Goal: Task Accomplishment & Management: Complete application form

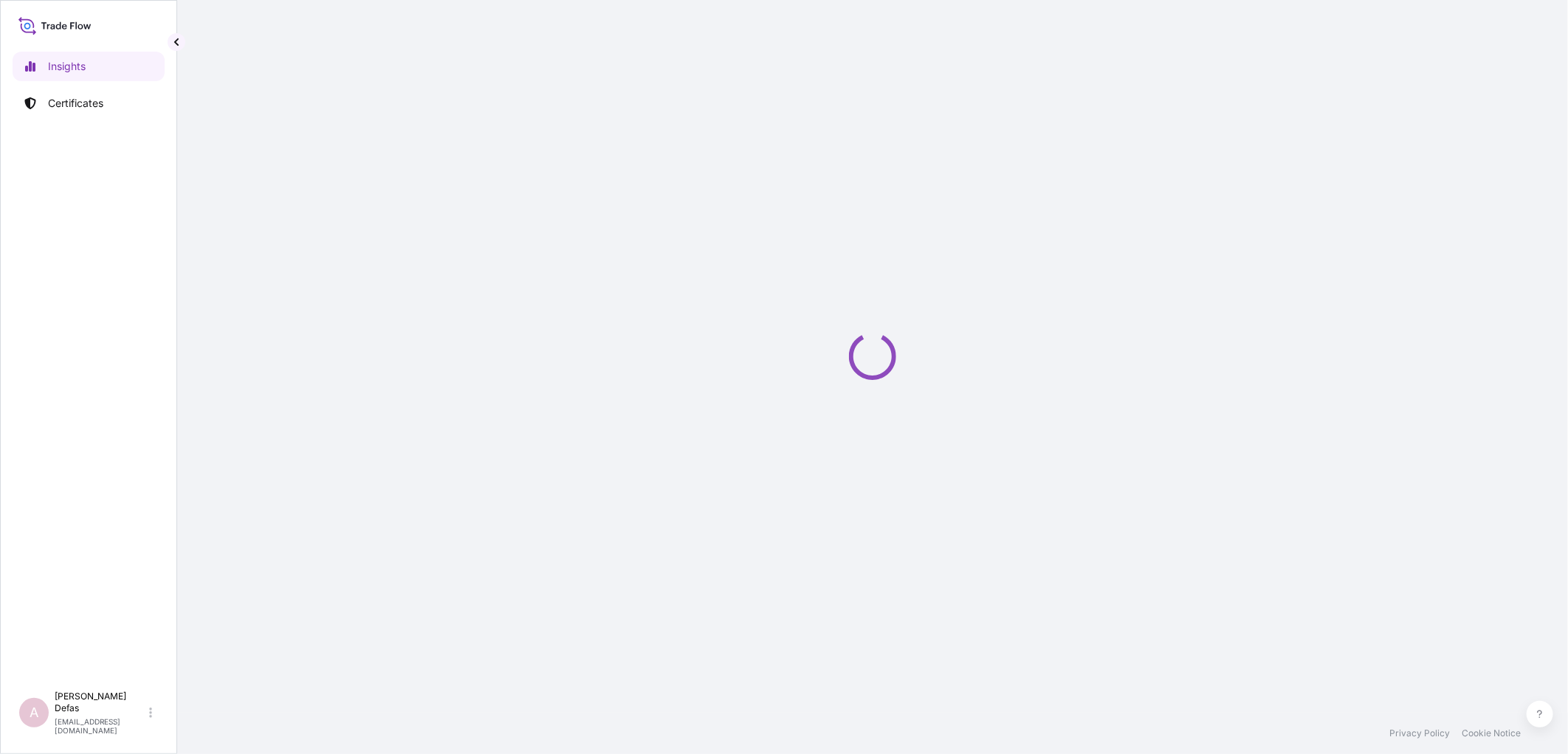
select select "2025"
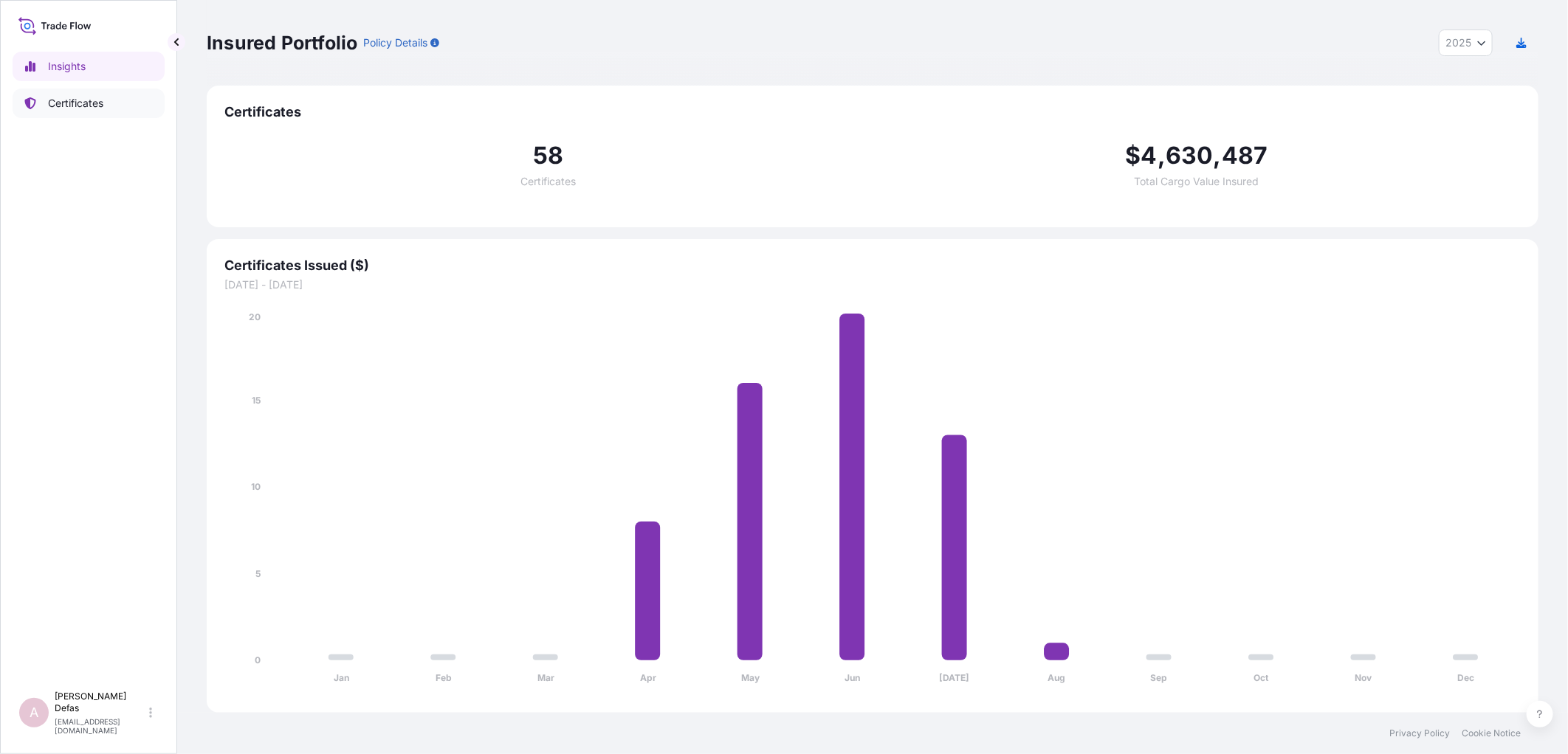
click at [86, 111] on link "Certificates" at bounding box center [89, 103] width 152 height 30
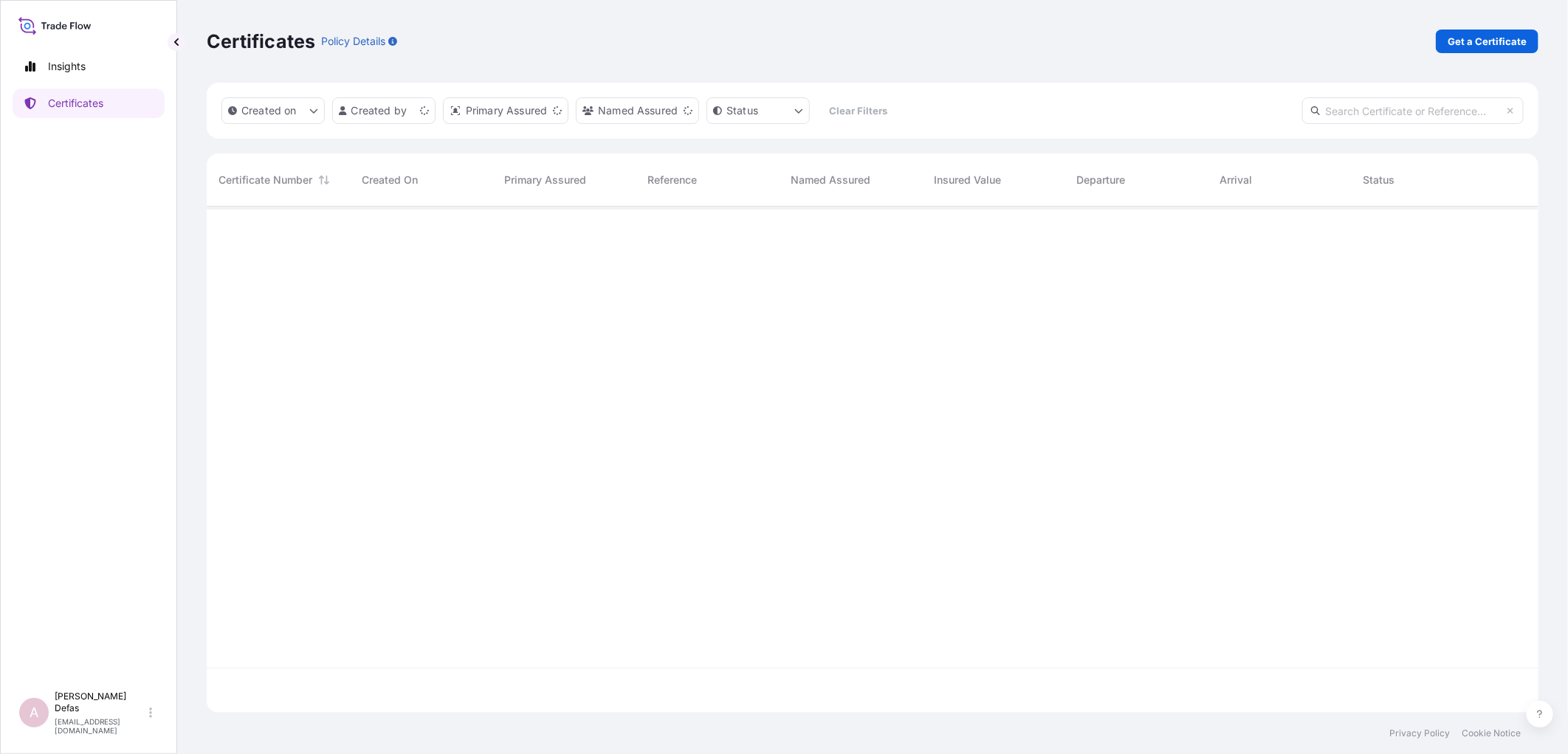
scroll to position [503, 1319]
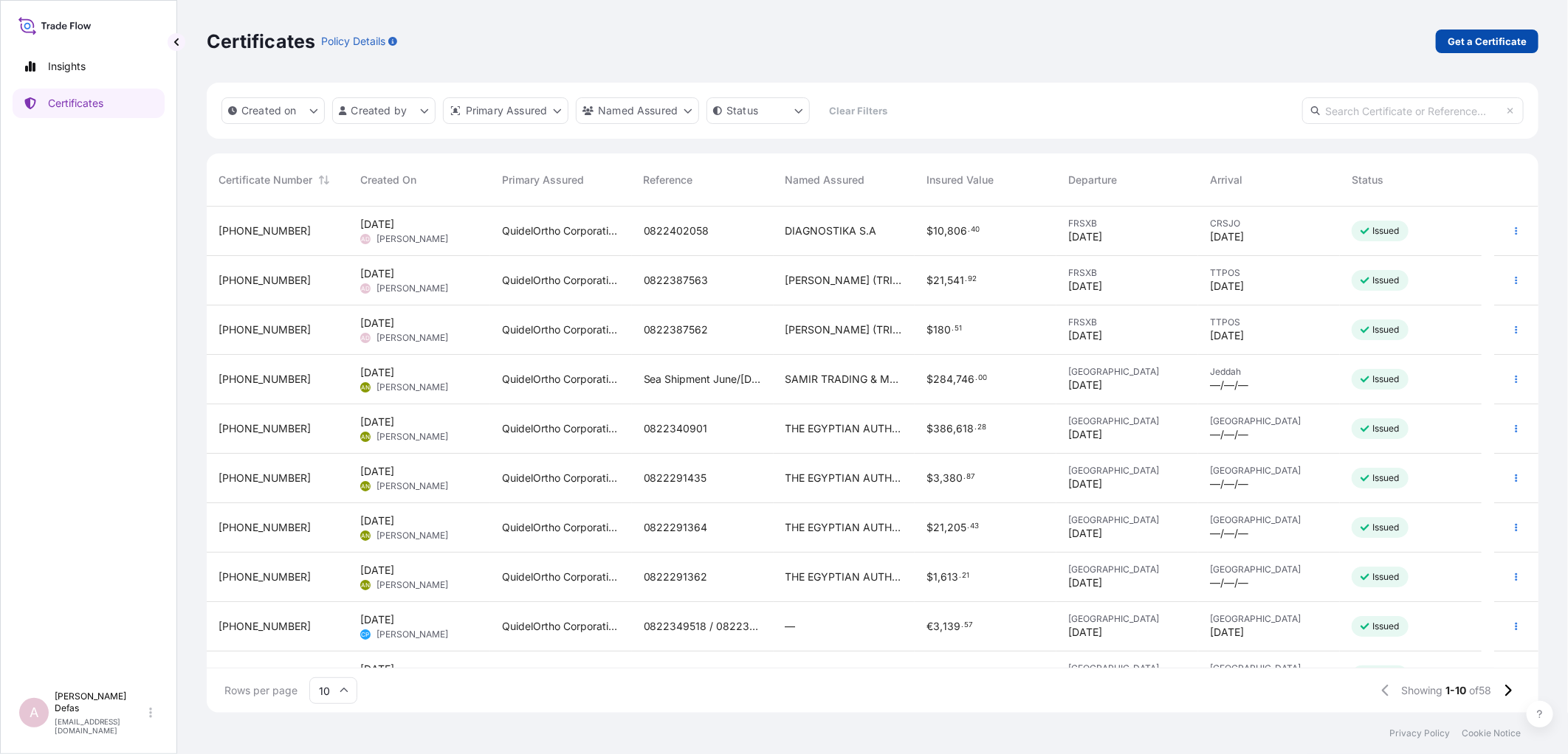
click at [1510, 44] on p "Get a Certificate" at bounding box center [1487, 41] width 79 height 14
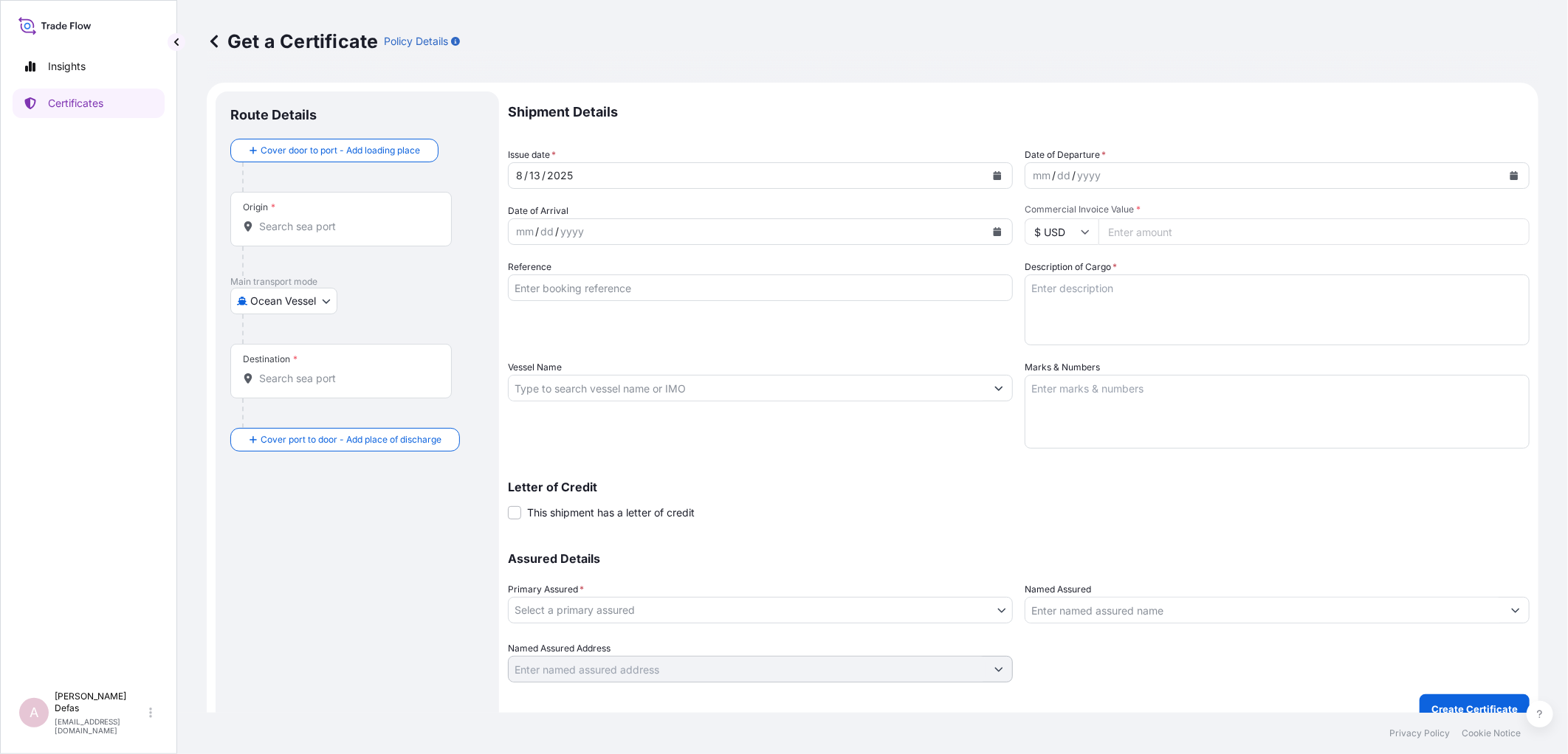
click at [261, 299] on body "Insights Certificates A Ariane Defas [EMAIL_ADDRESS][DOMAIN_NAME] Get a Certifi…" at bounding box center [784, 377] width 1568 height 754
click at [263, 335] on span "Air" at bounding box center [265, 339] width 14 height 14
select select "Air"
click at [276, 236] on input "Origin *" at bounding box center [347, 232] width 175 height 14
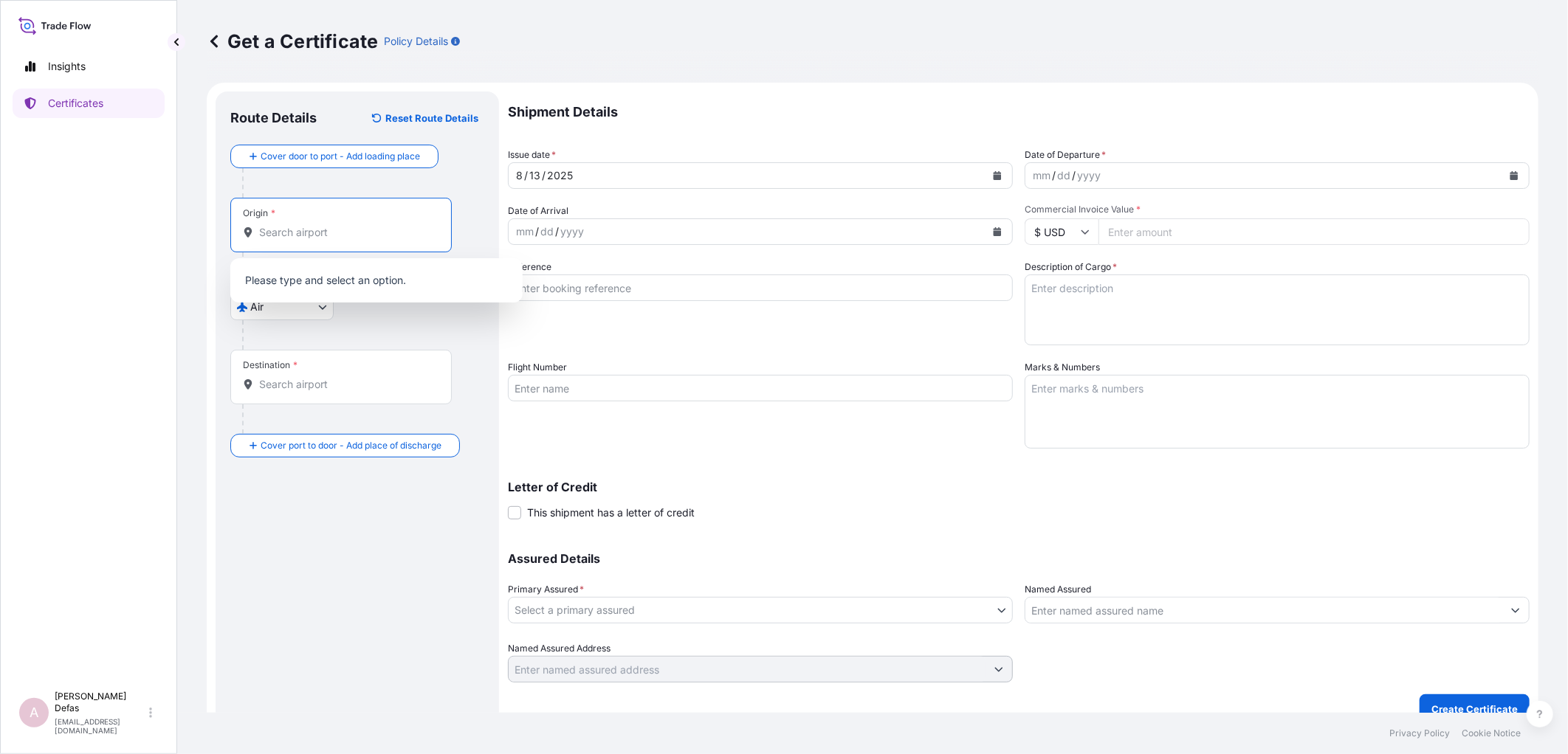
click at [280, 227] on input "Origin *" at bounding box center [347, 232] width 175 height 14
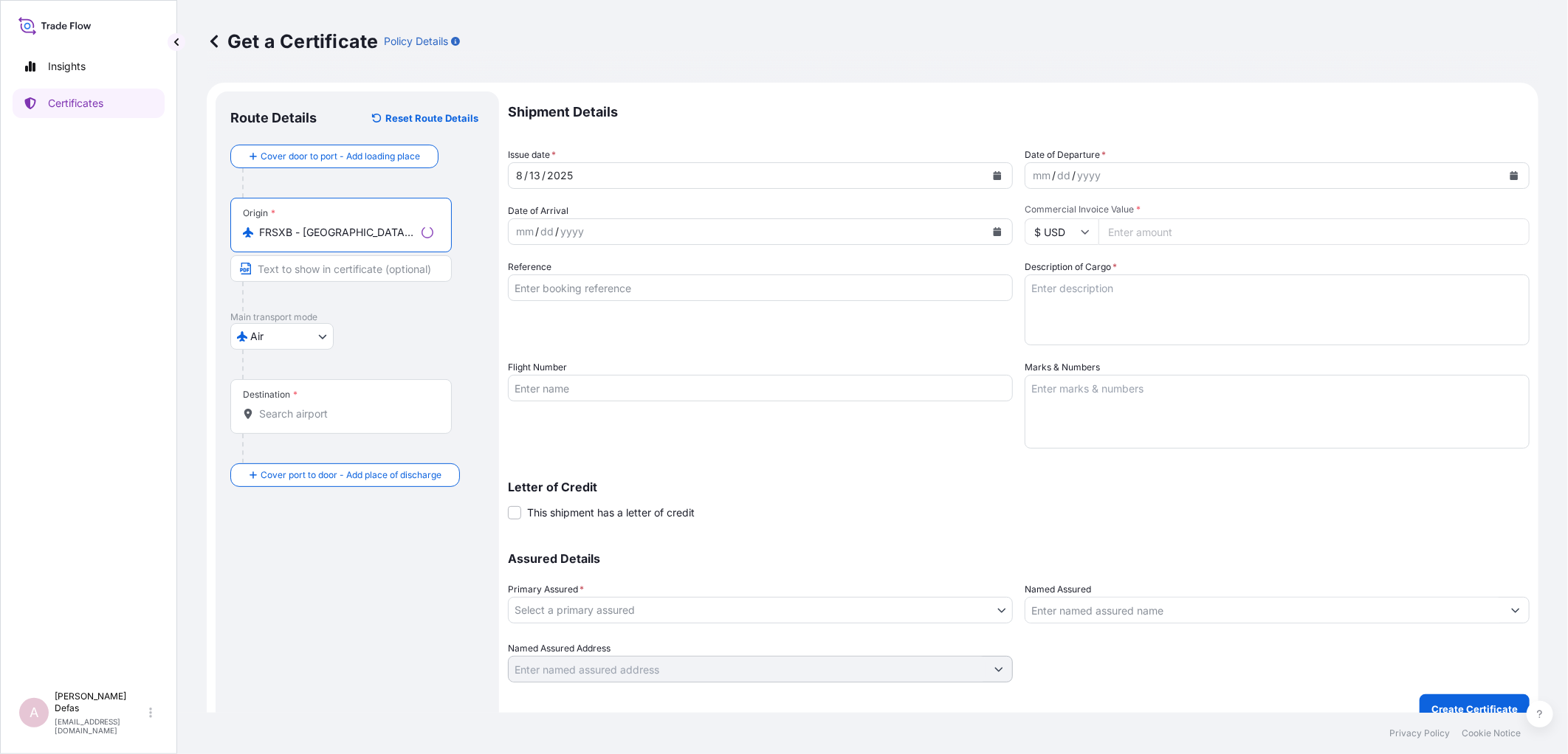
type input "FRSXB - [GEOGRAPHIC_DATA], [GEOGRAPHIC_DATA]"
click at [279, 406] on div "Destination *" at bounding box center [341, 407] width 222 height 54
click at [279, 407] on input "Destination *" at bounding box center [347, 414] width 175 height 14
drag, startPoint x: 710, startPoint y: 393, endPoint x: 649, endPoint y: 396, distance: 61.1
click at [710, 393] on input "Flight Number" at bounding box center [760, 387] width 505 height 26
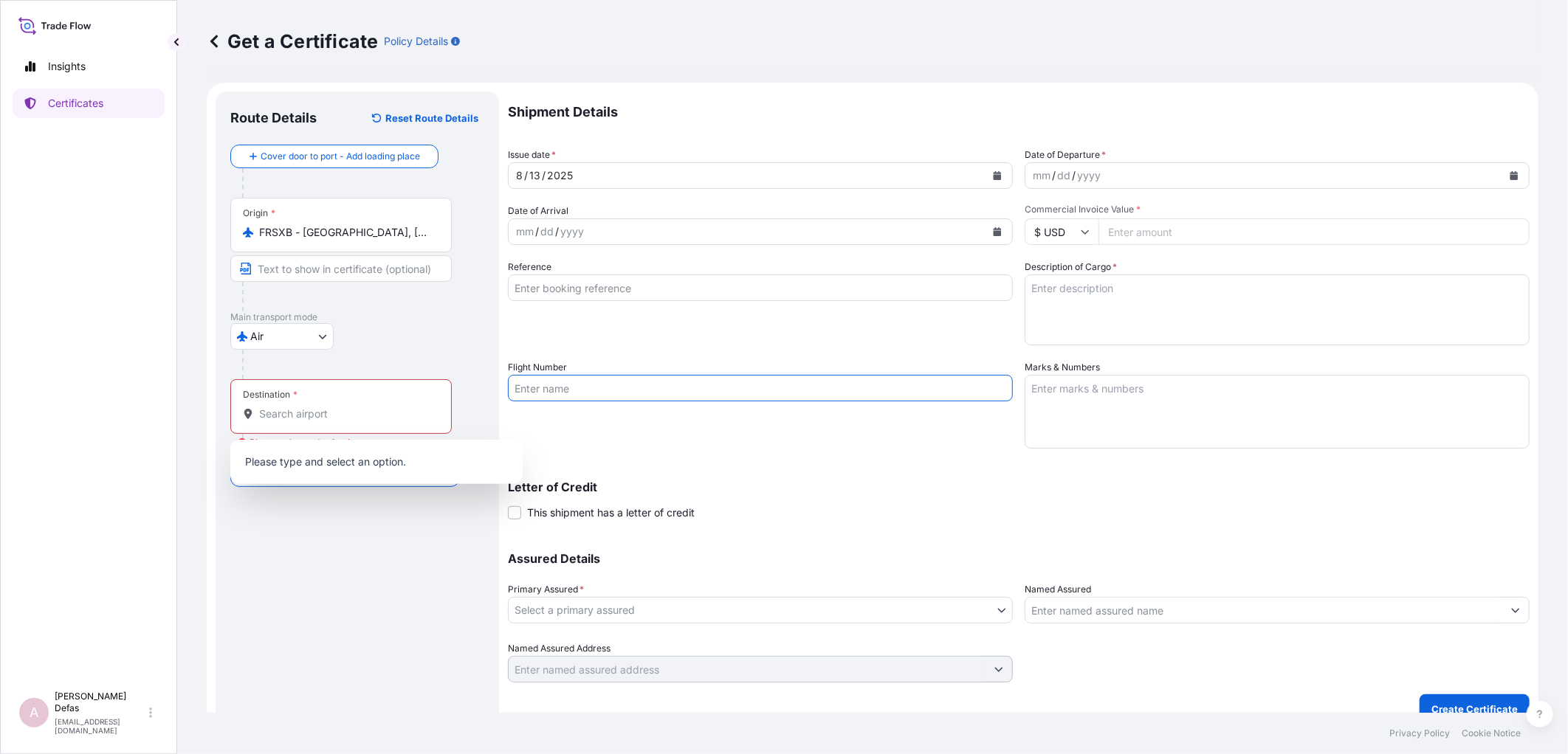
paste input "AF430/14"
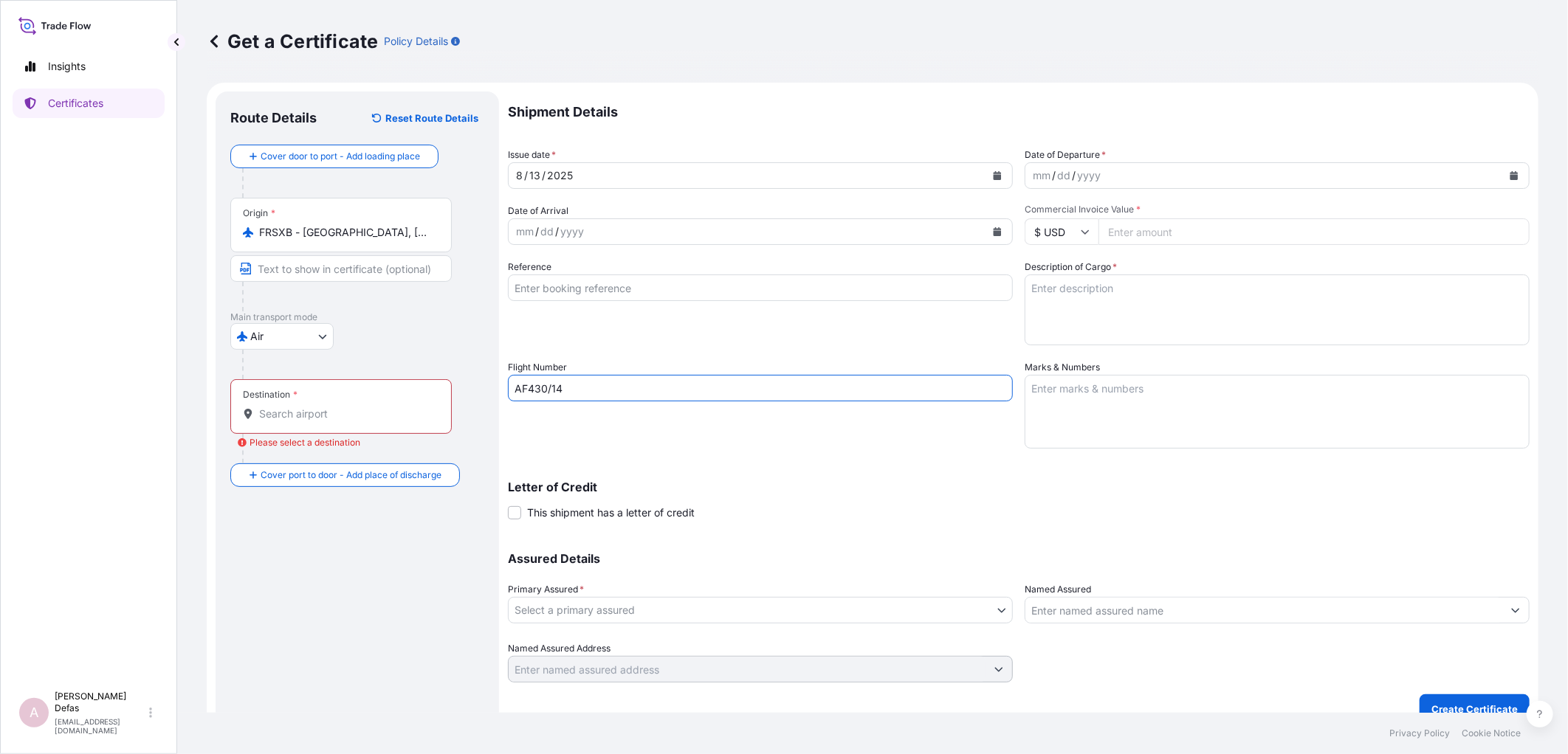
type input "AF430/14"
click at [345, 399] on div "Destination *" at bounding box center [341, 407] width 222 height 54
click at [345, 407] on input "Destination * Please select a destination" at bounding box center [347, 414] width 175 height 14
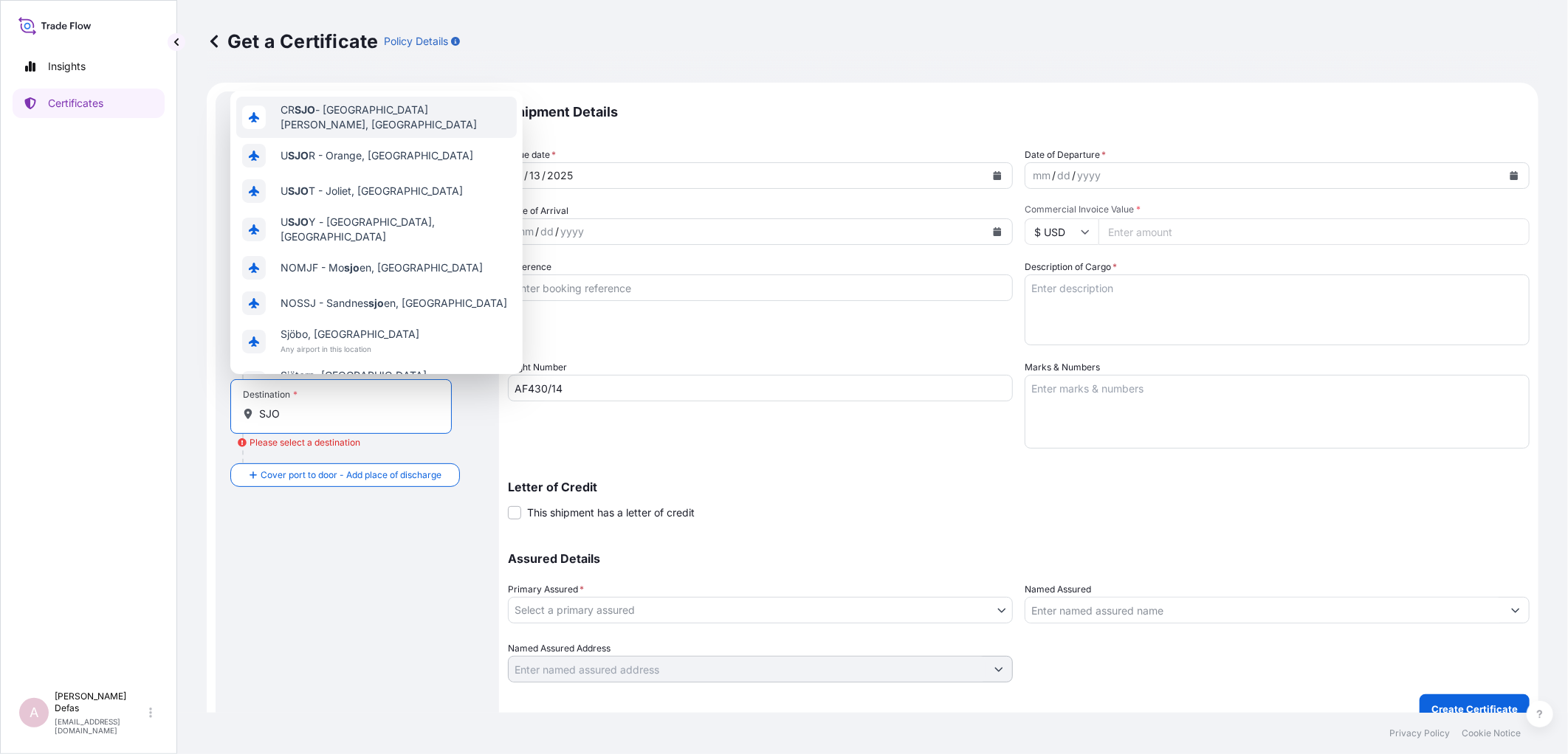
click at [372, 117] on span "CR SJO - [GEOGRAPHIC_DATA][PERSON_NAME], [GEOGRAPHIC_DATA]" at bounding box center [396, 117] width 231 height 30
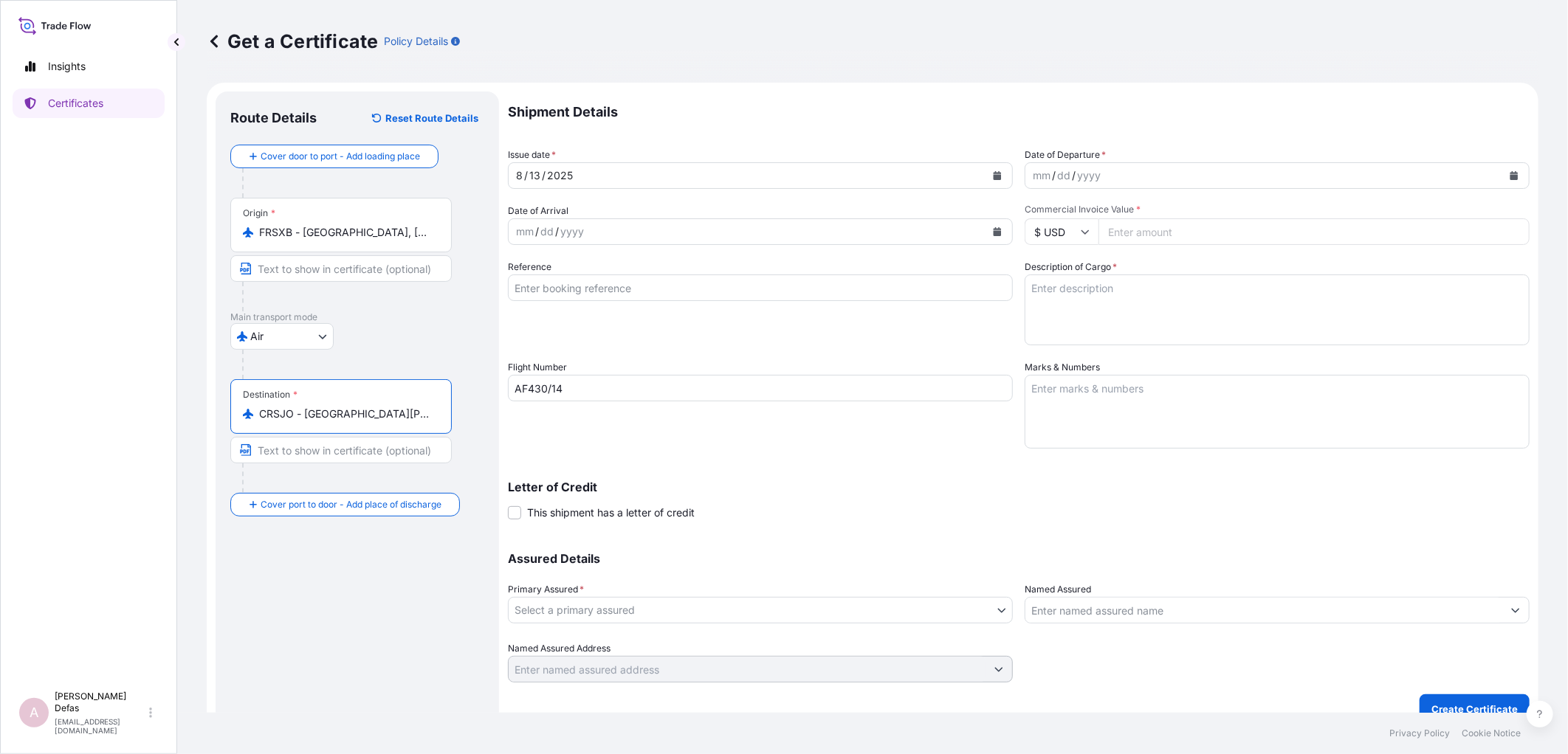
type input "CRSJO - [GEOGRAPHIC_DATA][PERSON_NAME], [GEOGRAPHIC_DATA]"
click at [1035, 172] on div "mm" at bounding box center [1042, 175] width 21 height 18
click at [533, 231] on div "mm / dd / yyyy" at bounding box center [746, 231] width 476 height 26
click at [517, 231] on div "4" at bounding box center [519, 231] width 10 height 18
click at [584, 287] on input "Reference" at bounding box center [760, 287] width 505 height 26
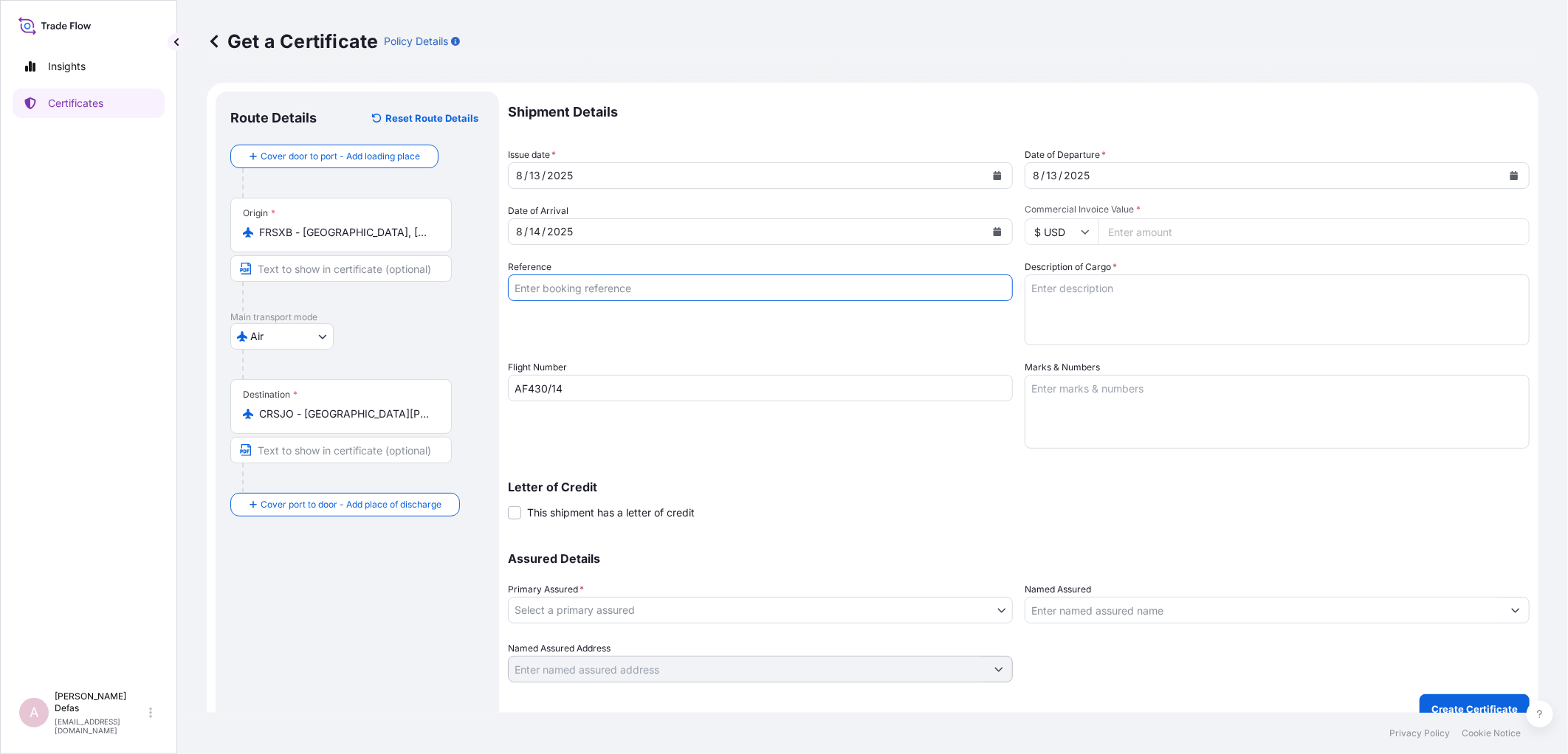
paste input "0822404034"
type input "0822404034"
click at [1146, 232] on input "Commercial Invoice Value *" at bounding box center [1314, 231] width 431 height 26
type input "5412"
click at [1145, 313] on textarea "Description of Cargo *" at bounding box center [1277, 310] width 505 height 70
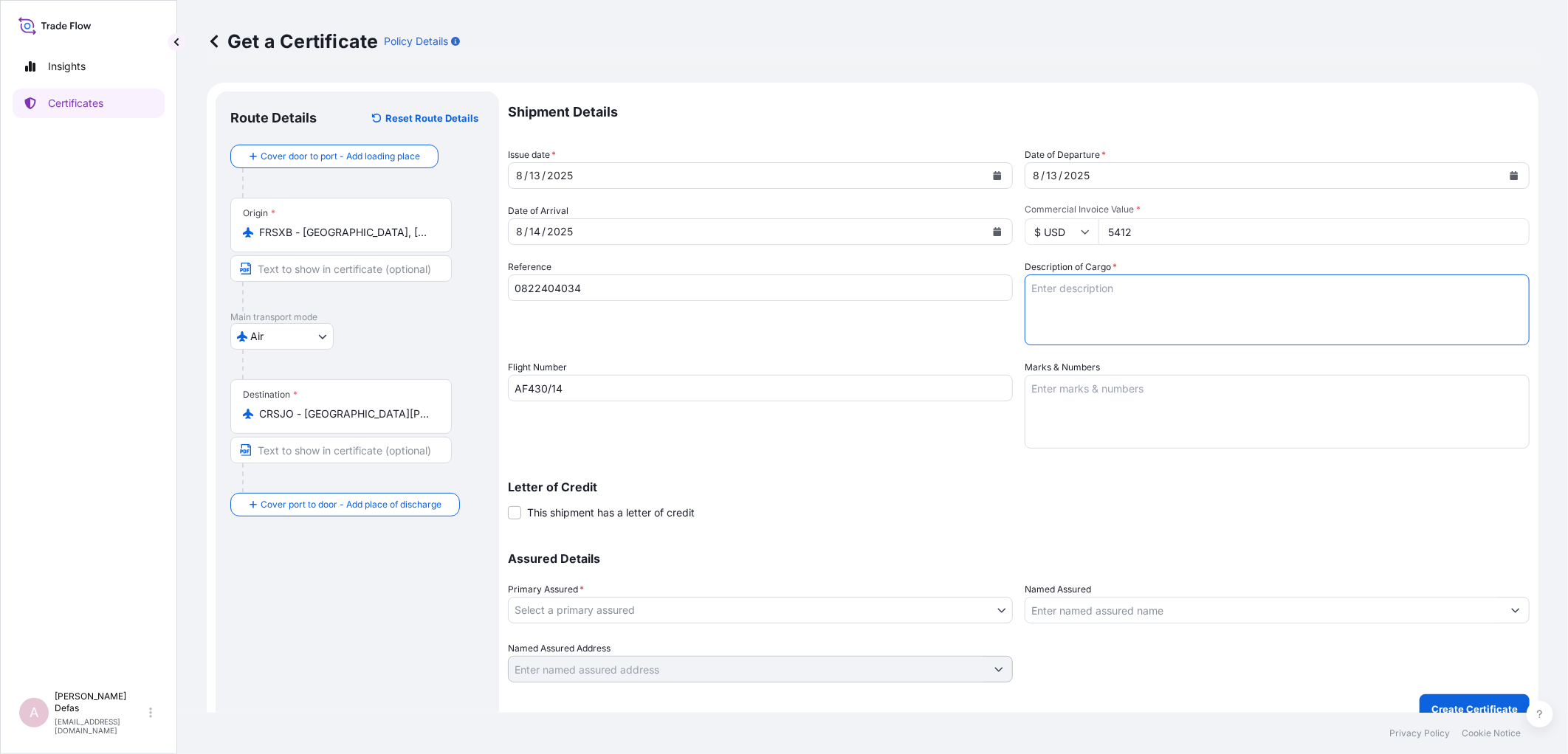
click at [1029, 291] on textarea "Description of Cargo *" at bounding box center [1277, 310] width 505 height 70
type textarea "Pharmaceutical Diagnostics Kits"
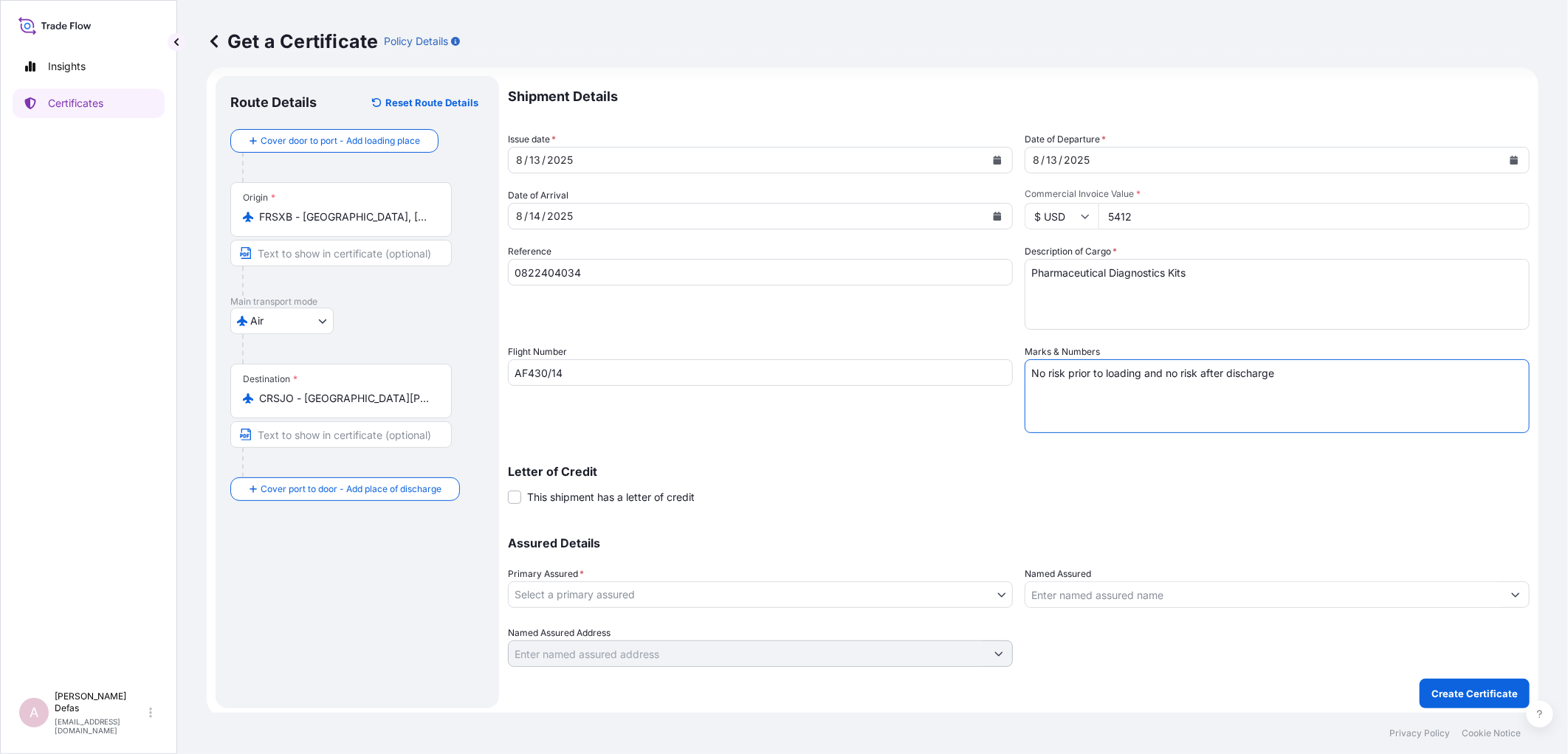
scroll to position [19, 0]
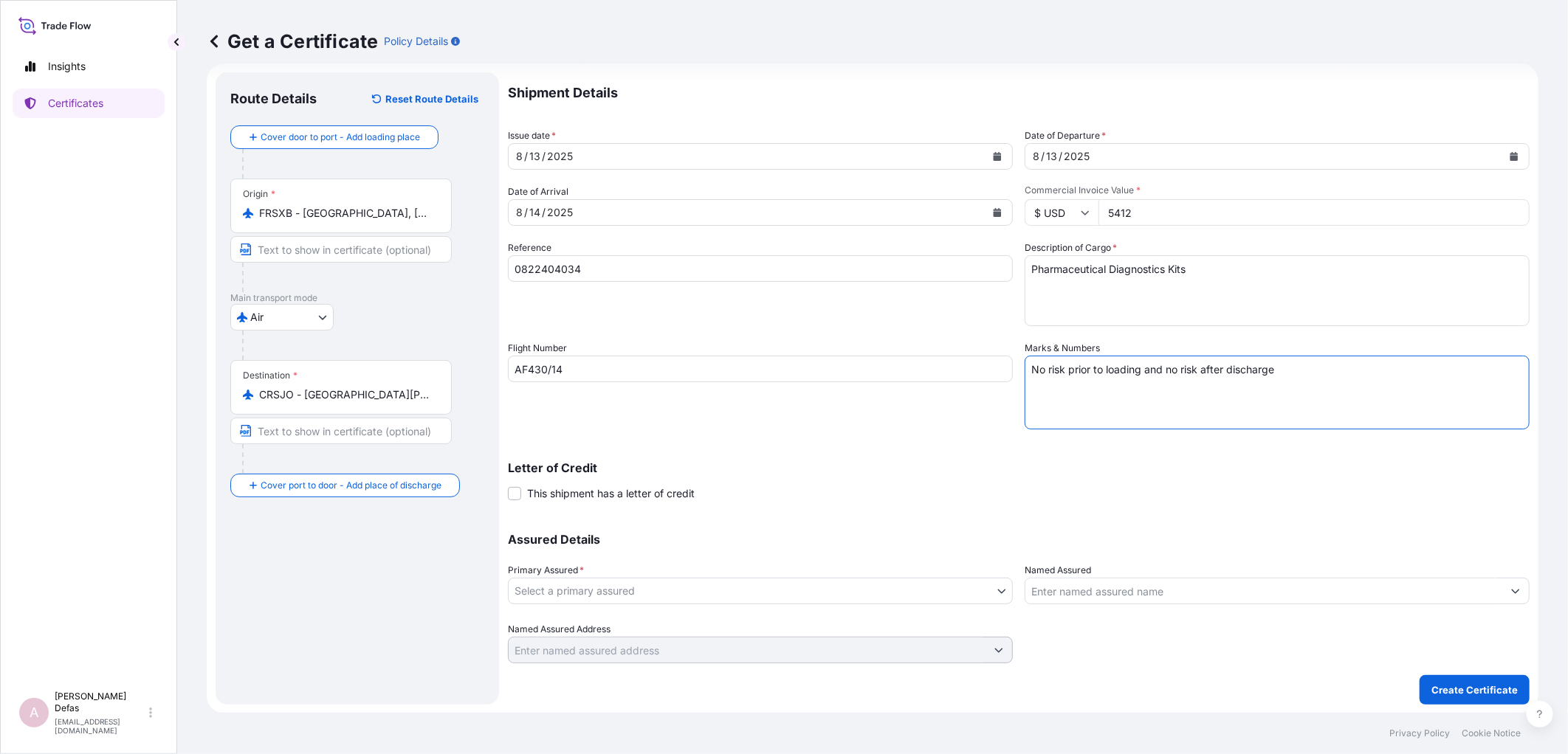
type textarea "No risk prior to loading and no risk after discharge"
click at [777, 590] on body "Insights Certificates A Ariane Defas [EMAIL_ADDRESS][DOMAIN_NAME] Get a Certifi…" at bounding box center [784, 377] width 1568 height 754
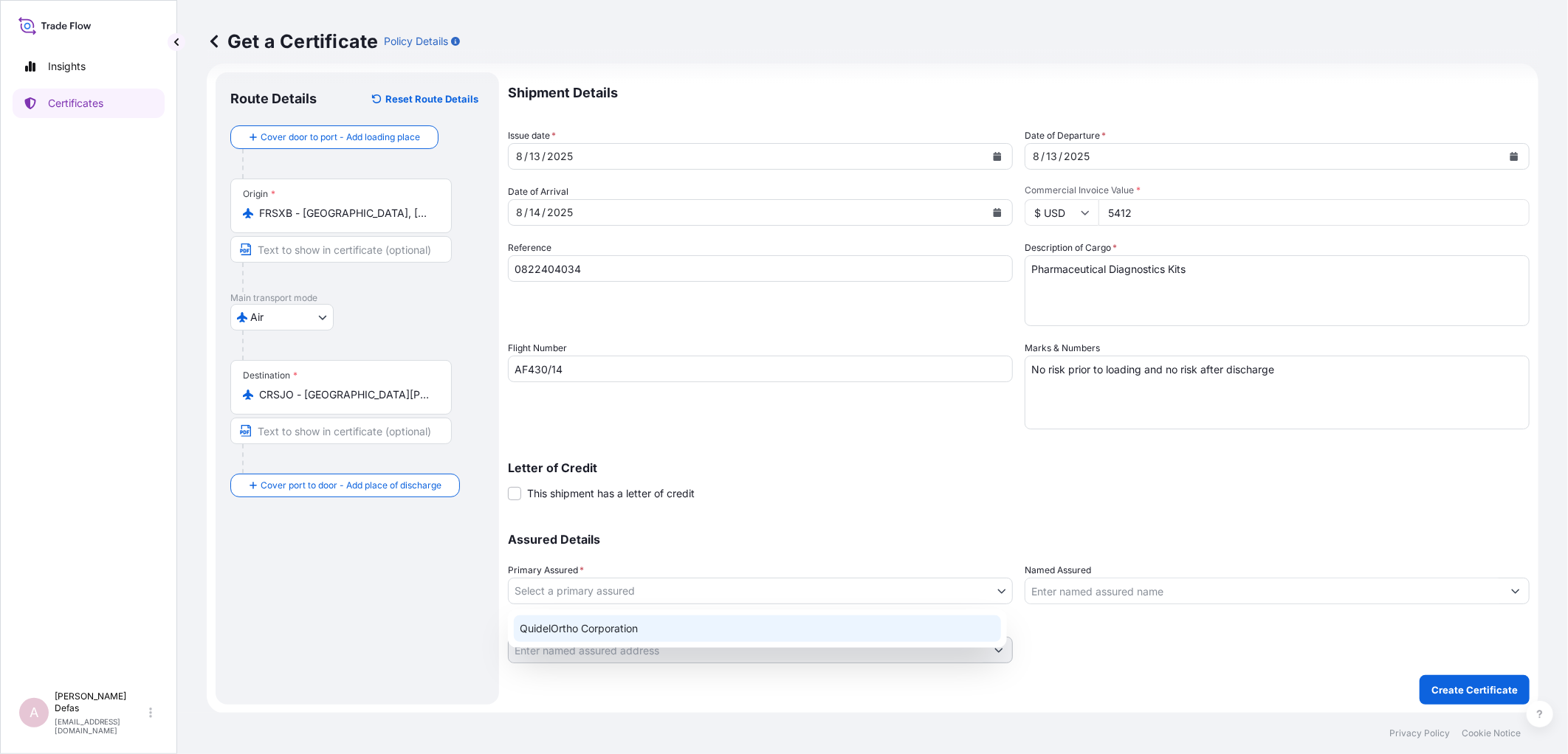
click at [684, 631] on div "QuidelOrtho Corporation" at bounding box center [758, 628] width 487 height 26
select select "31549"
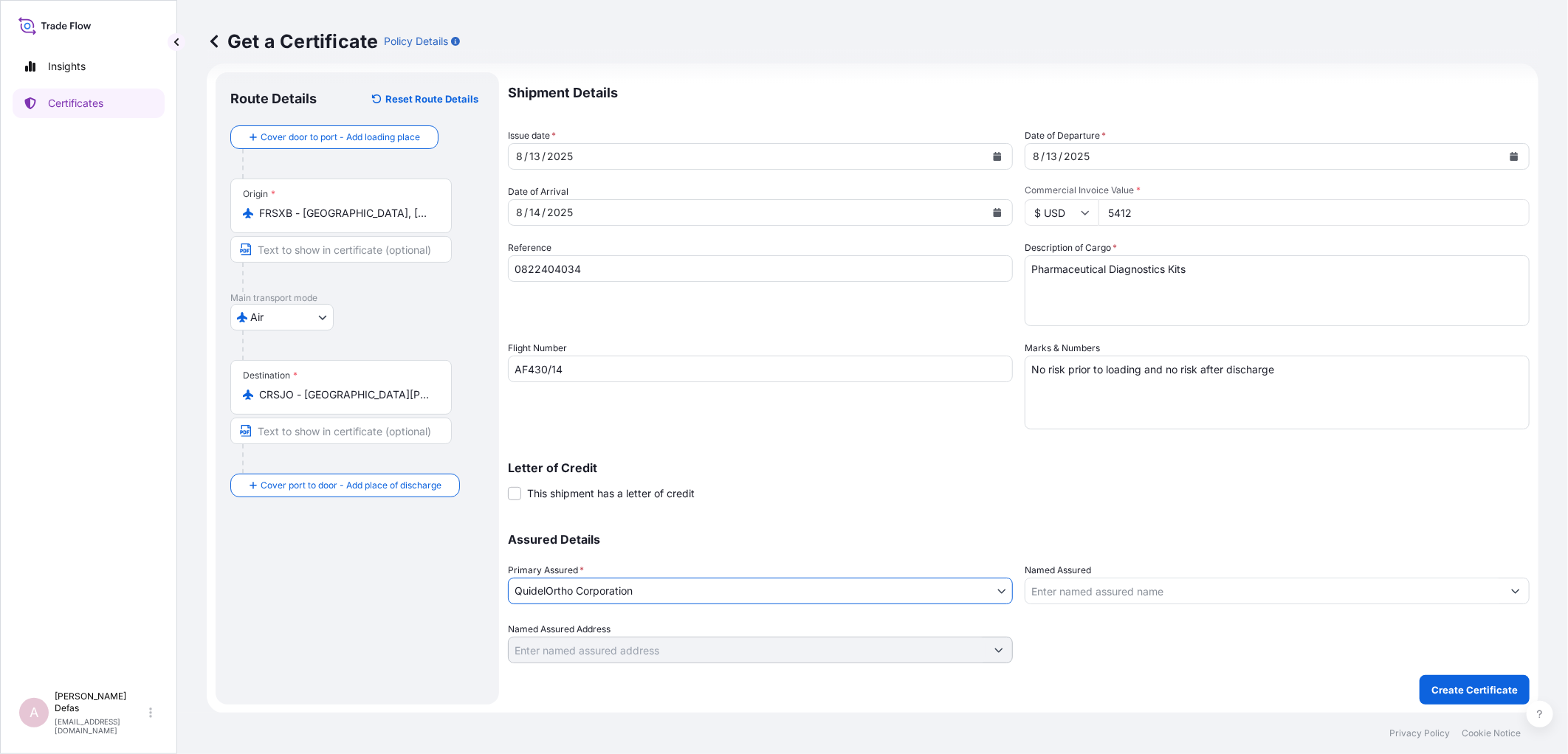
click at [1051, 588] on input "Named Assured" at bounding box center [1263, 591] width 476 height 26
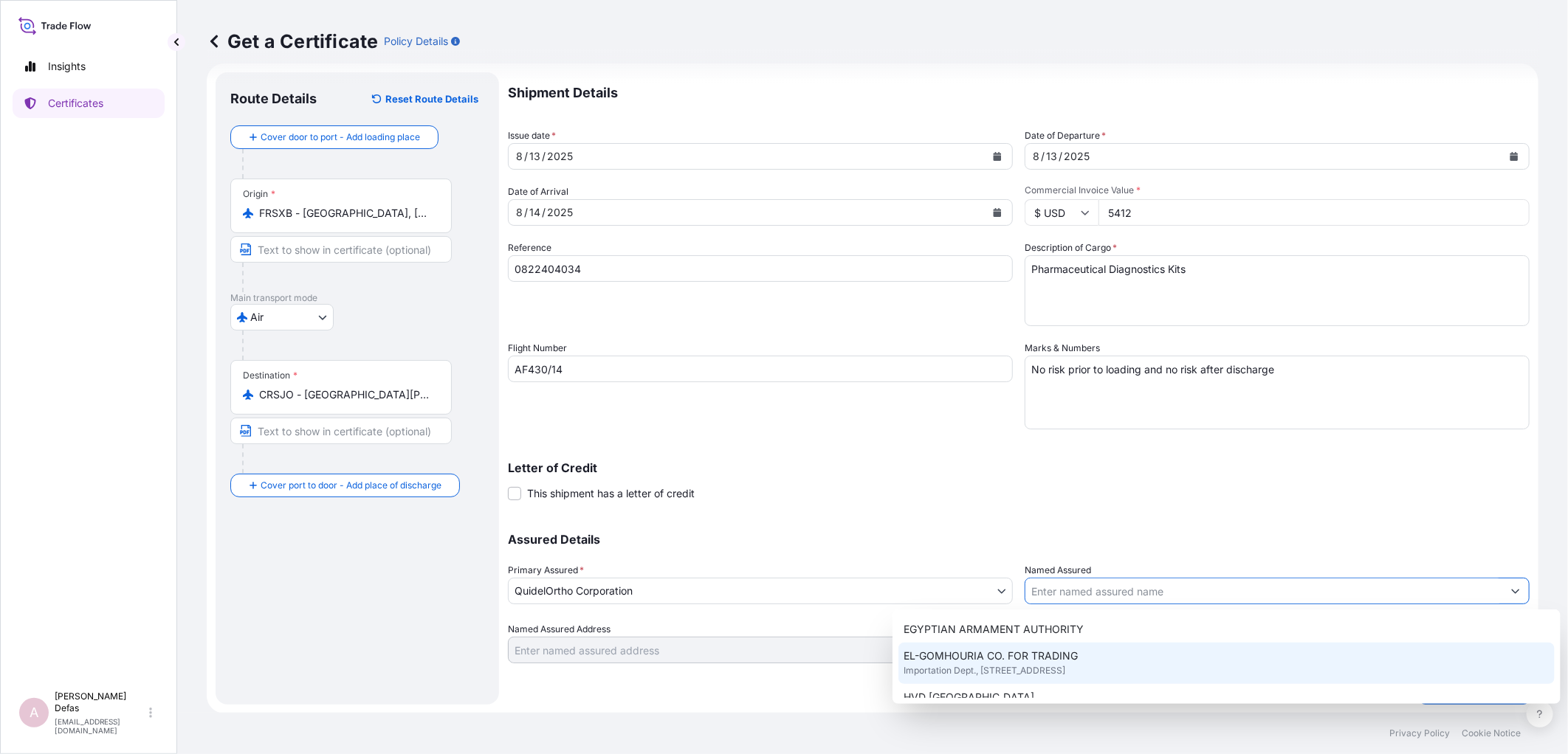
scroll to position [0, 0]
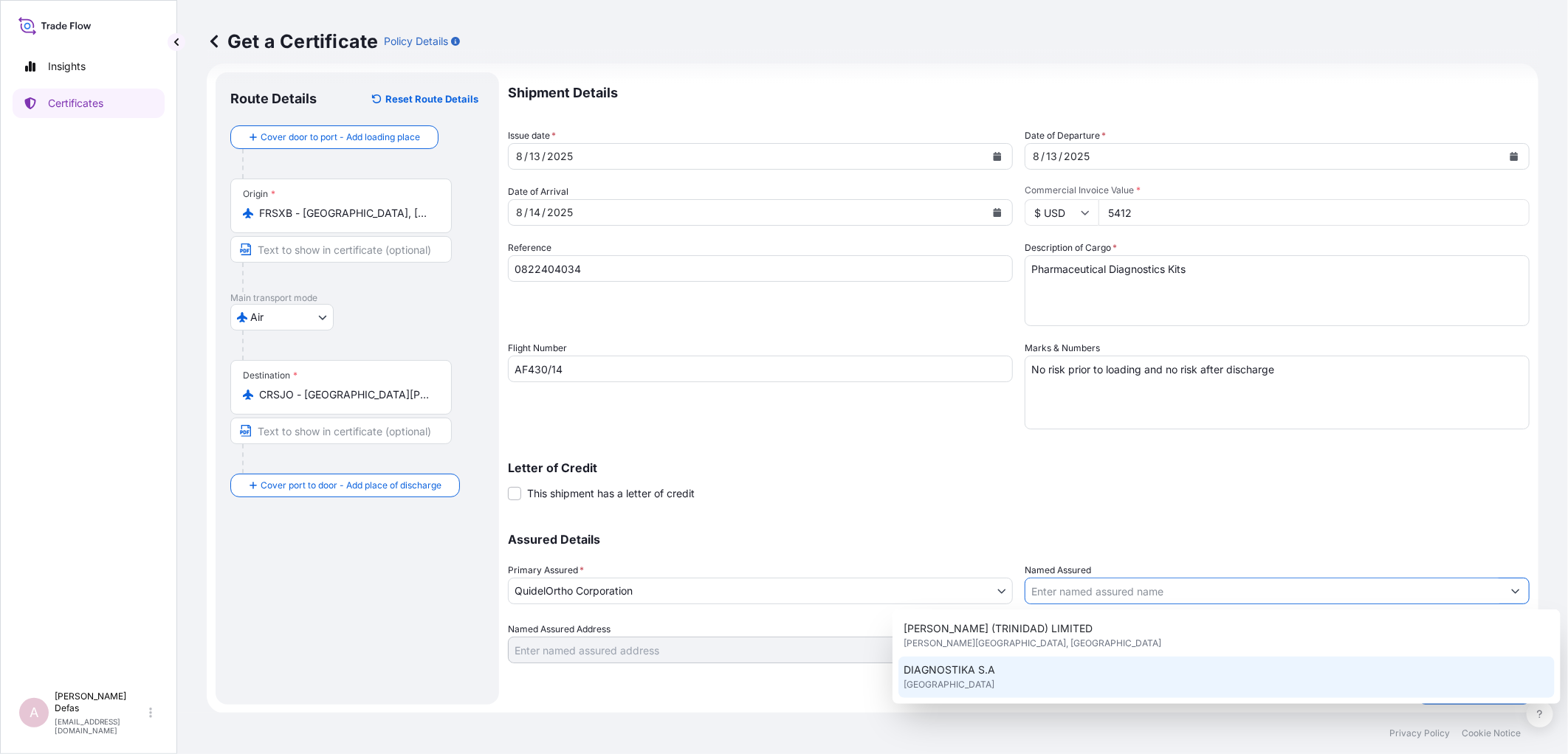
click at [979, 672] on span "DIAGNOSTIKA S.A" at bounding box center [950, 670] width 91 height 14
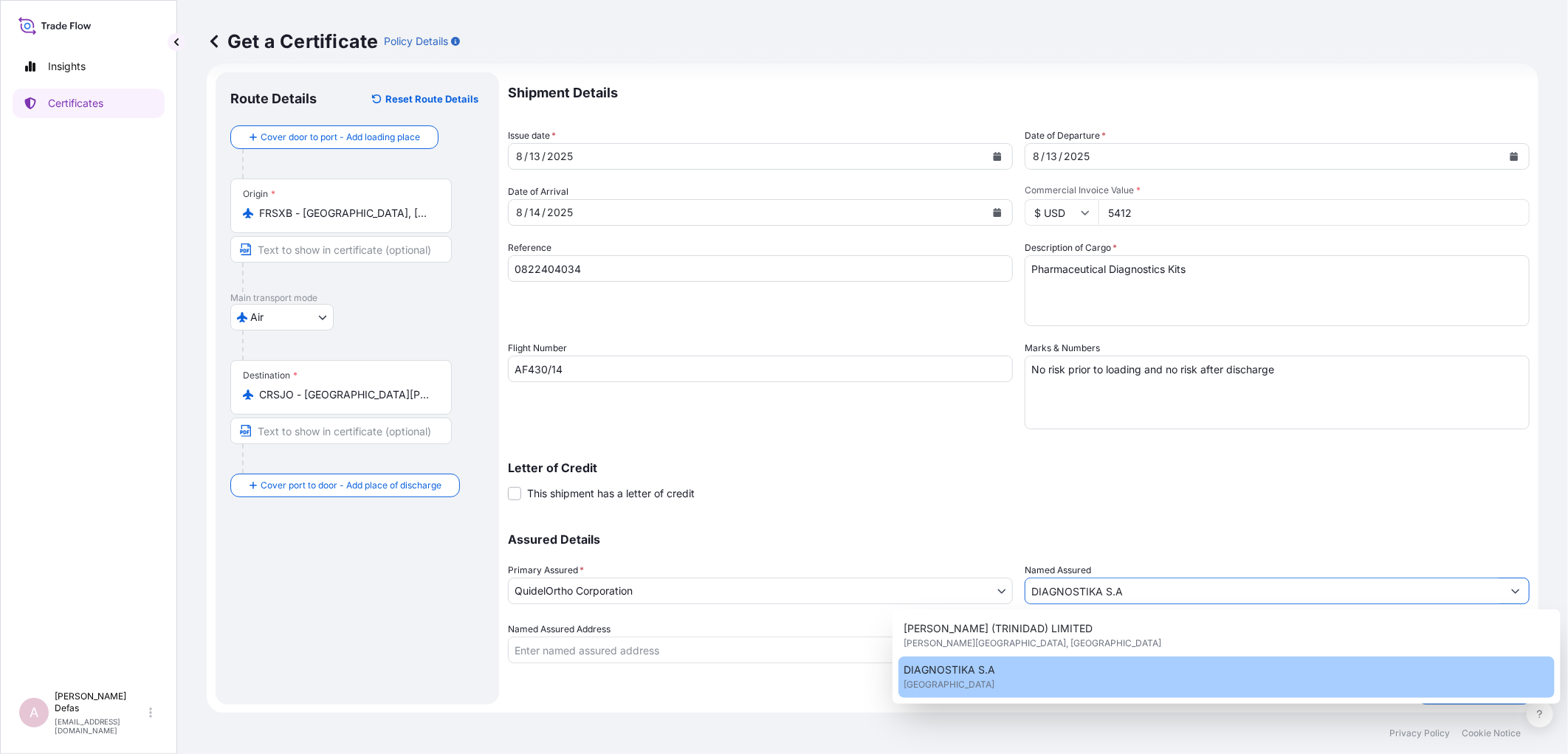
type input "DIAGNOSTIKA S.A"
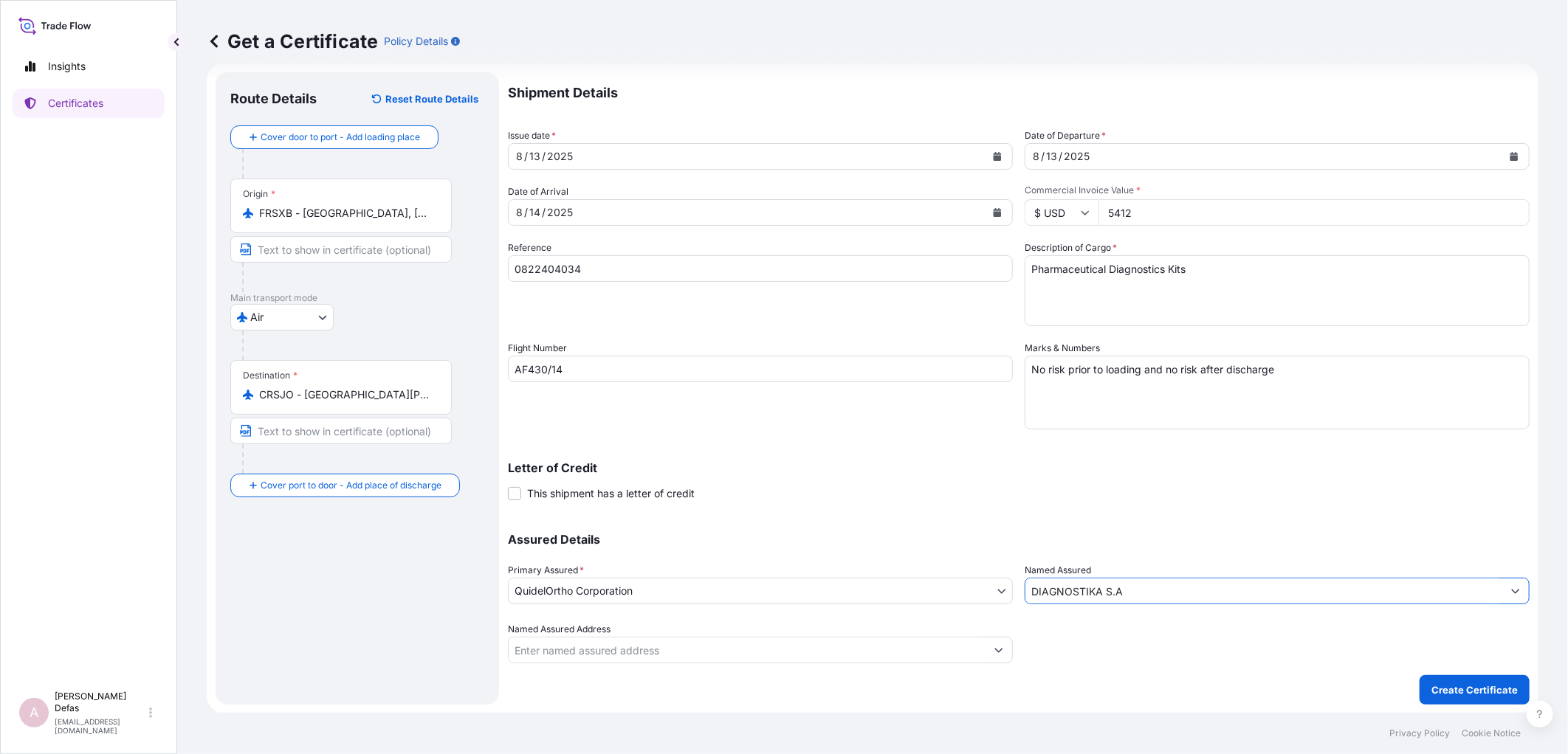
click at [914, 655] on input "Named Assured Address" at bounding box center [746, 649] width 476 height 26
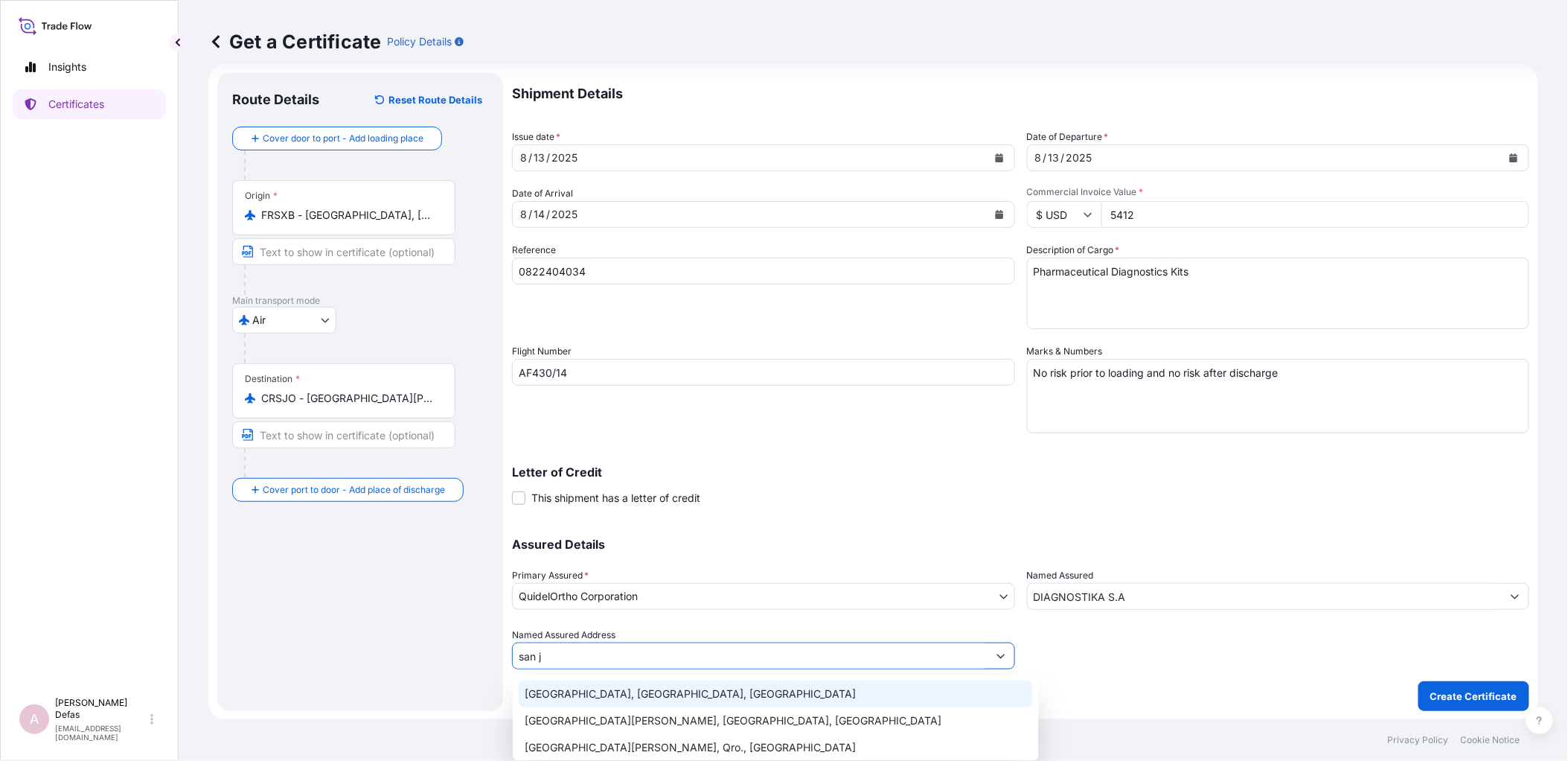
drag, startPoint x: 540, startPoint y: 654, endPoint x: 516, endPoint y: 653, distance: 24.0
click at [516, 653] on input "san j" at bounding box center [750, 655] width 475 height 27
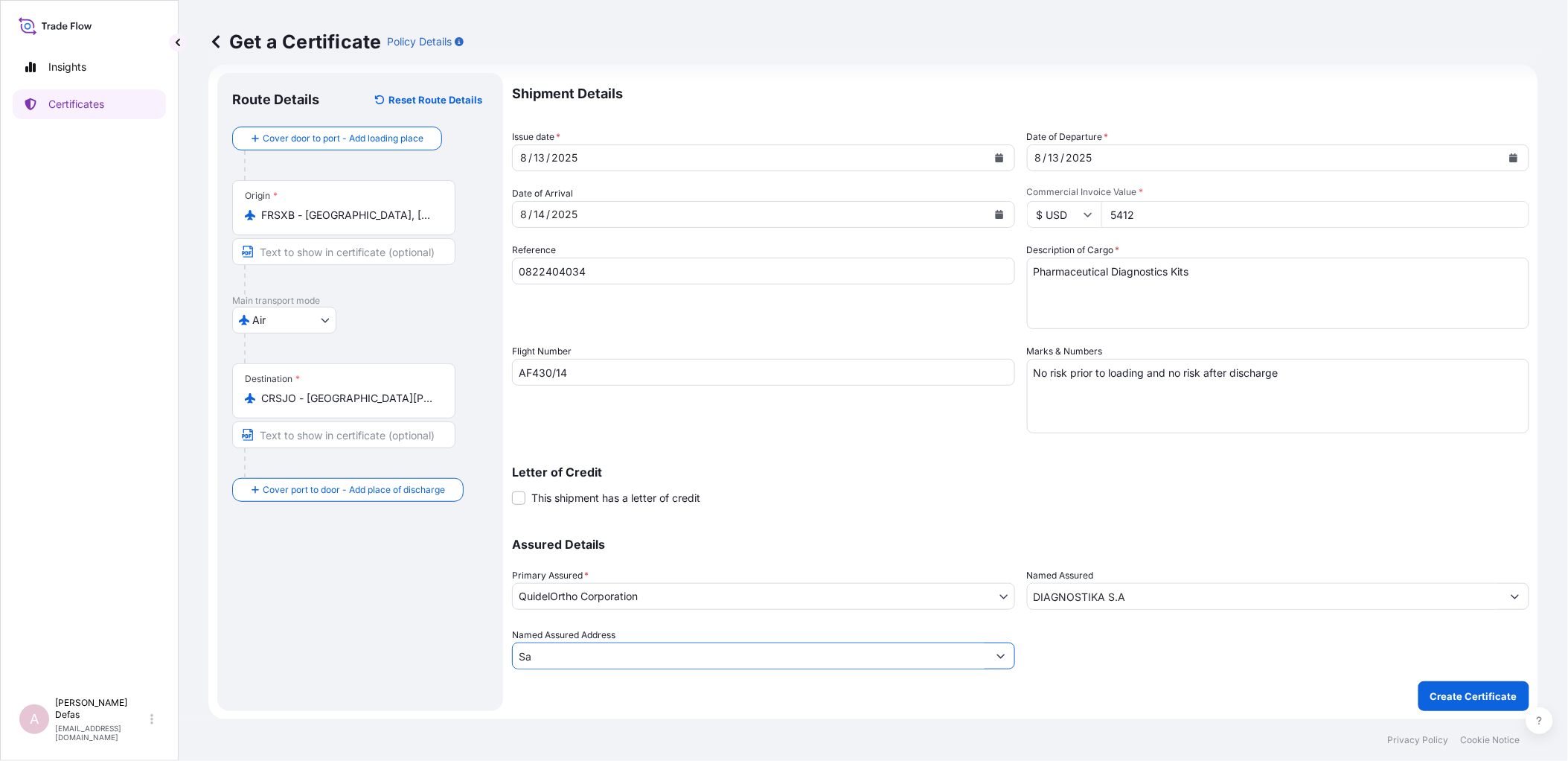
type input "S"
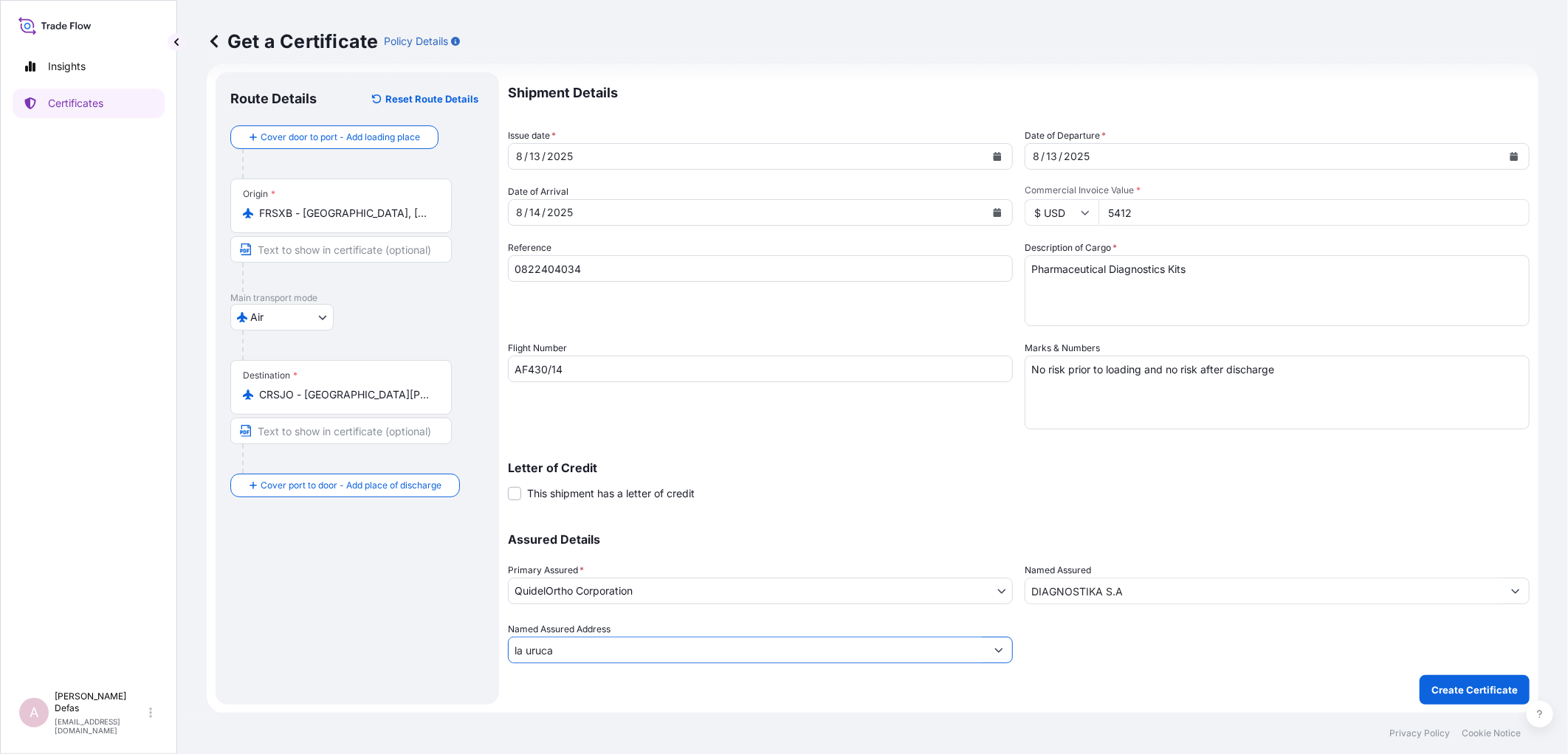
type input "la uruca"
click at [596, 646] on input "Named Assured Address" at bounding box center [746, 649] width 476 height 26
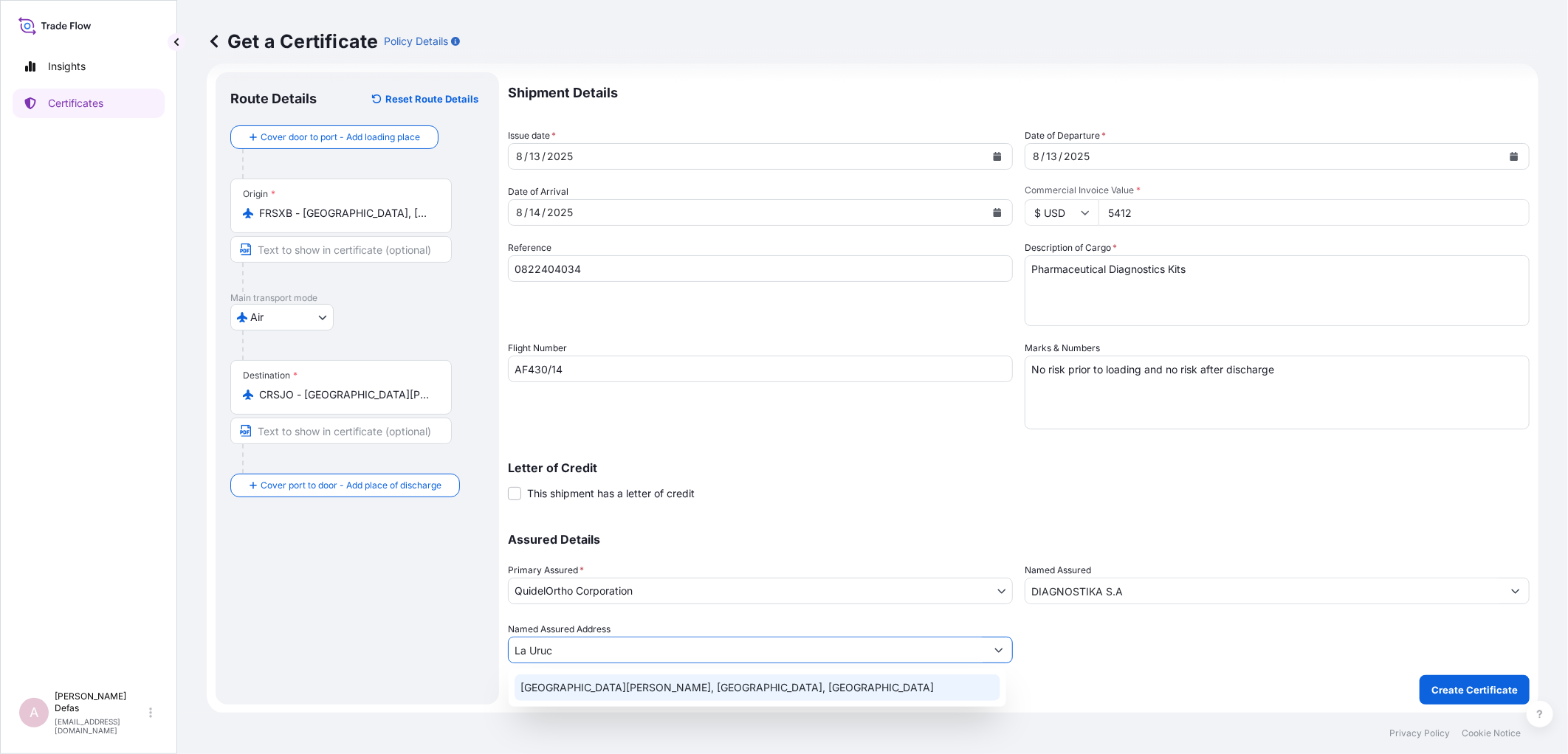
click at [590, 684] on div "[GEOGRAPHIC_DATA][PERSON_NAME], [GEOGRAPHIC_DATA], [GEOGRAPHIC_DATA]" at bounding box center [757, 687] width 486 height 26
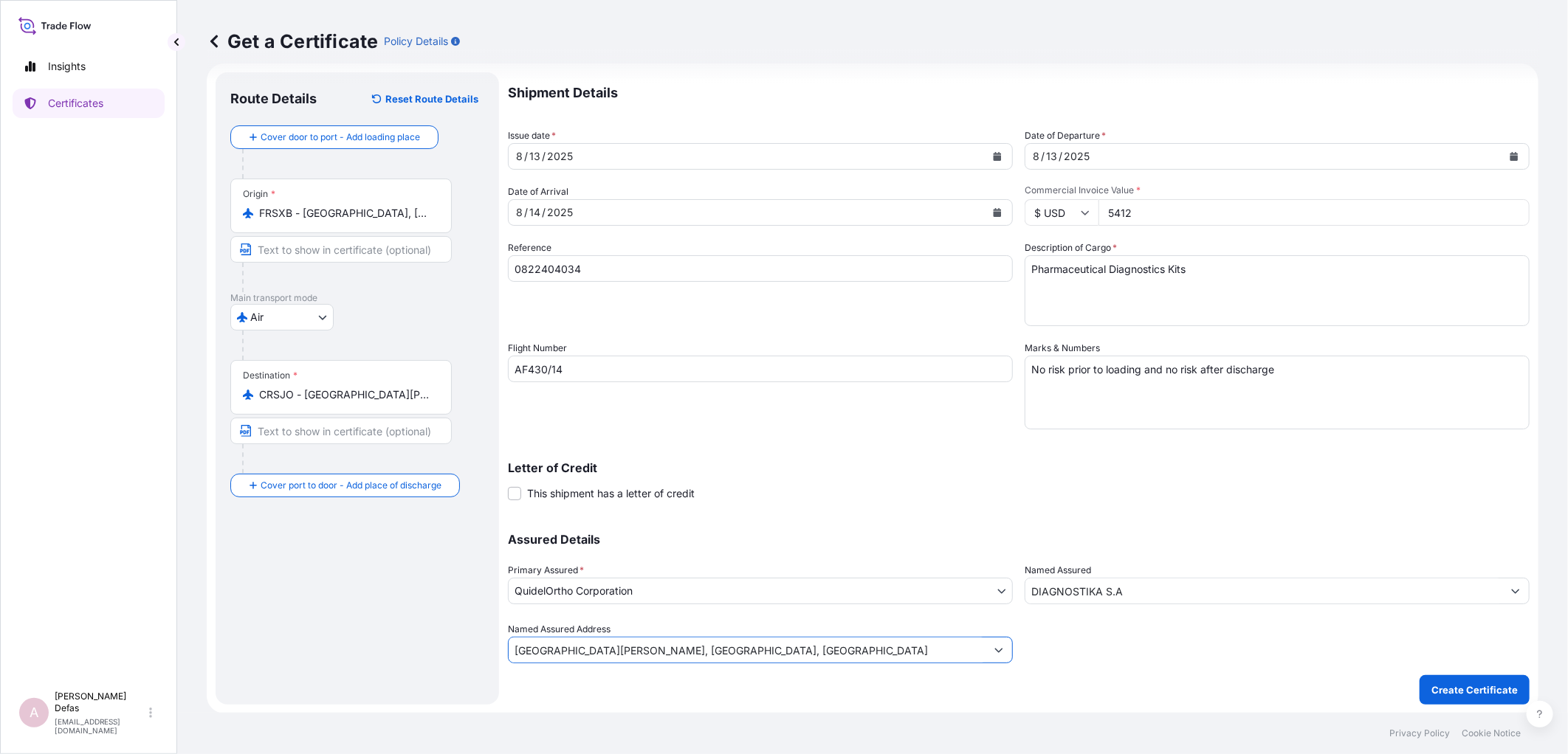
type input "[GEOGRAPHIC_DATA][PERSON_NAME], [GEOGRAPHIC_DATA], [GEOGRAPHIC_DATA]"
click at [1238, 599] on input "DIAGNOSTIKA S.A" at bounding box center [1263, 591] width 476 height 26
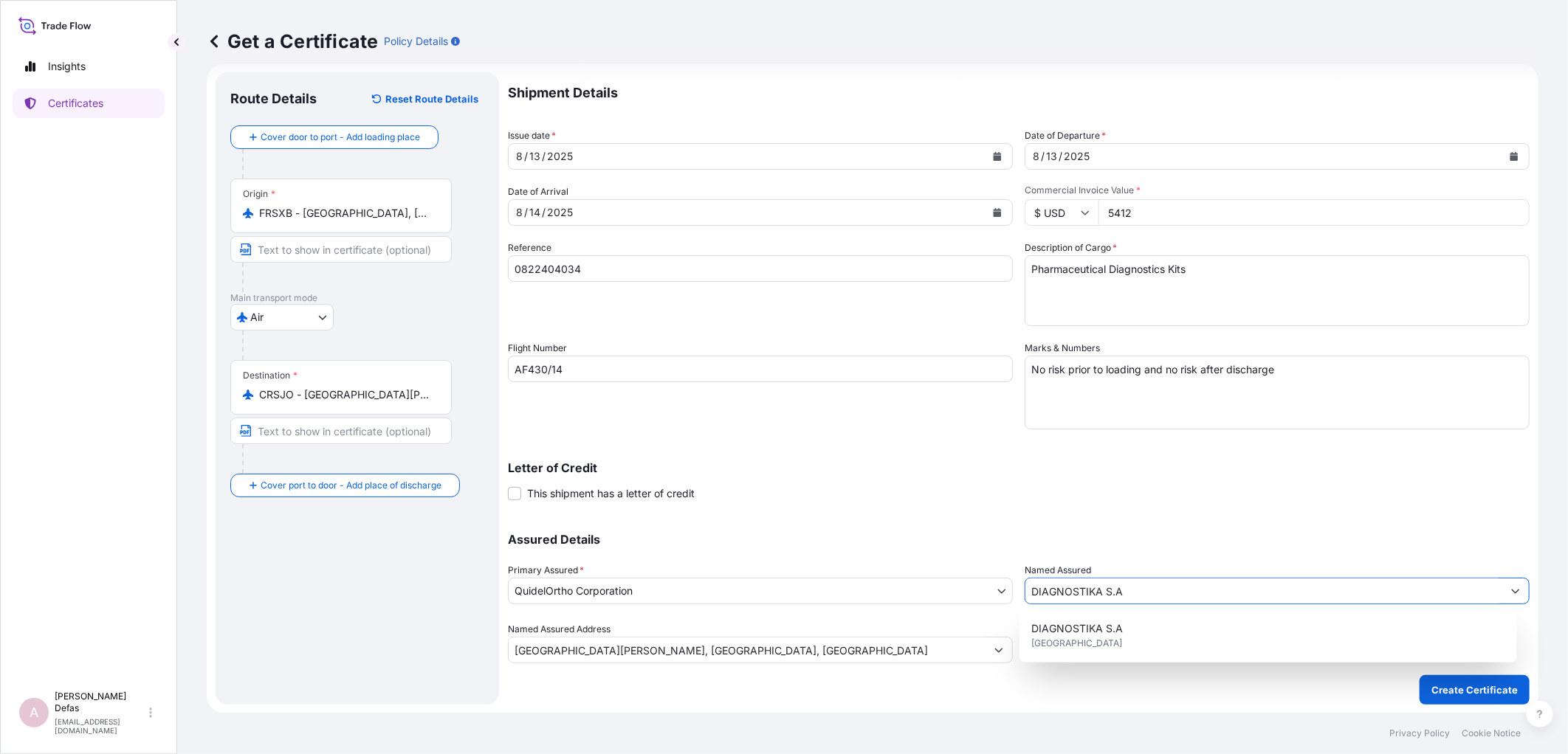
click at [1238, 599] on input "DIAGNOSTIKA S.A" at bounding box center [1263, 591] width 476 height 26
click at [1027, 548] on div "Assured Details Primary Assured * QuidelOrtho Corporation QuidelOrtho Corporati…" at bounding box center [1019, 589] width 1022 height 147
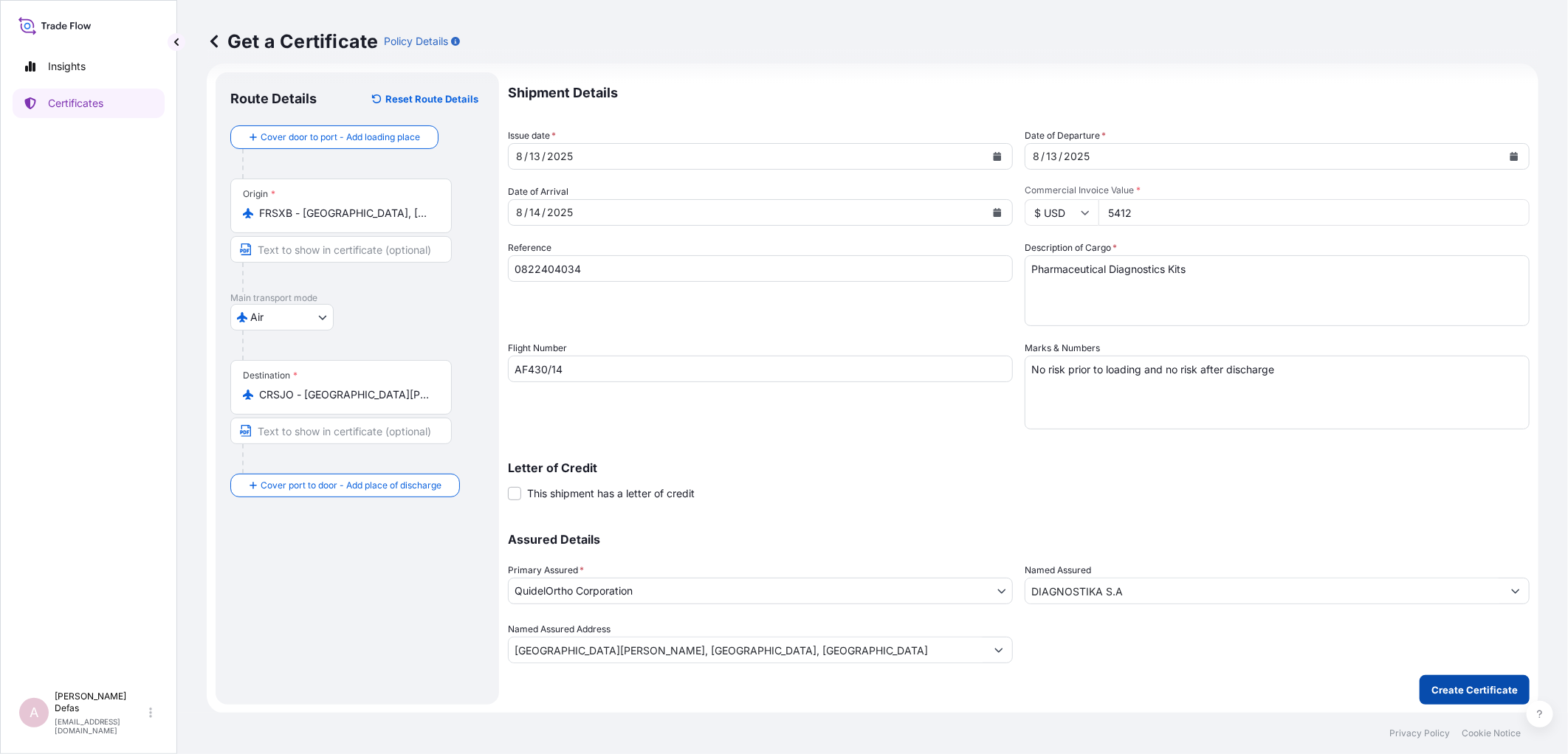
click at [1441, 688] on p "Create Certificate" at bounding box center [1474, 690] width 86 height 14
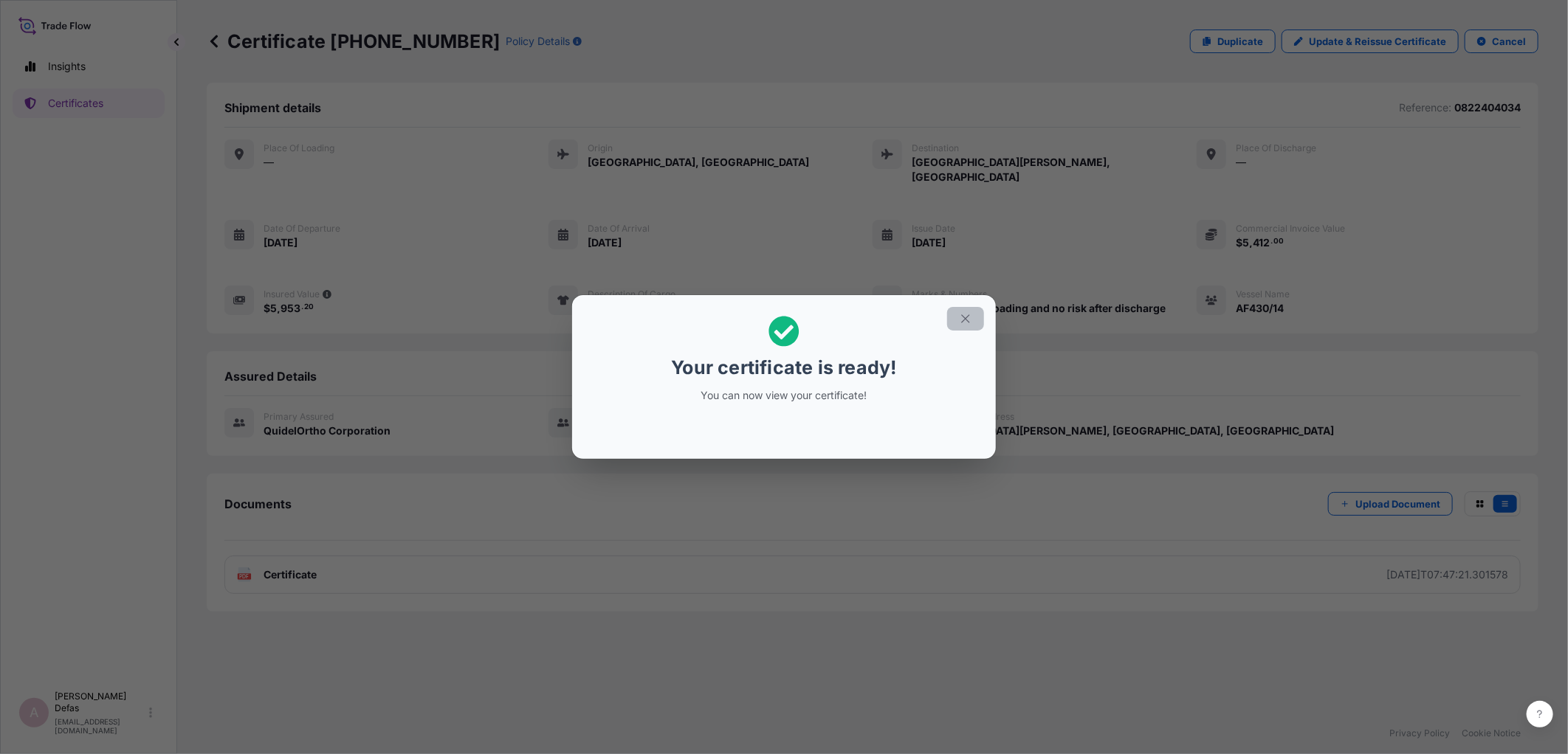
click at [965, 315] on icon "button" at bounding box center [965, 319] width 14 height 14
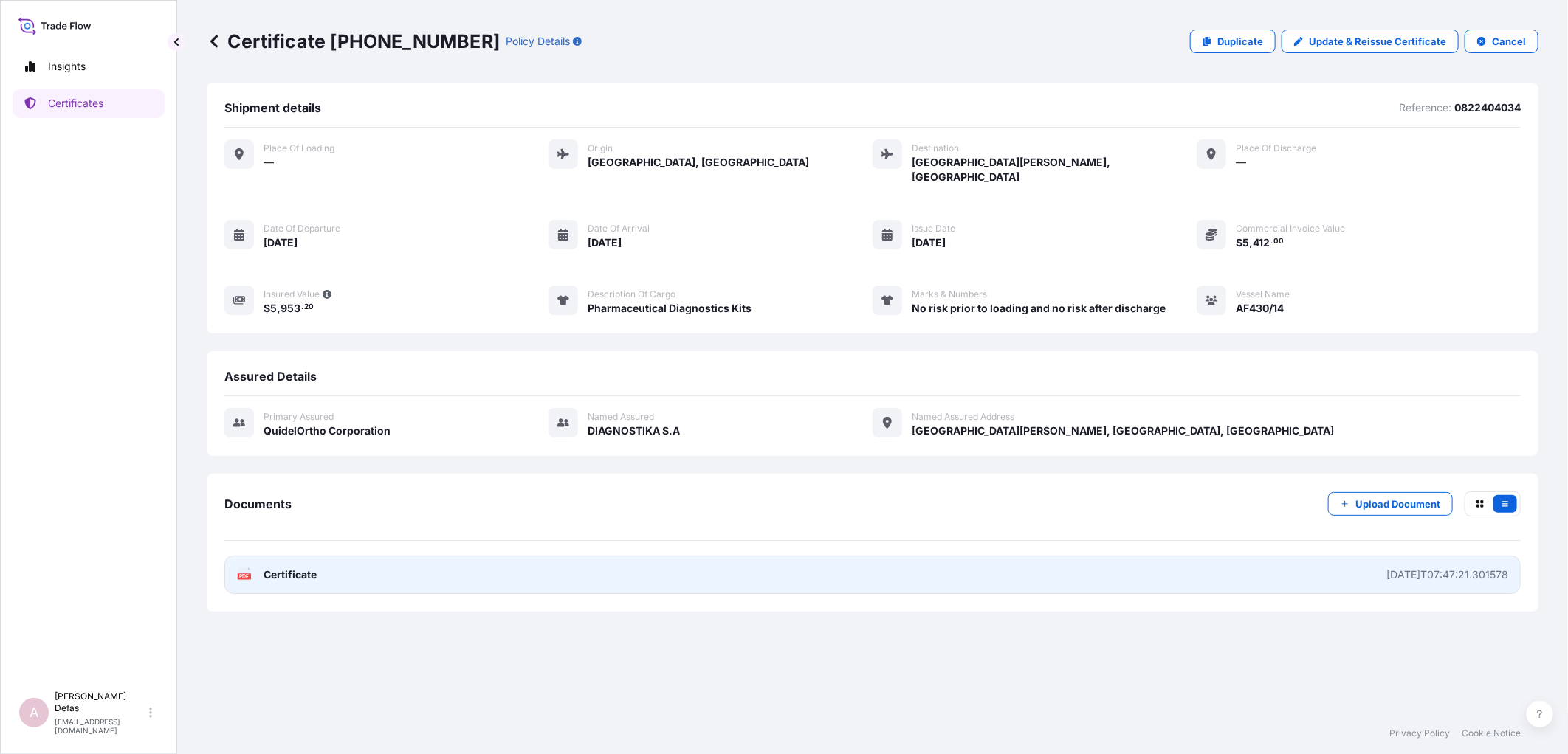
click at [886, 573] on link "PDF Certificate [DATE]T07:47:21.301578" at bounding box center [872, 575] width 1297 height 38
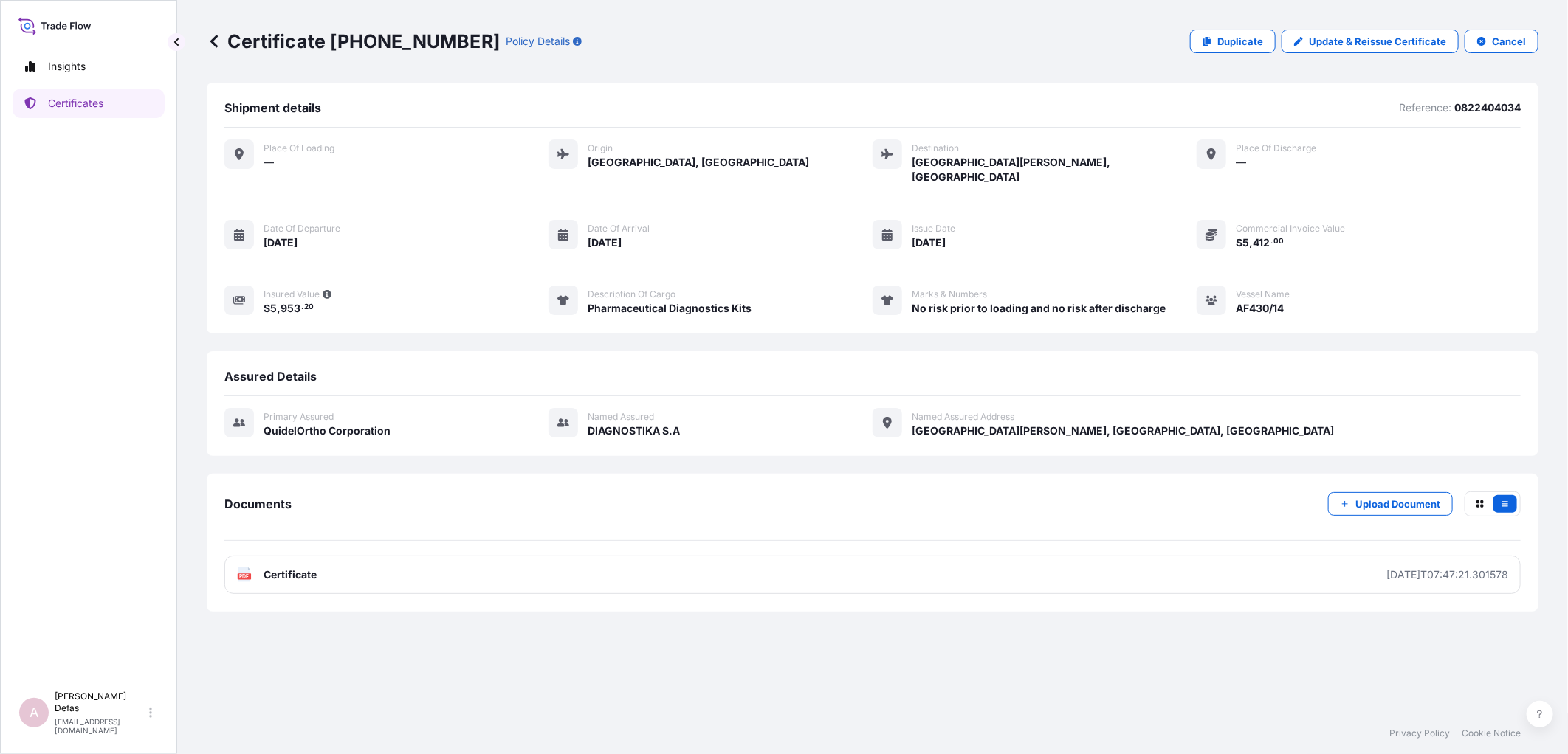
click at [217, 34] on icon at bounding box center [214, 41] width 14 height 14
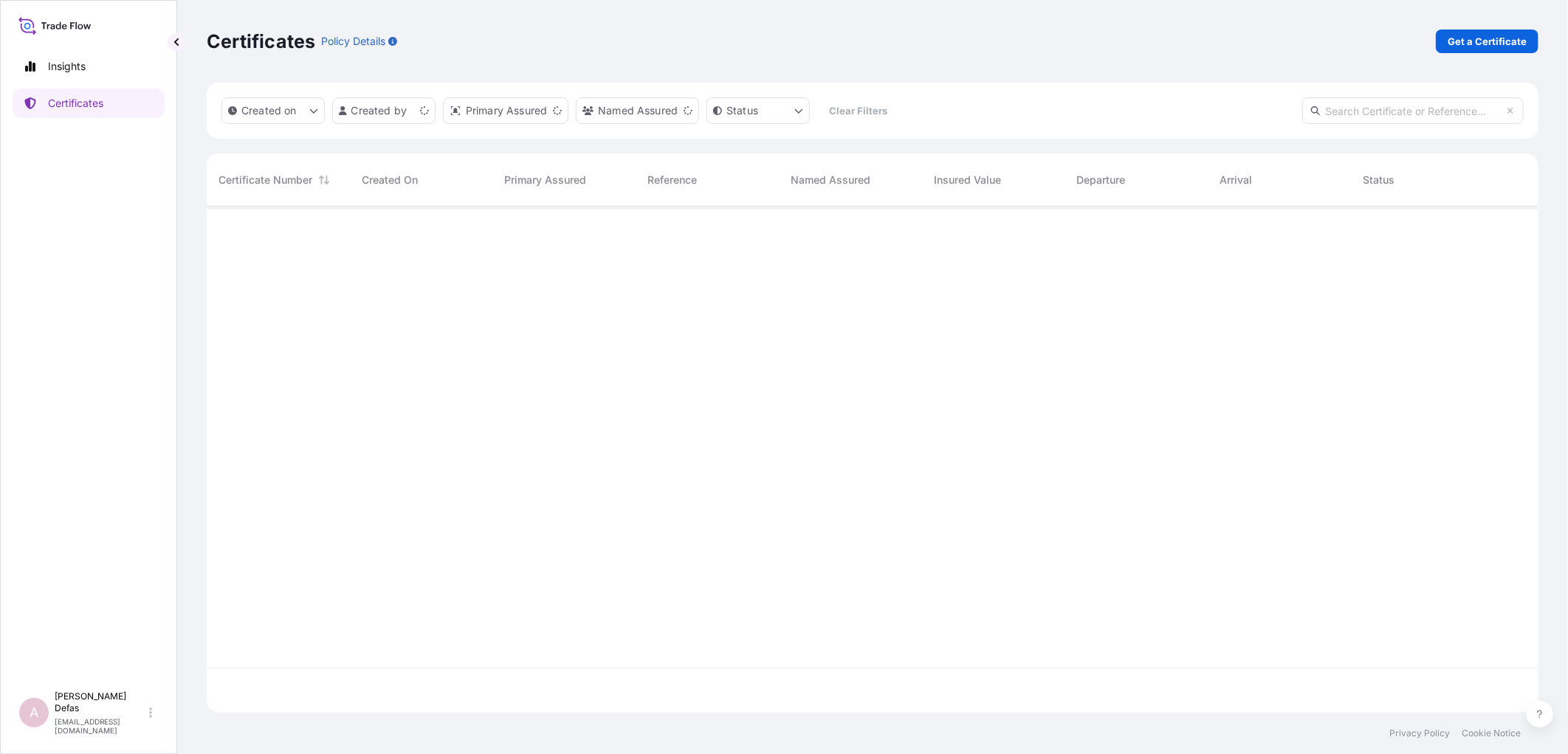
scroll to position [503, 1319]
click at [424, 119] on html "Insights Certificates A Ariane Defas [EMAIL_ADDRESS][DOMAIN_NAME] Certificates …" at bounding box center [784, 377] width 1568 height 754
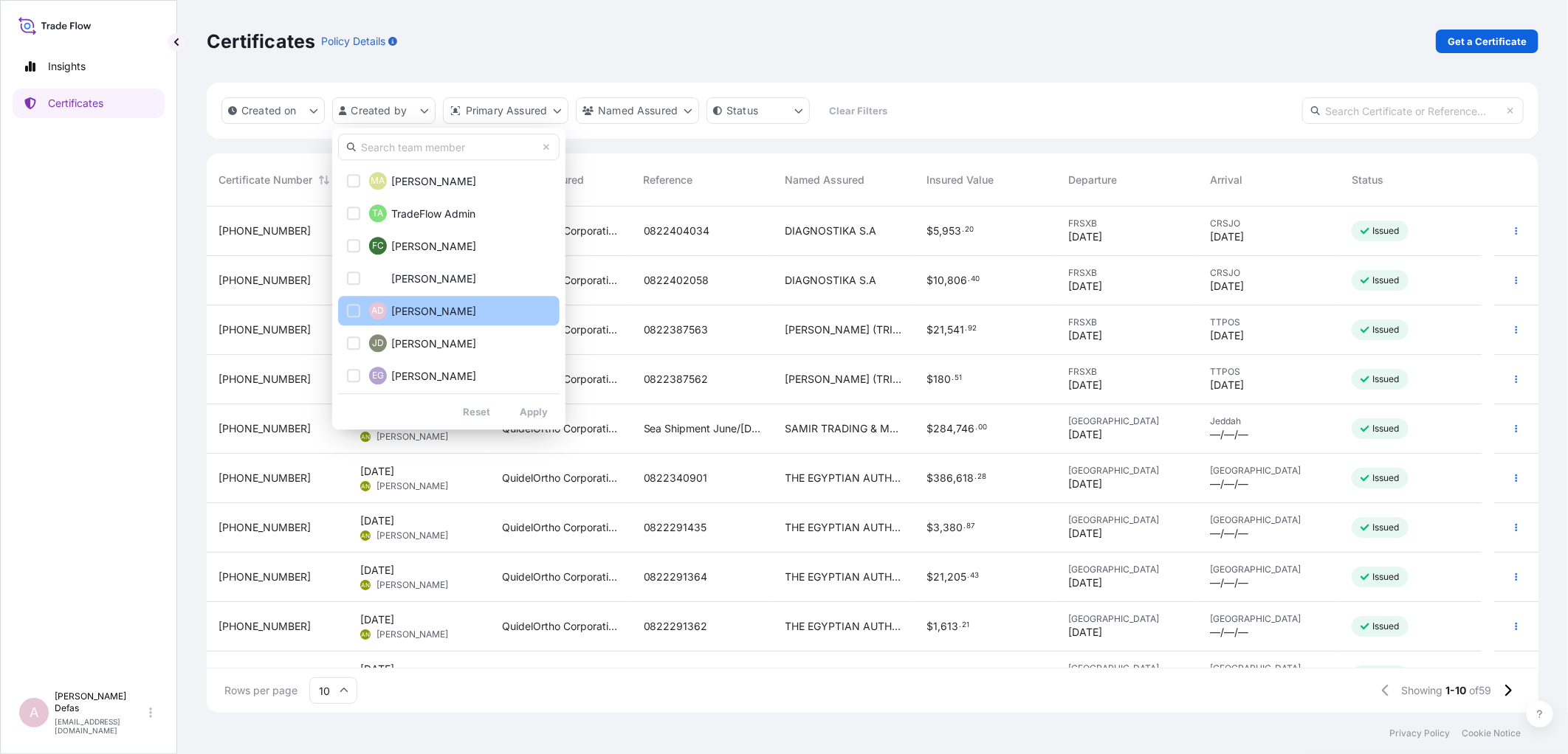
click at [414, 317] on span "[PERSON_NAME]" at bounding box center [434, 311] width 85 height 14
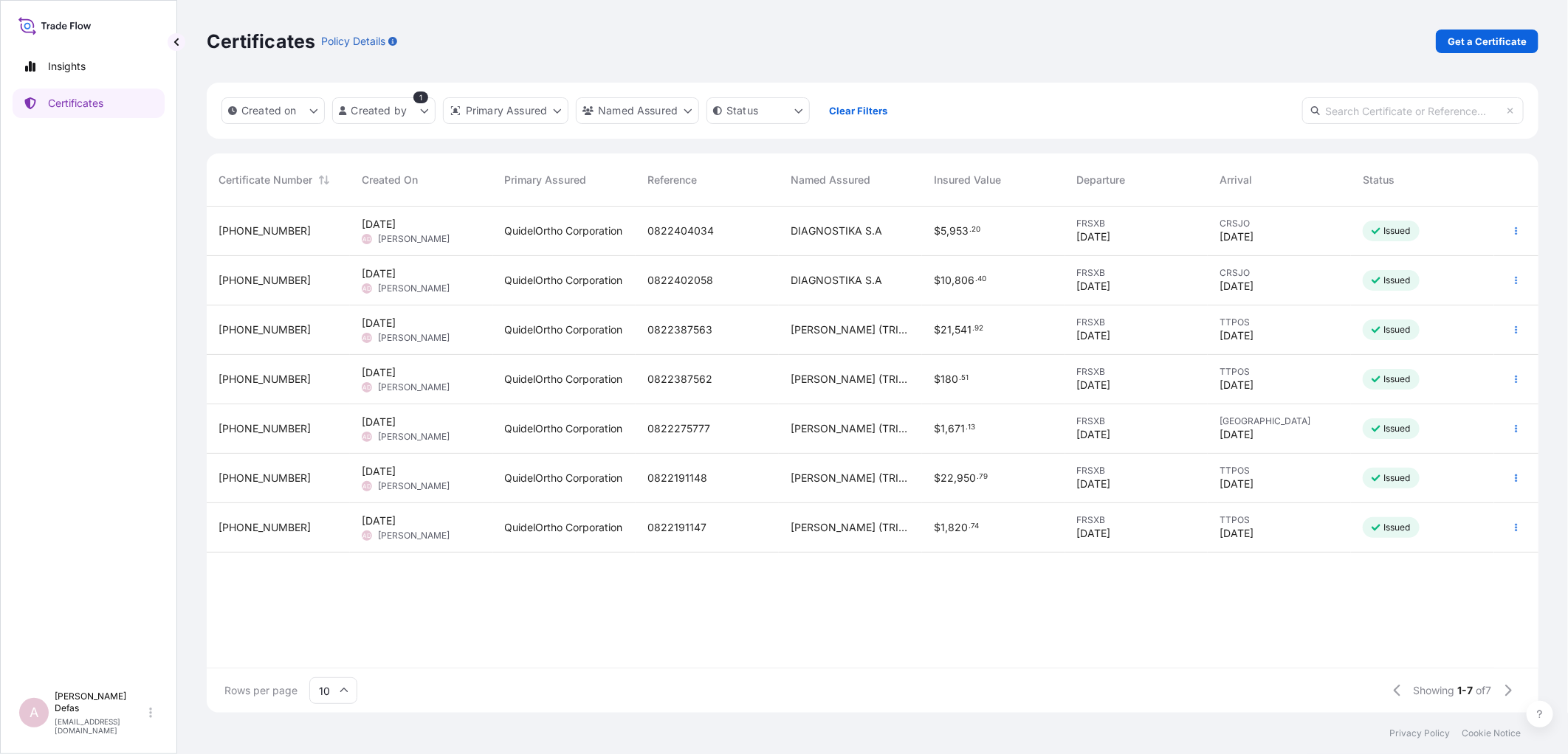
click at [450, 471] on div "[DATE] [PERSON_NAME]" at bounding box center [421, 478] width 119 height 28
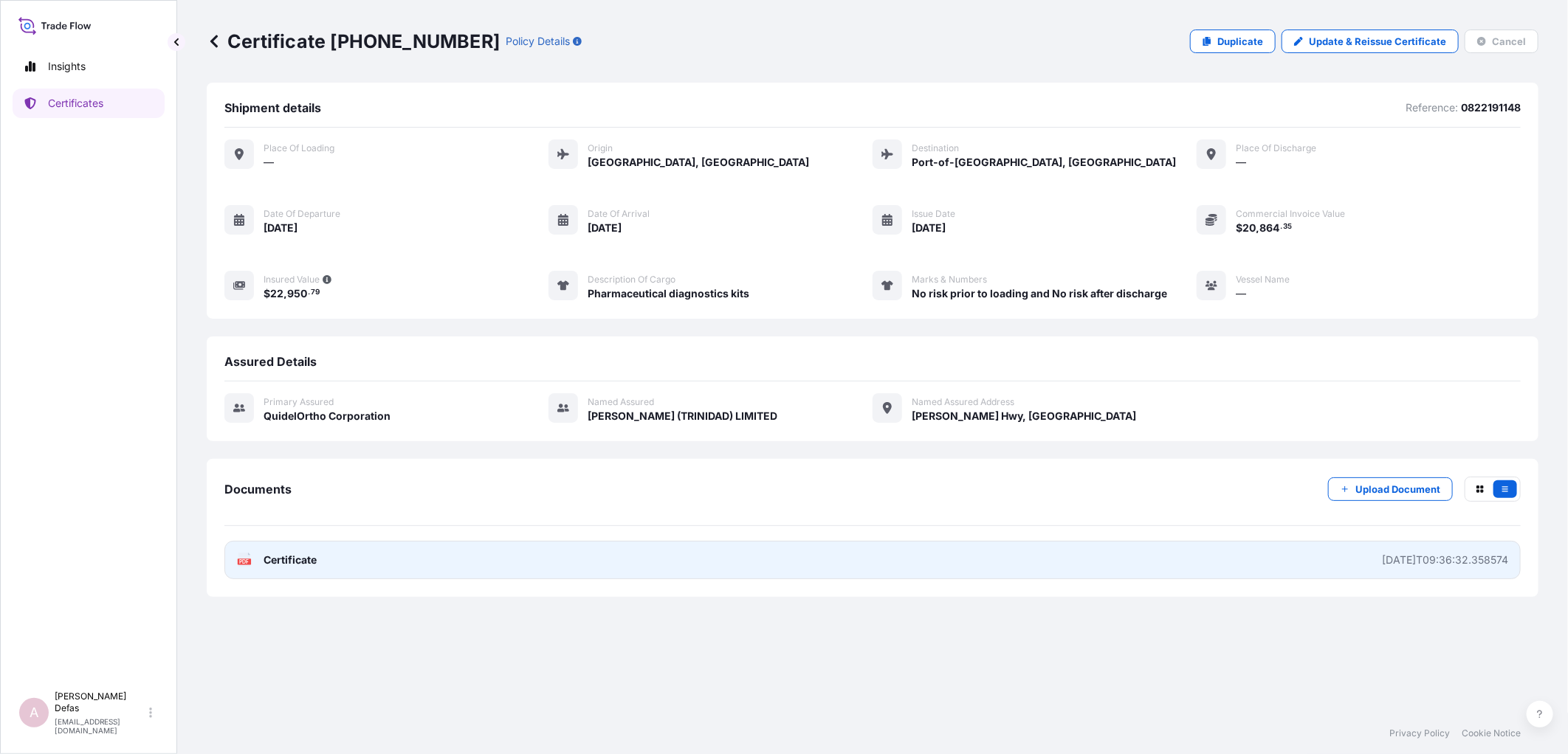
click at [463, 555] on link "PDF Certificate [DATE]T09:36:32.358574" at bounding box center [872, 560] width 1297 height 38
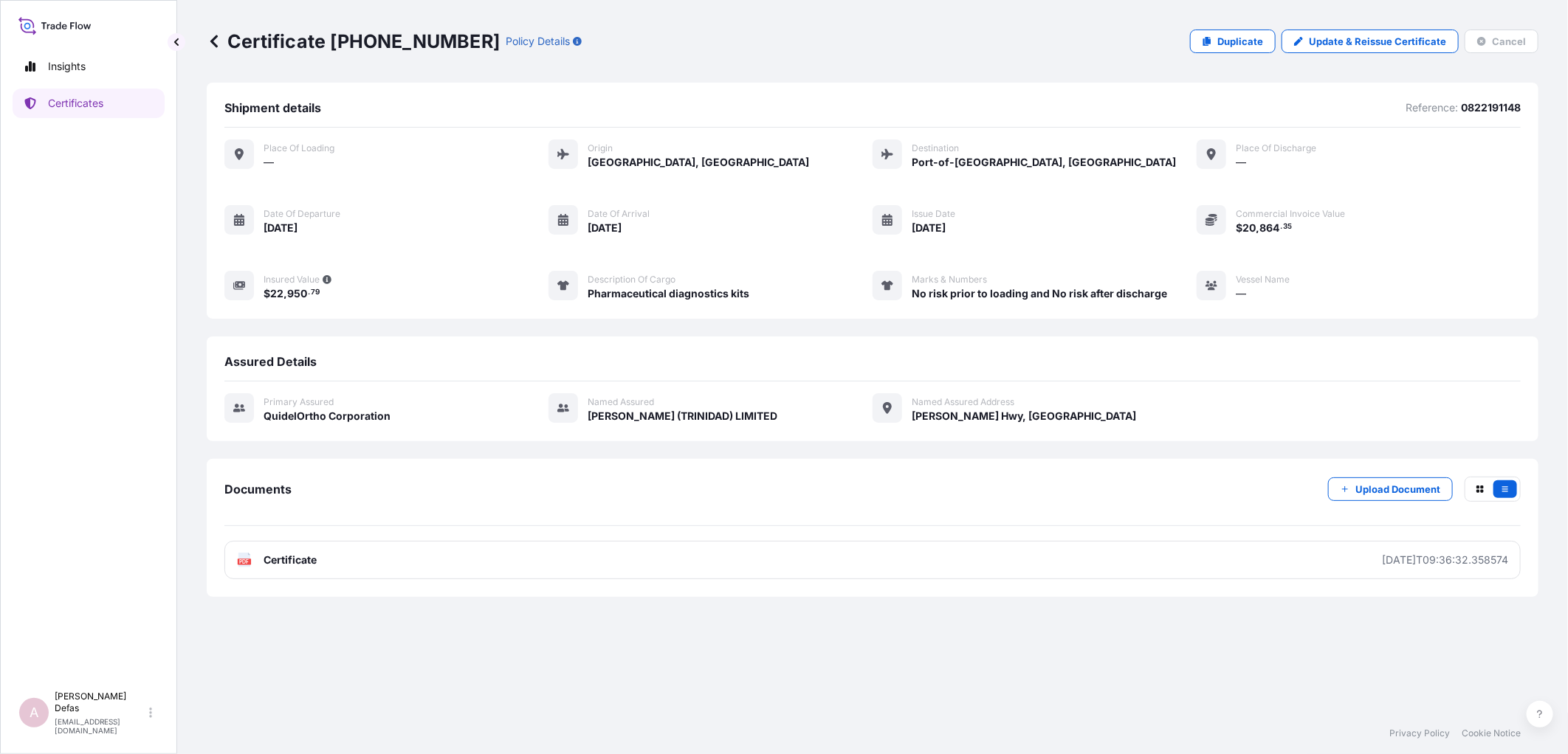
click at [211, 39] on icon at bounding box center [214, 41] width 14 height 14
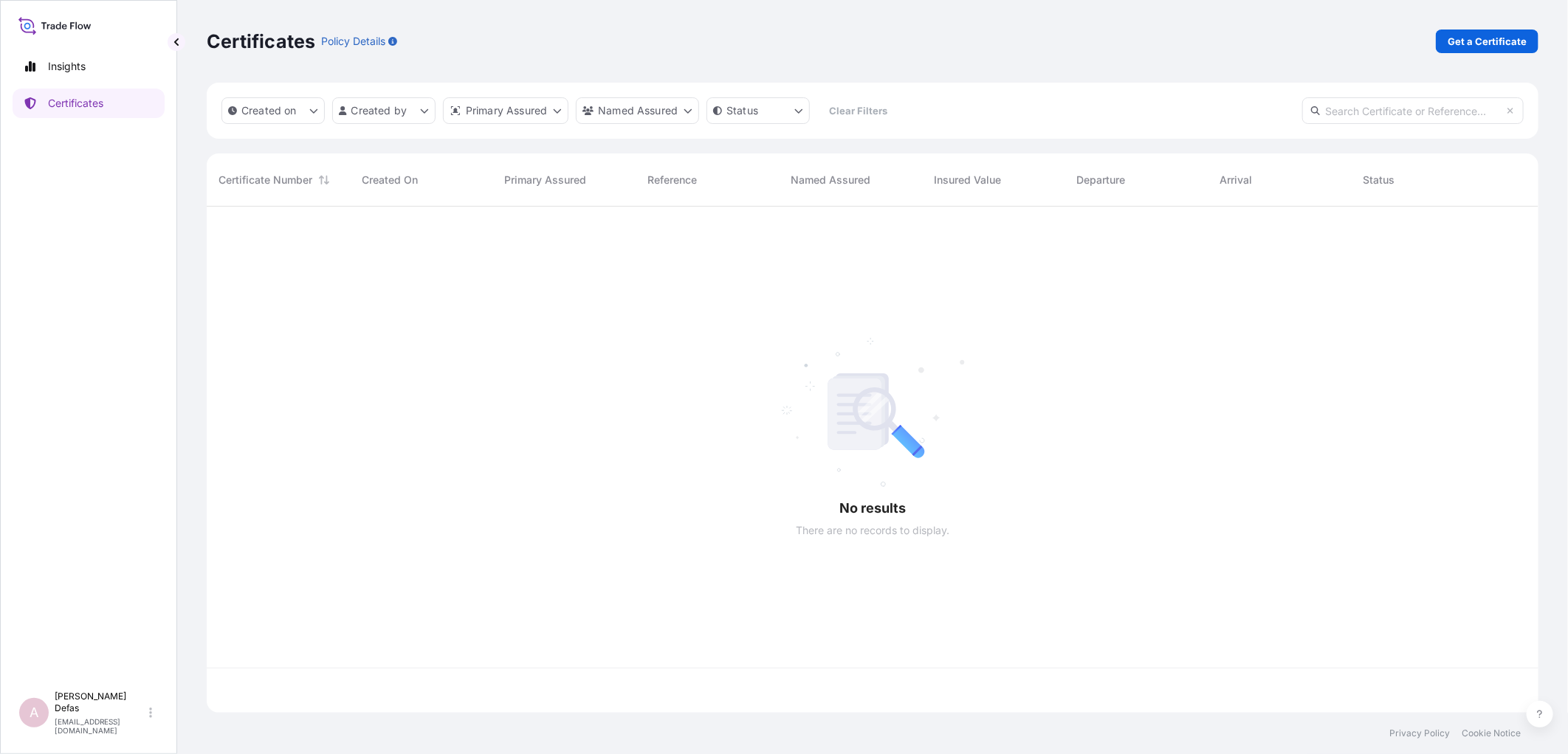
scroll to position [503, 1319]
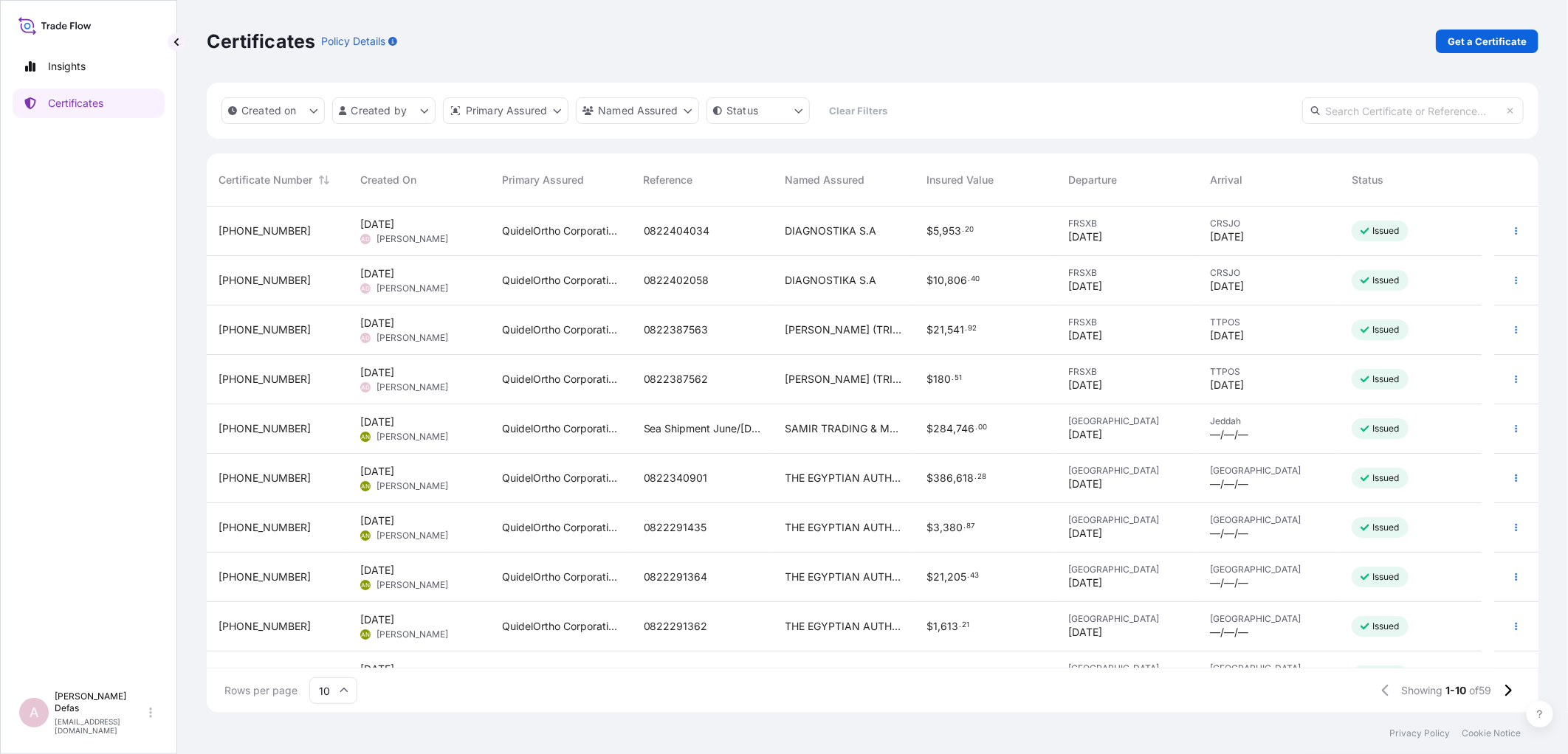
click at [1006, 238] on div "$ 5 , 953 . 20" at bounding box center [985, 231] width 118 height 14
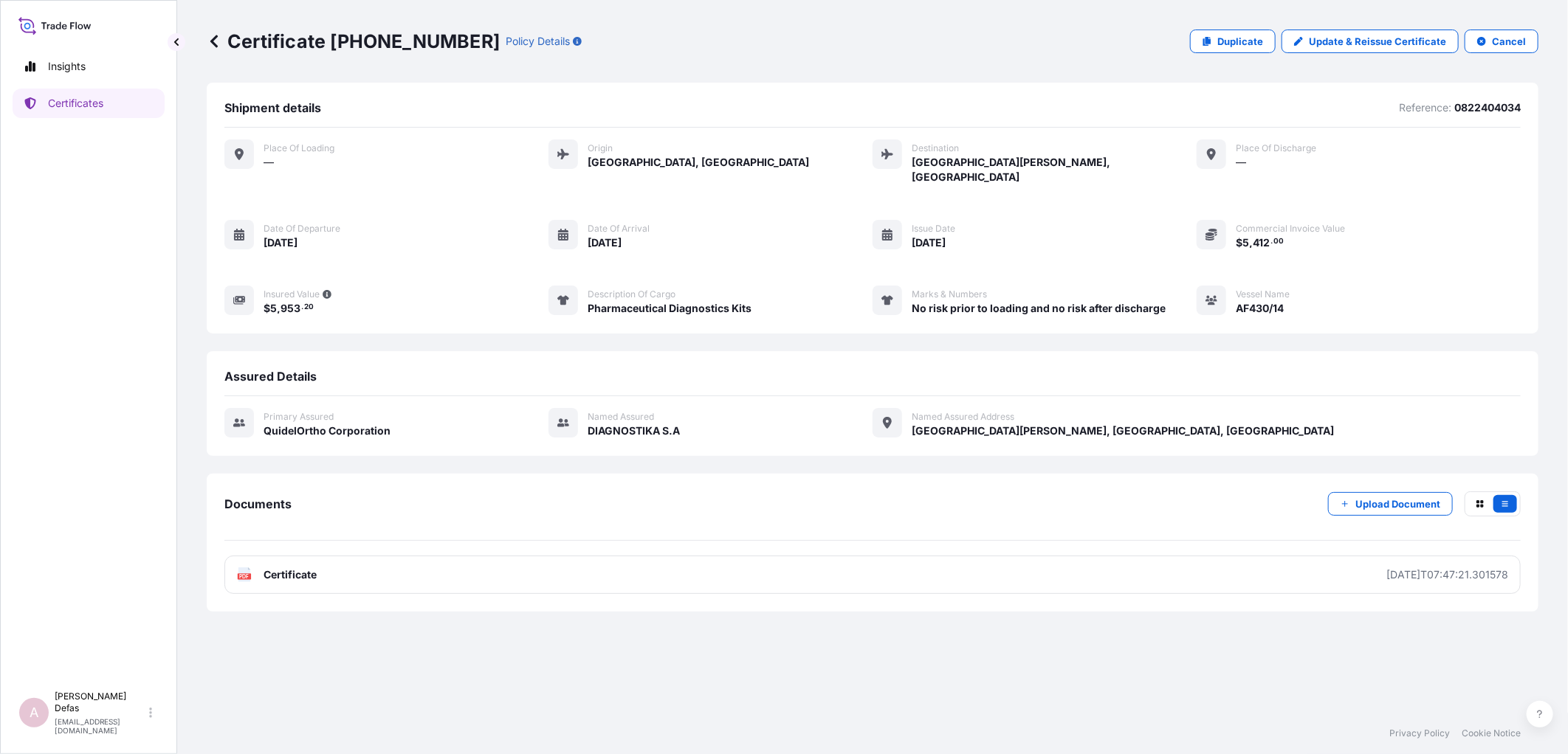
click at [218, 38] on icon at bounding box center [214, 41] width 14 height 14
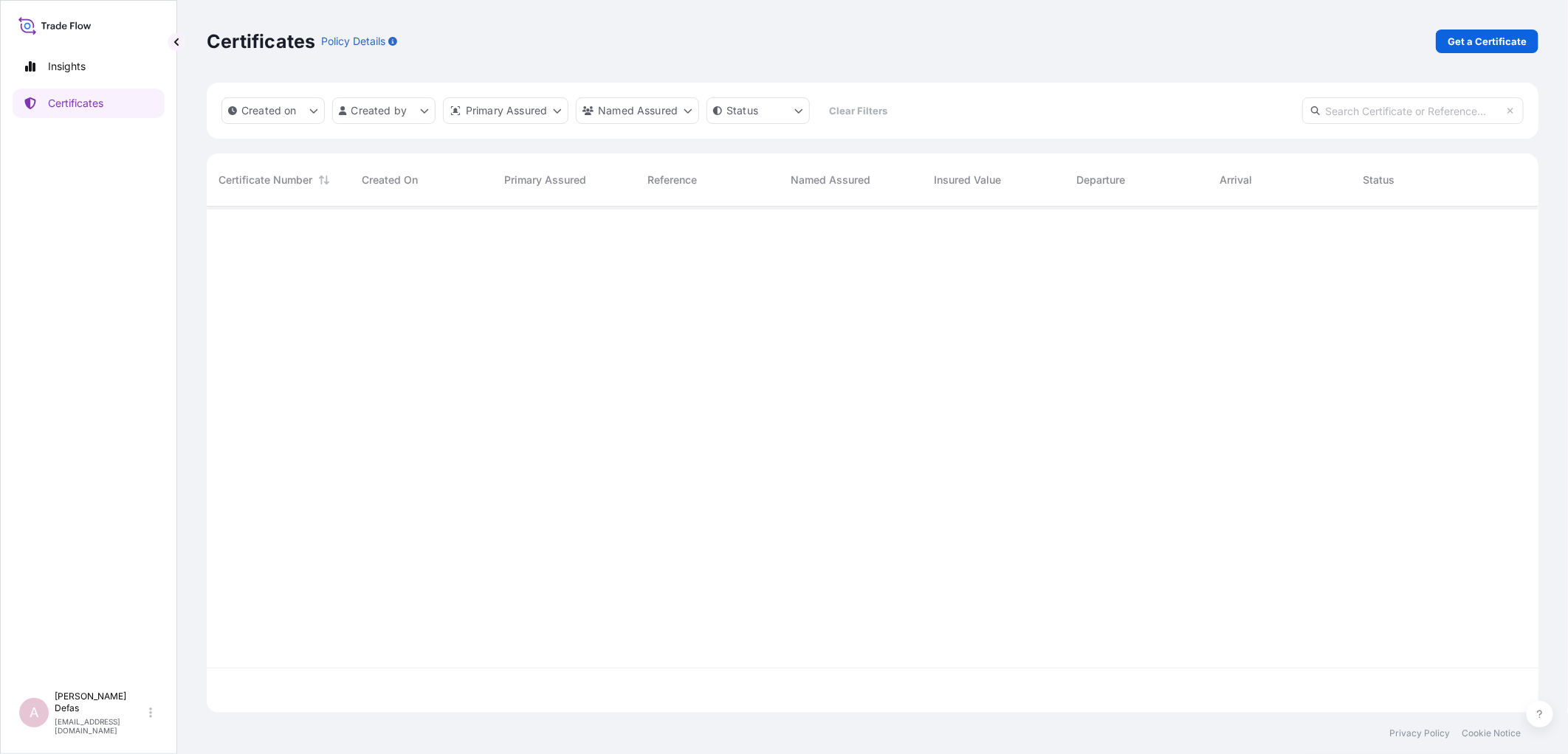
scroll to position [503, 1319]
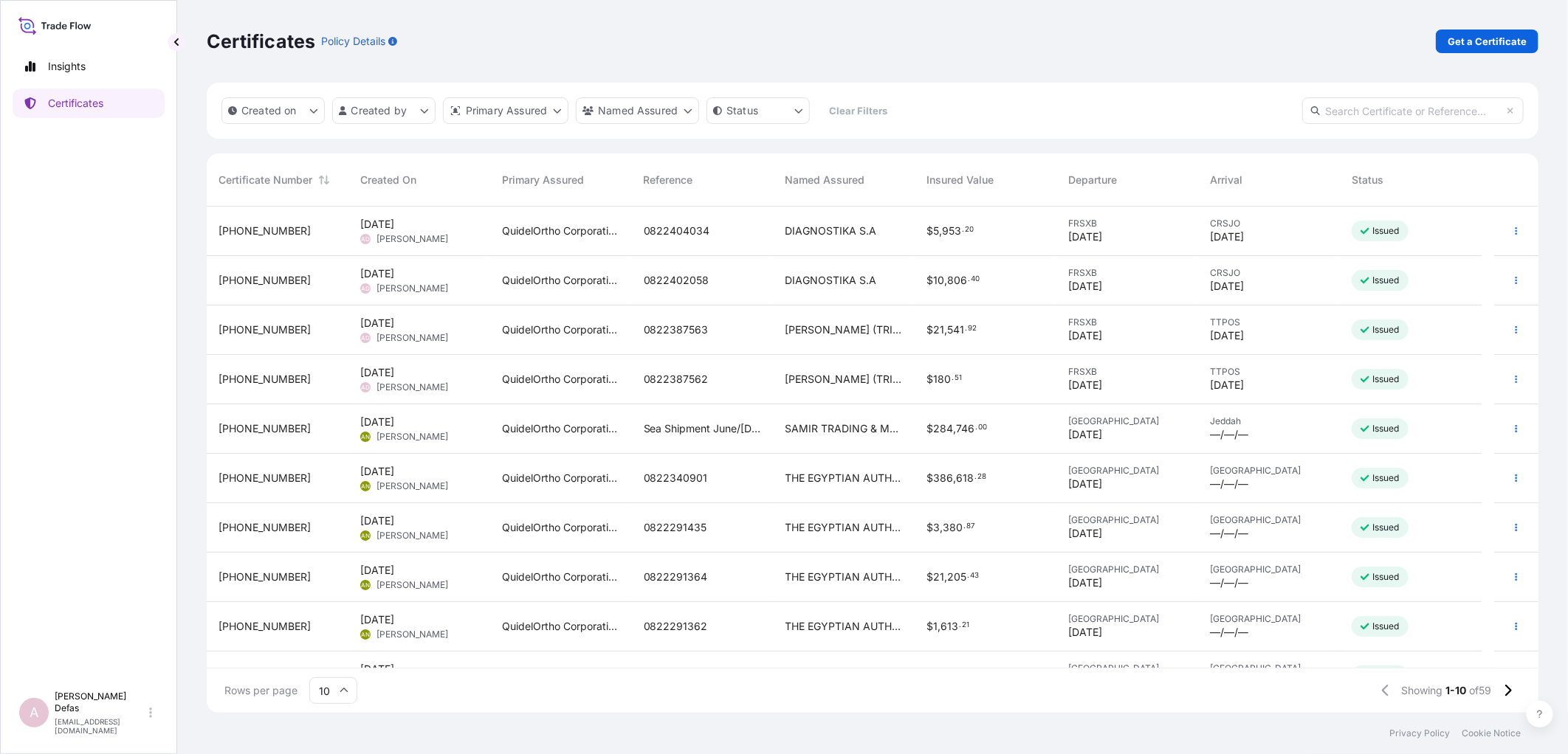
click at [645, 278] on span "0822402058" at bounding box center [677, 280] width 66 height 14
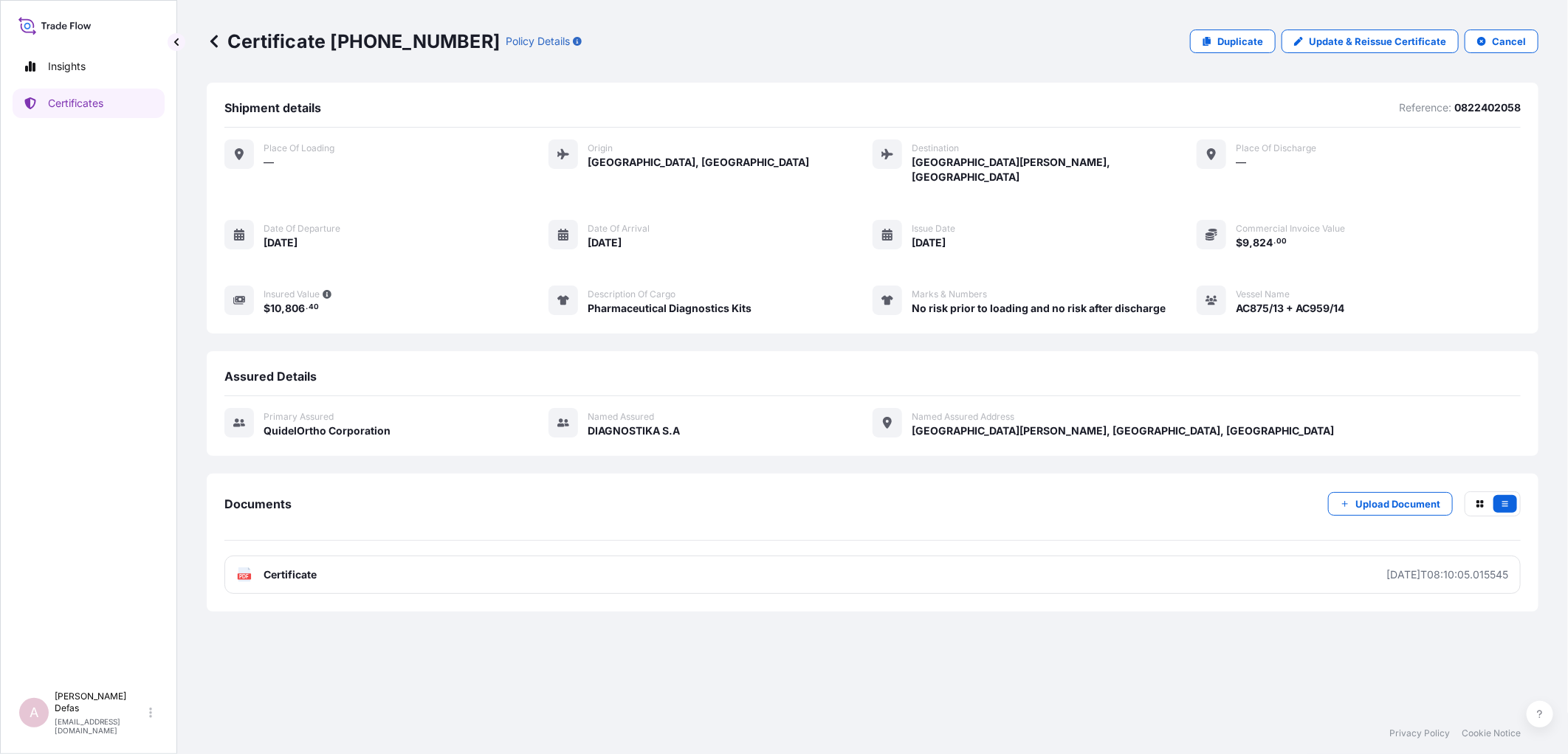
click at [218, 45] on icon at bounding box center [214, 41] width 14 height 14
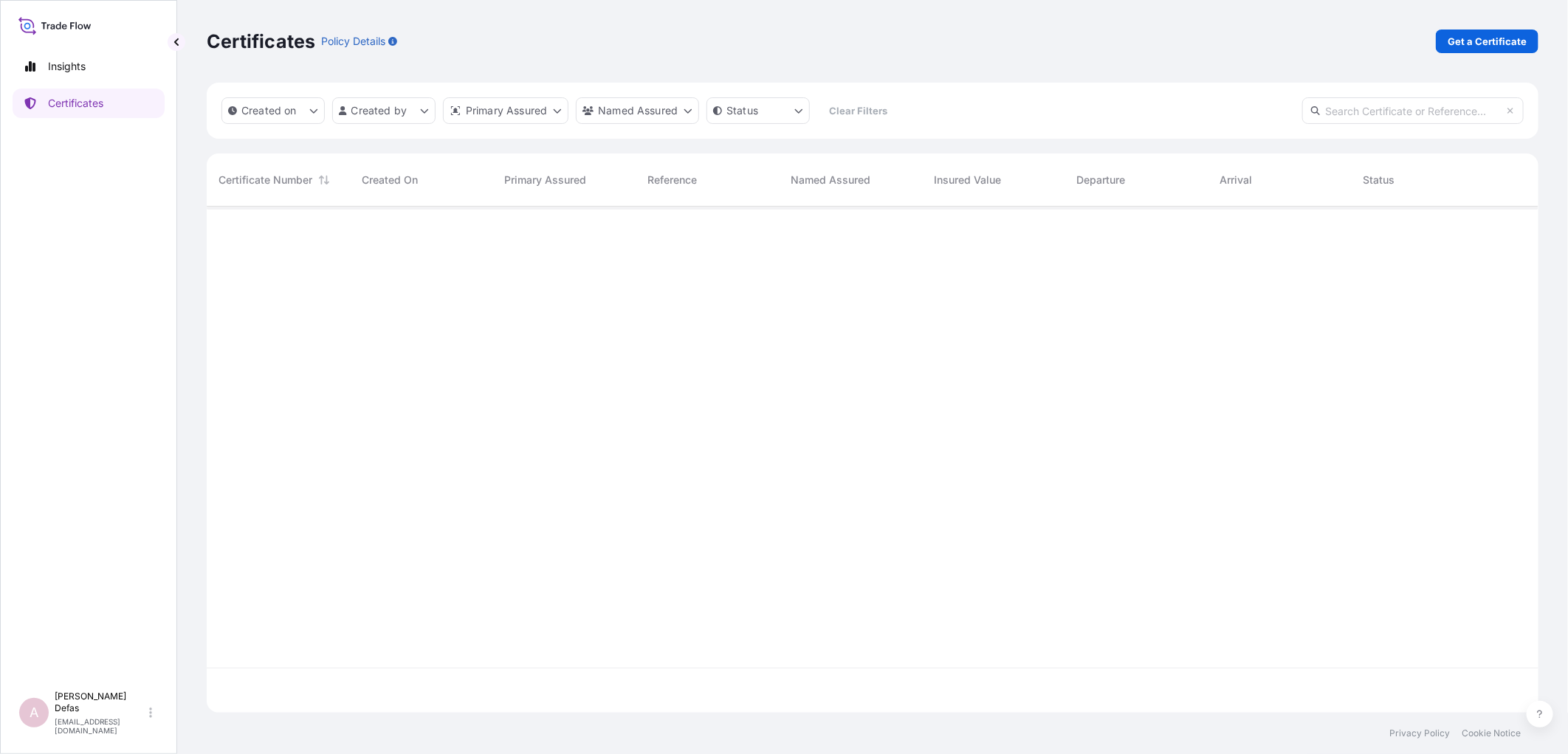
scroll to position [503, 1319]
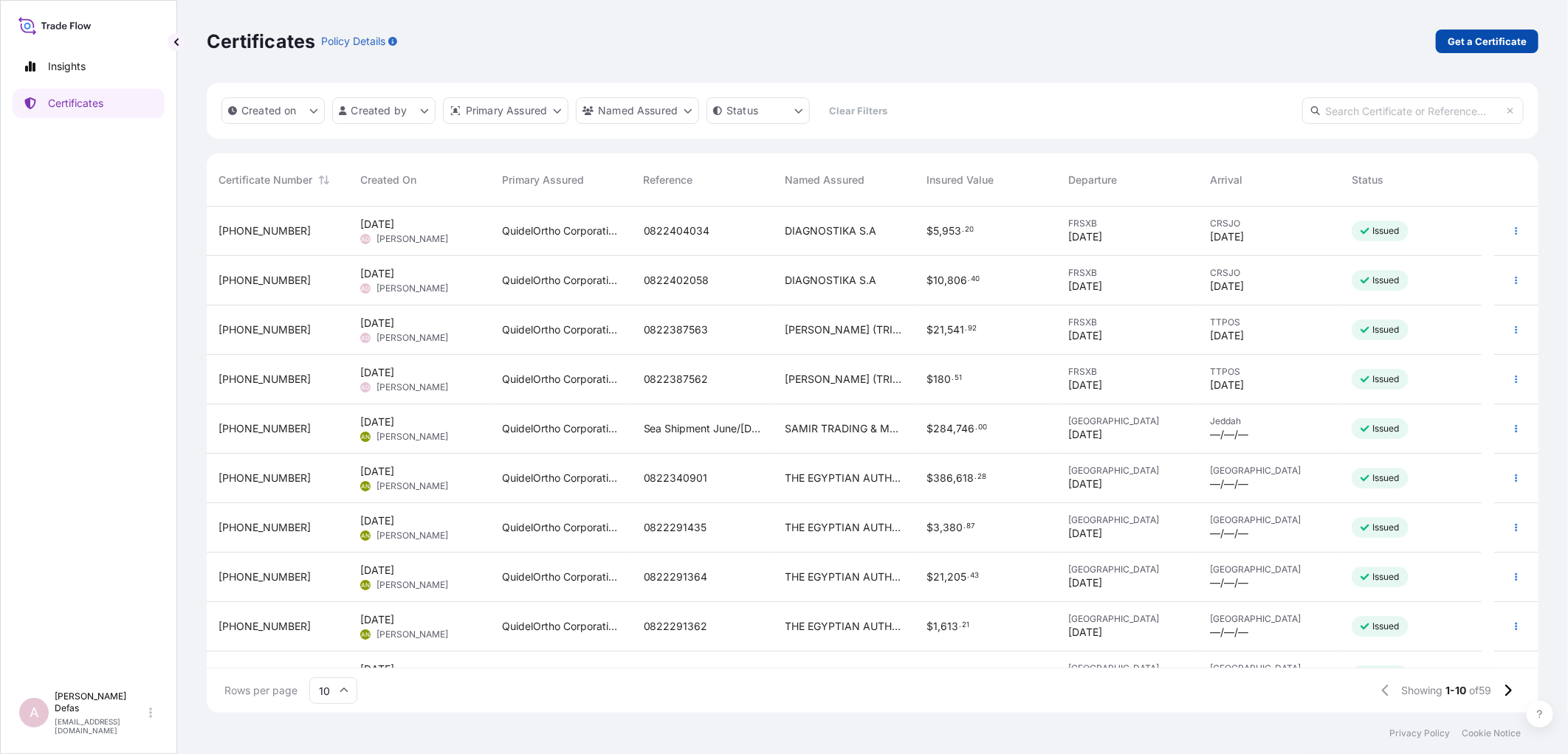
click at [1458, 41] on p "Get a Certificate" at bounding box center [1487, 41] width 79 height 14
select select "Ocean Vessel"
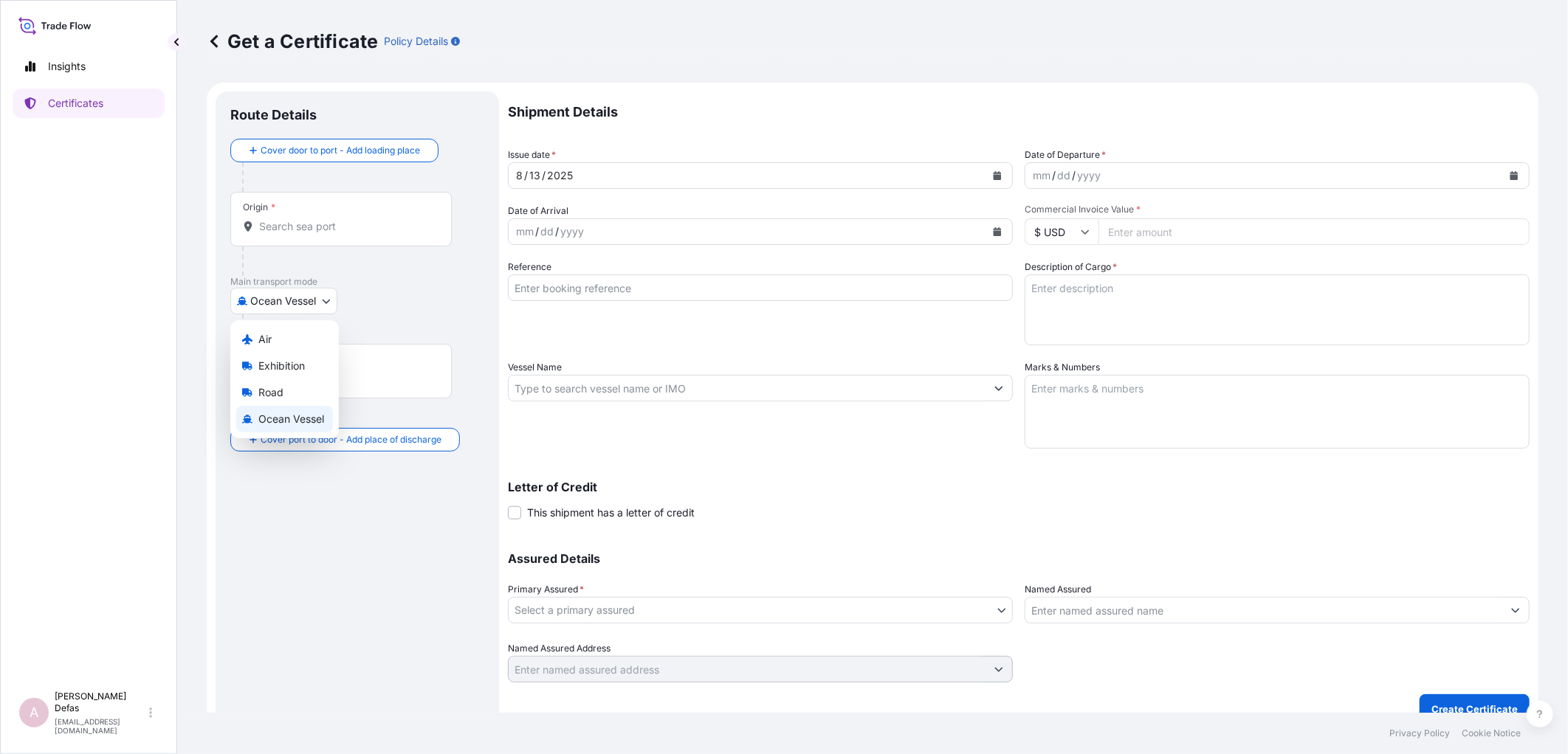
click at [293, 298] on body "Insights Certificates A Ariane Defas [EMAIL_ADDRESS][DOMAIN_NAME] Get a Certifi…" at bounding box center [784, 377] width 1568 height 754
click at [269, 342] on span "Air" at bounding box center [265, 339] width 14 height 14
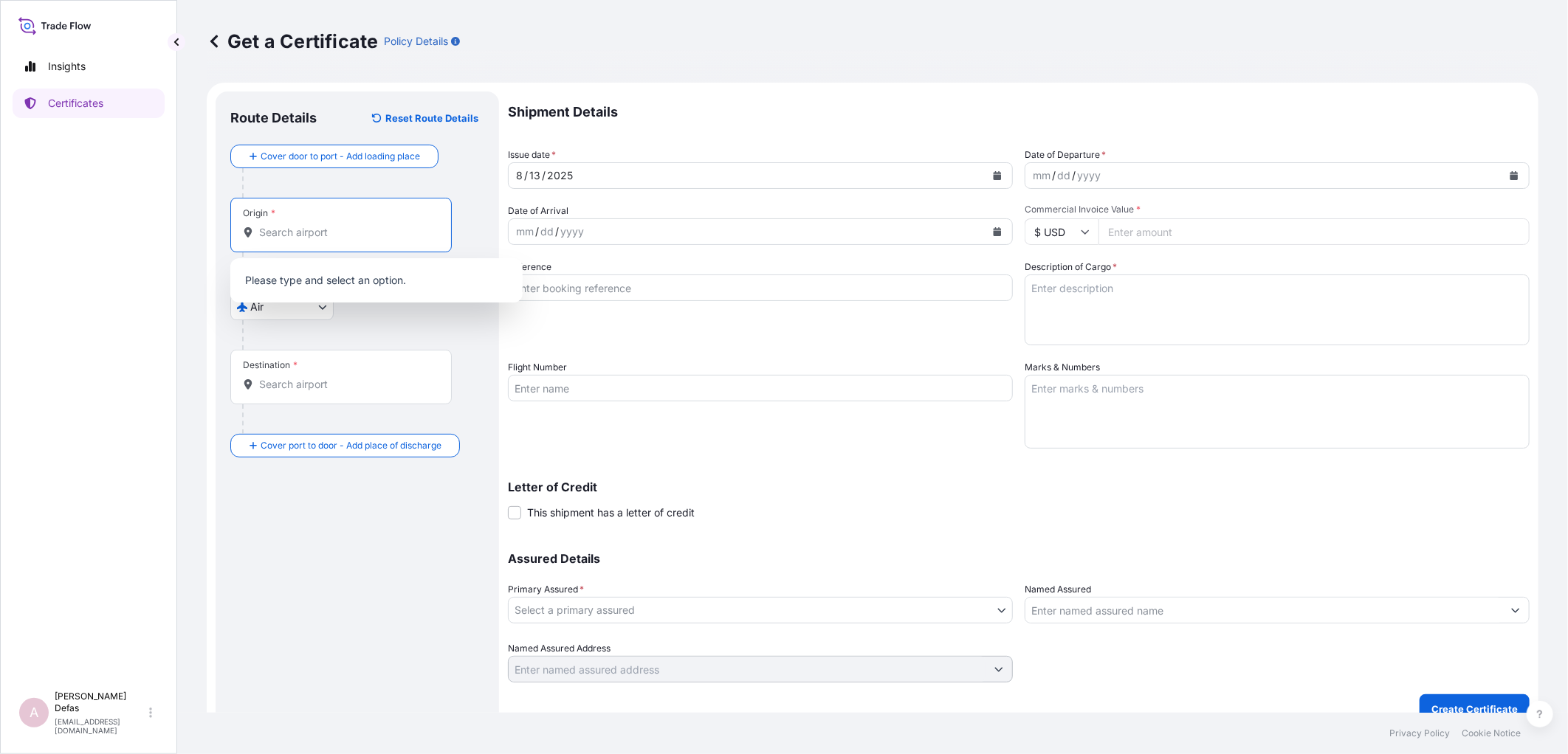
click at [268, 230] on input "Origin *" at bounding box center [347, 232] width 175 height 14
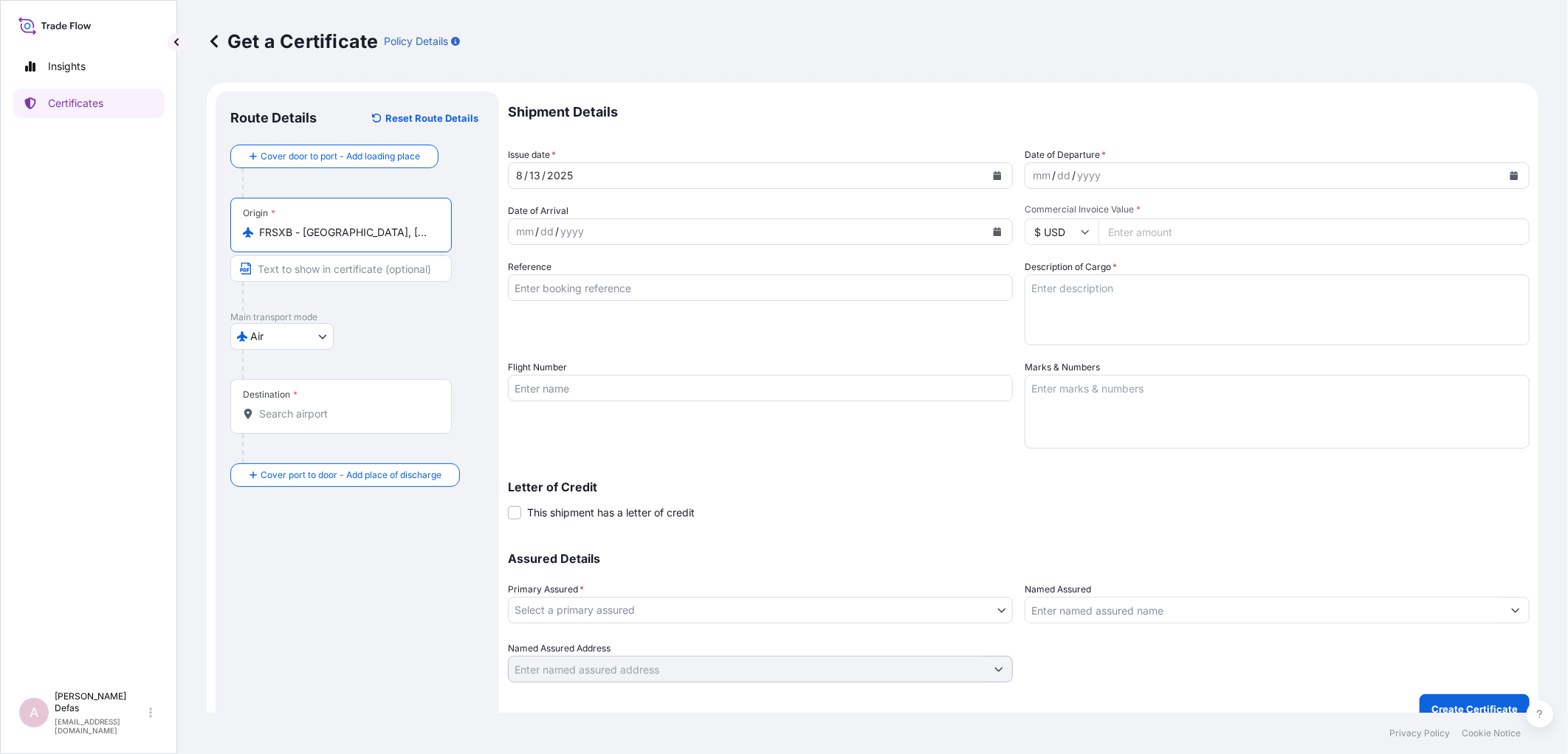
type input "FRSXB - [GEOGRAPHIC_DATA], [GEOGRAPHIC_DATA]"
click at [299, 418] on input "Destination *" at bounding box center [347, 414] width 175 height 14
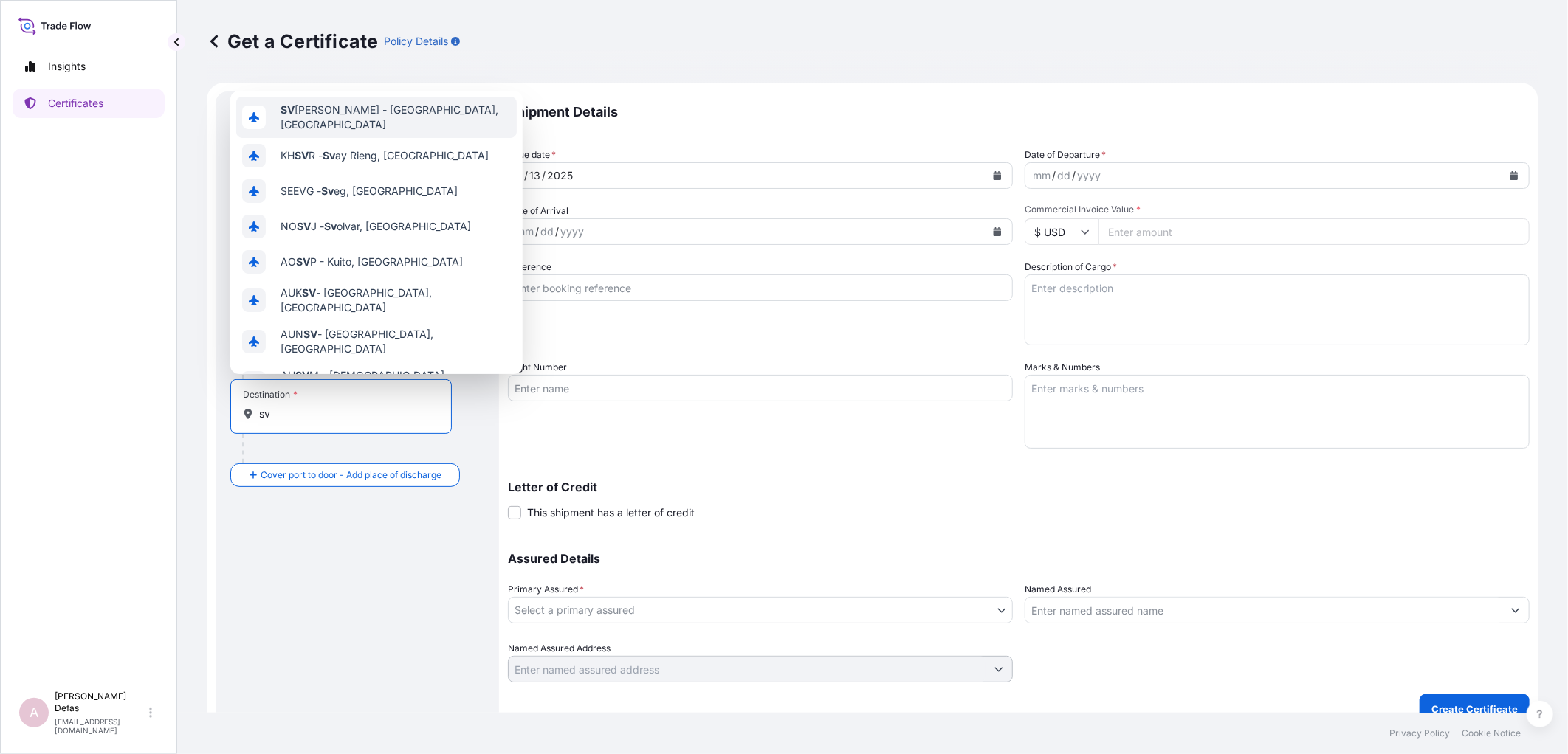
click at [367, 122] on div "SV [PERSON_NAME] - [GEOGRAPHIC_DATA], [GEOGRAPHIC_DATA]" at bounding box center [376, 118] width 280 height 42
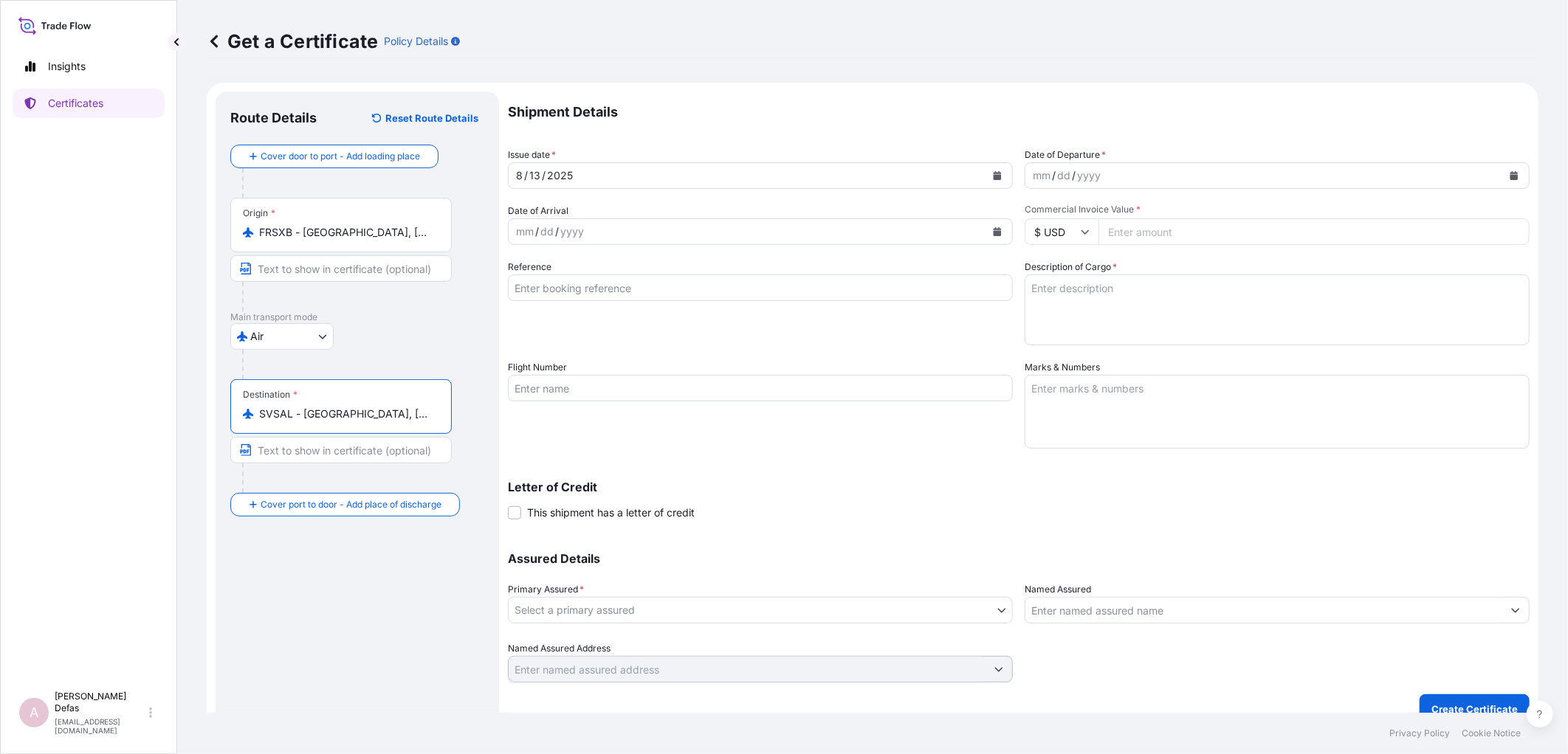
type input "SVSAL - [GEOGRAPHIC_DATA], [GEOGRAPHIC_DATA]"
click at [606, 386] on input "Flight Number" at bounding box center [760, 387] width 505 height 26
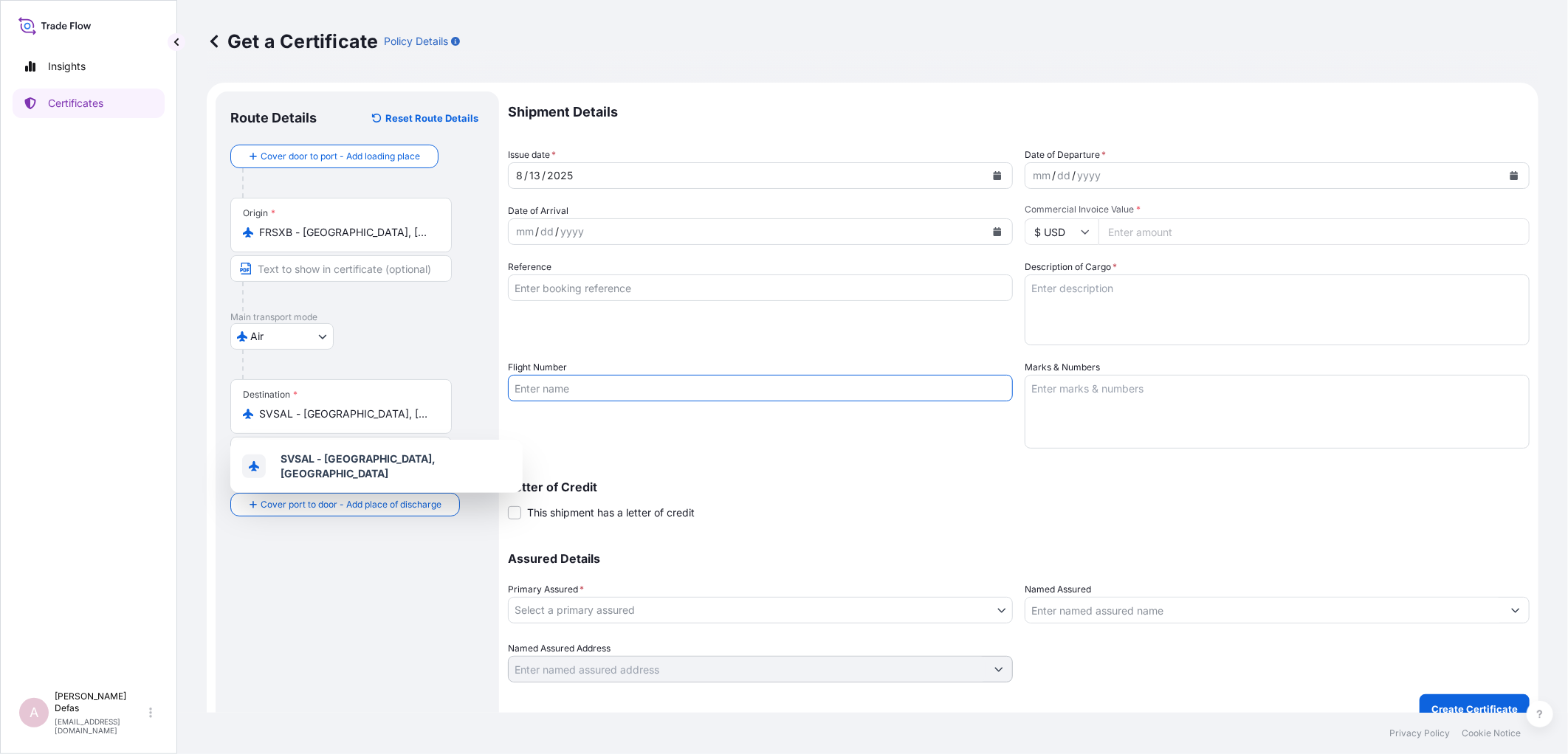
paste input "IB0221/17"
click at [625, 382] on input "IB0221/17" at bounding box center [760, 387] width 505 height 26
type input "IB0221/17"
click at [1015, 173] on div "Shipment Details Issue date * [DATE] Date of Departure * mm / dd / yyyy Date of…" at bounding box center [1019, 387] width 1022 height 591
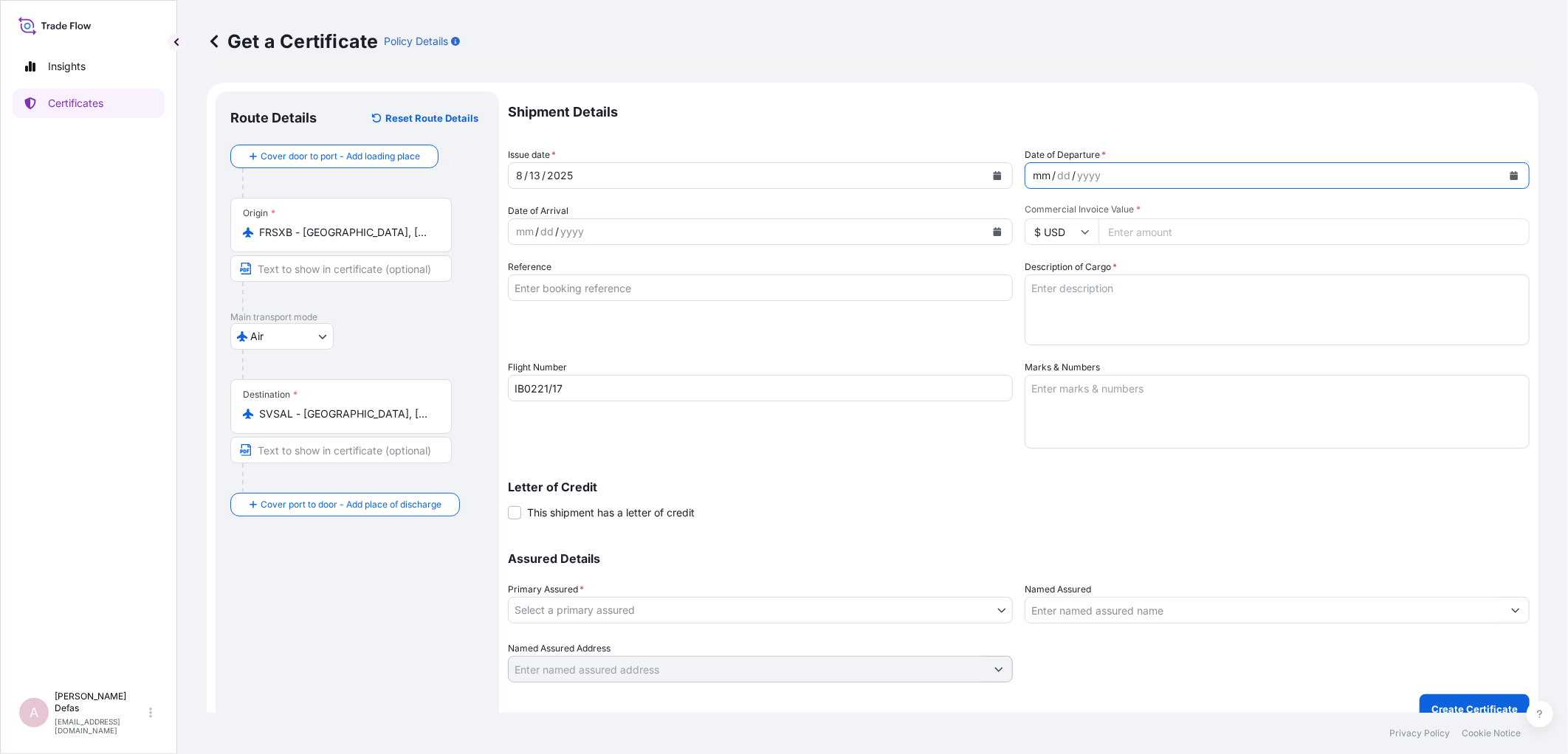
click at [1028, 165] on div "mm / dd / yyyy" at bounding box center [1263, 175] width 476 height 26
click at [1038, 178] on div "mm" at bounding box center [1042, 175] width 21 height 18
click at [1044, 178] on div "12" at bounding box center [1051, 175] width 14 height 18
click at [1047, 174] on div "12" at bounding box center [1051, 175] width 14 height 18
click at [525, 231] on div "mm" at bounding box center [525, 231] width 21 height 18
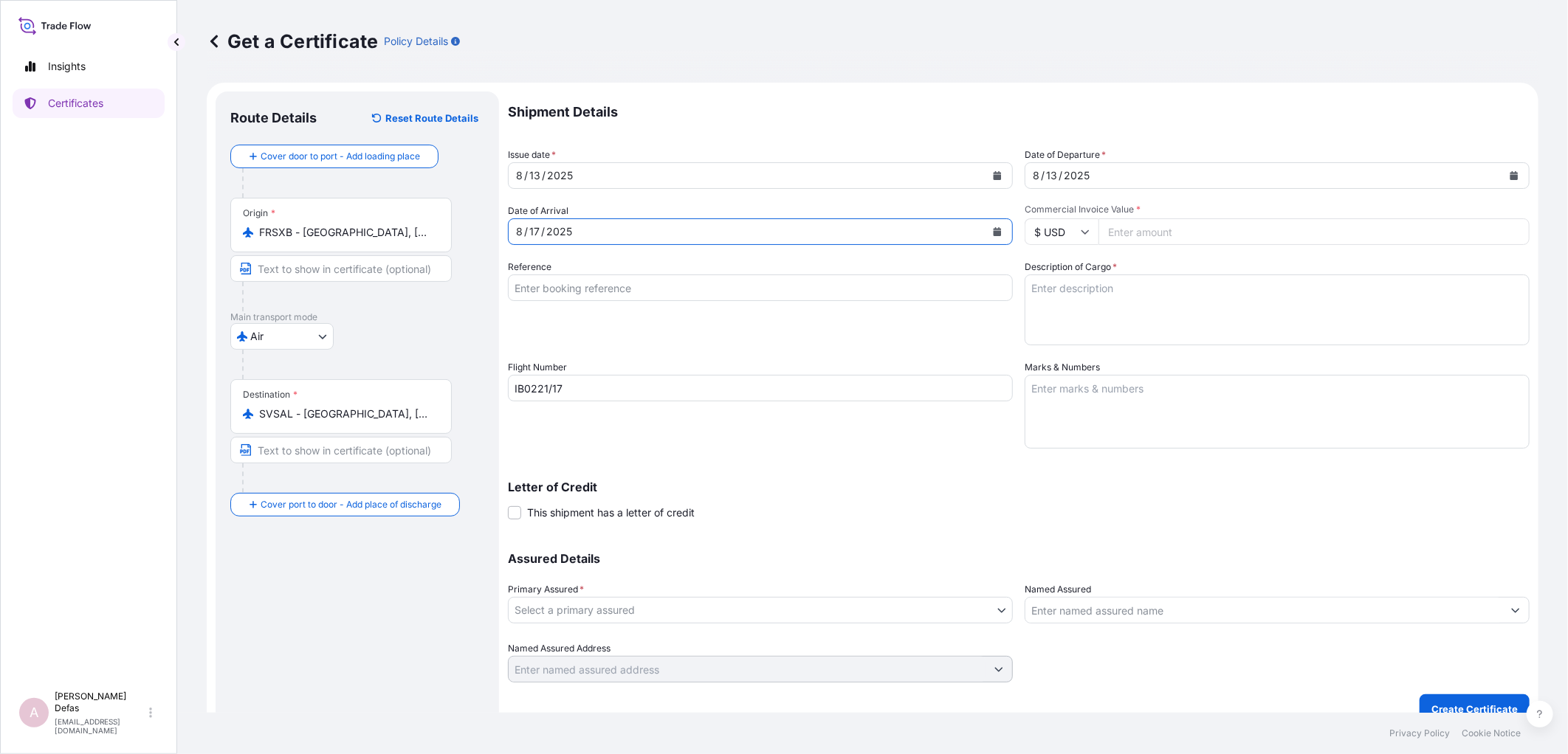
click at [1169, 230] on input "Commercial Invoice Value *" at bounding box center [1314, 231] width 431 height 26
click at [1129, 230] on input "Commercial Invoice Value *" at bounding box center [1314, 231] width 431 height 26
type input "328.26"
click at [1124, 325] on textarea "Description of Cargo *" at bounding box center [1277, 310] width 505 height 70
click at [611, 288] on input "Reference" at bounding box center [760, 287] width 505 height 26
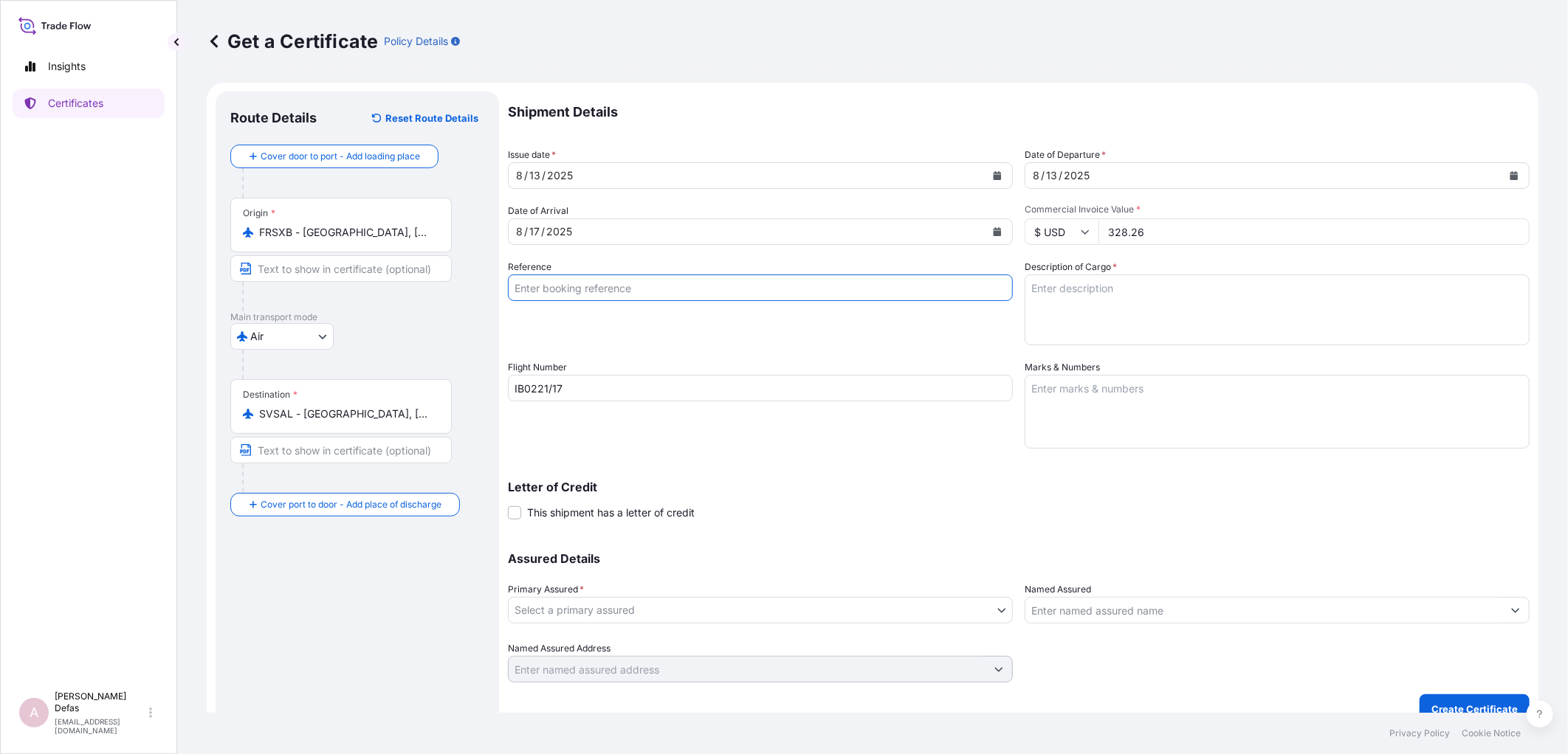
drag, startPoint x: 687, startPoint y: 313, endPoint x: 685, endPoint y: 295, distance: 18.1
click at [687, 313] on div "Reference" at bounding box center [760, 302] width 505 height 86
click at [685, 295] on input "Reference" at bounding box center [760, 287] width 505 height 26
paste input "0822404037"
type input "0822404037"
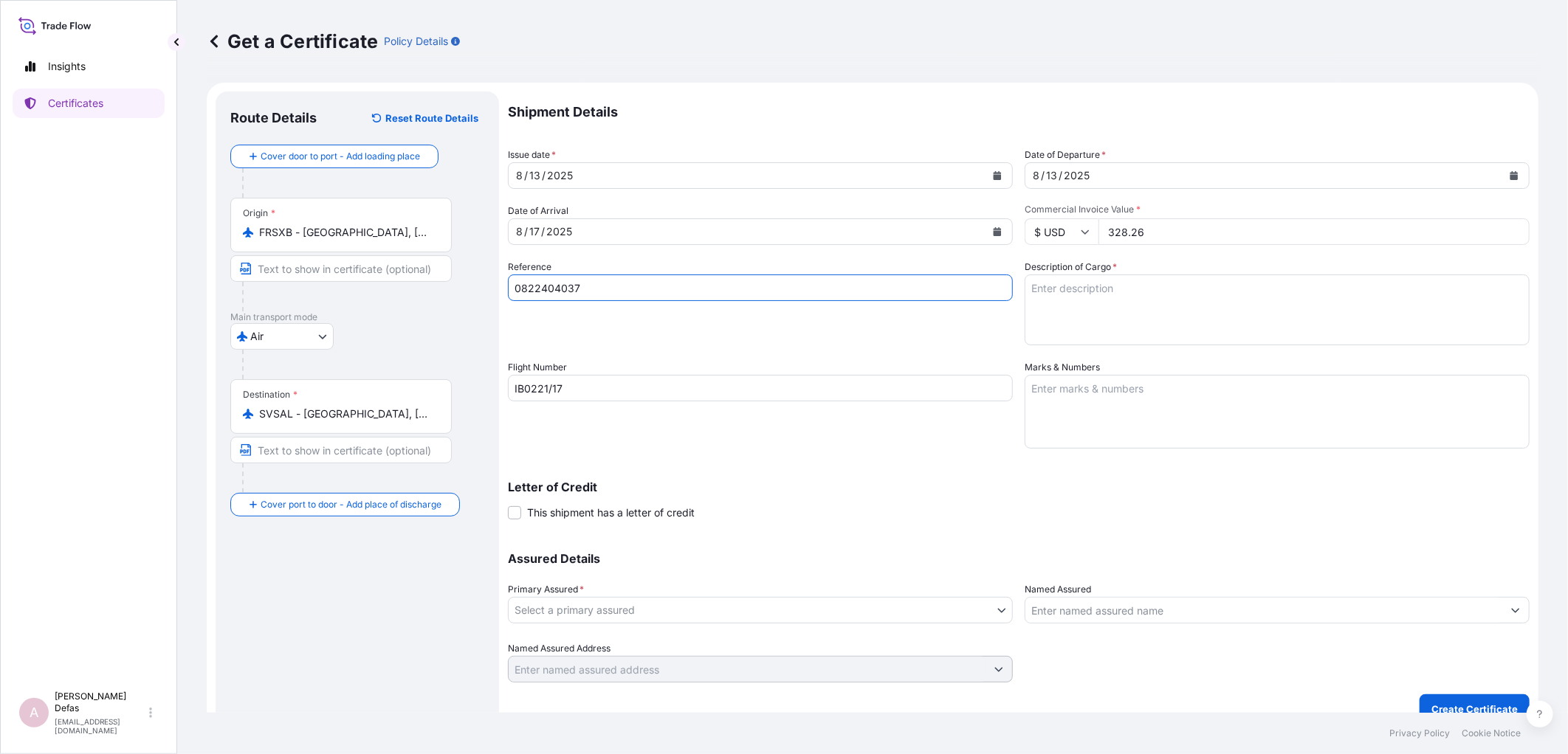
click at [1050, 294] on textarea "Description of Cargo *" at bounding box center [1277, 310] width 505 height 70
type textarea "Pharmaceutical Diagnostics Kits"
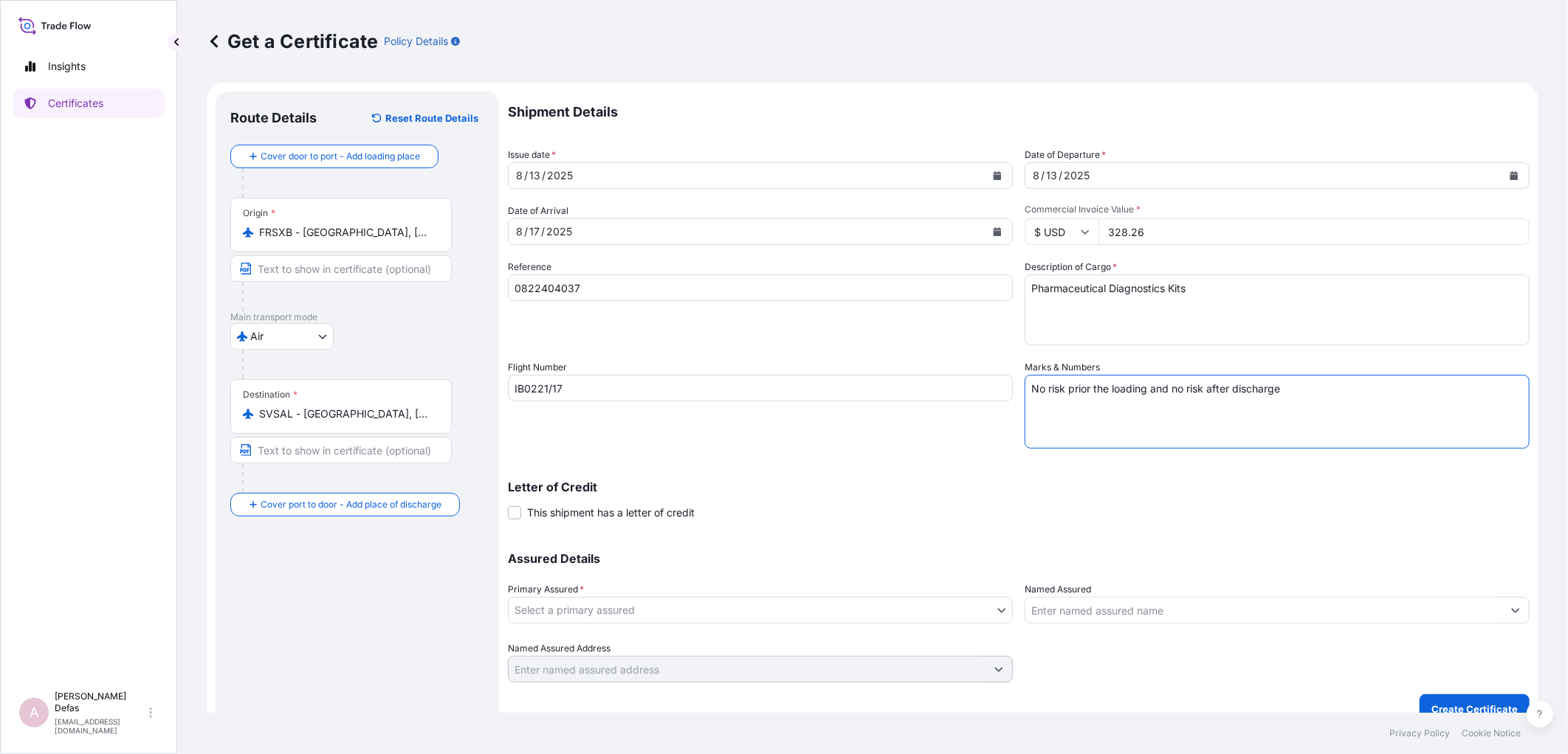
type textarea "No risk prior the loading and no risk after discharge"
click at [1005, 475] on div "Letter of Credit This shipment has a letter of credit Letter of credit * Letter…" at bounding box center [1019, 491] width 1022 height 57
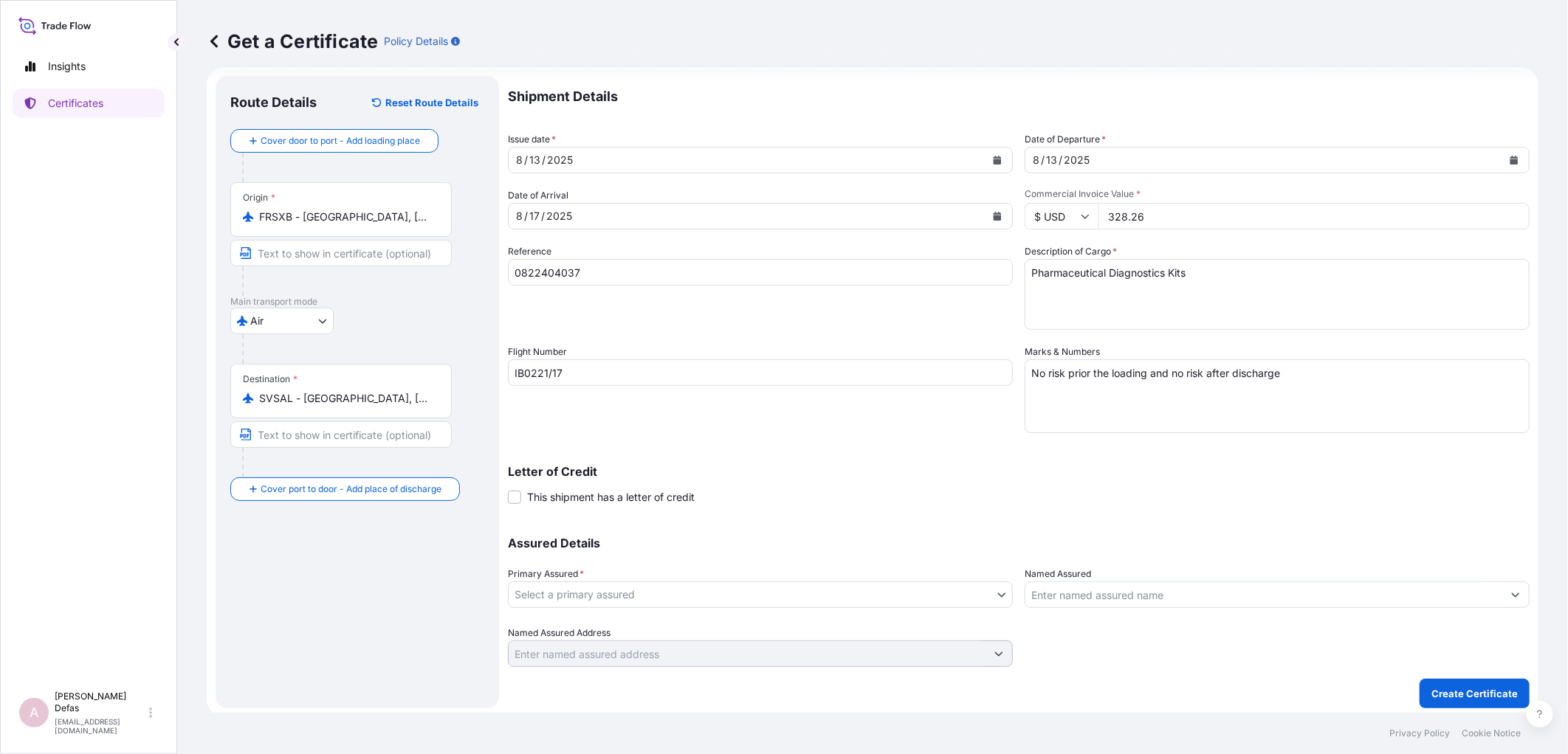
scroll to position [19, 0]
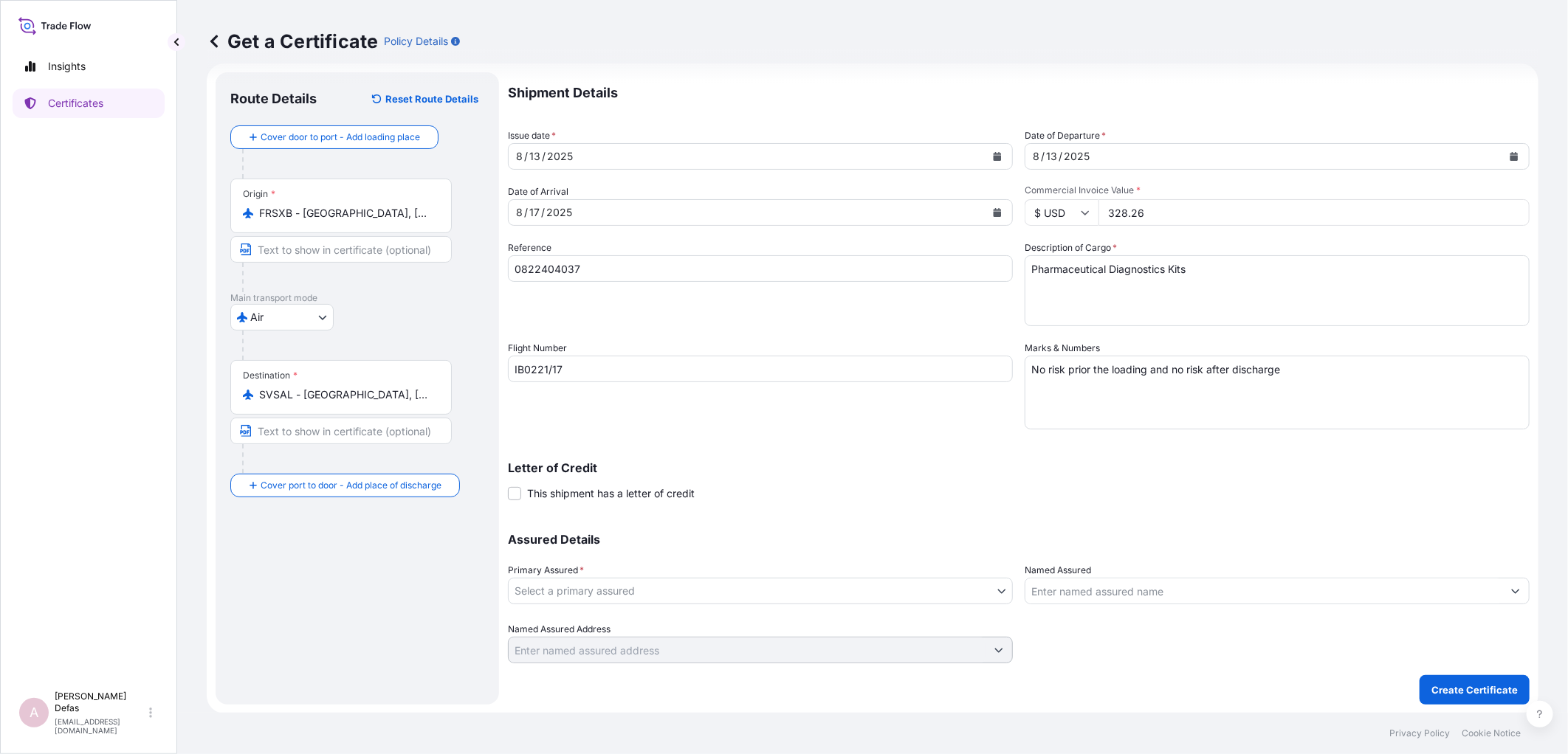
click at [712, 592] on body "Insights Certificates A Ariane Defas [EMAIL_ADDRESS][DOMAIN_NAME] Get a Certifi…" at bounding box center [784, 377] width 1568 height 754
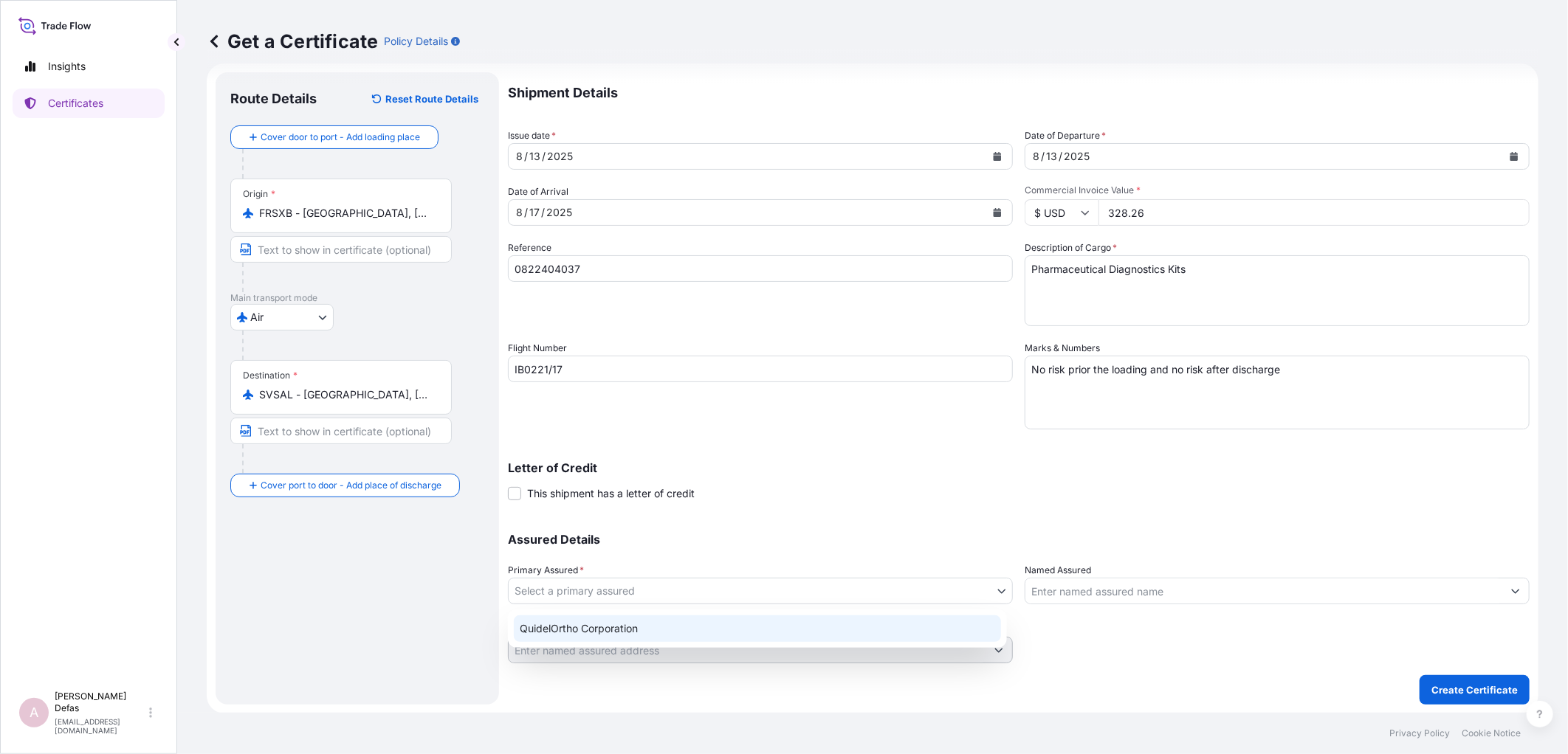
click at [627, 618] on div "QuidelOrtho Corporation" at bounding box center [758, 628] width 487 height 26
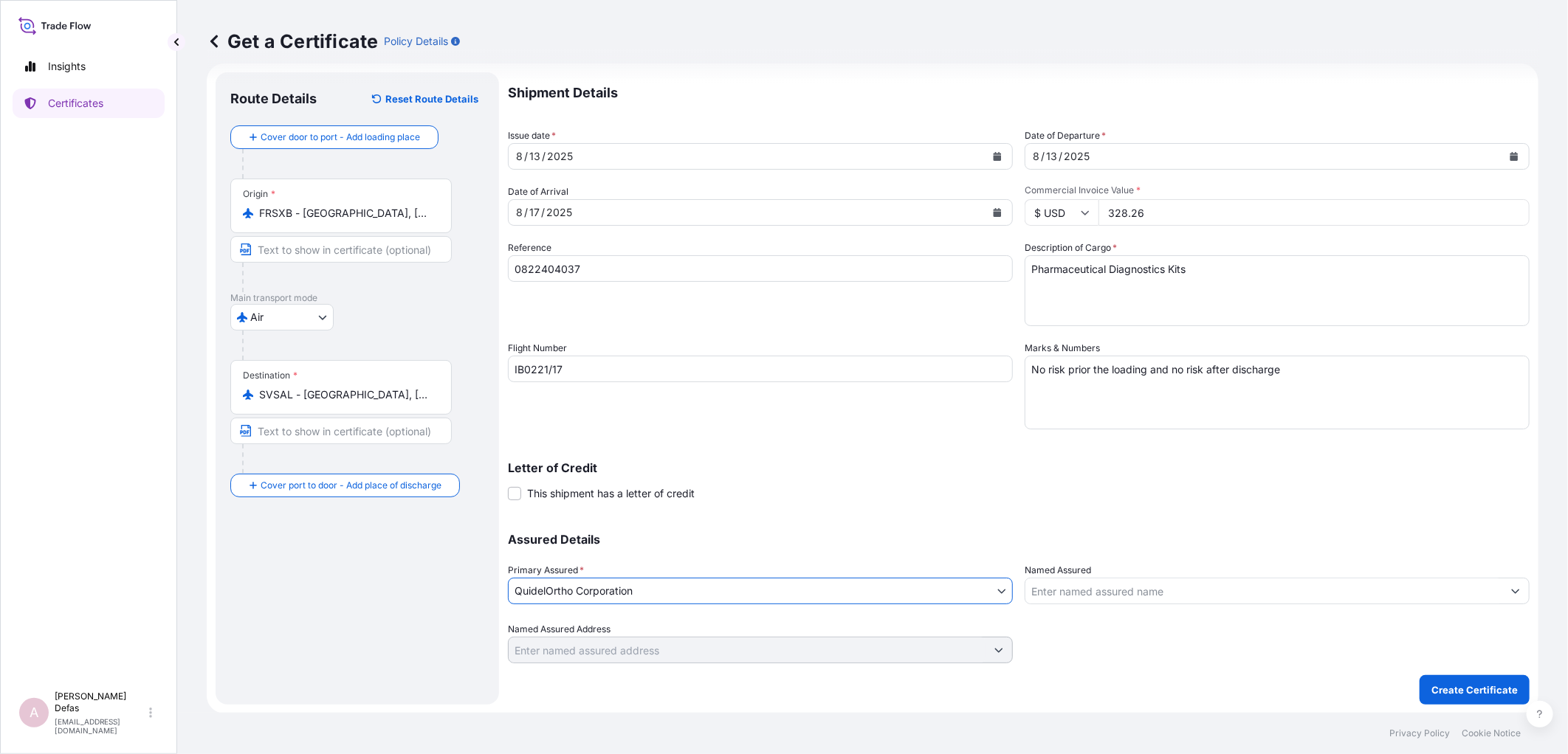
click at [1104, 595] on input "Named Assured" at bounding box center [1263, 591] width 476 height 26
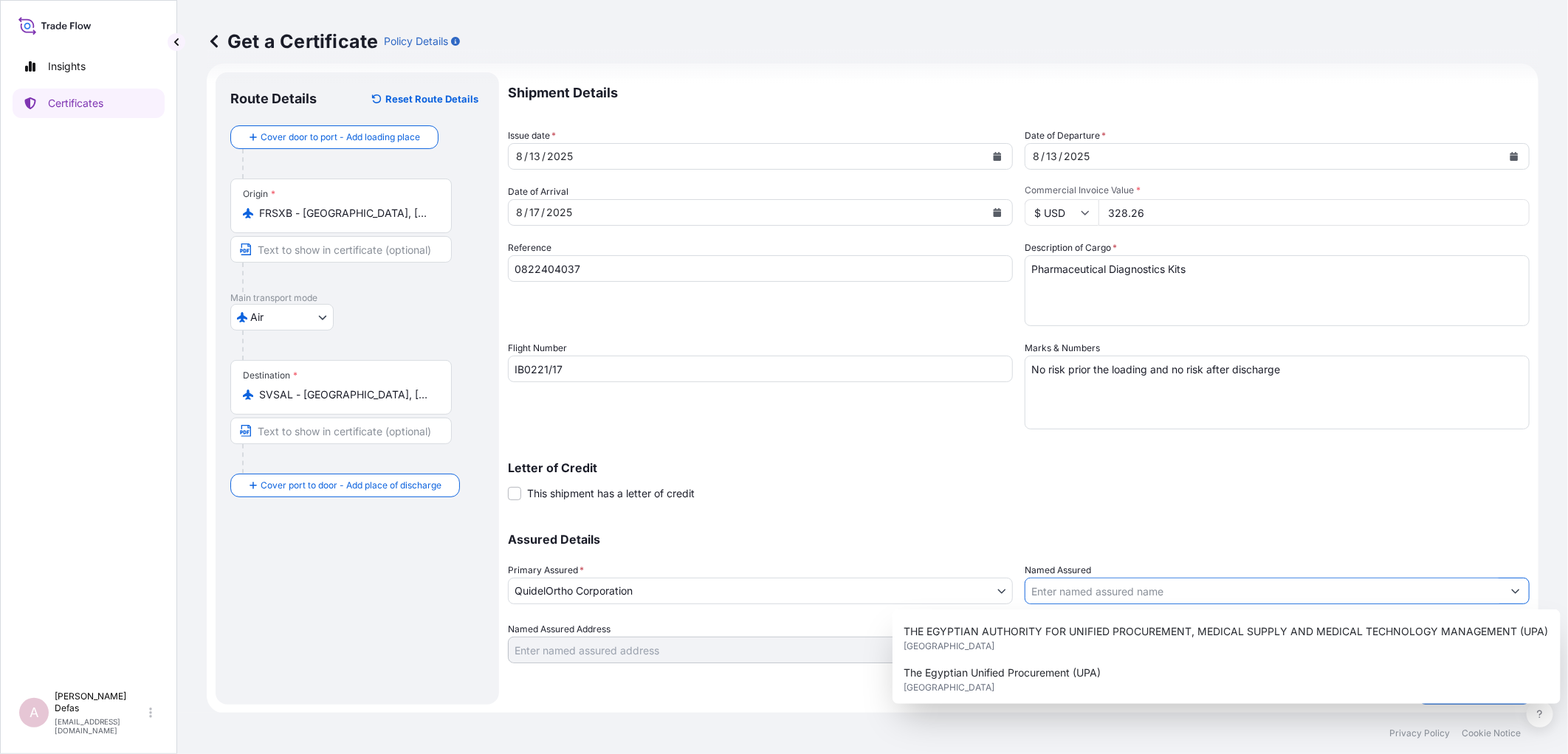
scroll to position [327, 0]
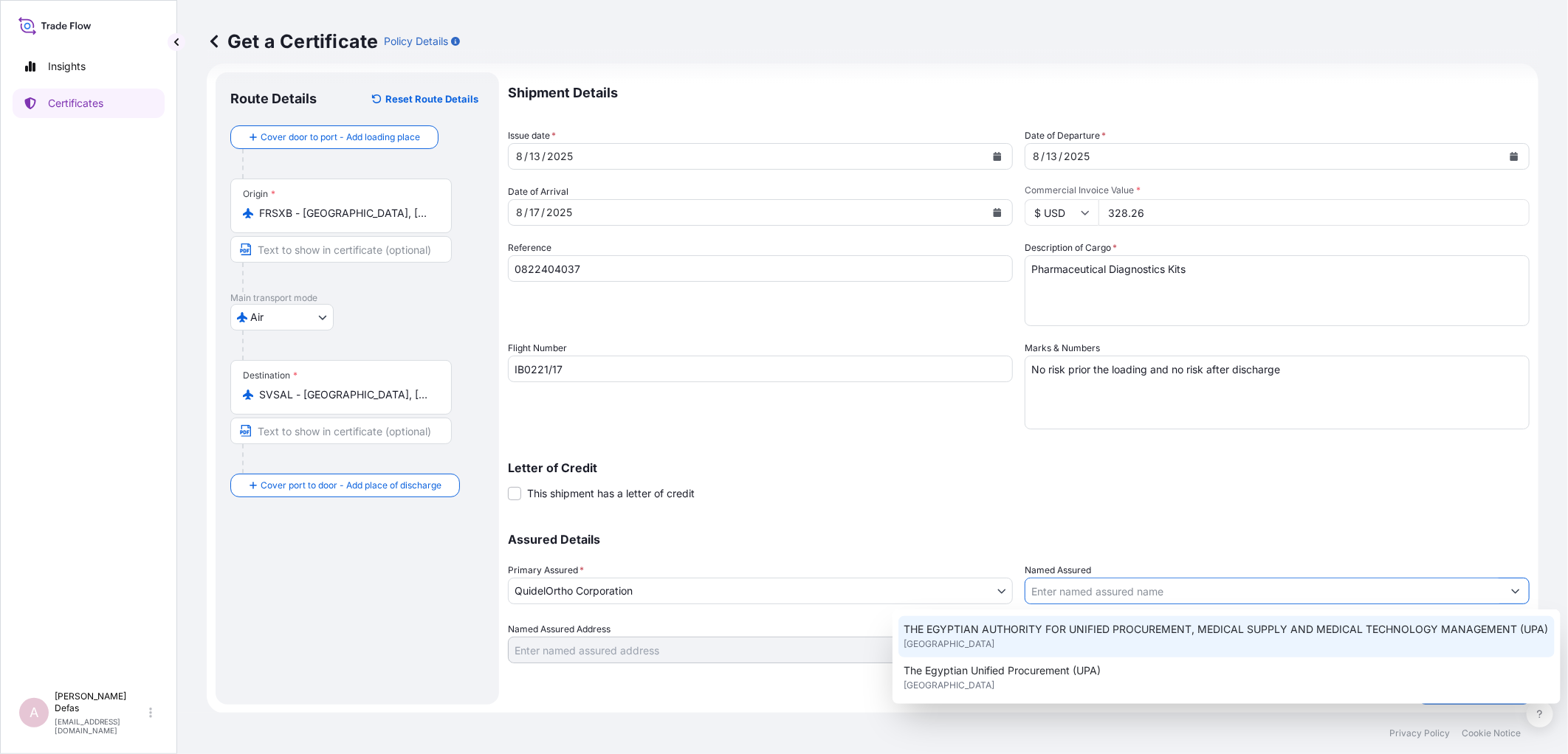
click at [1086, 588] on input "Named Assured" at bounding box center [1263, 591] width 476 height 26
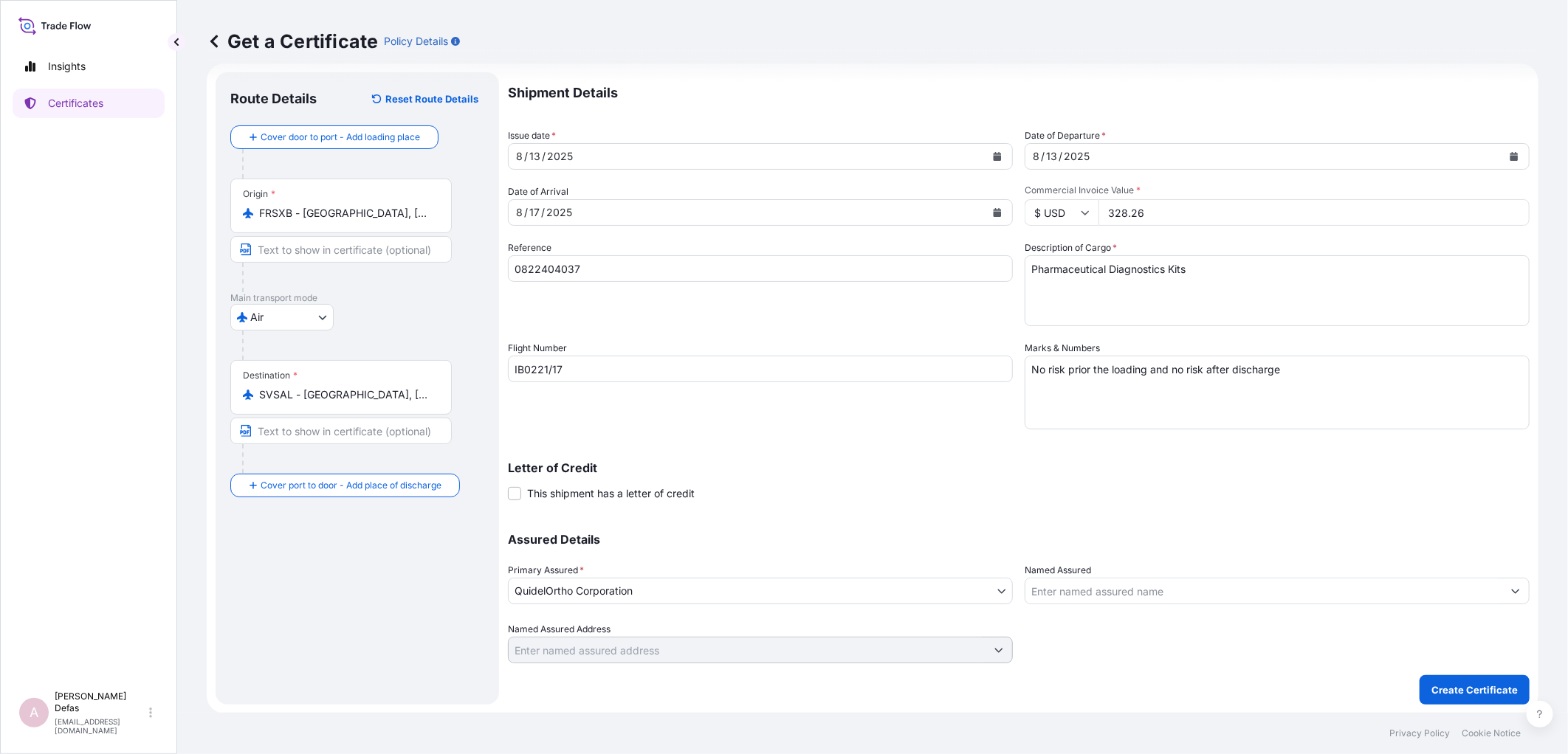
drag, startPoint x: 1153, startPoint y: 592, endPoint x: 1142, endPoint y: 592, distance: 11.0
click at [1153, 592] on input "Named Assured" at bounding box center [1263, 591] width 476 height 26
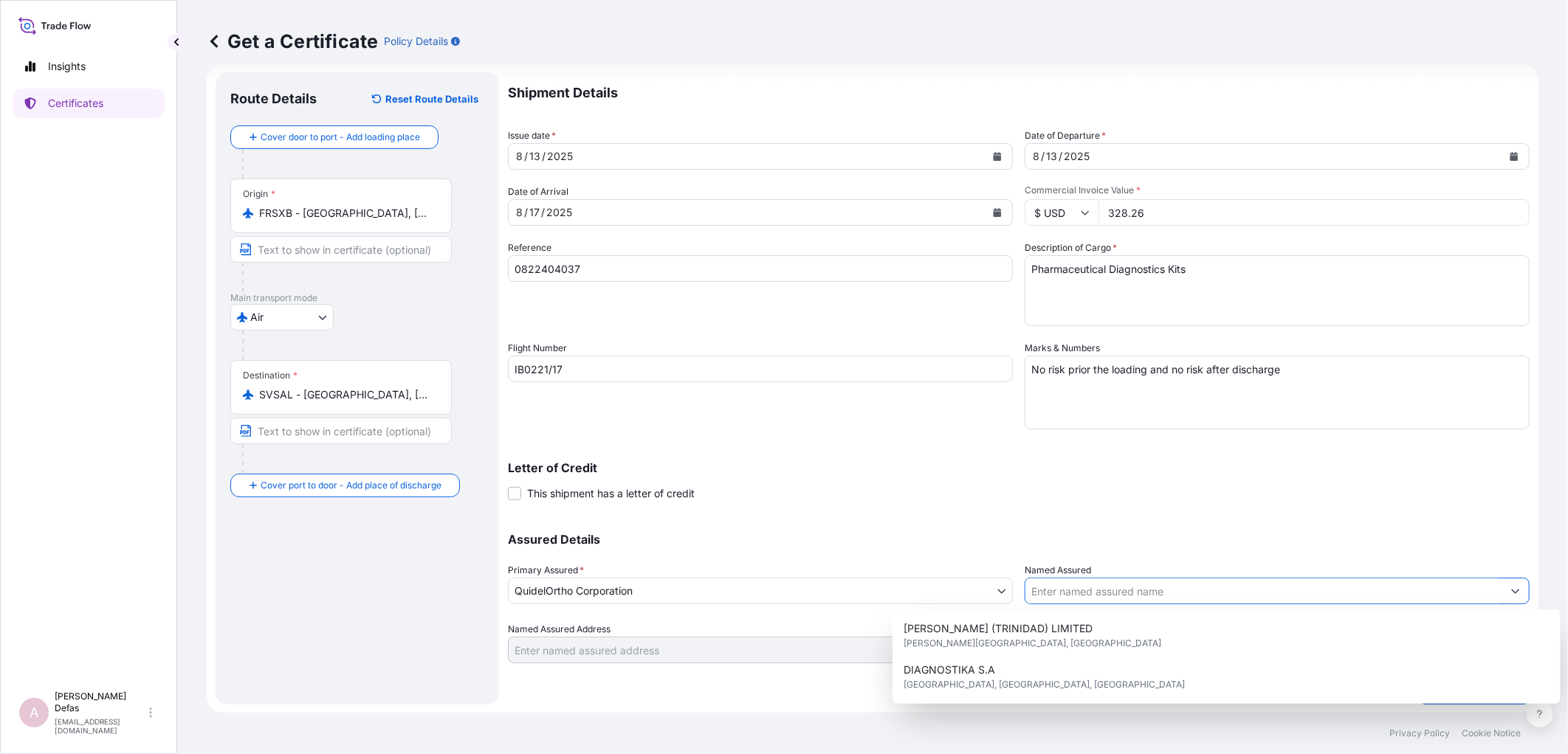
paste input "DIAGNOSTIKA CAPRIS, S.A. DE C.V."
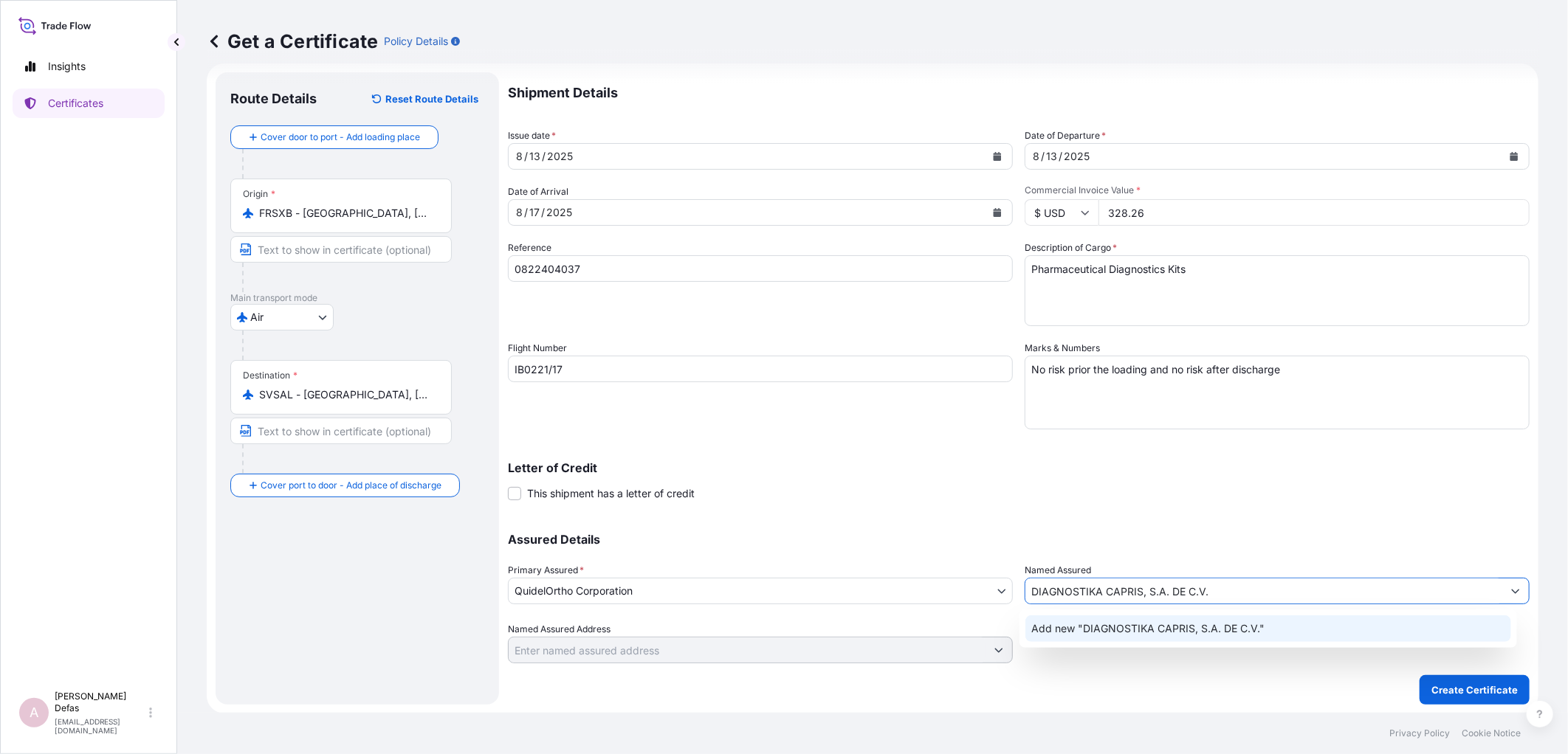
click at [1066, 627] on span "Add new "DIAGNOSTIKA CAPRIS, S.A. DE C.V."" at bounding box center [1148, 628] width 233 height 14
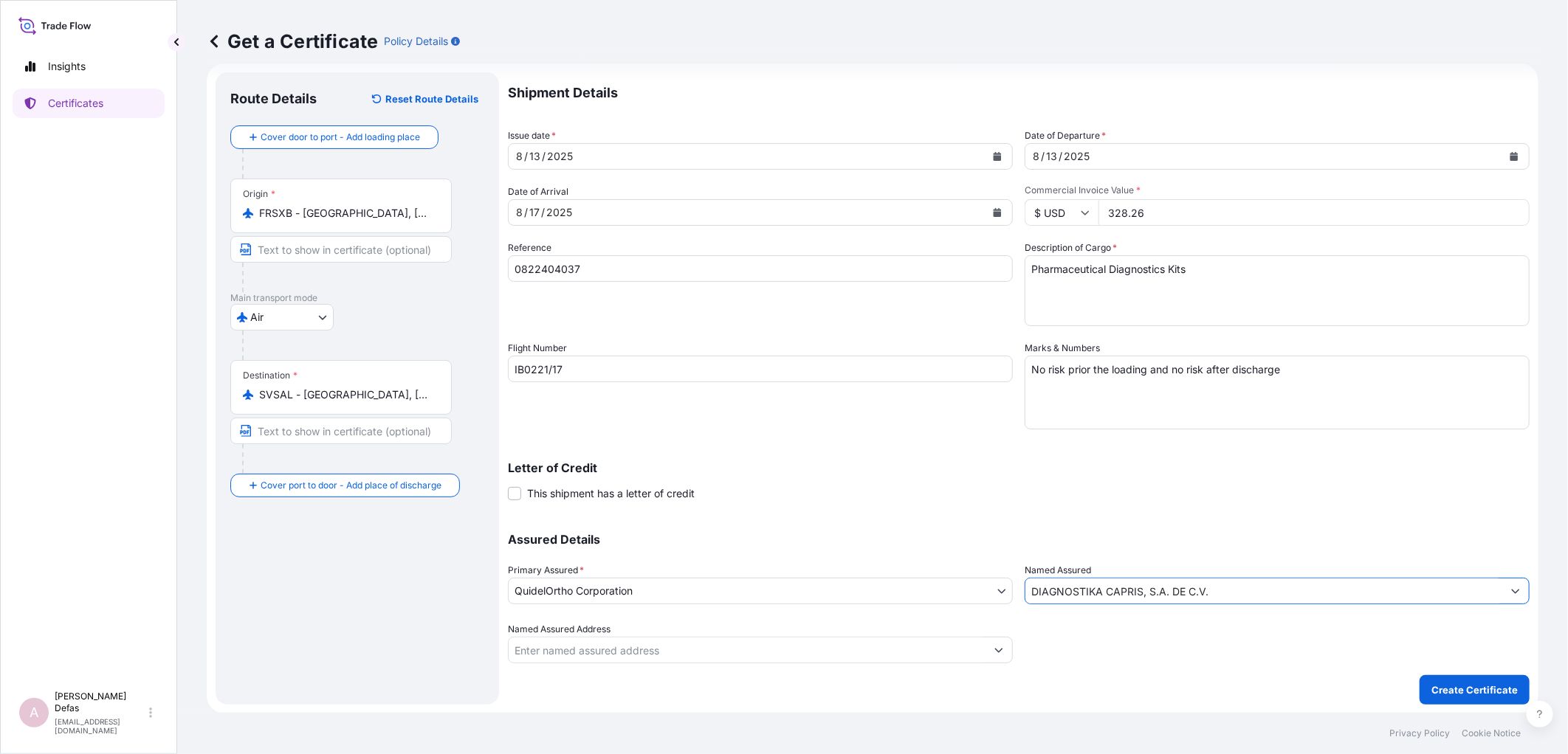
type input "DIAGNOSTIKA CAPRIS, S.A. DE C.V."
click at [858, 649] on input "Named Assured Address" at bounding box center [746, 649] width 476 height 26
click at [565, 646] on input "Named Assured Address" at bounding box center [746, 649] width 476 height 26
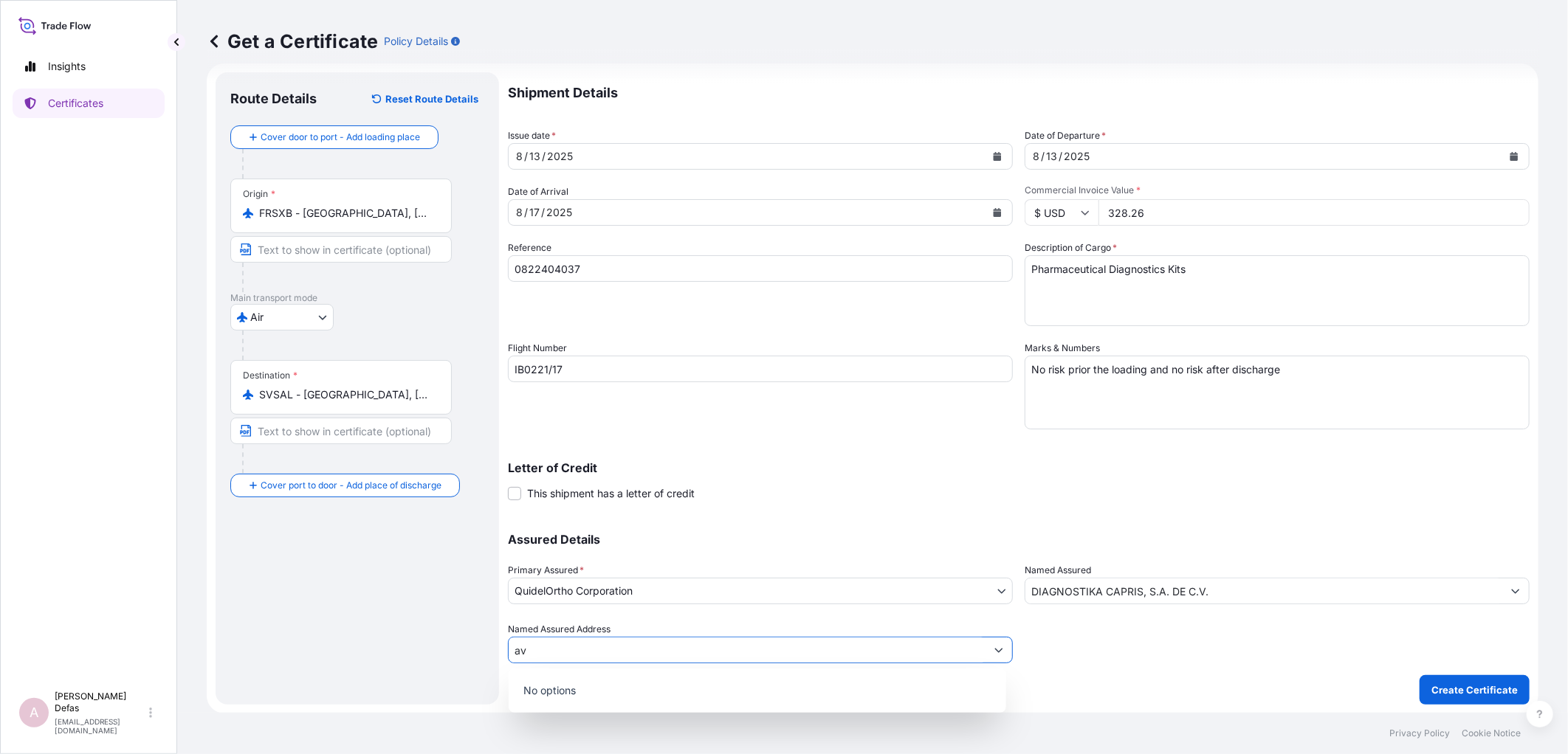
type input "a"
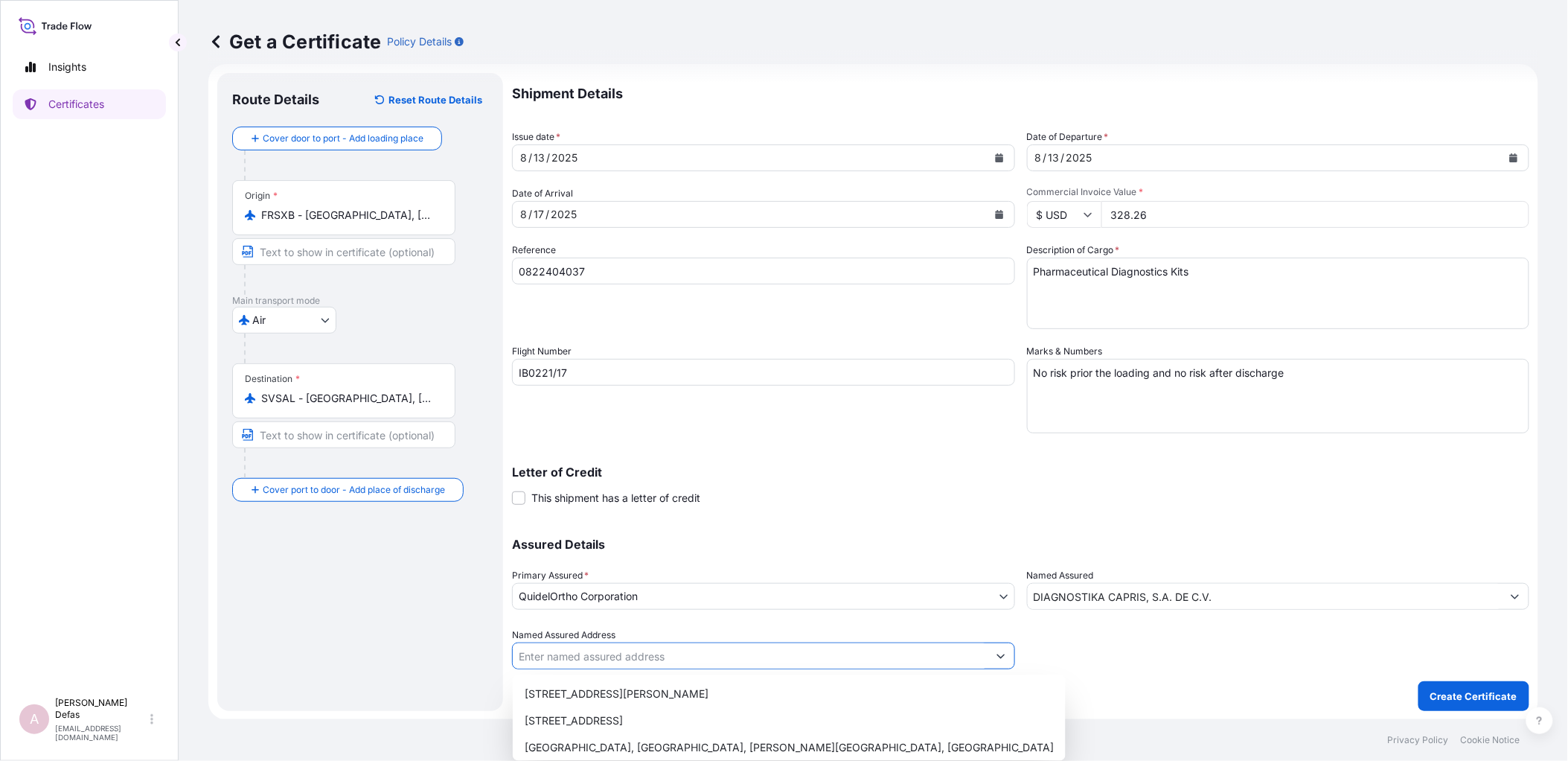
type input "a"
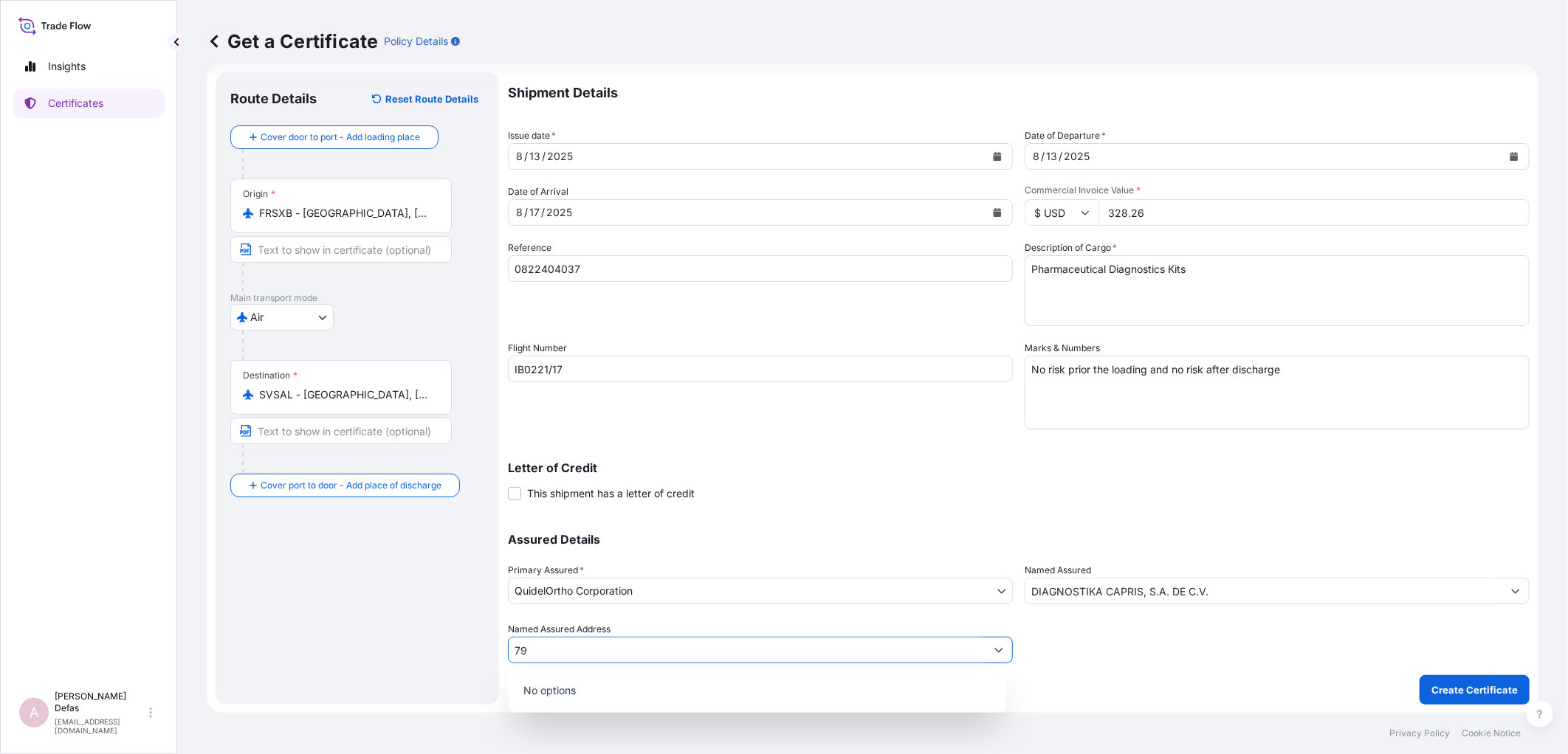
type input "7"
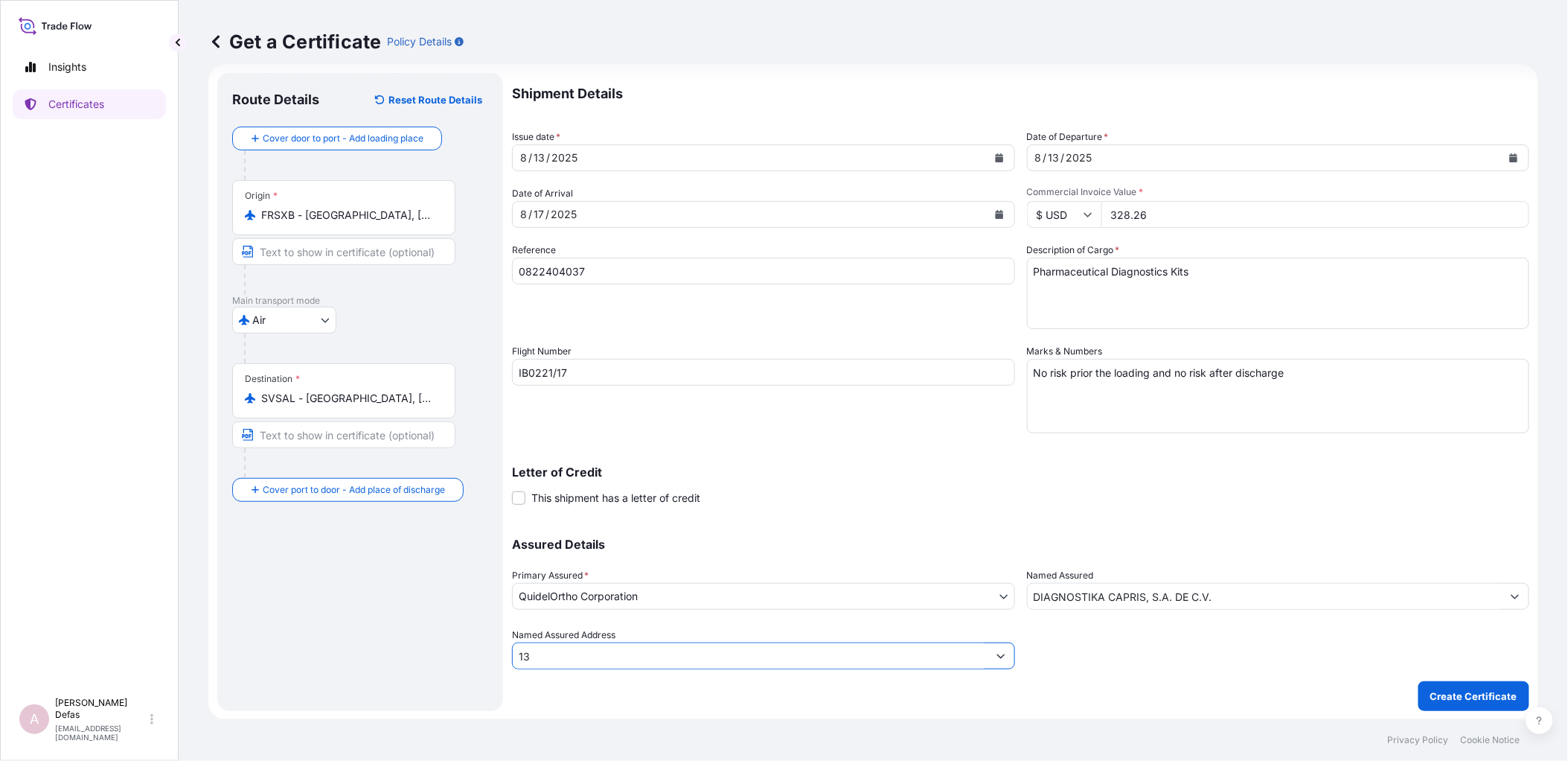
type input "1"
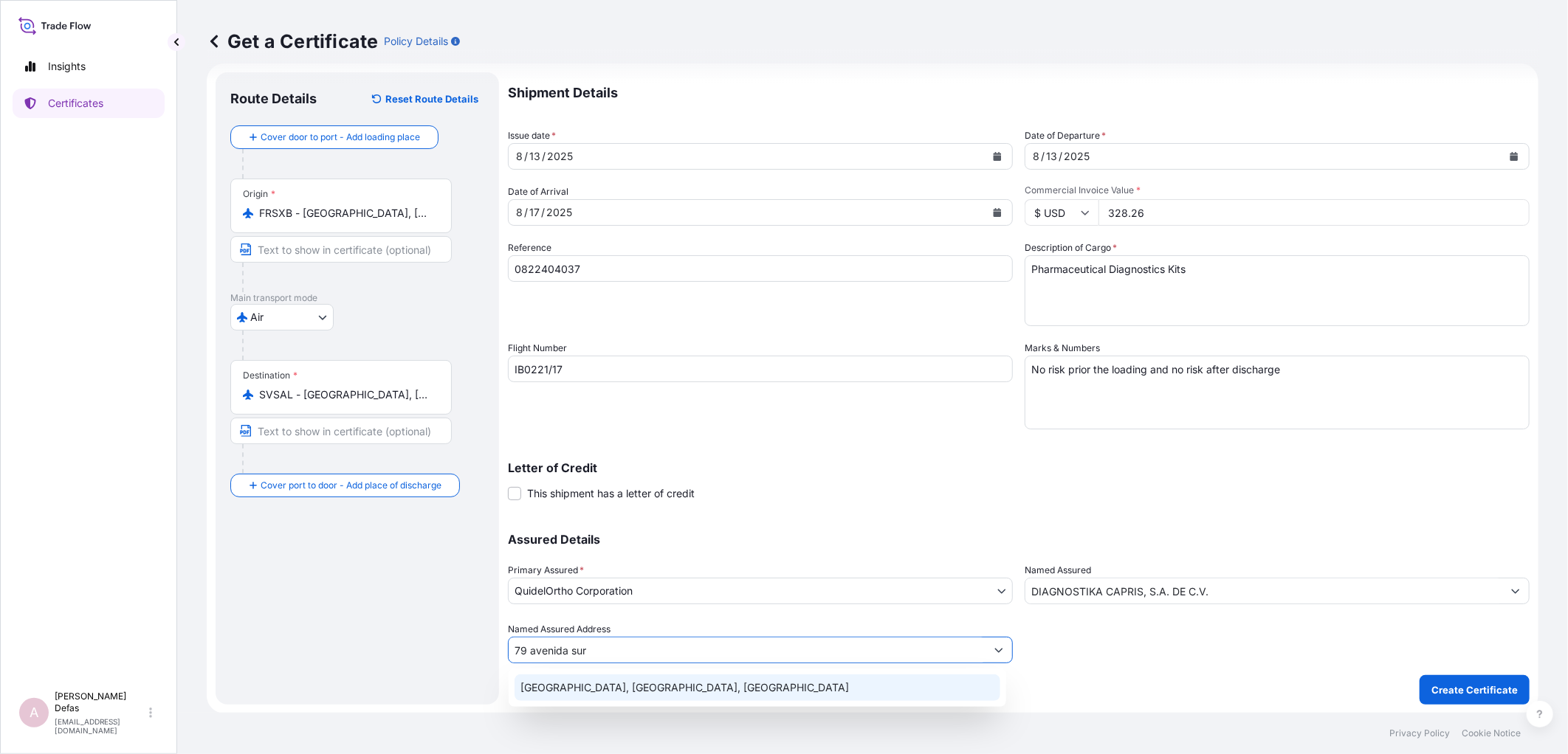
click at [592, 684] on div "[GEOGRAPHIC_DATA], [GEOGRAPHIC_DATA], [GEOGRAPHIC_DATA]" at bounding box center [757, 687] width 486 height 26
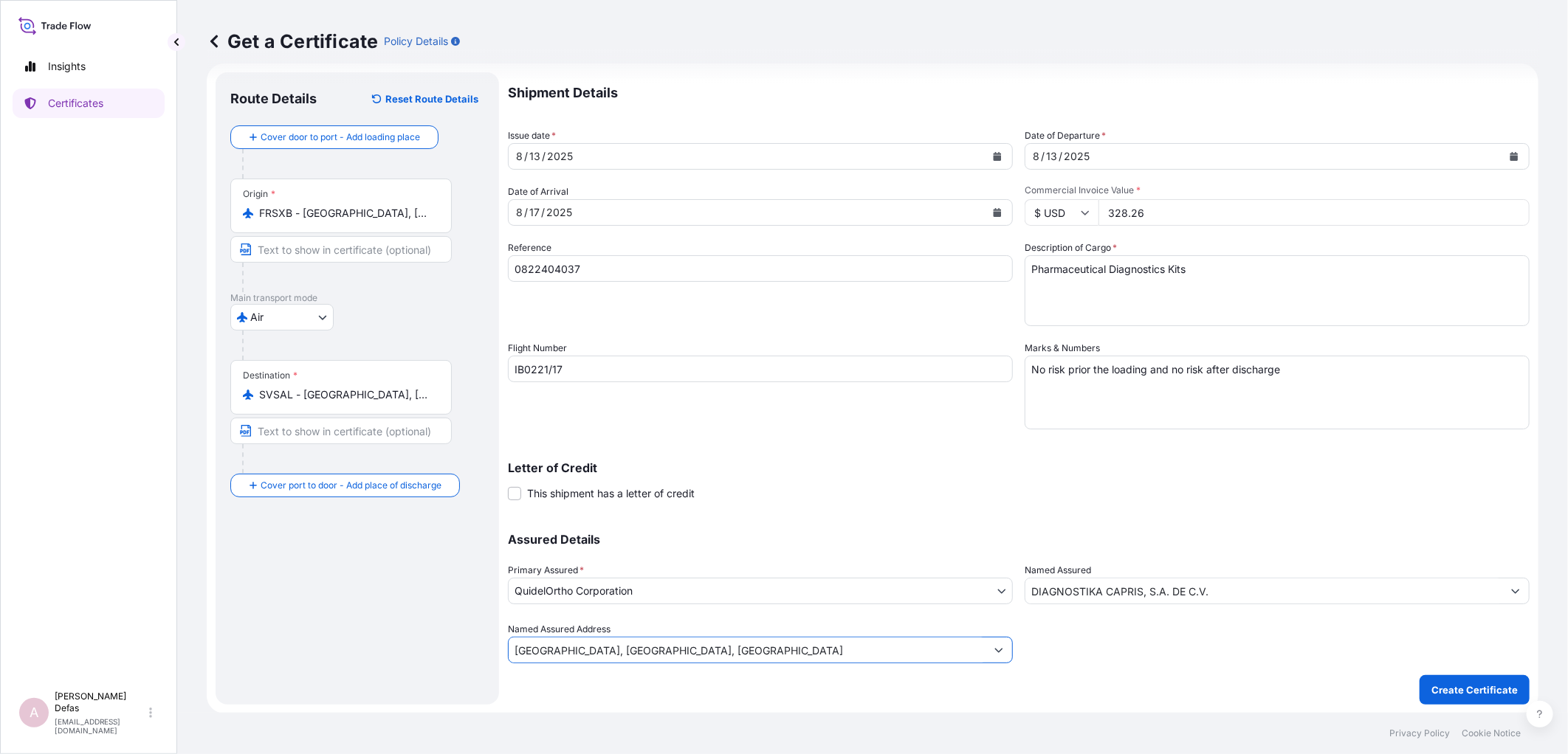
type input "[GEOGRAPHIC_DATA], [GEOGRAPHIC_DATA], [GEOGRAPHIC_DATA]"
click at [1433, 688] on p "Create Certificate" at bounding box center [1474, 690] width 86 height 14
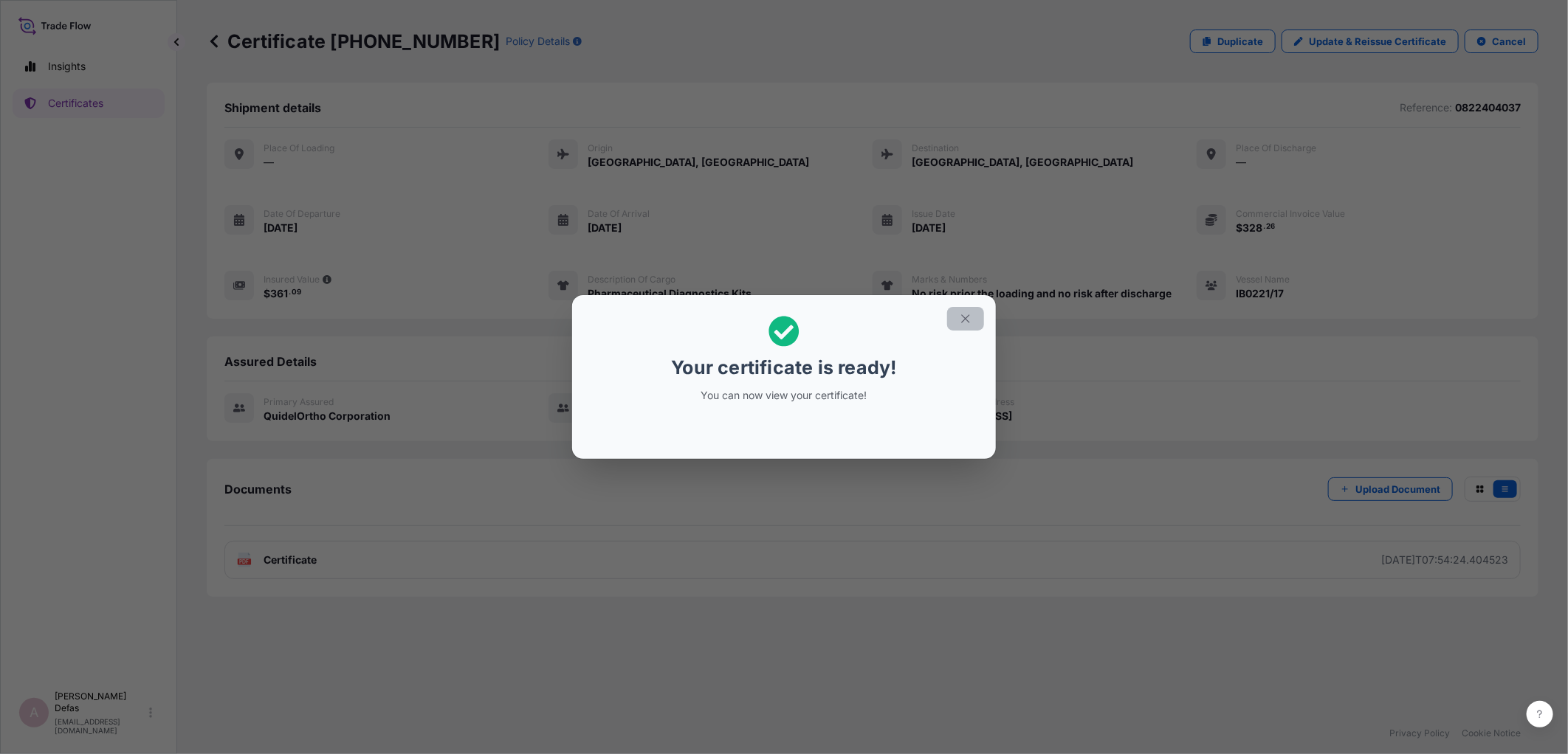
click at [973, 316] on button "button" at bounding box center [966, 318] width 37 height 23
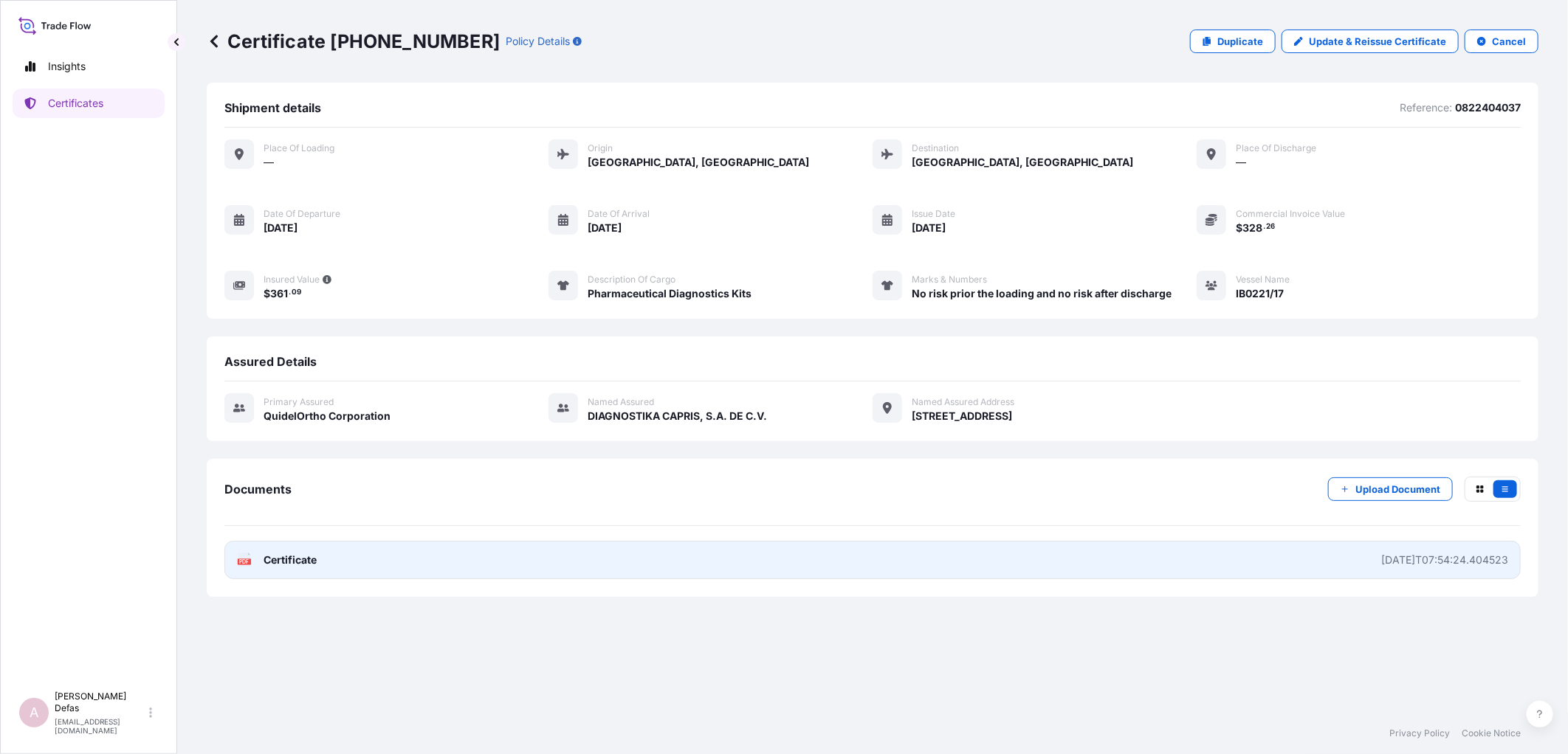
click at [786, 559] on link "PDF Certificate [DATE]T07:54:24.404523" at bounding box center [872, 560] width 1297 height 38
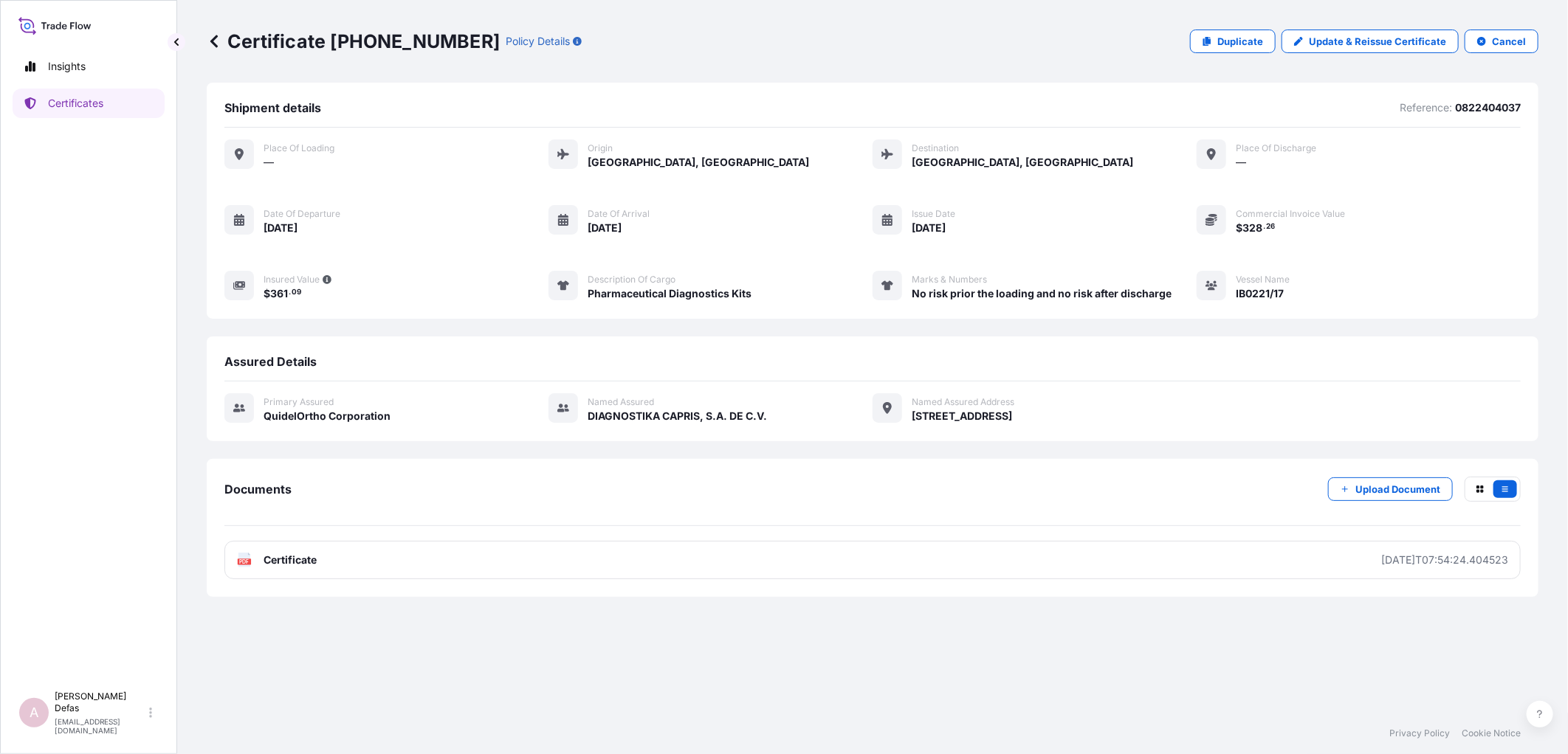
click at [211, 41] on icon at bounding box center [214, 41] width 7 height 13
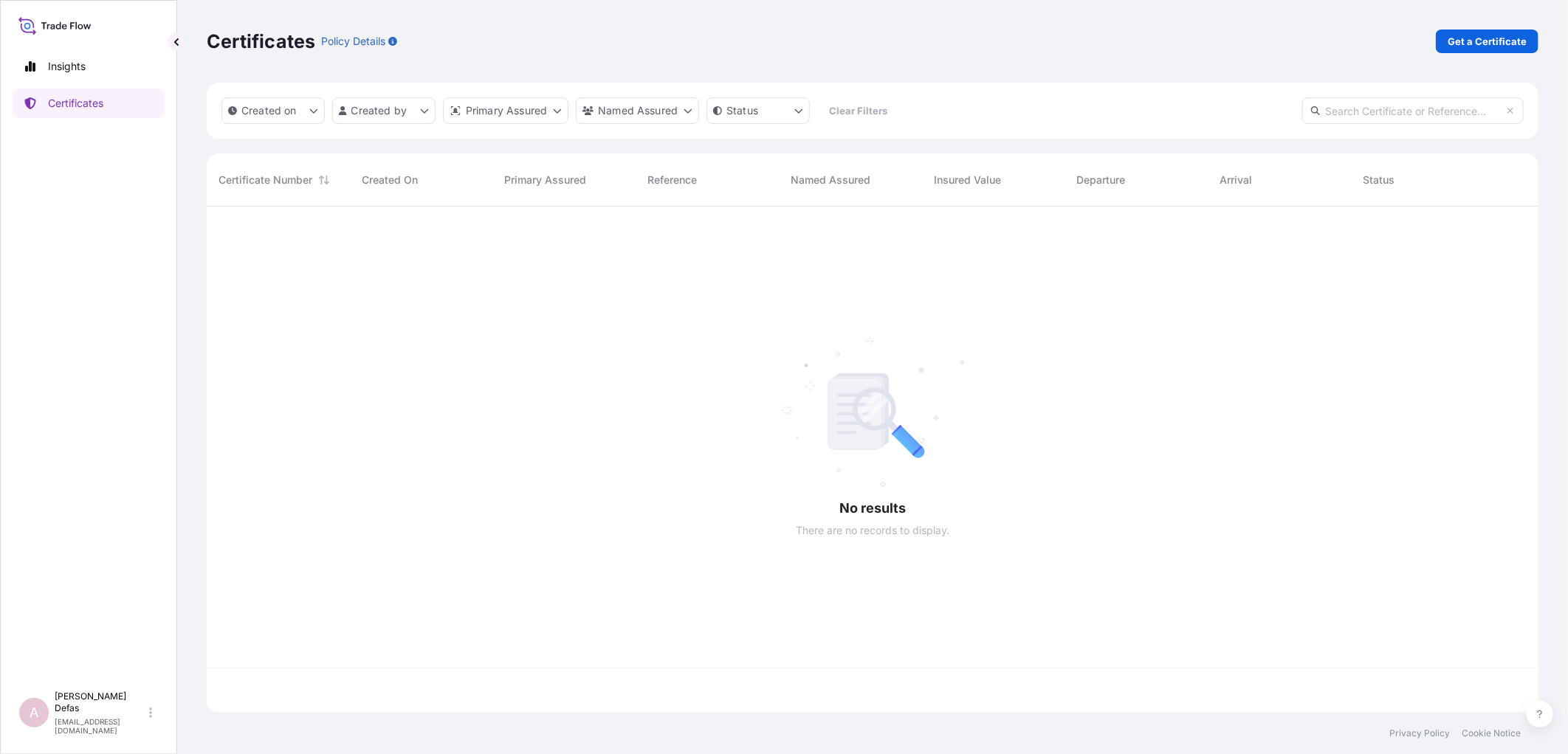
scroll to position [503, 1319]
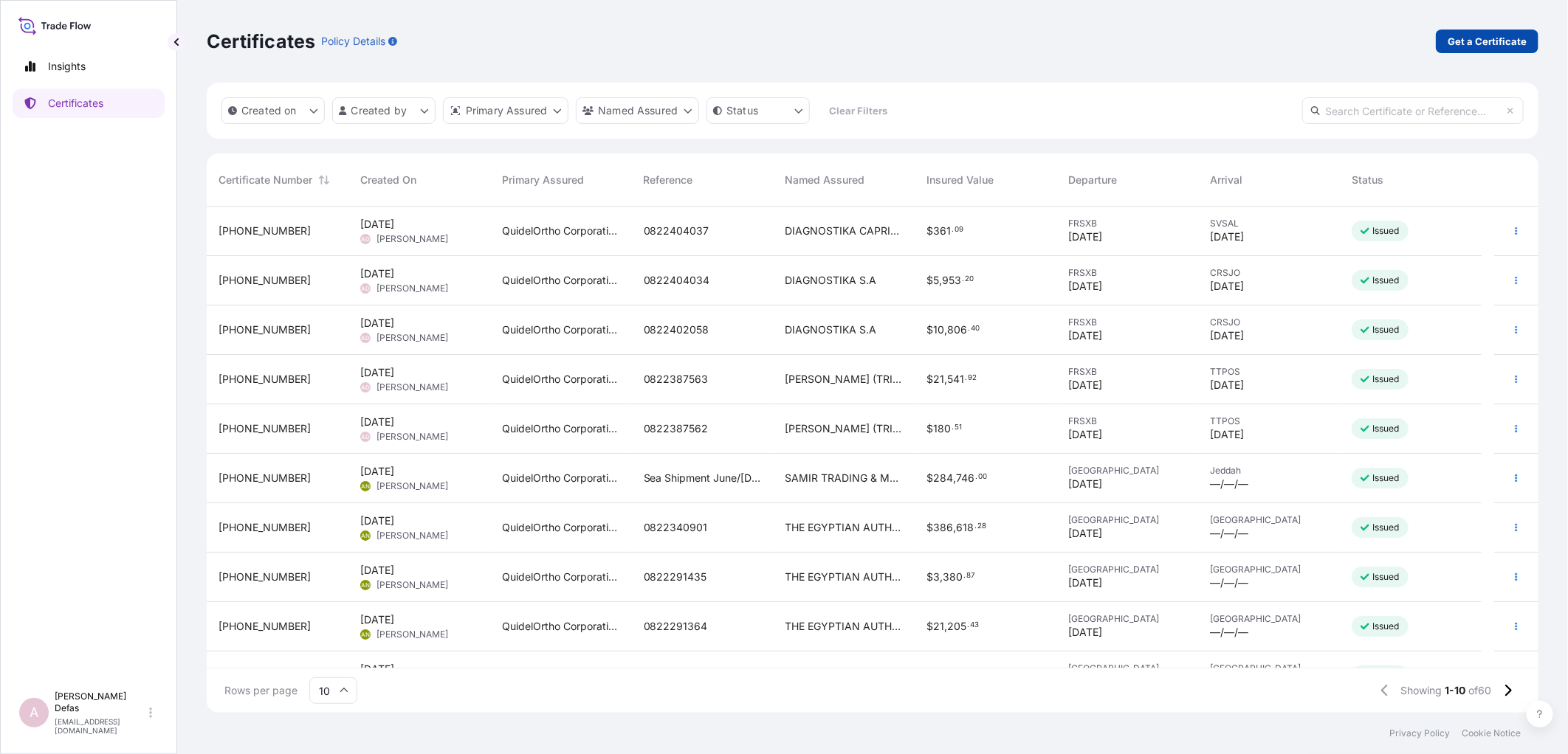
click at [1486, 37] on p "Get a Certificate" at bounding box center [1487, 41] width 79 height 14
select select "Ocean Vessel"
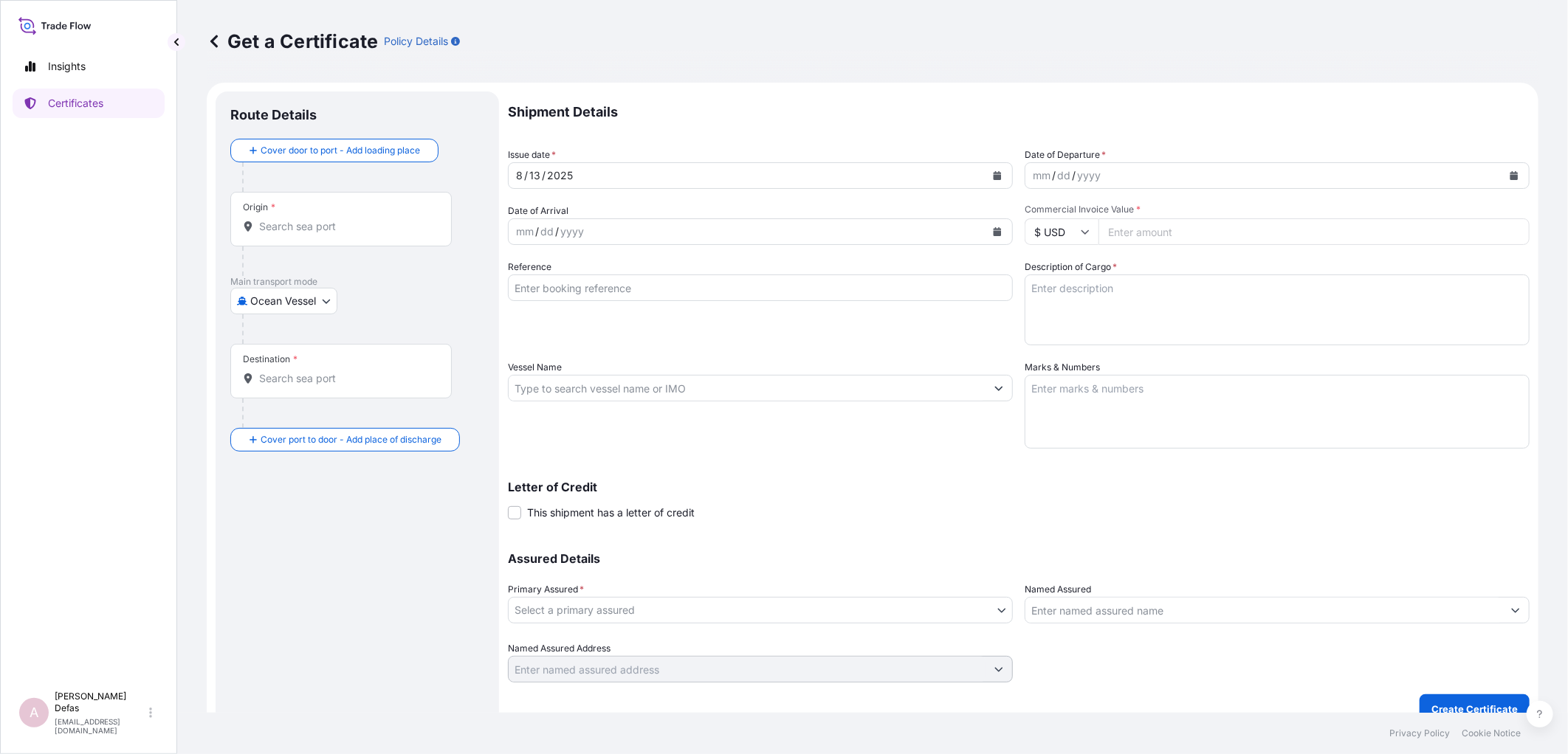
click at [293, 293] on body "Insights Certificates A Ariane Defas [EMAIL_ADDRESS][DOMAIN_NAME] Get a Certifi…" at bounding box center [784, 377] width 1568 height 754
click at [261, 344] on span "Air" at bounding box center [265, 339] width 14 height 14
click at [294, 238] on input "Origin *" at bounding box center [347, 232] width 175 height 14
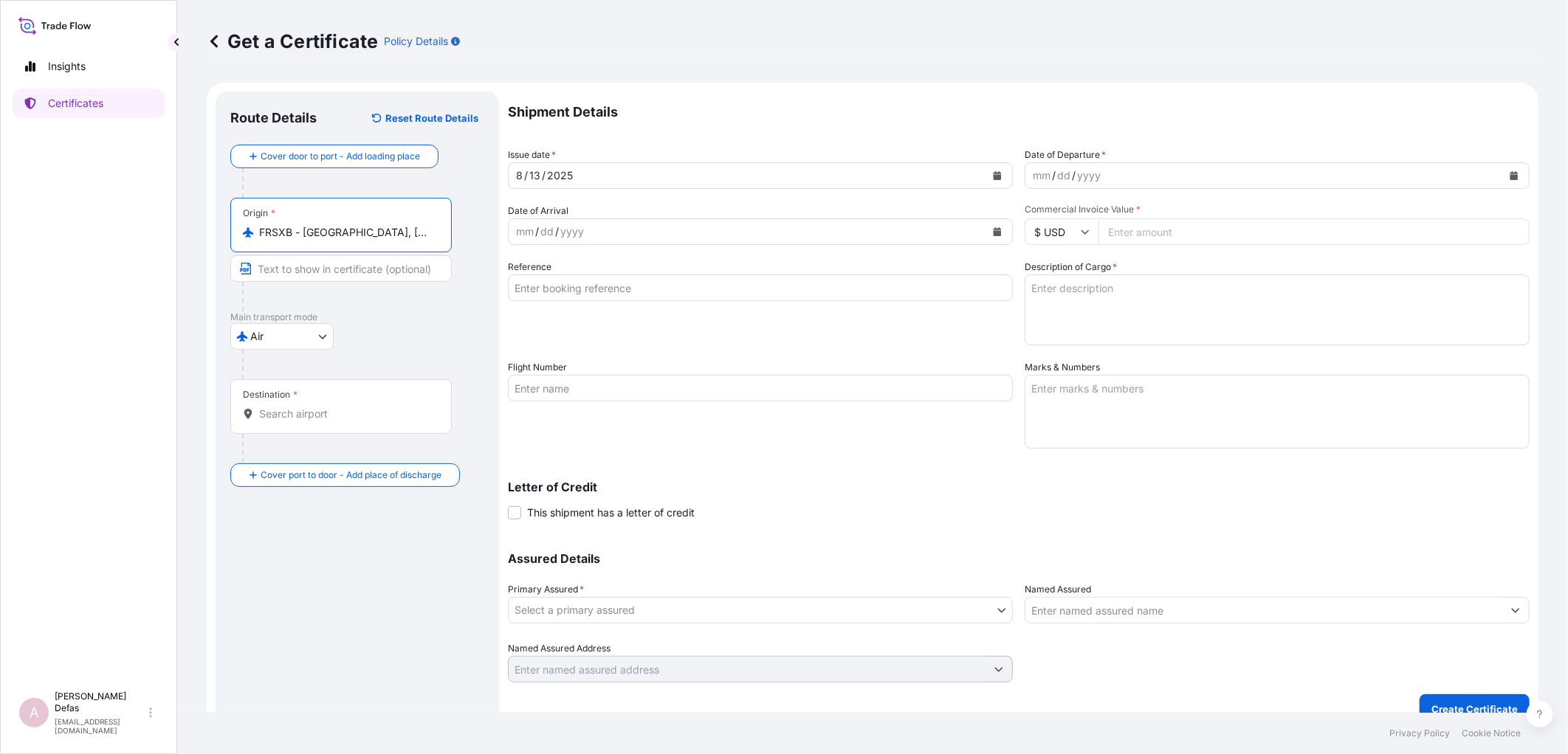
type input "FRSXB - [GEOGRAPHIC_DATA], [GEOGRAPHIC_DATA]"
click at [310, 402] on div "Destination *" at bounding box center [341, 407] width 222 height 54
click at [310, 407] on input "Destination *" at bounding box center [347, 414] width 175 height 14
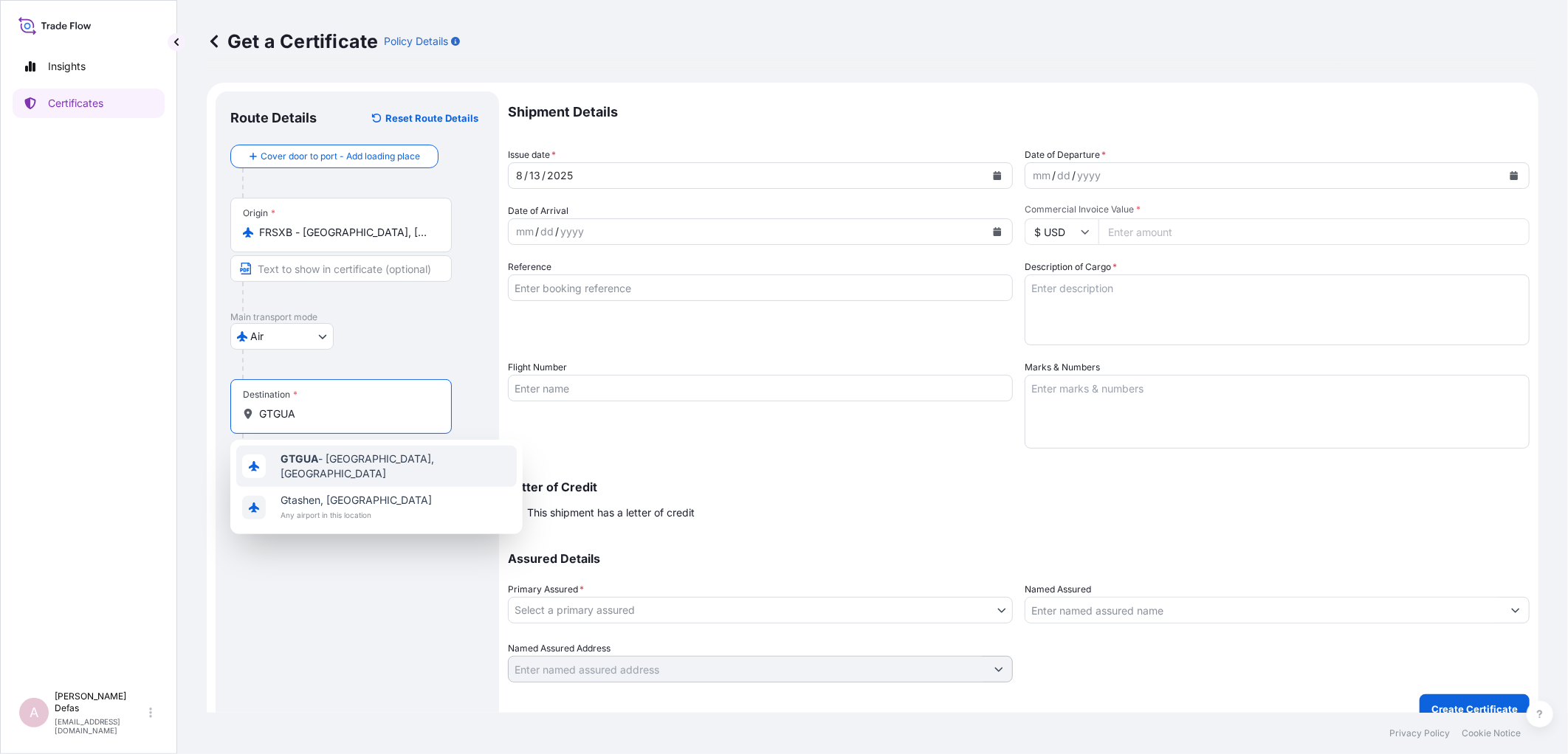
click at [291, 463] on b "GTGUA" at bounding box center [299, 459] width 38 height 13
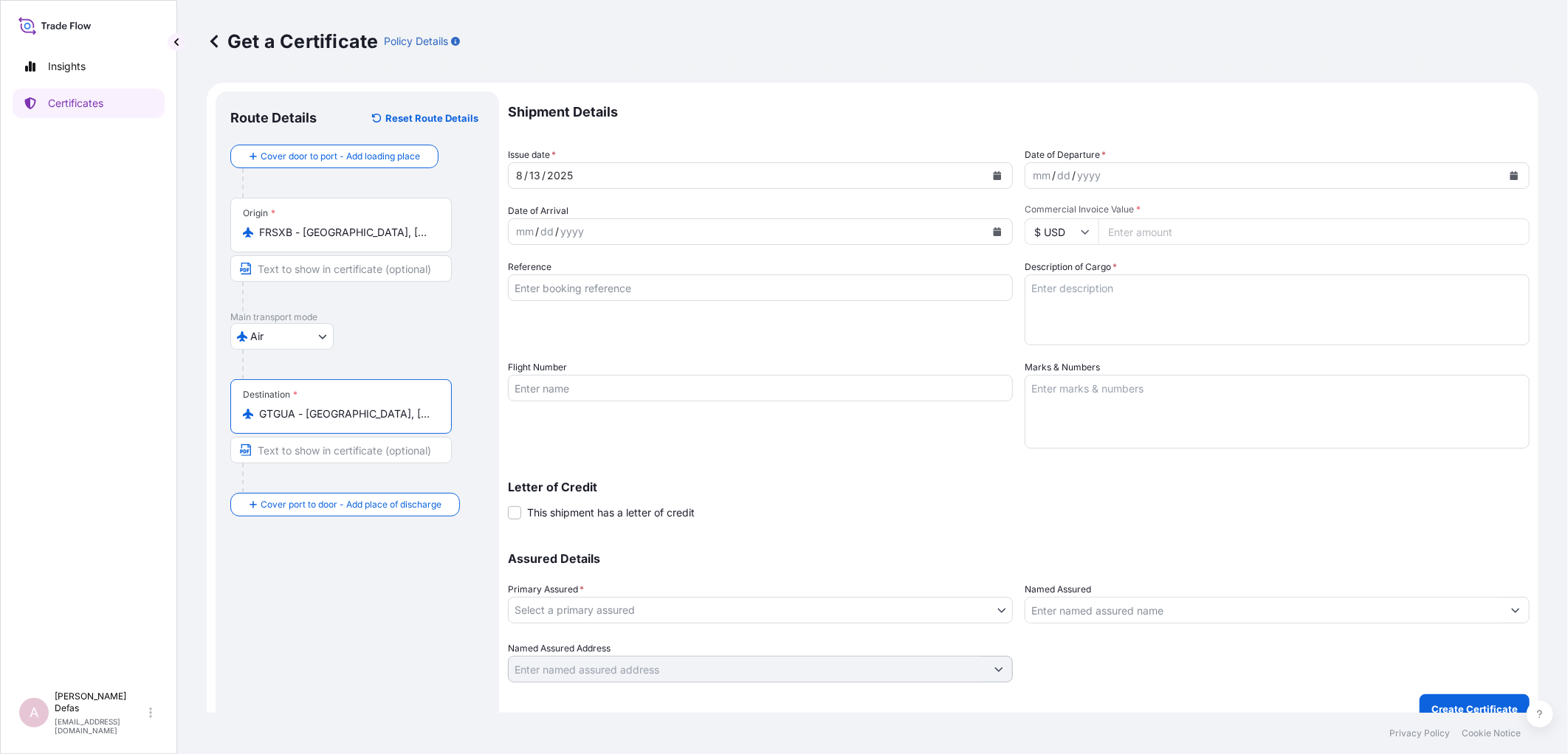
type input "GTGUA - [GEOGRAPHIC_DATA], [GEOGRAPHIC_DATA]"
drag, startPoint x: 566, startPoint y: 389, endPoint x: 565, endPoint y: 380, distance: 9.1
click at [566, 389] on input "Flight Number" at bounding box center [760, 387] width 505 height 26
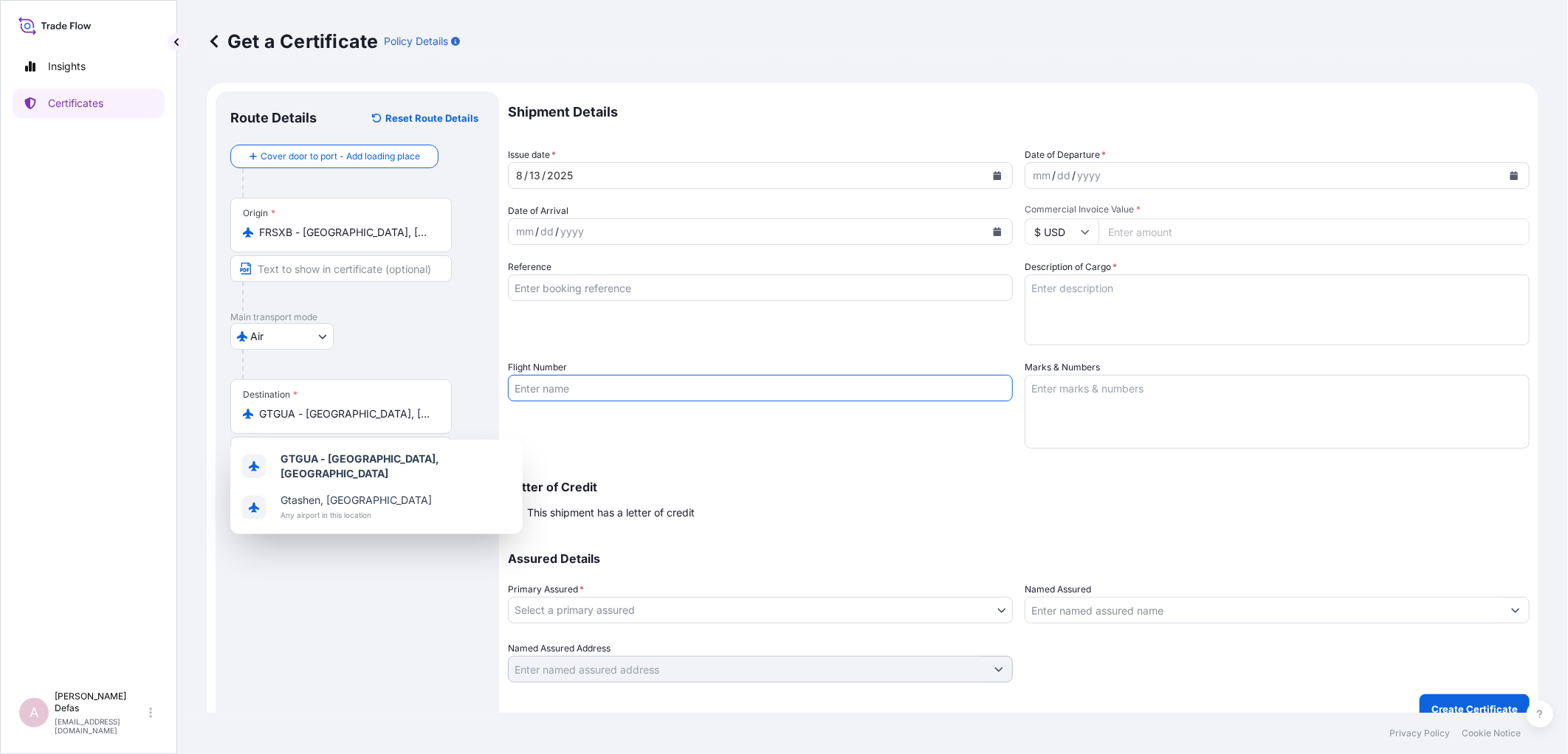
paste input "AV0034/22"
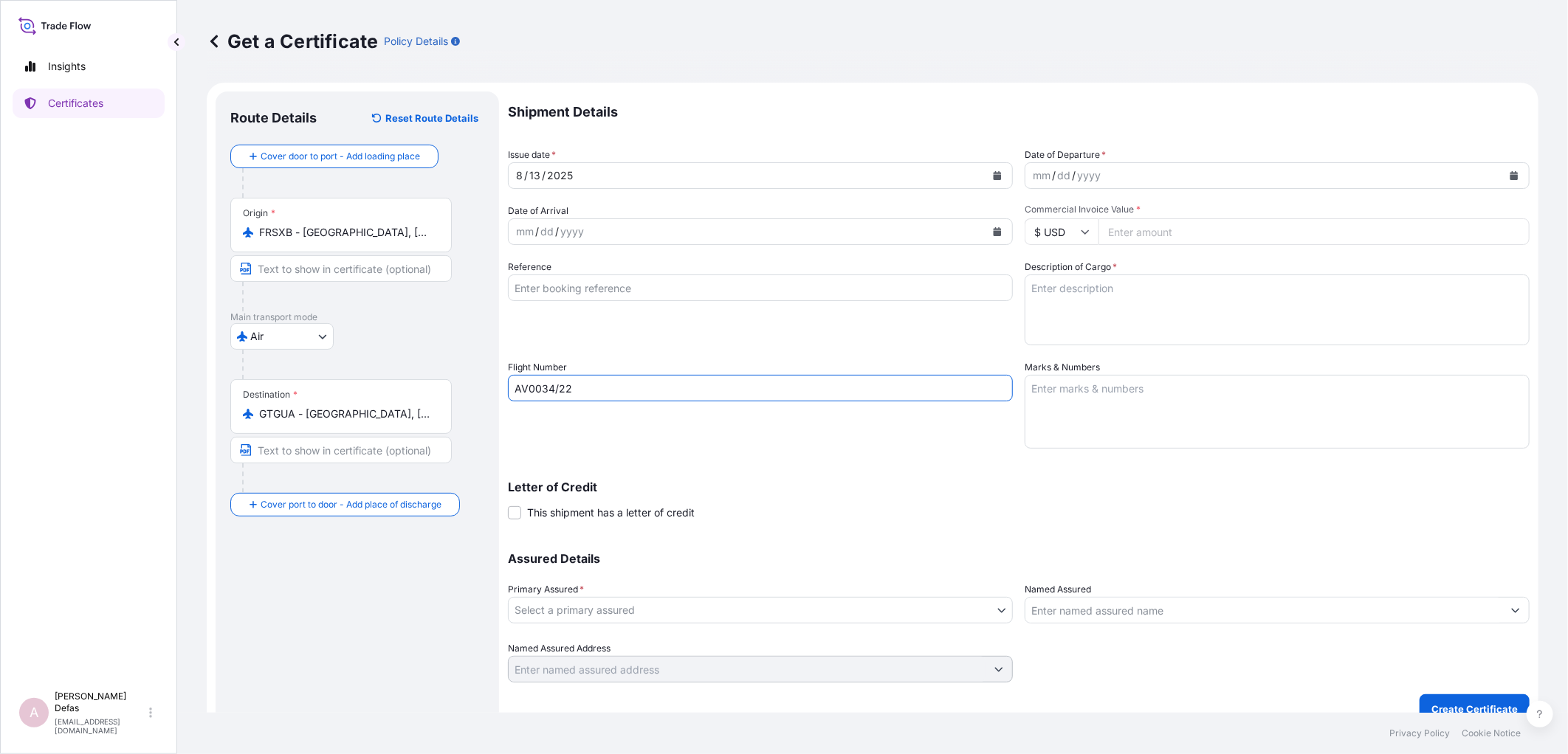
type input "AV0034/22"
click at [1043, 174] on div "mm" at bounding box center [1042, 175] width 21 height 18
click at [674, 226] on div "mm / dd / yyyy" at bounding box center [746, 231] width 476 height 26
click at [1124, 246] on div "Shipment Details Issue date * [DATE] Date of Departure * [DATE] Date of Arrival…" at bounding box center [1019, 387] width 1022 height 591
click at [1125, 240] on input "Commercial Invoice Value *" at bounding box center [1314, 231] width 431 height 26
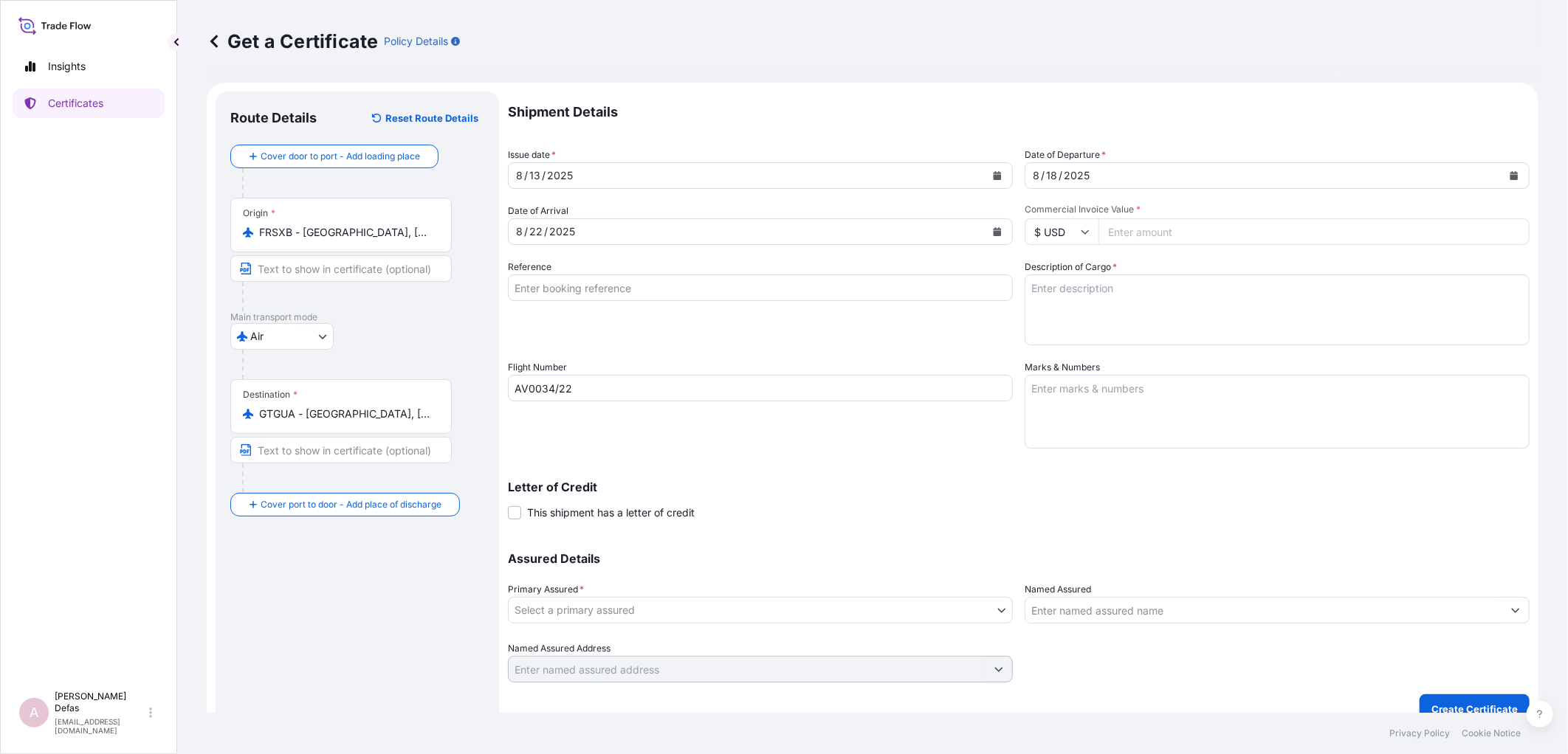
drag, startPoint x: 1123, startPoint y: 246, endPoint x: 1127, endPoint y: 239, distance: 8.1
click at [1123, 246] on div "Shipment Details Issue date * [DATE] Date of Departure * [DATE] Date of Arrival…" at bounding box center [1019, 387] width 1022 height 591
click at [1128, 239] on input "Commercial Invoice Value *" at bounding box center [1314, 231] width 431 height 26
type input "1968"
click at [691, 278] on input "Reference" at bounding box center [760, 287] width 505 height 26
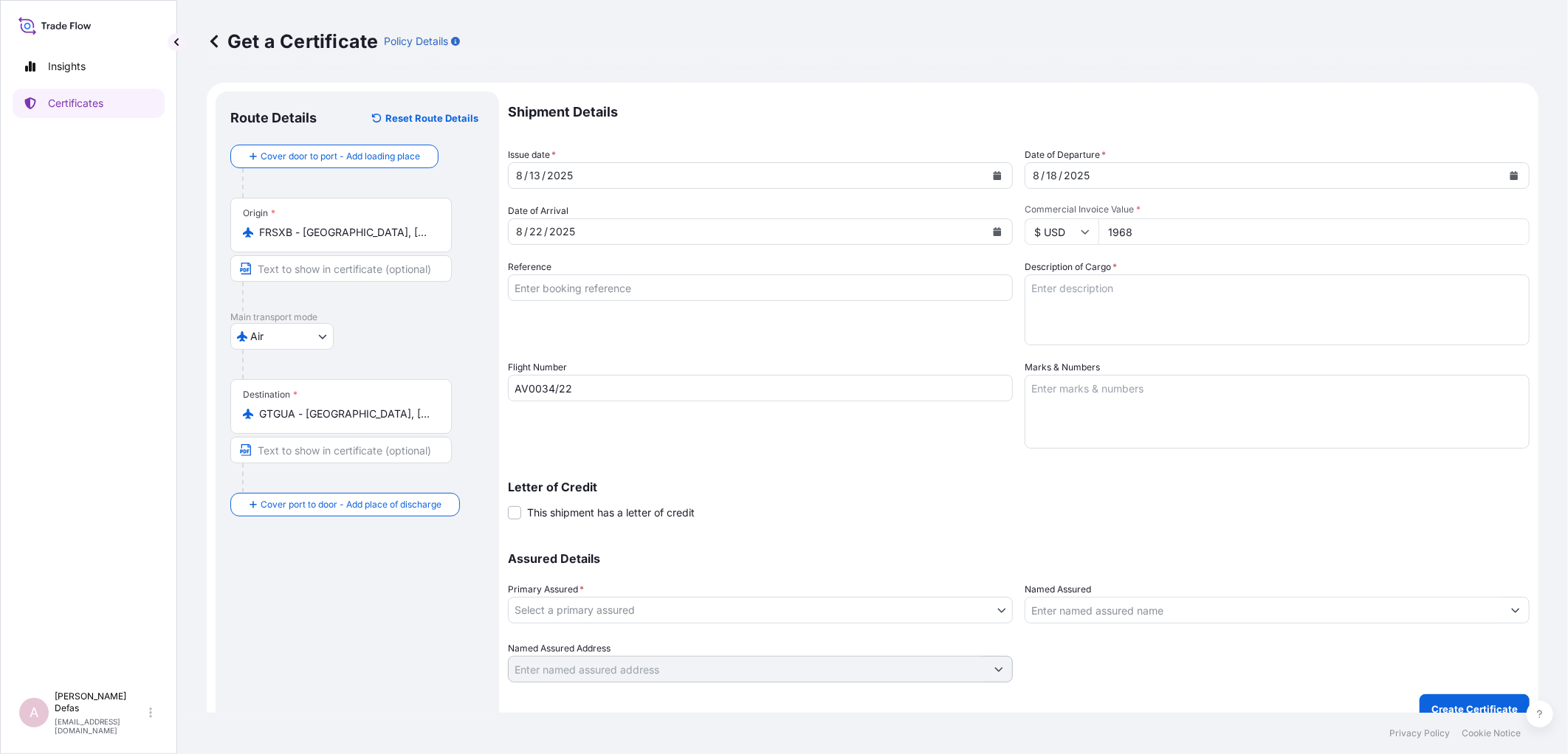
click at [695, 299] on input "Reference" at bounding box center [760, 287] width 505 height 26
paste input "822404035"
type input "0822404035"
type textarea "Pharmaceutical Diagnostics Kits"
type textarea "No risk prior loading and no risk after discharge"
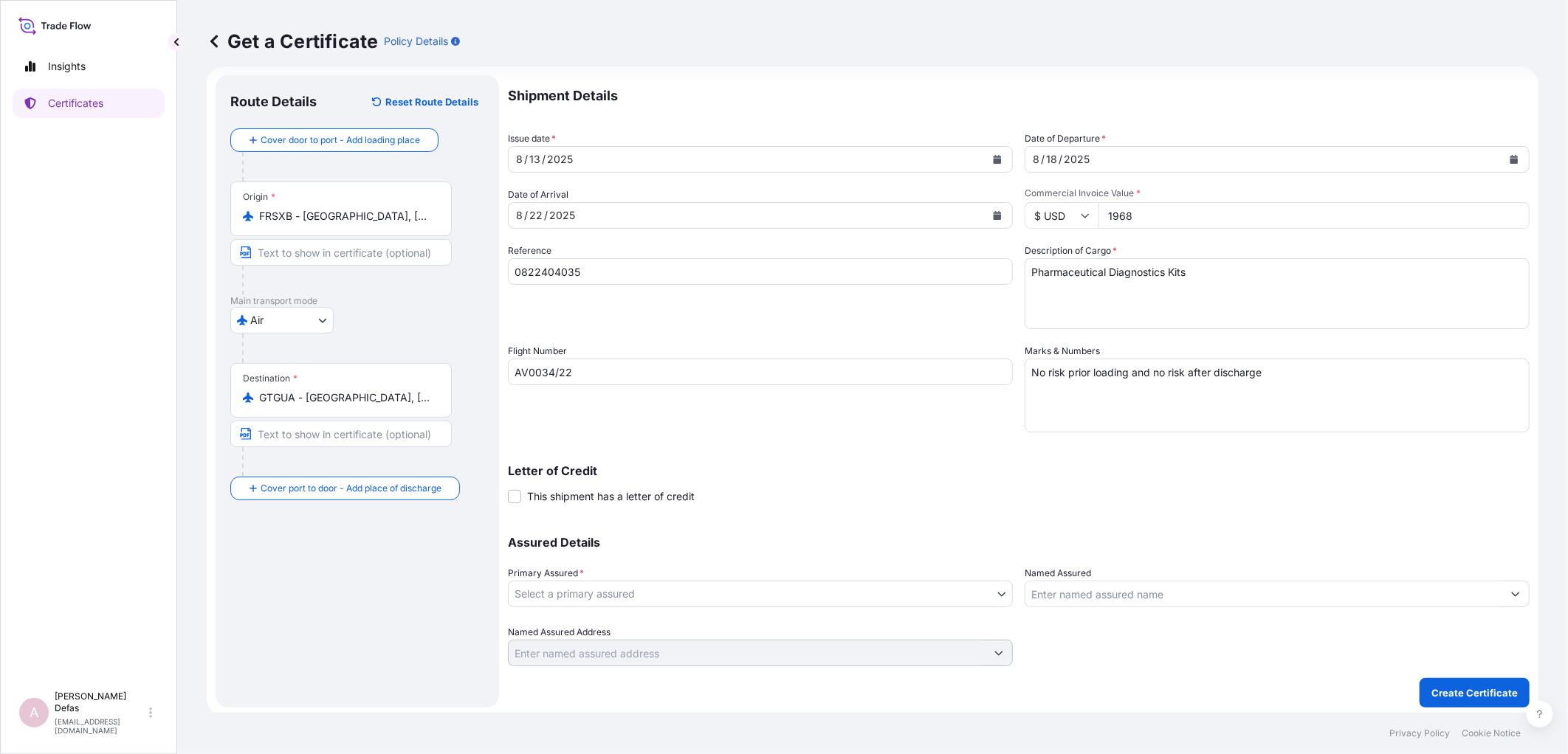
scroll to position [19, 0]
click at [661, 576] on div "Primary Assured * Select a primary assured" at bounding box center [760, 584] width 505 height 42
click at [994, 590] on body "Insights Certificates A Ariane Defas [EMAIL_ADDRESS][DOMAIN_NAME] Get a Certifi…" at bounding box center [784, 377] width 1568 height 754
click at [989, 590] on body "Insights Certificates A Ariane Defas [EMAIL_ADDRESS][DOMAIN_NAME] Get a Certifi…" at bounding box center [784, 377] width 1568 height 754
click at [704, 589] on body "Insights Certificates A Ariane Defas [EMAIL_ADDRESS][DOMAIN_NAME] Get a Certifi…" at bounding box center [784, 377] width 1568 height 754
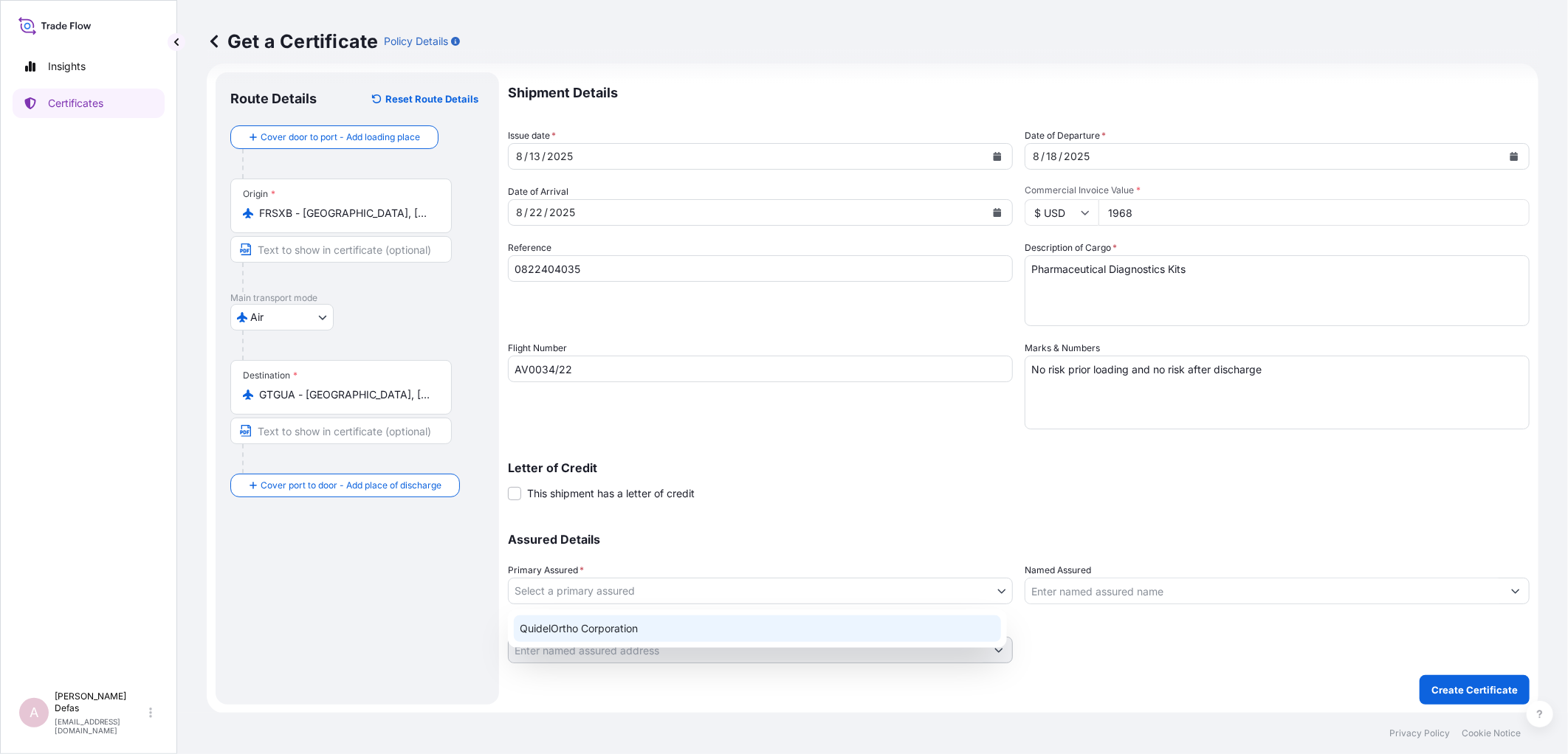
click at [585, 626] on div "QuidelOrtho Corporation" at bounding box center [758, 628] width 487 height 26
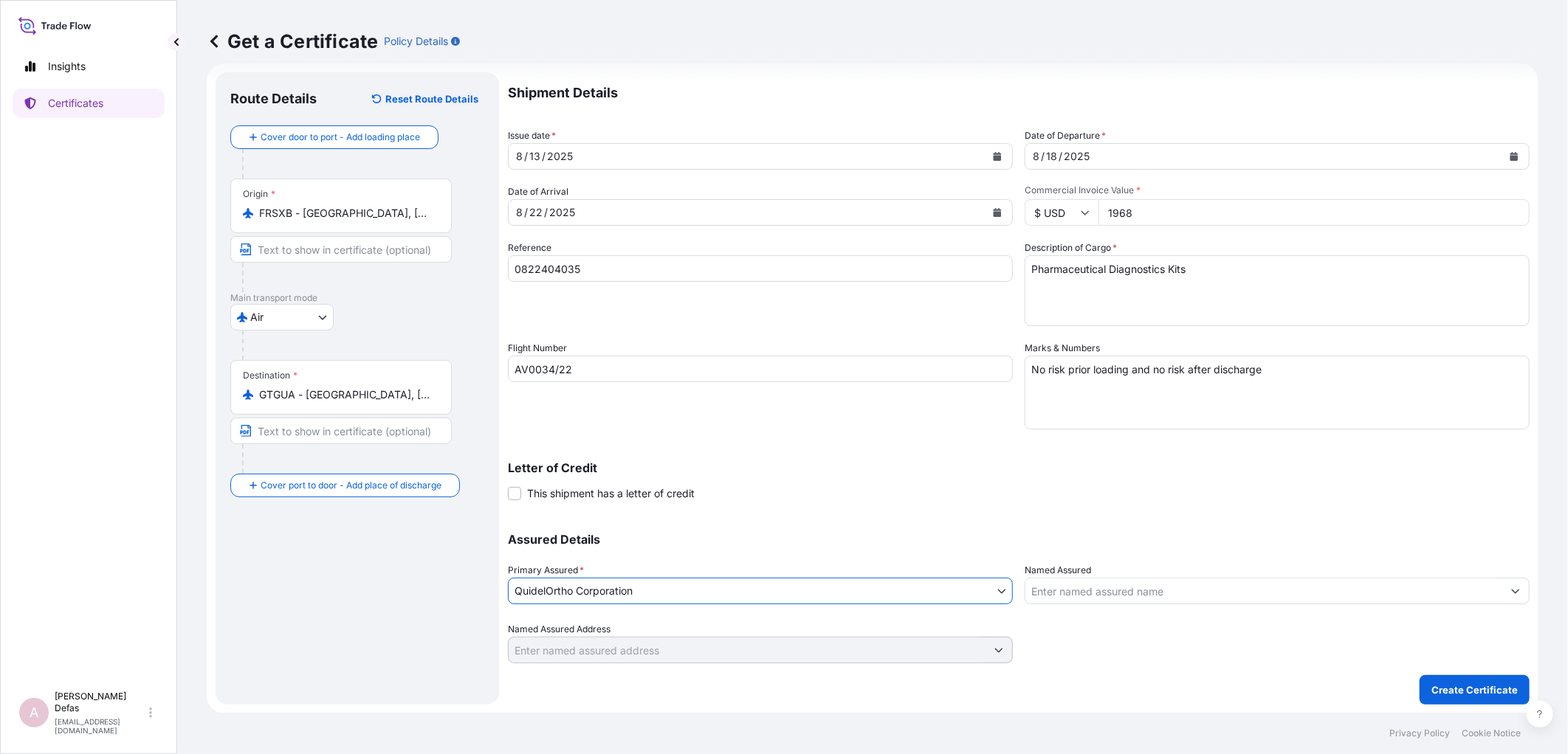
click at [1130, 576] on div "Named Assured" at bounding box center [1277, 584] width 505 height 42
click at [1127, 584] on input "Named Assured" at bounding box center [1263, 591] width 476 height 26
type input "l"
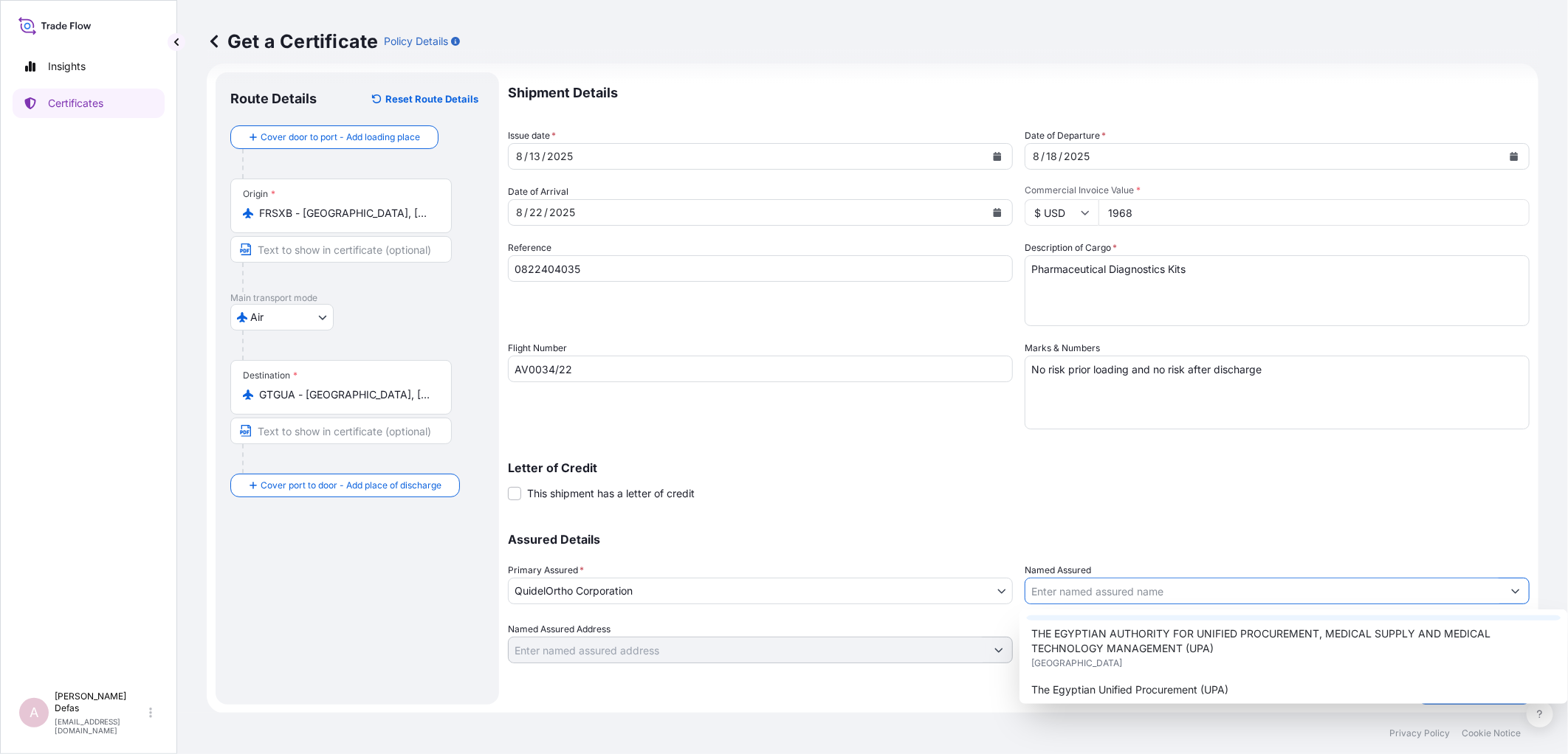
scroll to position [383, 0]
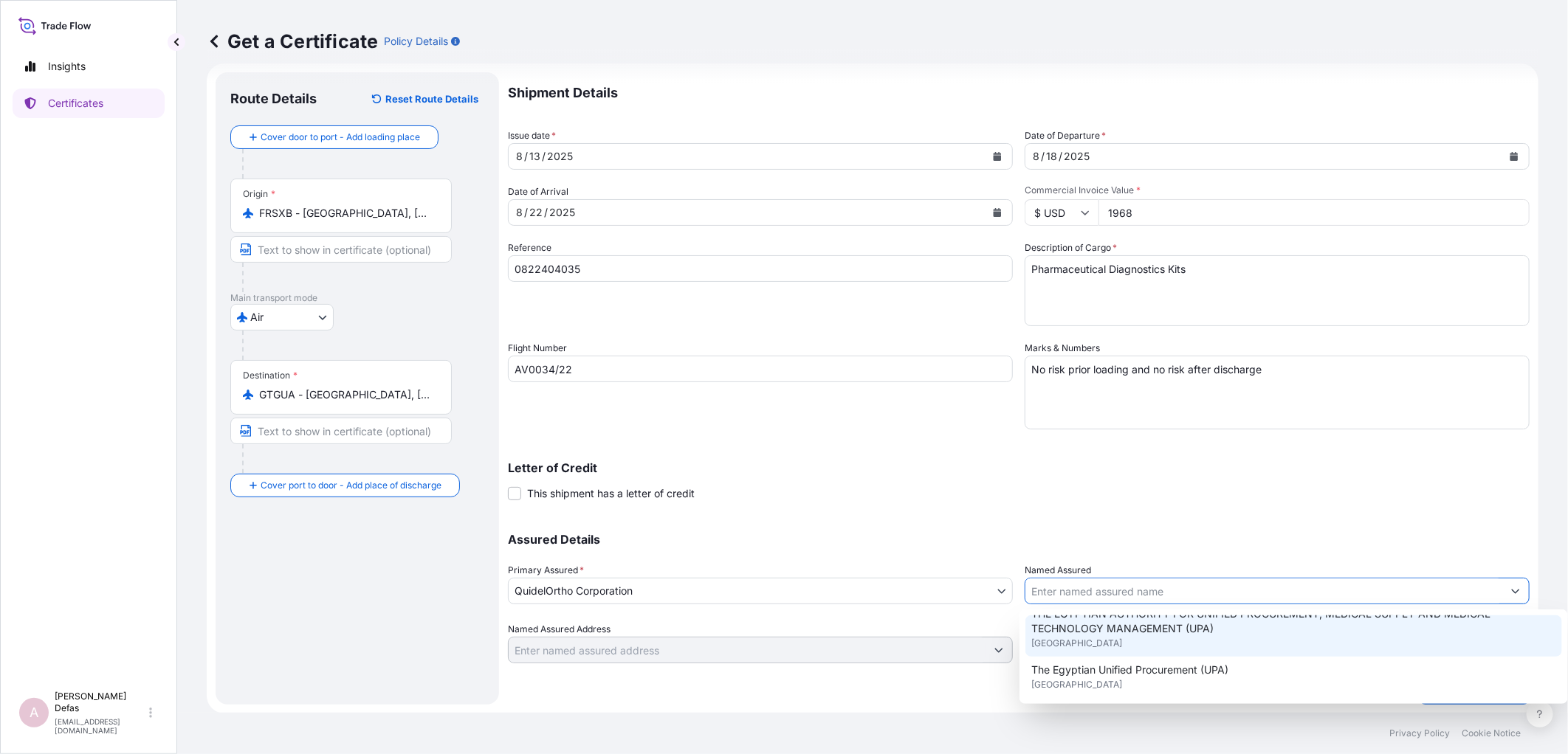
click at [1084, 592] on input "Named Assured" at bounding box center [1263, 591] width 476 height 26
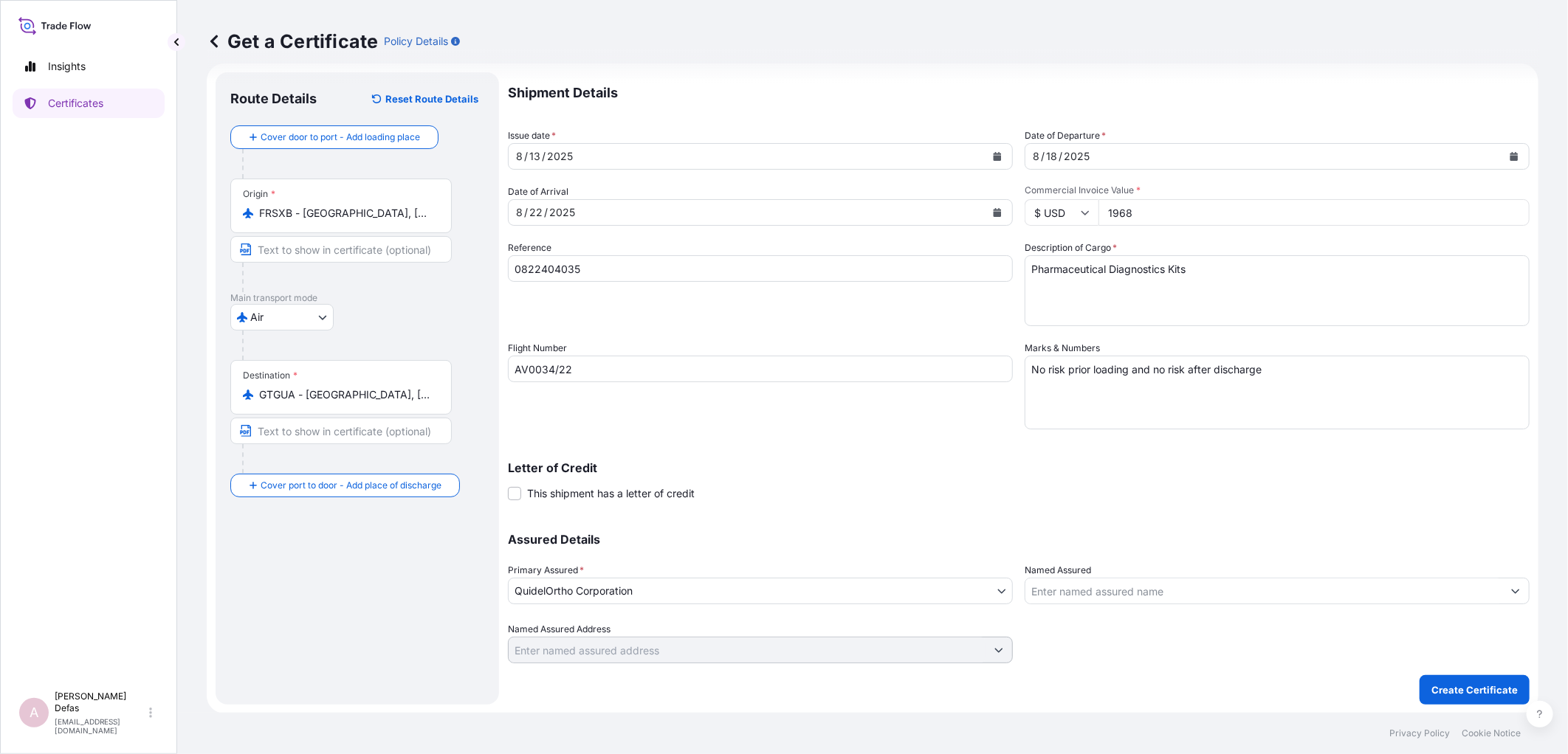
click at [1054, 591] on input "Named Assured" at bounding box center [1263, 591] width 476 height 26
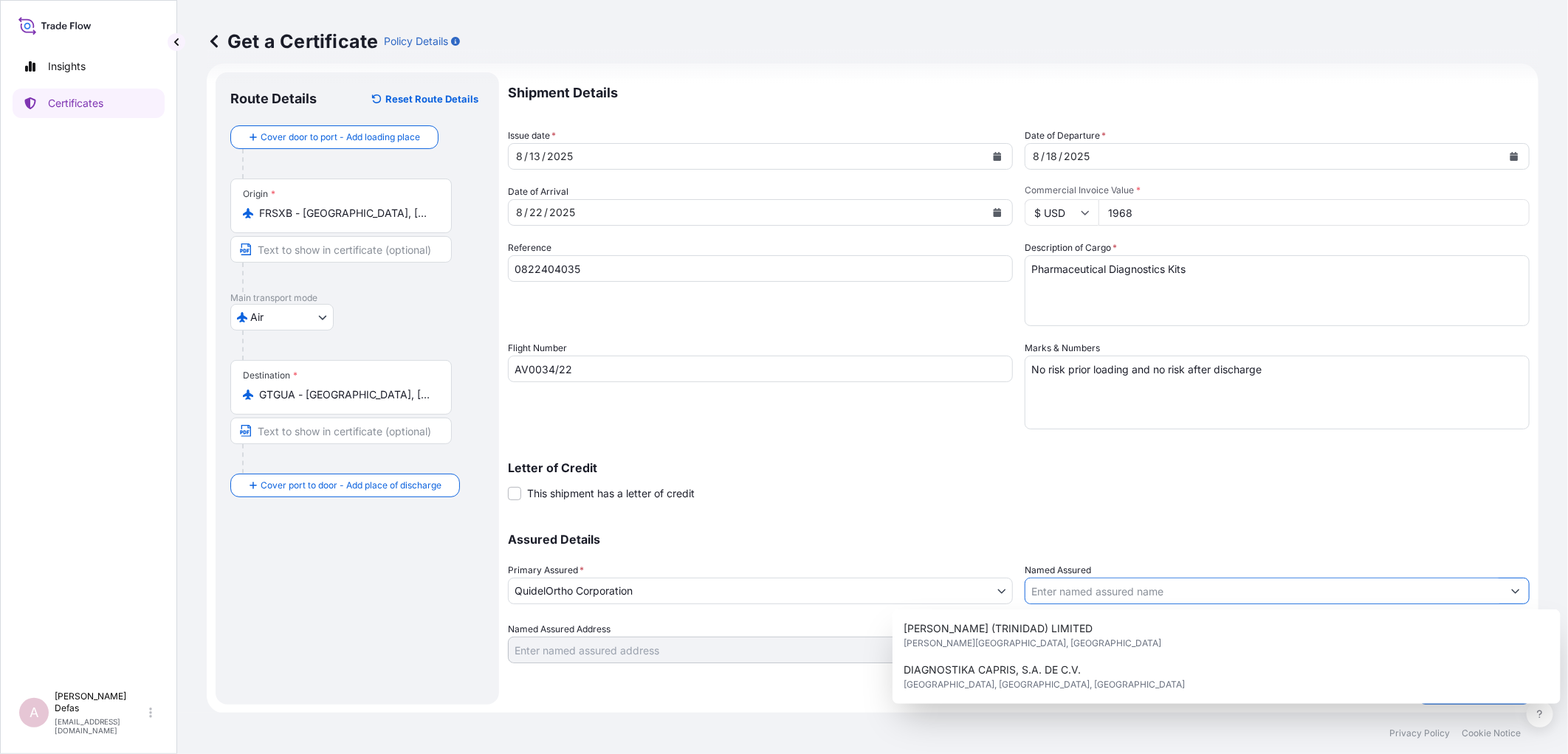
paste input "Labymed, S.A."
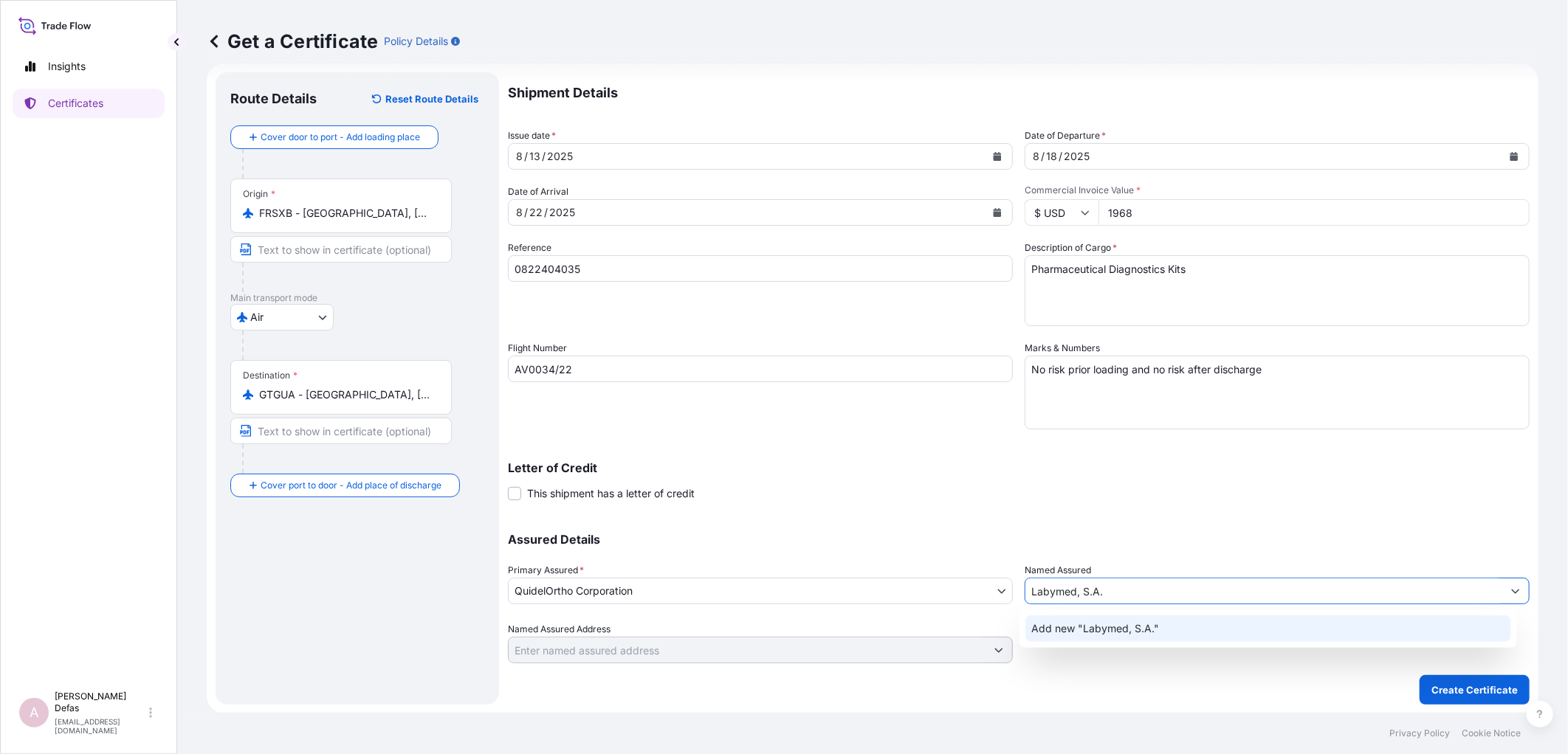
click at [1056, 625] on span "Add new "Labymed, S.A."" at bounding box center [1095, 628] width 127 height 14
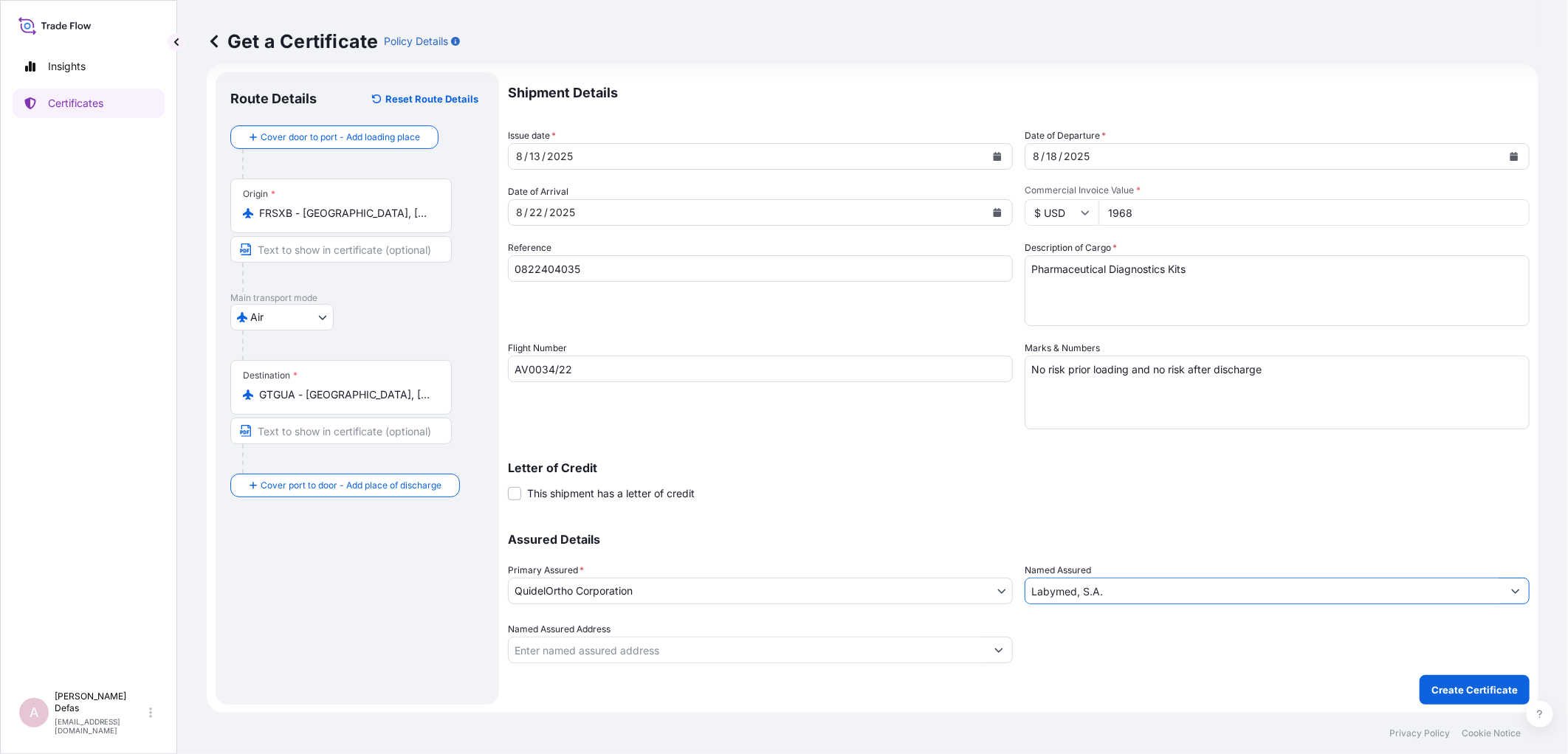
type input "Labymed, S.A."
click at [607, 652] on input "Named Assured Address" at bounding box center [746, 649] width 476 height 26
click at [595, 649] on input "Named Assured Address" at bounding box center [746, 649] width 476 height 26
drag, startPoint x: 581, startPoint y: 645, endPoint x: 495, endPoint y: 631, distance: 87.1
click at [495, 631] on form "Route Details Reset Route Details Cover door to port - Add loading place Place …" at bounding box center [872, 388] width 1332 height 650
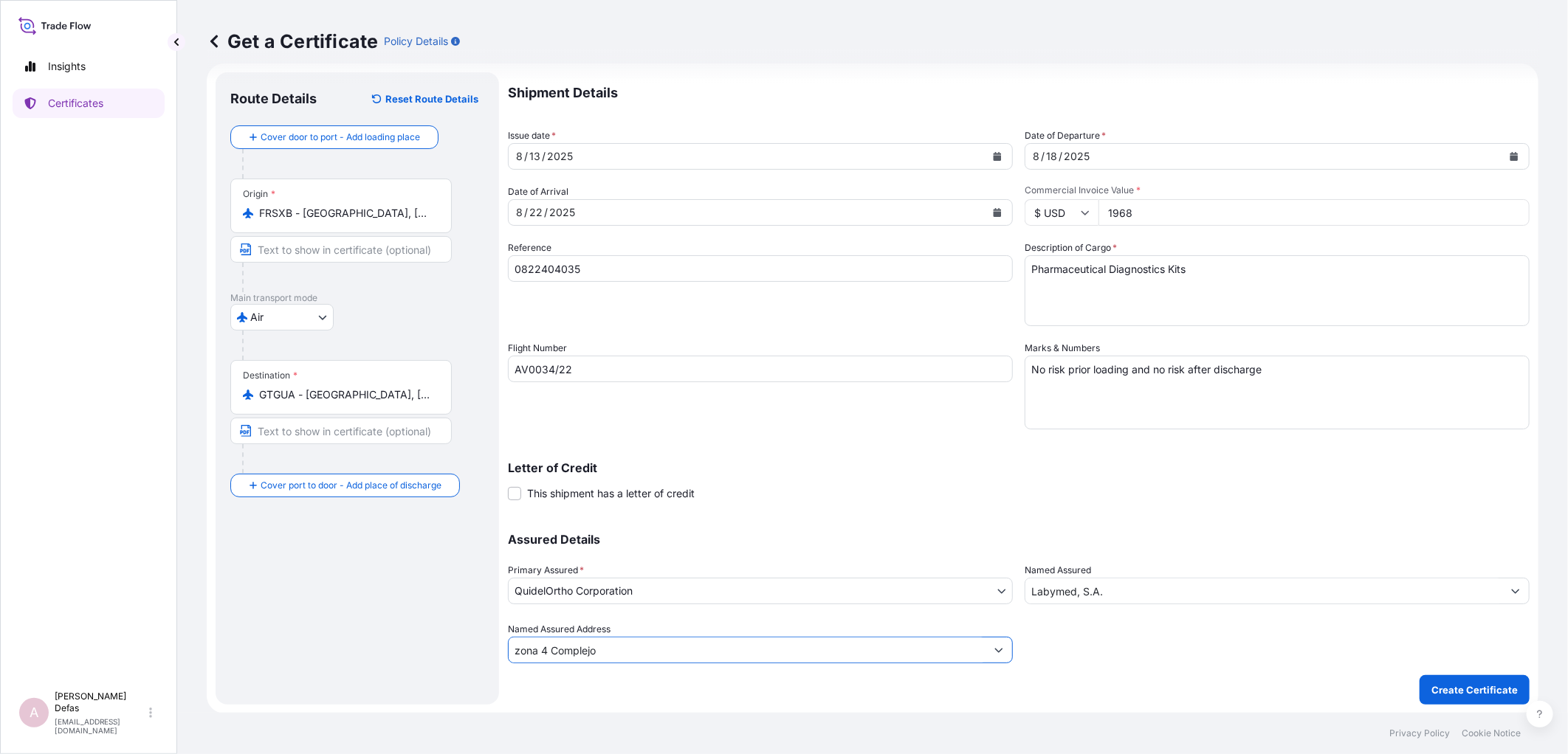
drag, startPoint x: 620, startPoint y: 650, endPoint x: 507, endPoint y: 652, distance: 113.0
click at [508, 652] on div "zona 4 Complejo" at bounding box center [760, 649] width 505 height 26
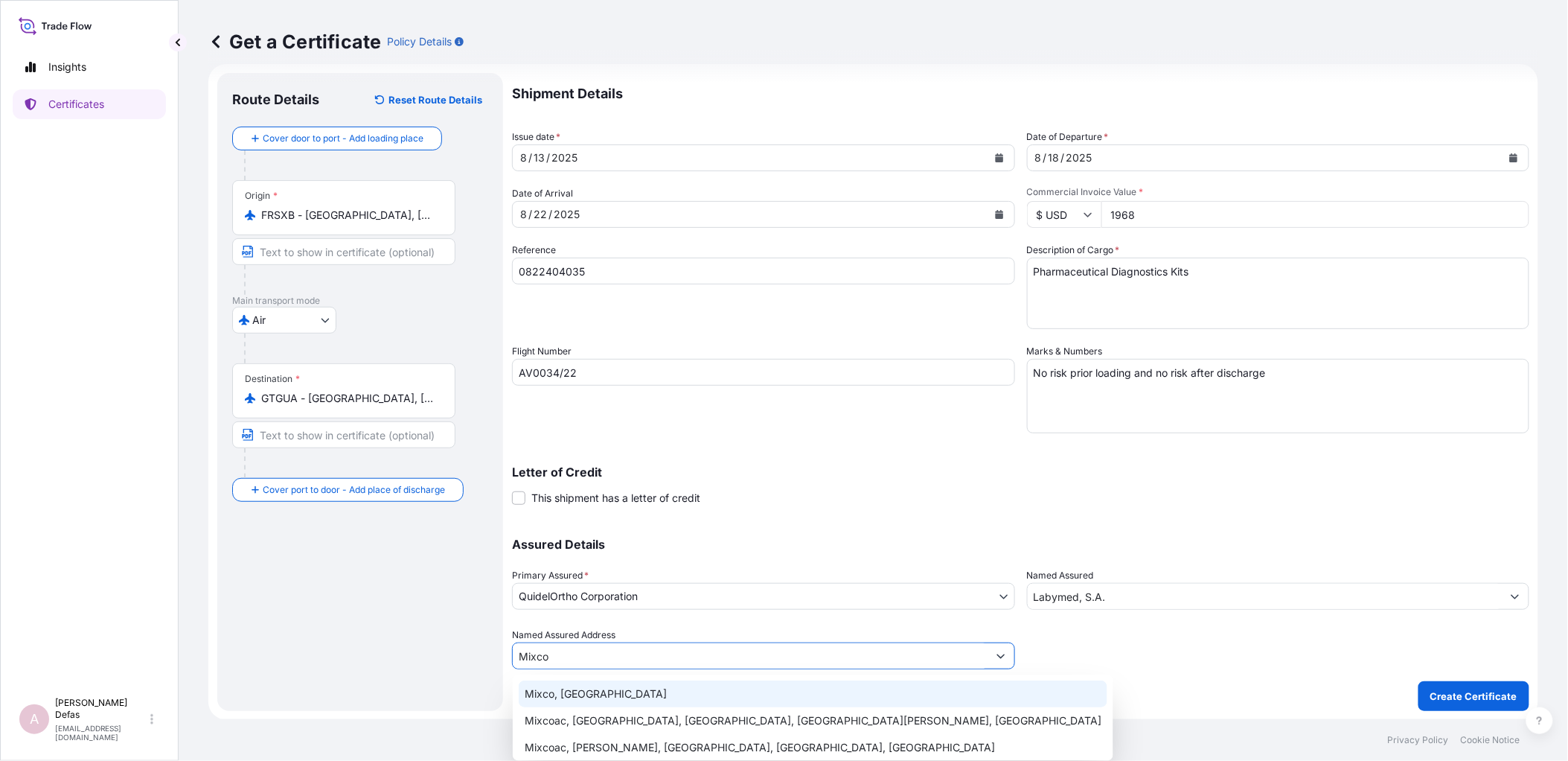
click at [558, 685] on div "Mixco, [GEOGRAPHIC_DATA]" at bounding box center [812, 693] width 589 height 27
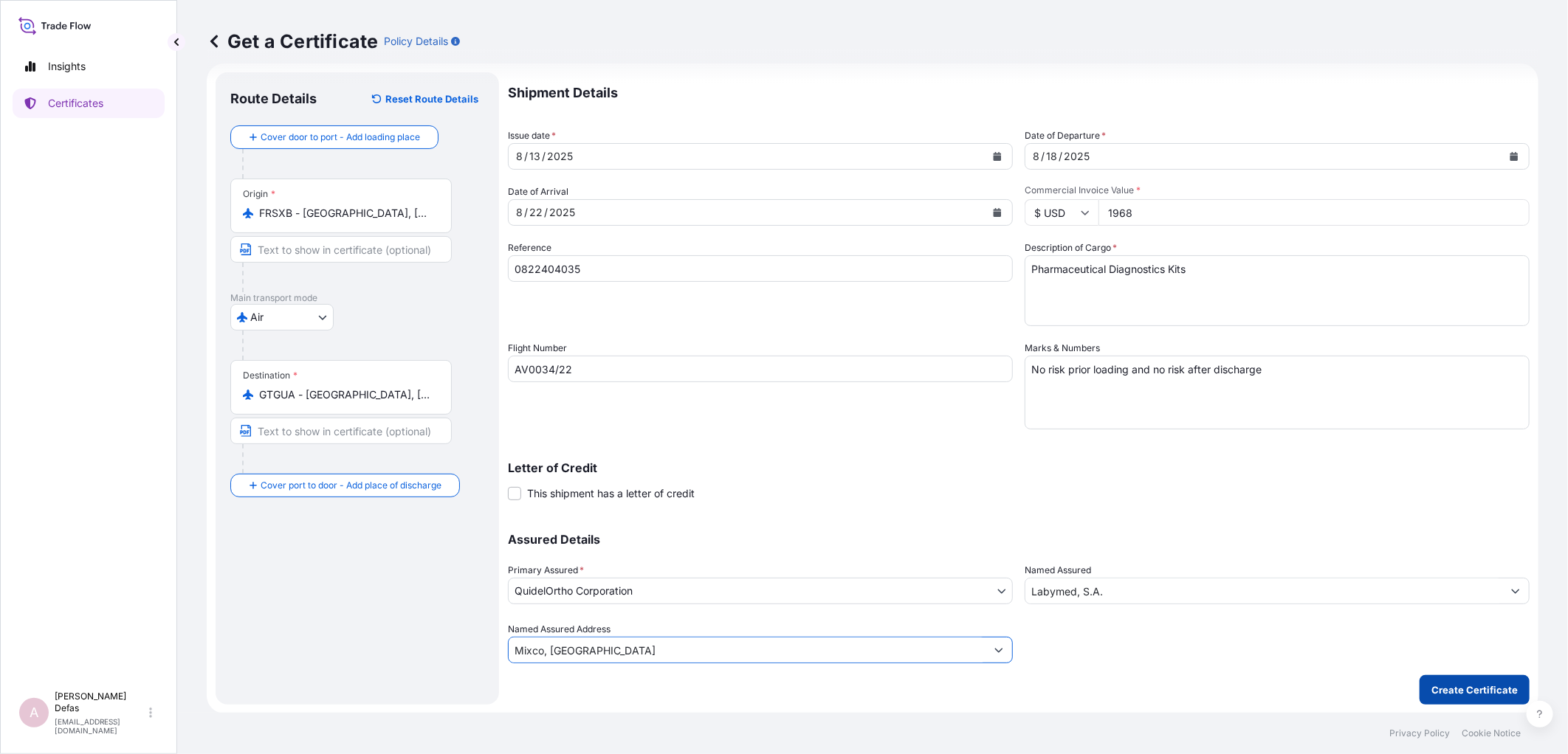
type input "Mixco, [GEOGRAPHIC_DATA]"
click at [1436, 683] on p "Create Certificate" at bounding box center [1474, 690] width 86 height 14
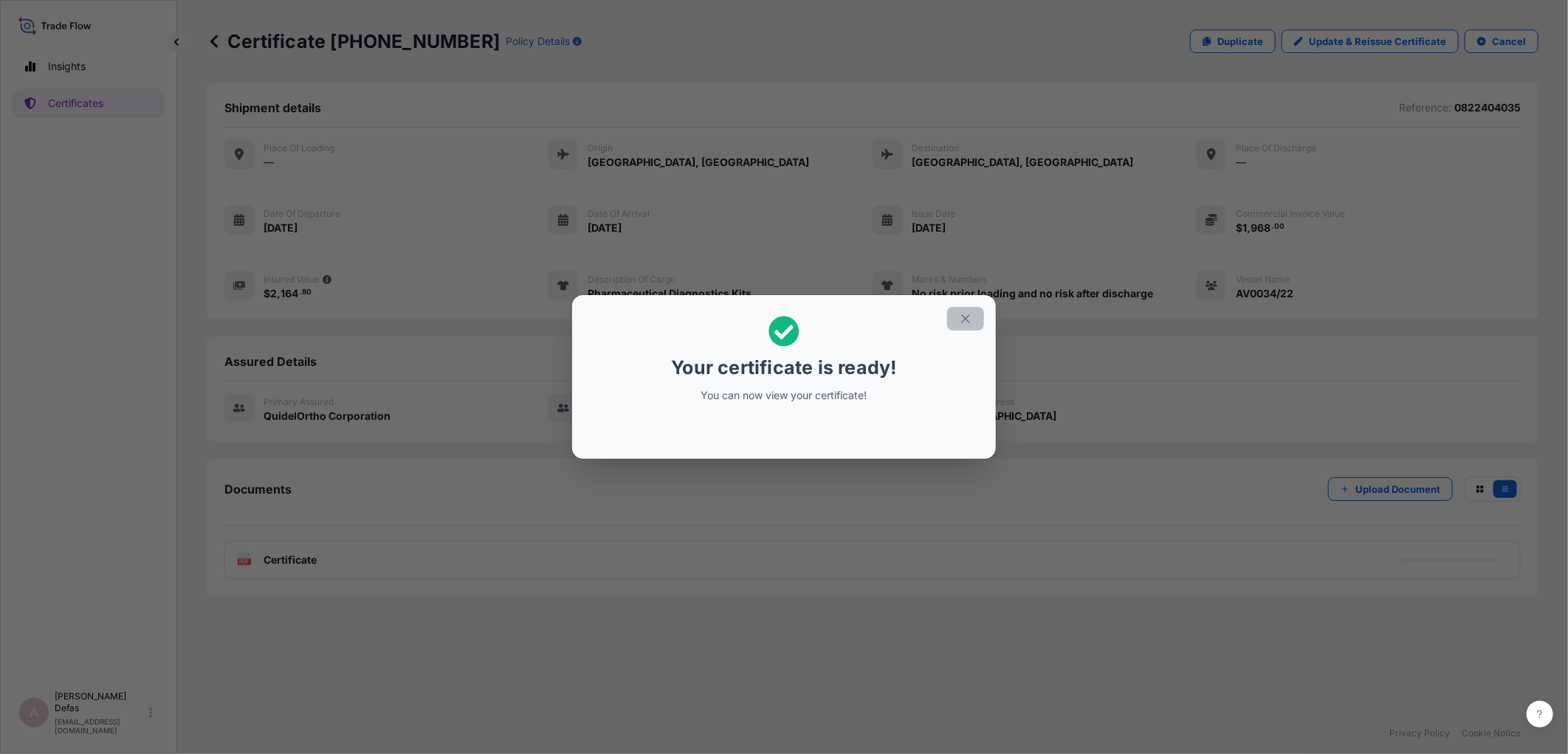
click at [958, 311] on button "button" at bounding box center [966, 318] width 37 height 23
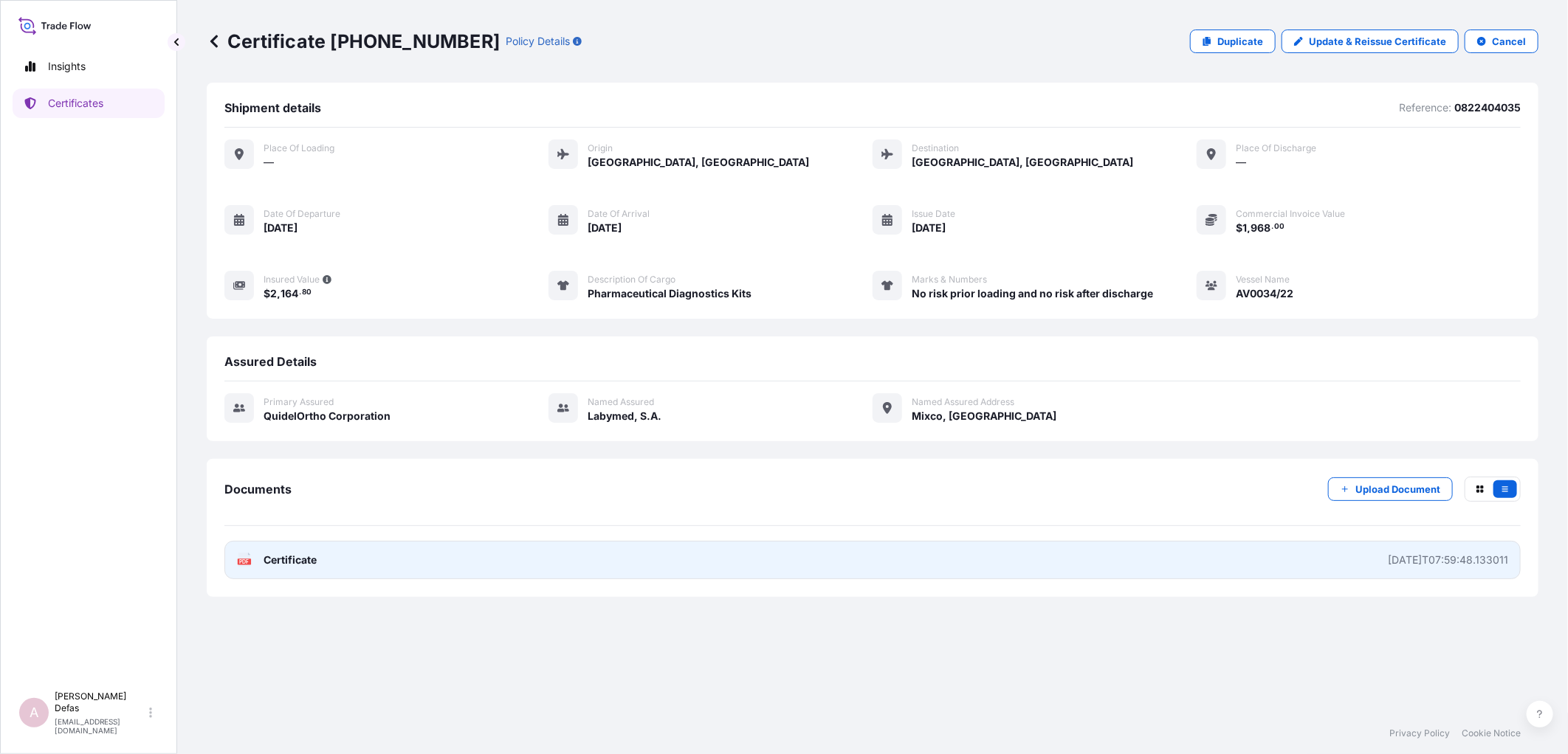
click at [898, 561] on link "PDF Certificate [DATE]T07:59:48.133011" at bounding box center [872, 560] width 1297 height 38
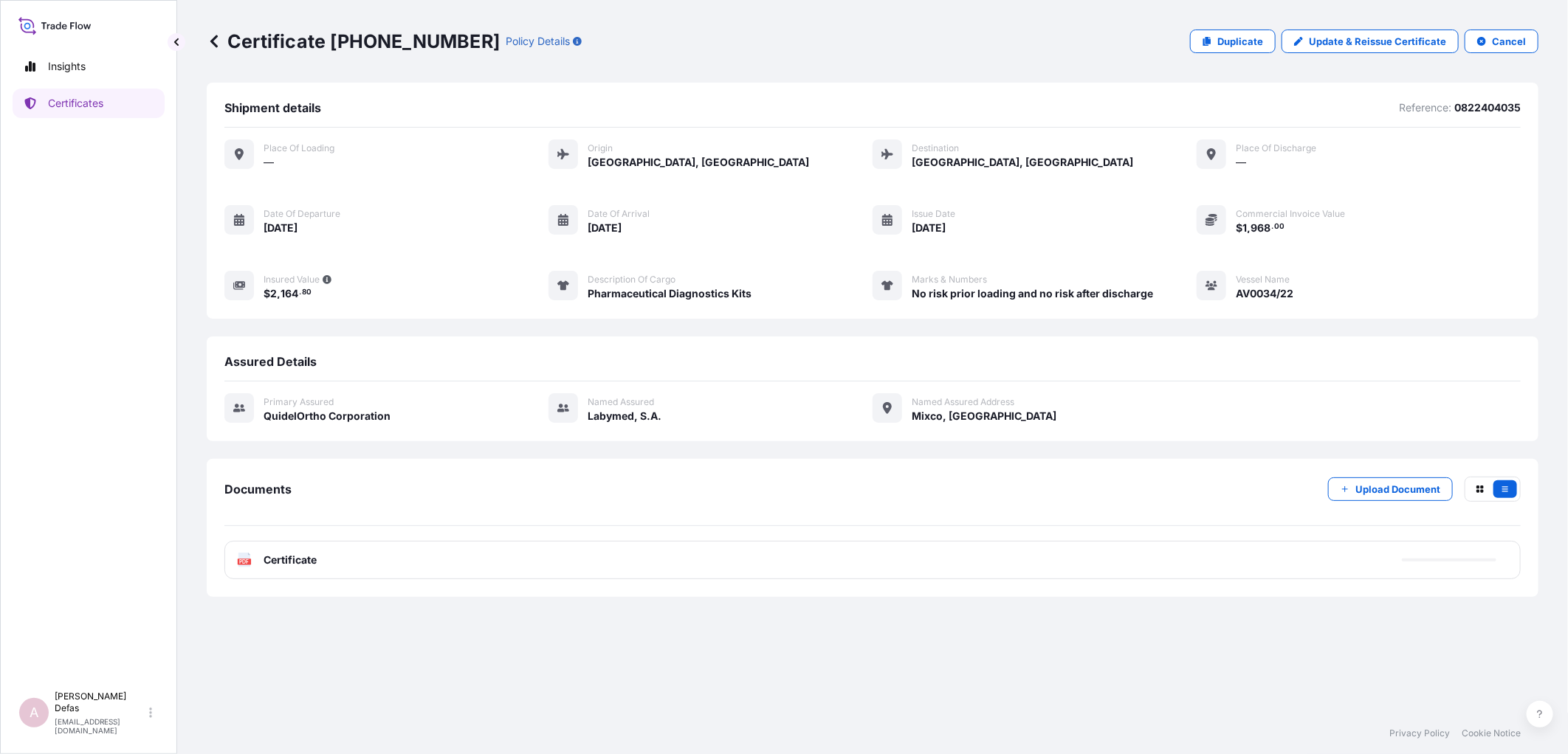
click at [208, 42] on icon at bounding box center [214, 41] width 14 height 14
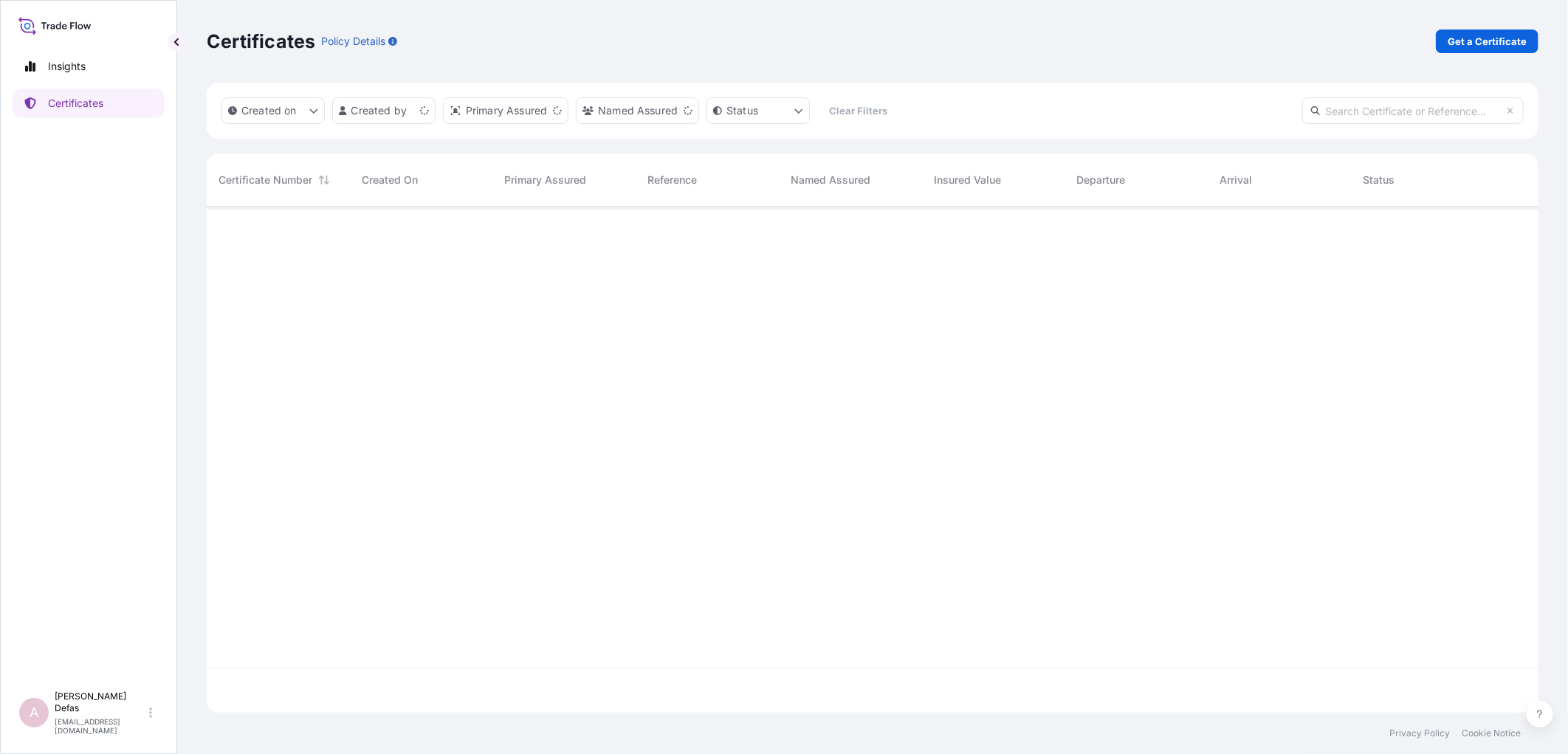
scroll to position [503, 1319]
click at [1458, 39] on p "Get a Certificate" at bounding box center [1487, 41] width 79 height 14
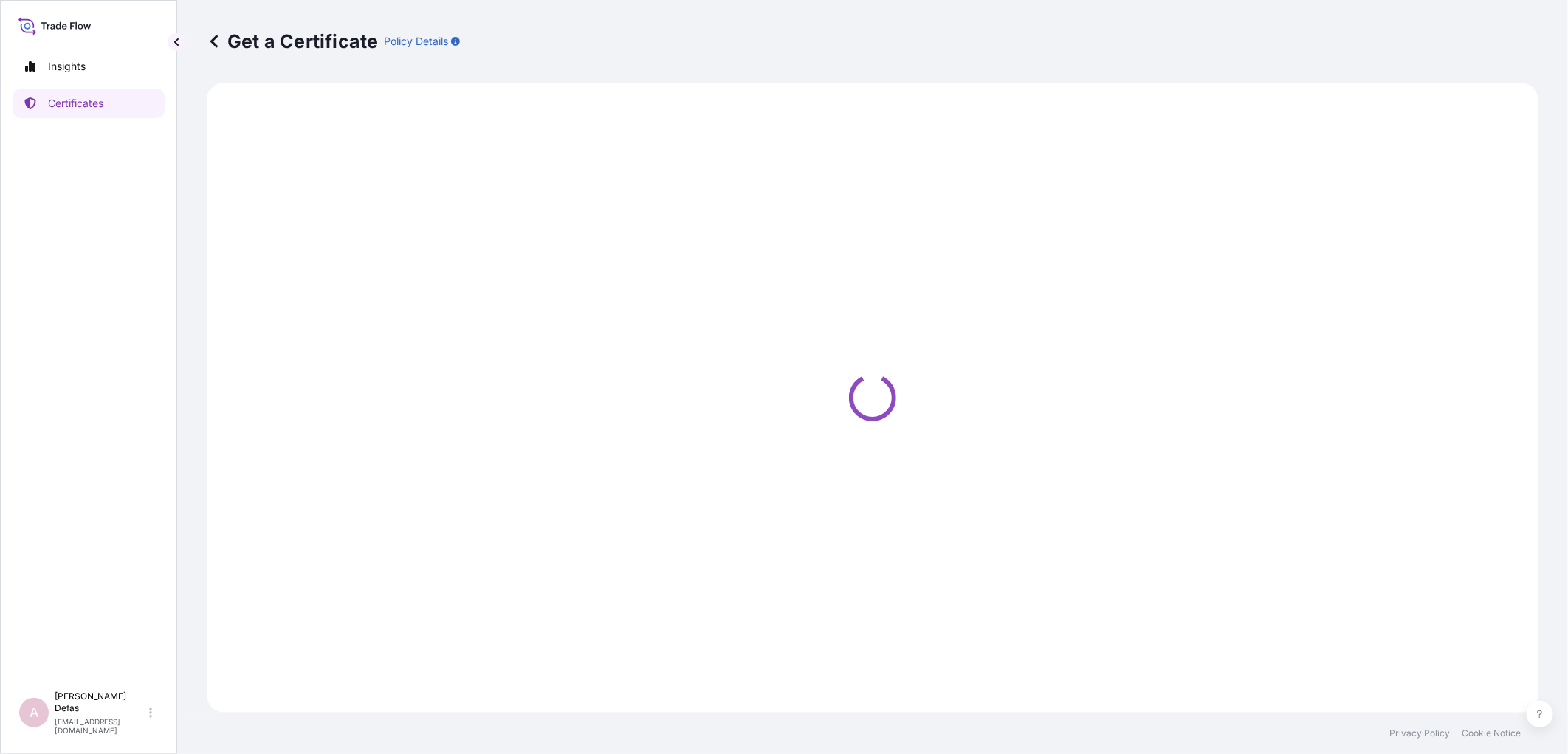
select select "Ocean Vessel"
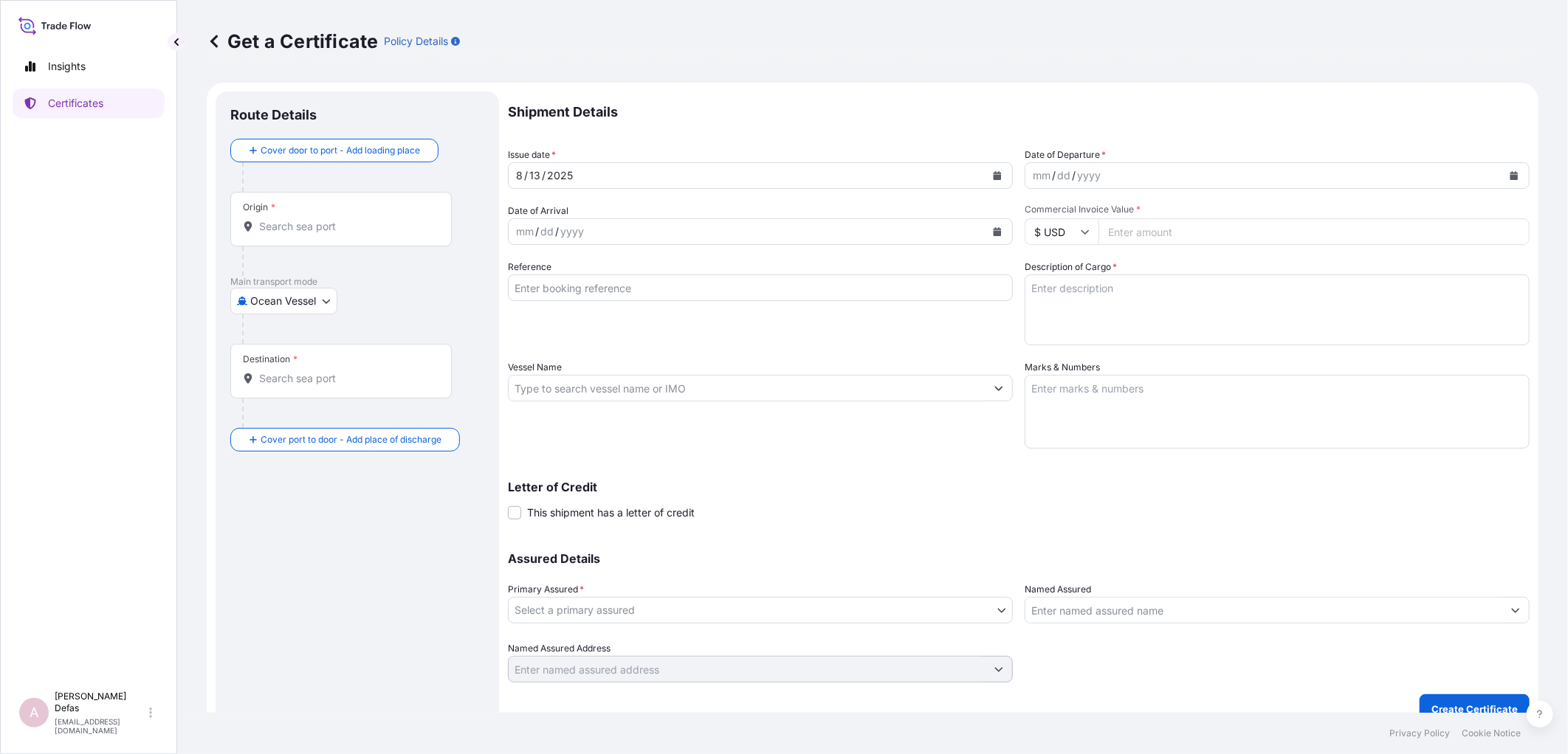
click at [303, 292] on body "Insights Certificates A Ariane Defas [EMAIL_ADDRESS][DOMAIN_NAME] Get a Certifi…" at bounding box center [784, 377] width 1568 height 754
click at [292, 344] on div "Air" at bounding box center [284, 339] width 97 height 26
click at [308, 240] on div "Origin *" at bounding box center [341, 225] width 222 height 54
click at [308, 240] on input "Origin *" at bounding box center [347, 232] width 175 height 14
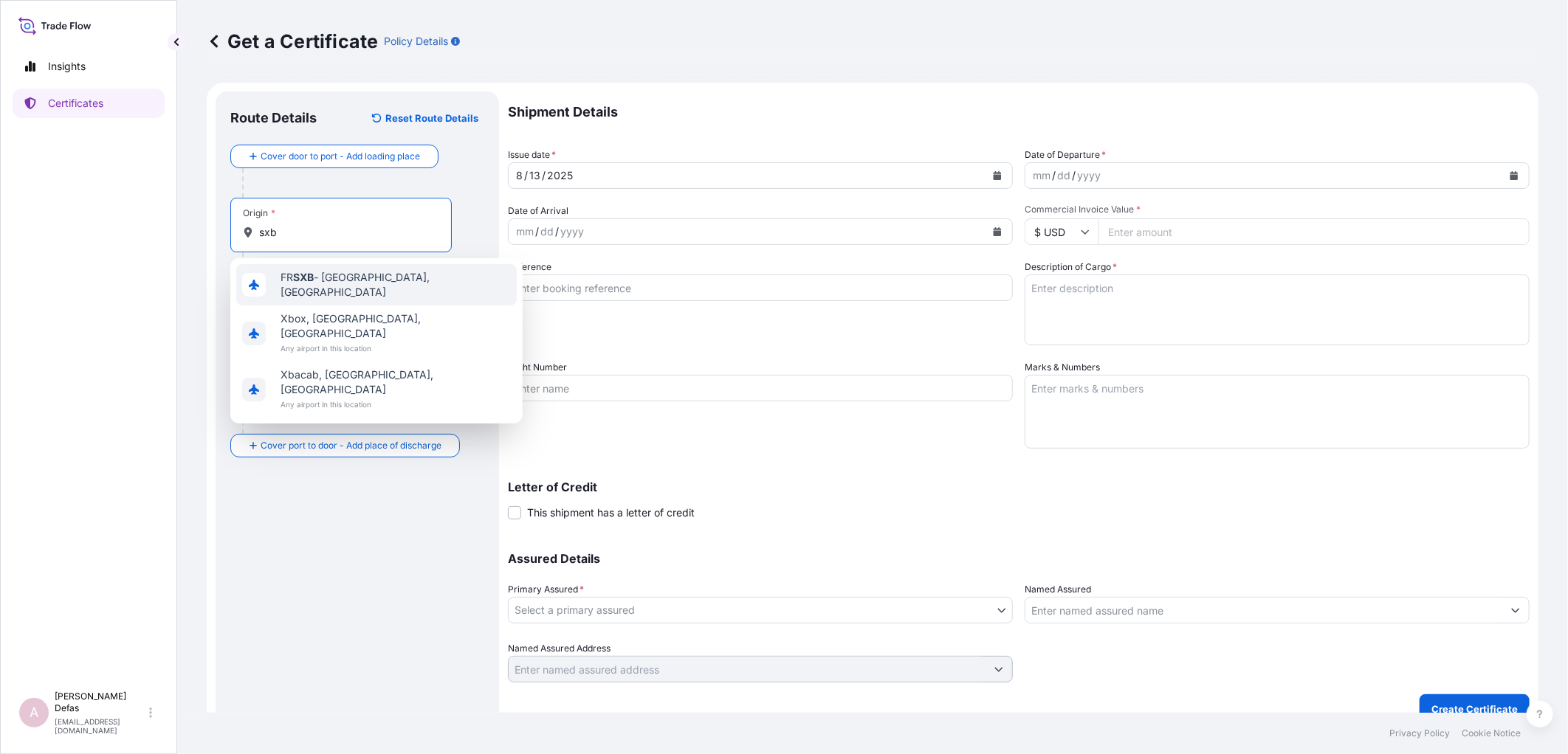
click at [325, 287] on span "FR SXB - [GEOGRAPHIC_DATA], [GEOGRAPHIC_DATA]" at bounding box center [396, 284] width 231 height 30
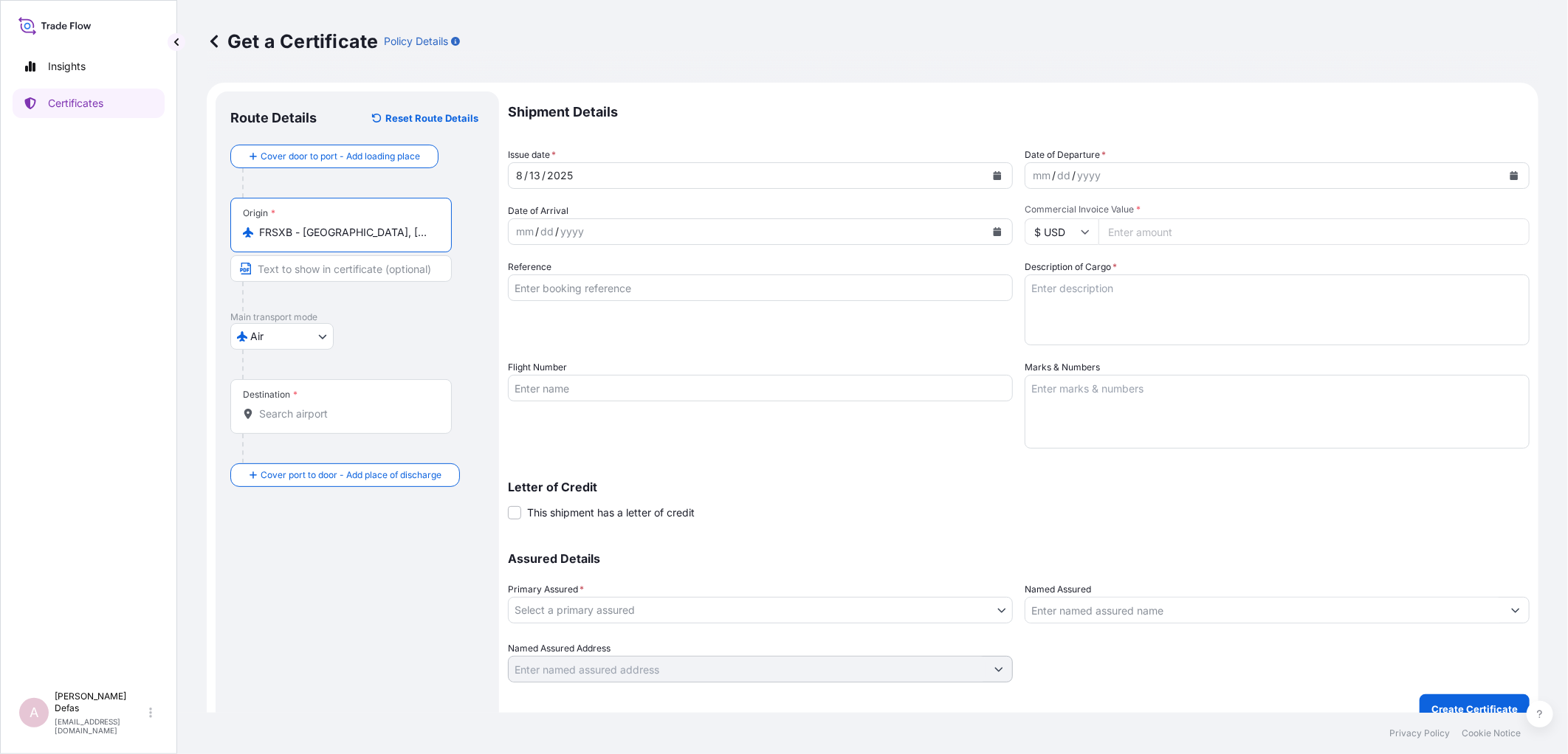
type input "FRSXB - [GEOGRAPHIC_DATA], [GEOGRAPHIC_DATA]"
click at [275, 427] on div "Destination *" at bounding box center [341, 407] width 222 height 54
click at [275, 421] on input "Destination *" at bounding box center [347, 414] width 175 height 14
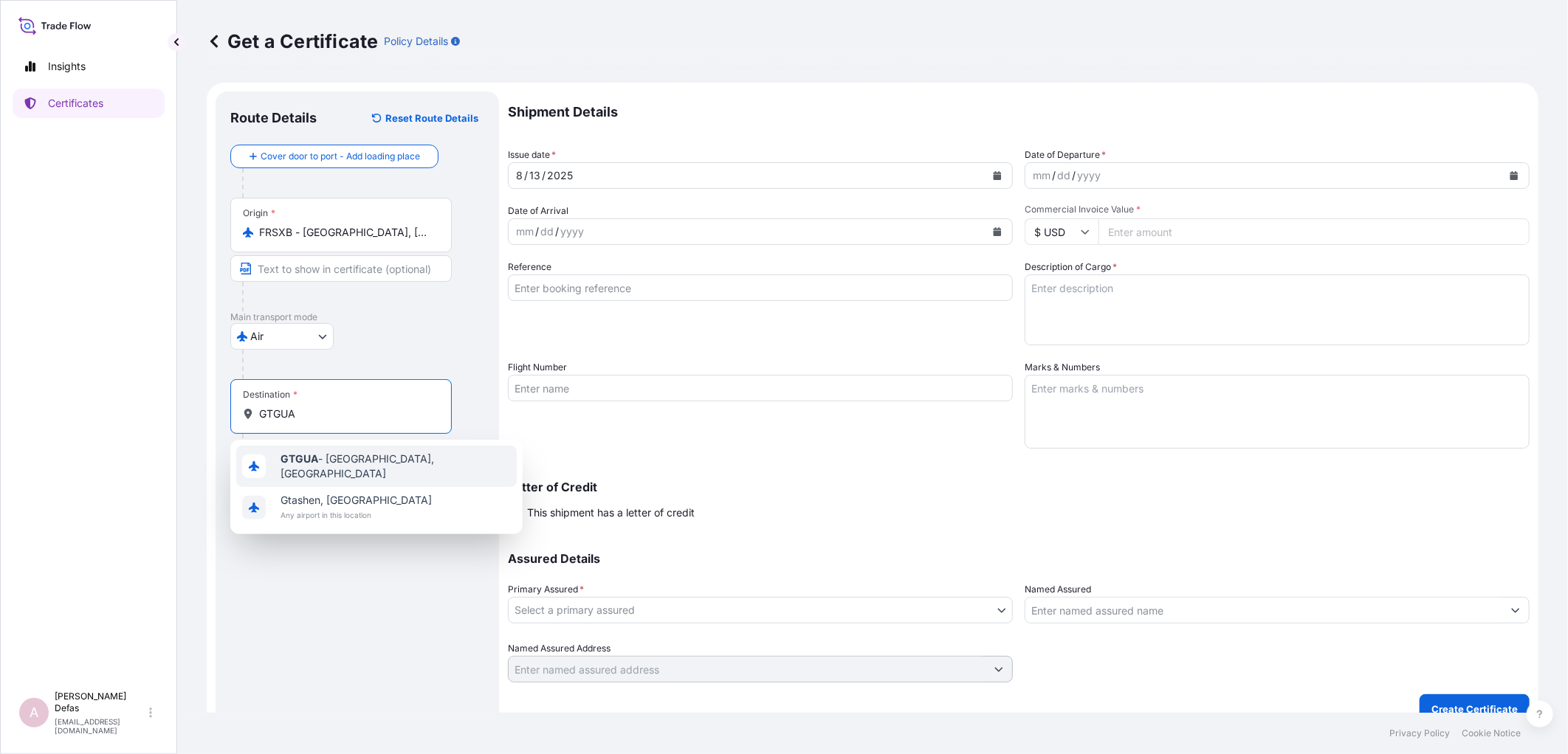
click at [311, 459] on b "GTGUA" at bounding box center [299, 459] width 38 height 13
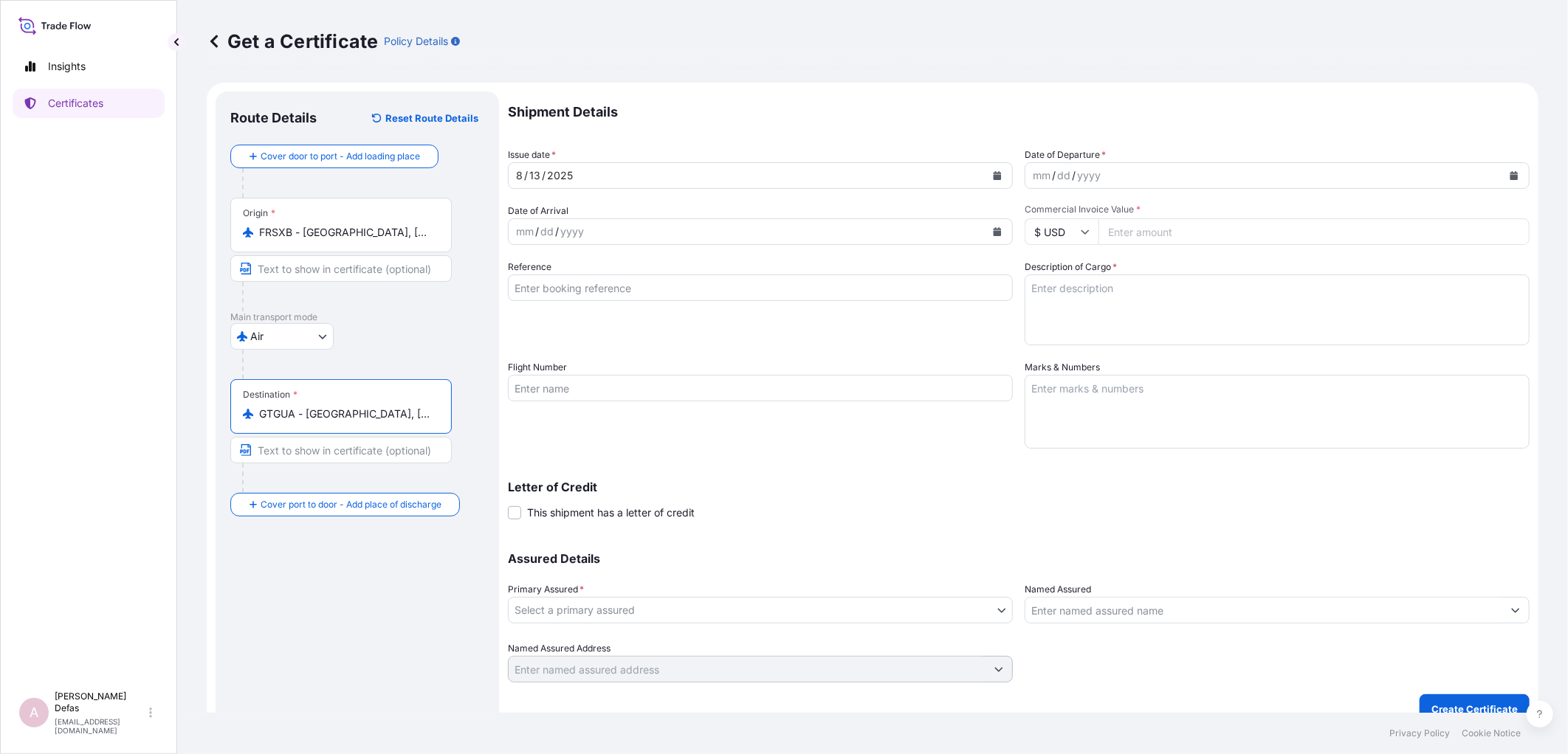
type input "GTGUA - [GEOGRAPHIC_DATA], [GEOGRAPHIC_DATA]"
click at [1043, 178] on div "mm" at bounding box center [1042, 175] width 21 height 18
click at [521, 239] on div "mm" at bounding box center [525, 231] width 21 height 18
click at [657, 386] on input "Flight Number" at bounding box center [760, 387] width 505 height 26
paste input "AV0229/17 + AV0034/18"
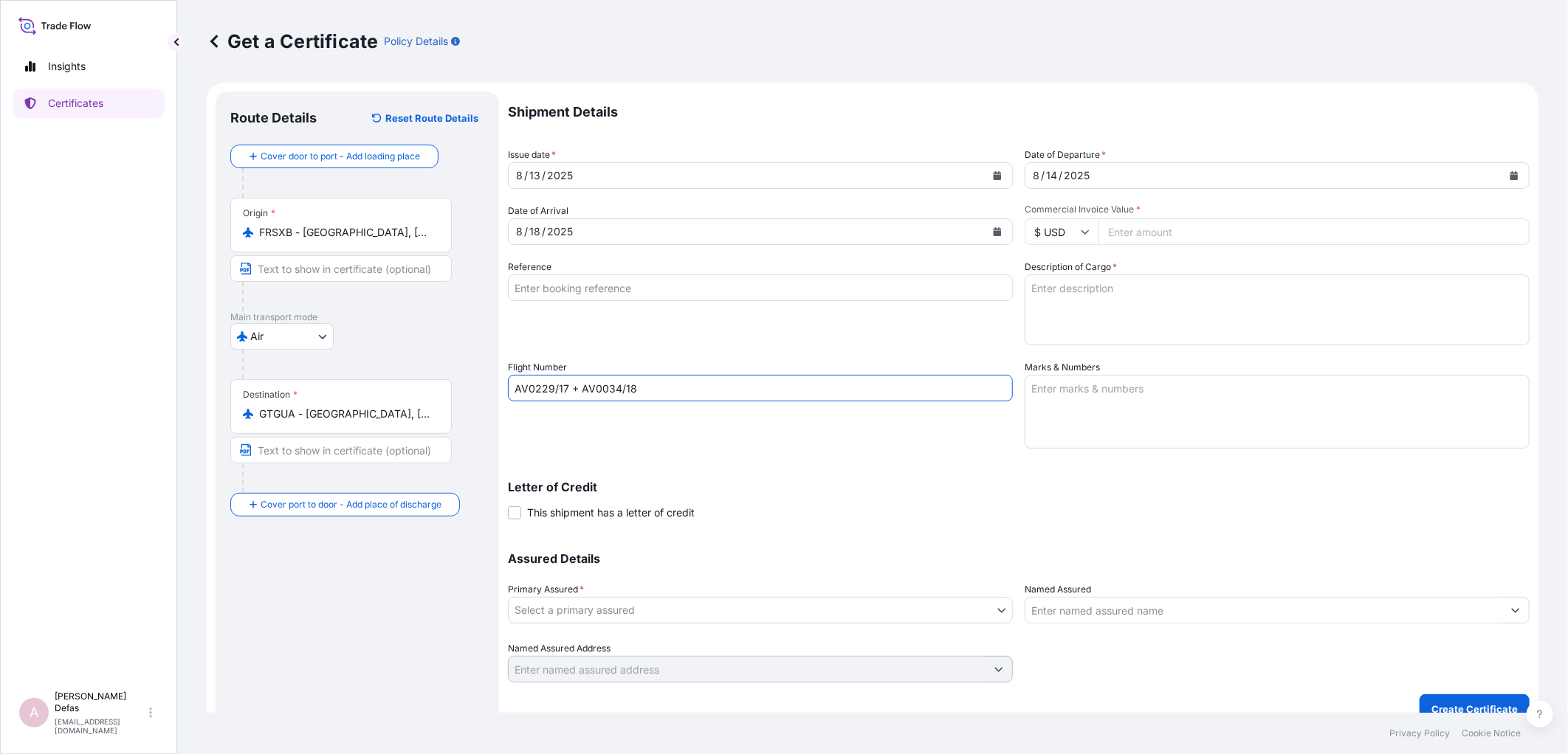
click at [564, 388] on input "AV0229/17 + AV0034/18" at bounding box center [760, 387] width 505 height 26
click at [571, 388] on input "AV0229/17 + AV0034/18" at bounding box center [760, 387] width 505 height 26
click at [617, 394] on input "AV0229+ AV0034/18" at bounding box center [760, 387] width 505 height 26
type input "AV0229+ AV0034"
click at [559, 295] on input "Reference" at bounding box center [760, 287] width 505 height 26
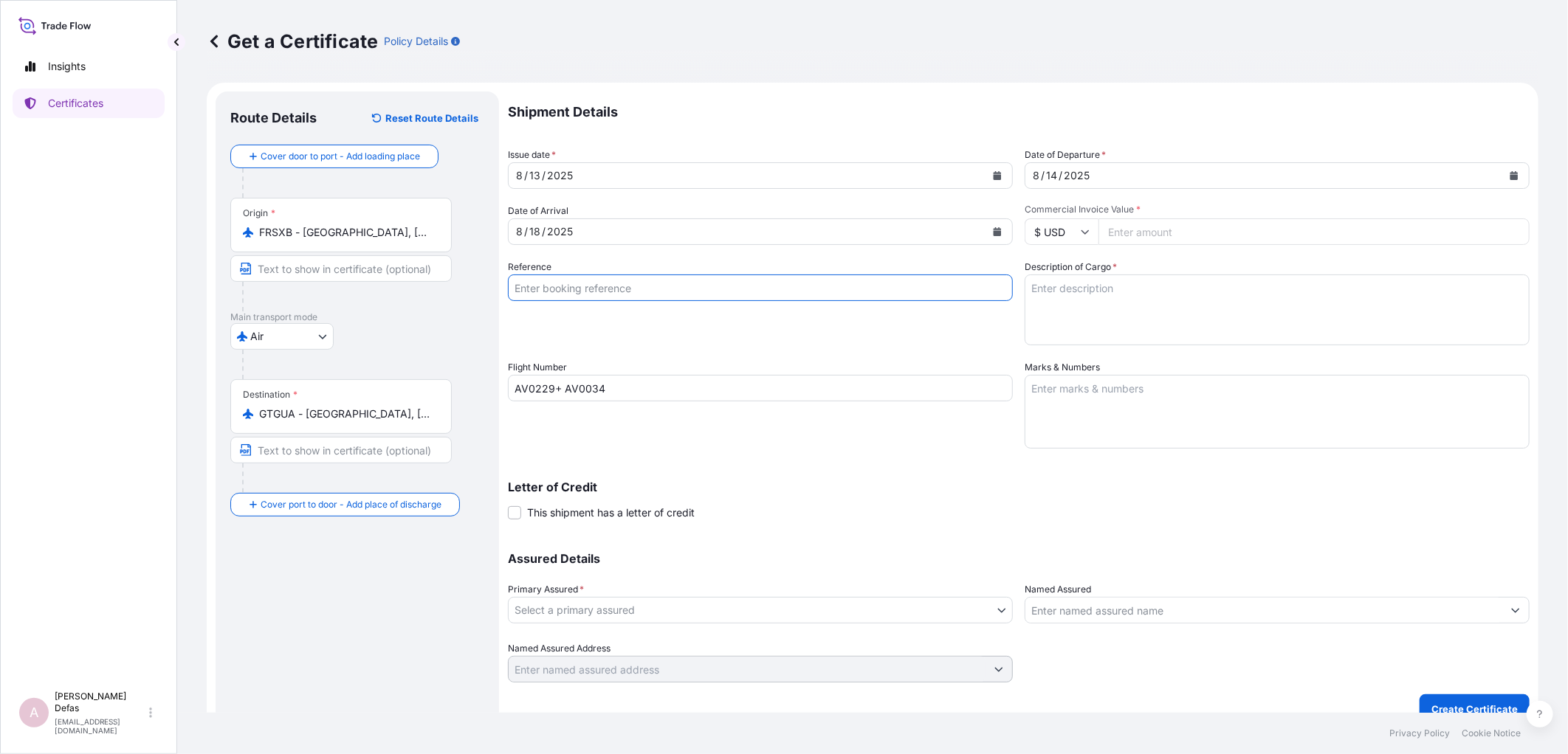
click at [689, 299] on input "Reference" at bounding box center [760, 287] width 505 height 26
click at [674, 280] on input "Reference" at bounding box center [760, 287] width 505 height 26
paste input "0822400654"
type input "0822400654"
click at [1030, 288] on textarea "Description of Cargo *" at bounding box center [1277, 310] width 505 height 70
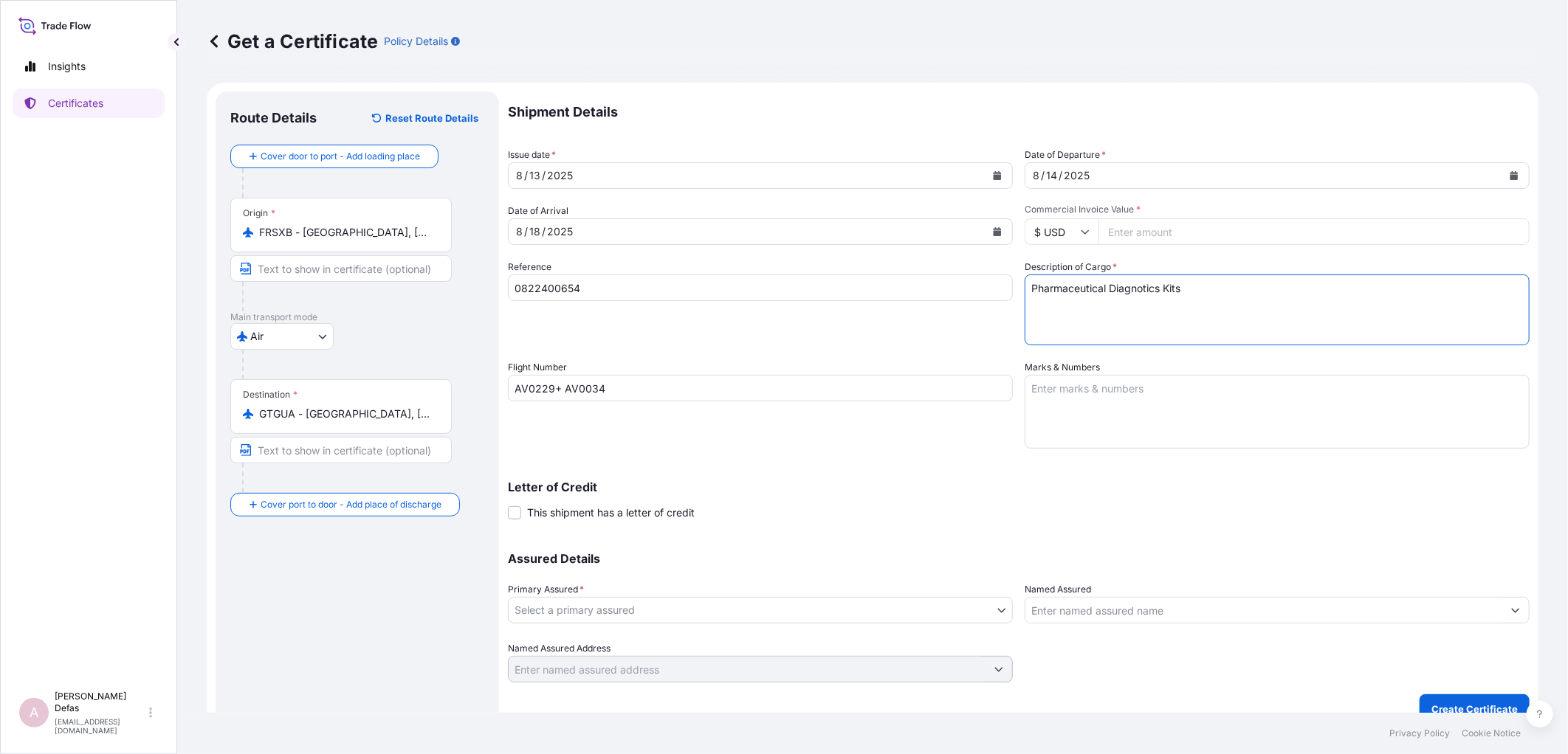
type textarea "Pharmaceutical Diagnotics Kits"
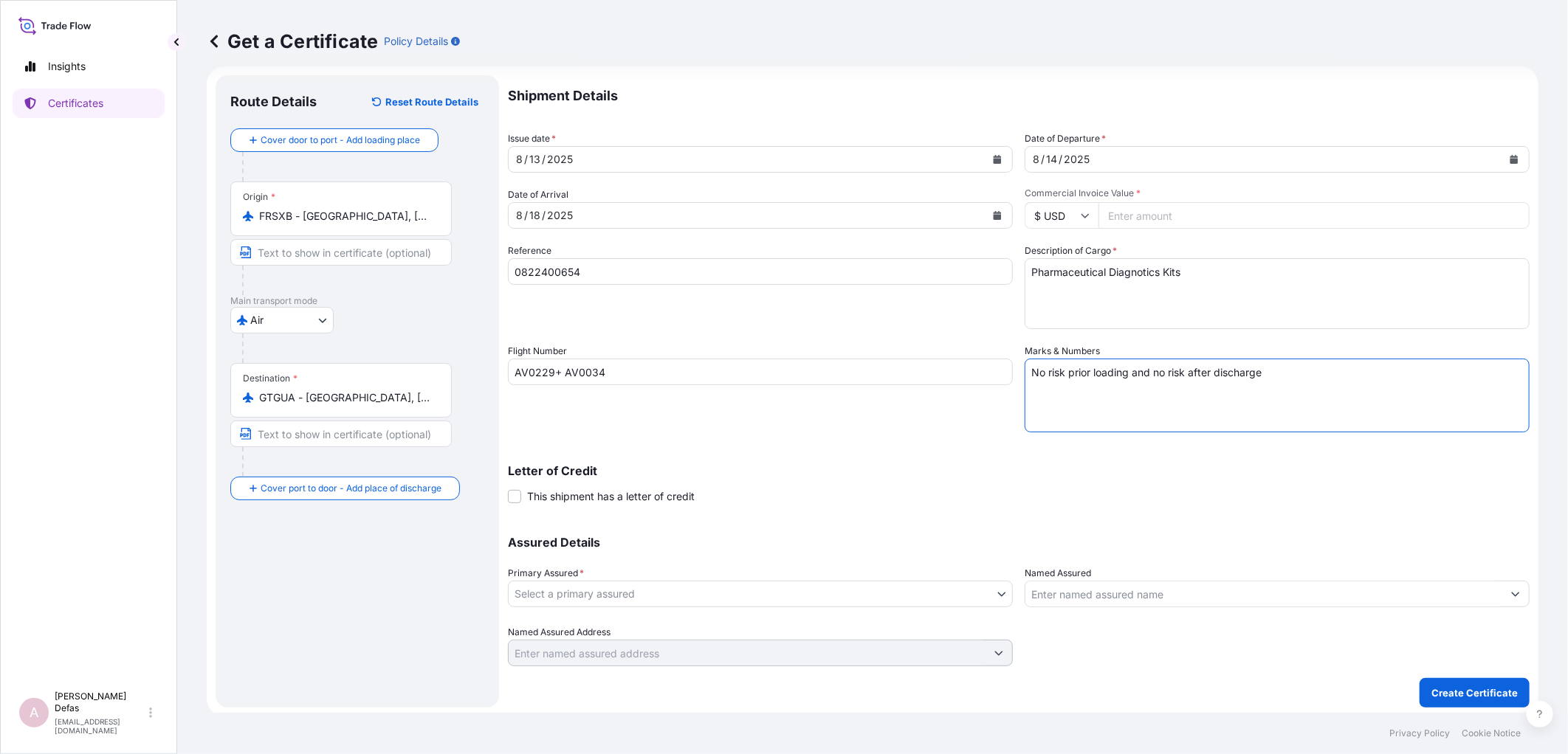
scroll to position [19, 0]
type textarea "No risk prior loading and no risk after discharge"
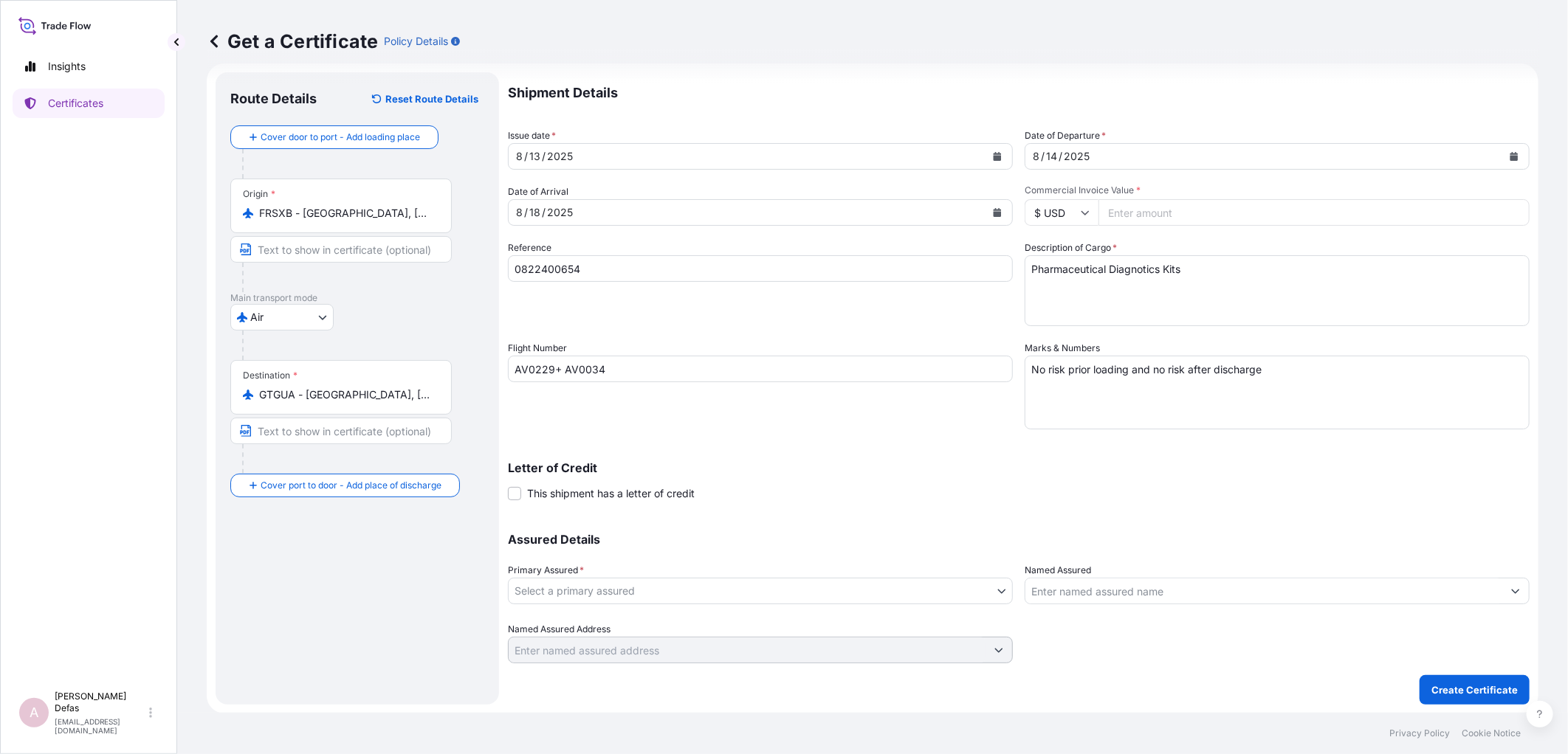
click at [1178, 212] on input "Commercial Invoice Value *" at bounding box center [1314, 212] width 431 height 26
type input "51742.50"
click at [1177, 354] on div "Marks & Numbers No risk prior loading and no risk after discharge" at bounding box center [1277, 385] width 505 height 89
click at [1164, 404] on textarea "No risk prior loading and no risk after discharge" at bounding box center [1277, 392] width 505 height 74
click at [772, 600] on body "Insights Certificates A Ariane Defas [EMAIL_ADDRESS][DOMAIN_NAME] Get a Certifi…" at bounding box center [784, 377] width 1568 height 754
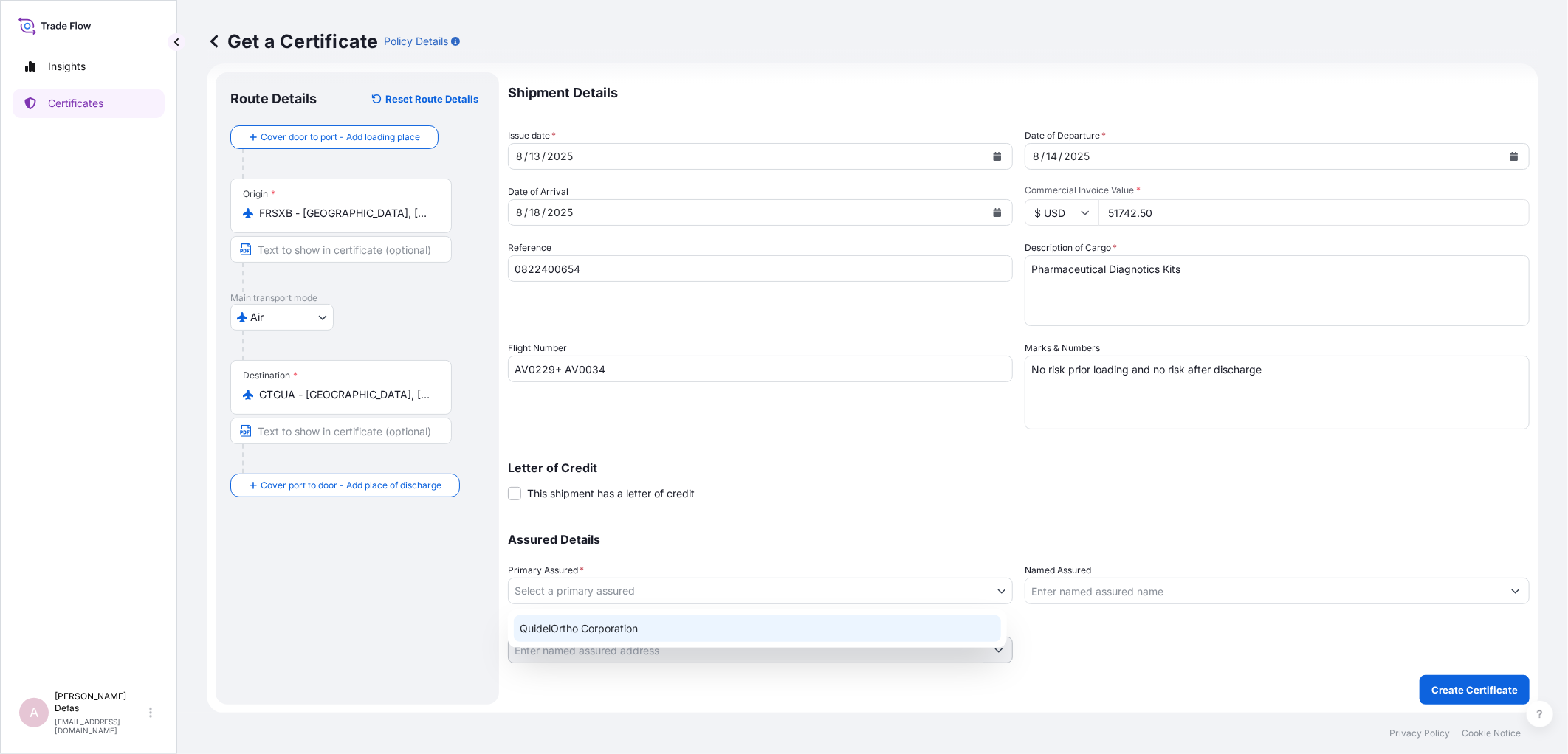
click at [764, 627] on div "QuidelOrtho Corporation" at bounding box center [758, 628] width 487 height 26
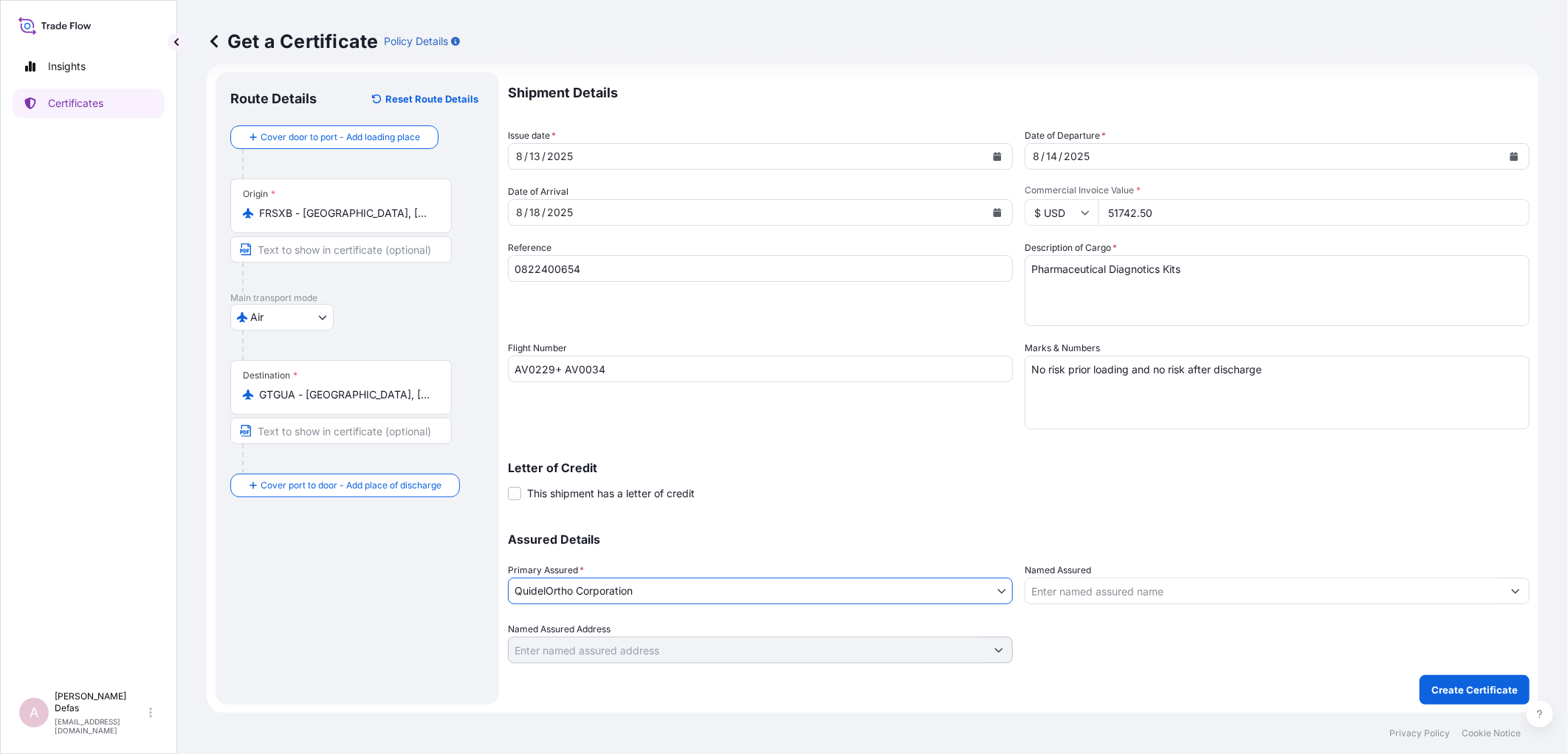
click at [1136, 595] on input "Named Assured" at bounding box center [1263, 591] width 476 height 26
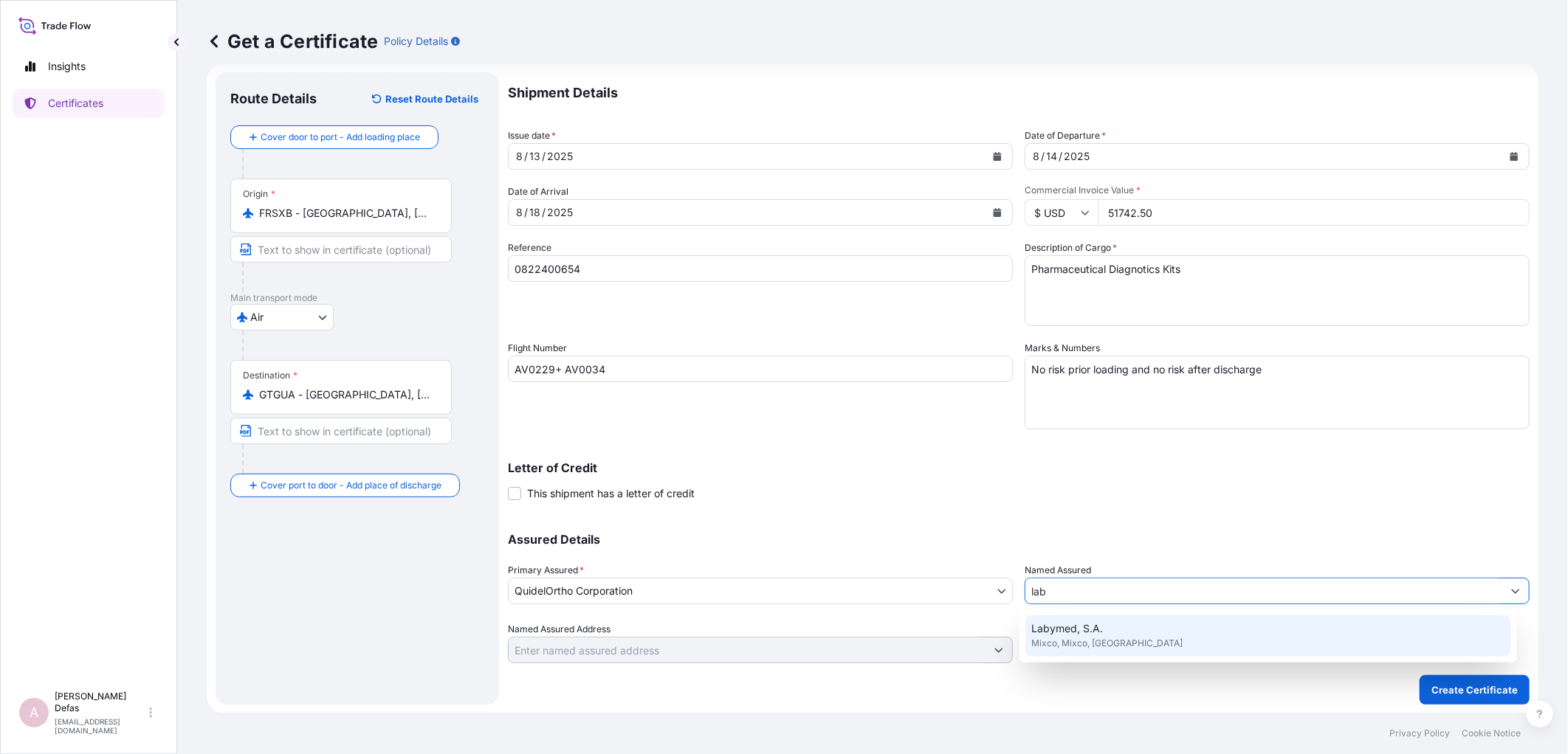
click at [1102, 636] on span "Mixco, Mixco, [GEOGRAPHIC_DATA]" at bounding box center [1107, 644] width 151 height 14
type input "Labymed, S.A."
type input "Mixco, [GEOGRAPHIC_DATA]"
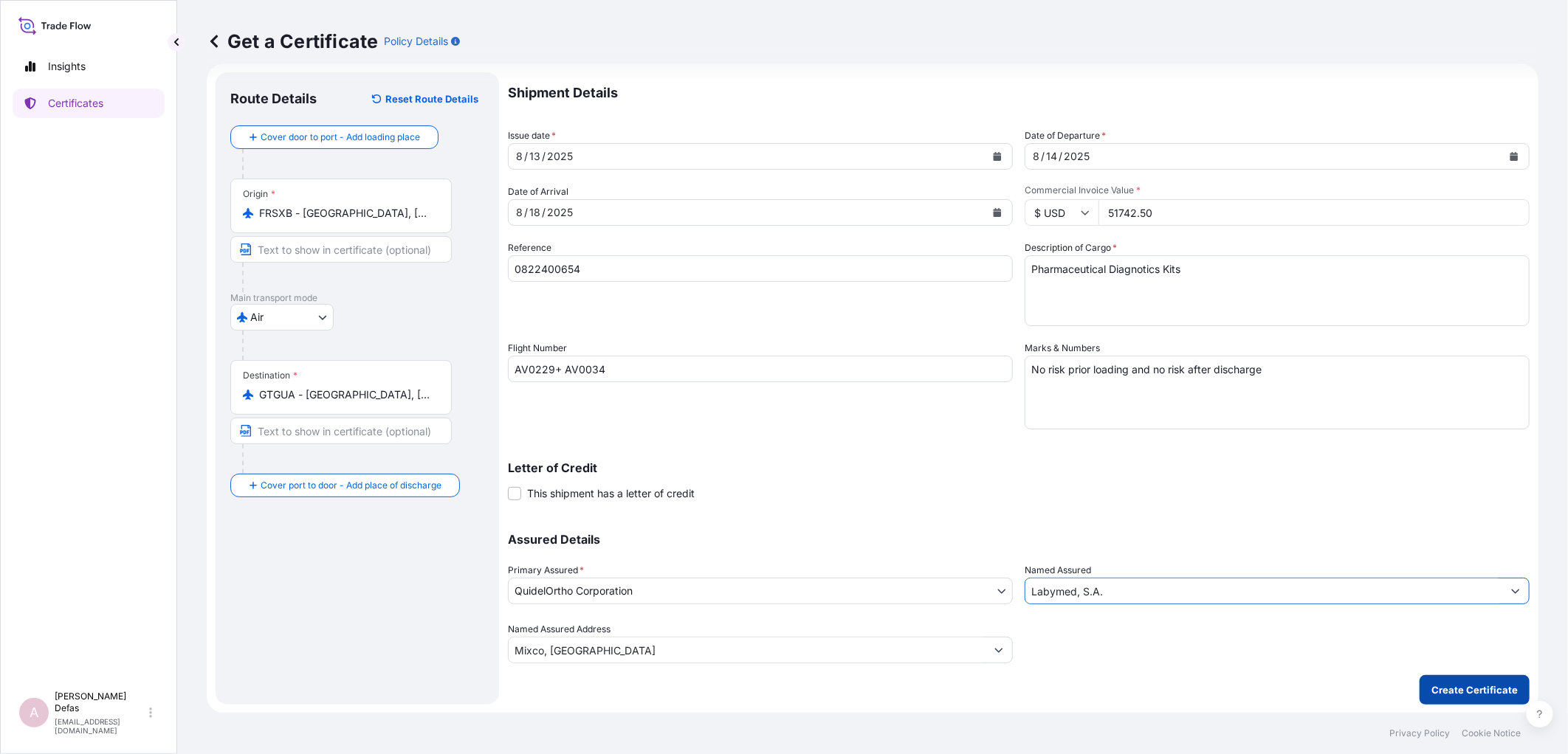
type input "Labymed, S.A."
click at [1460, 690] on p "Create Certificate" at bounding box center [1474, 690] width 86 height 14
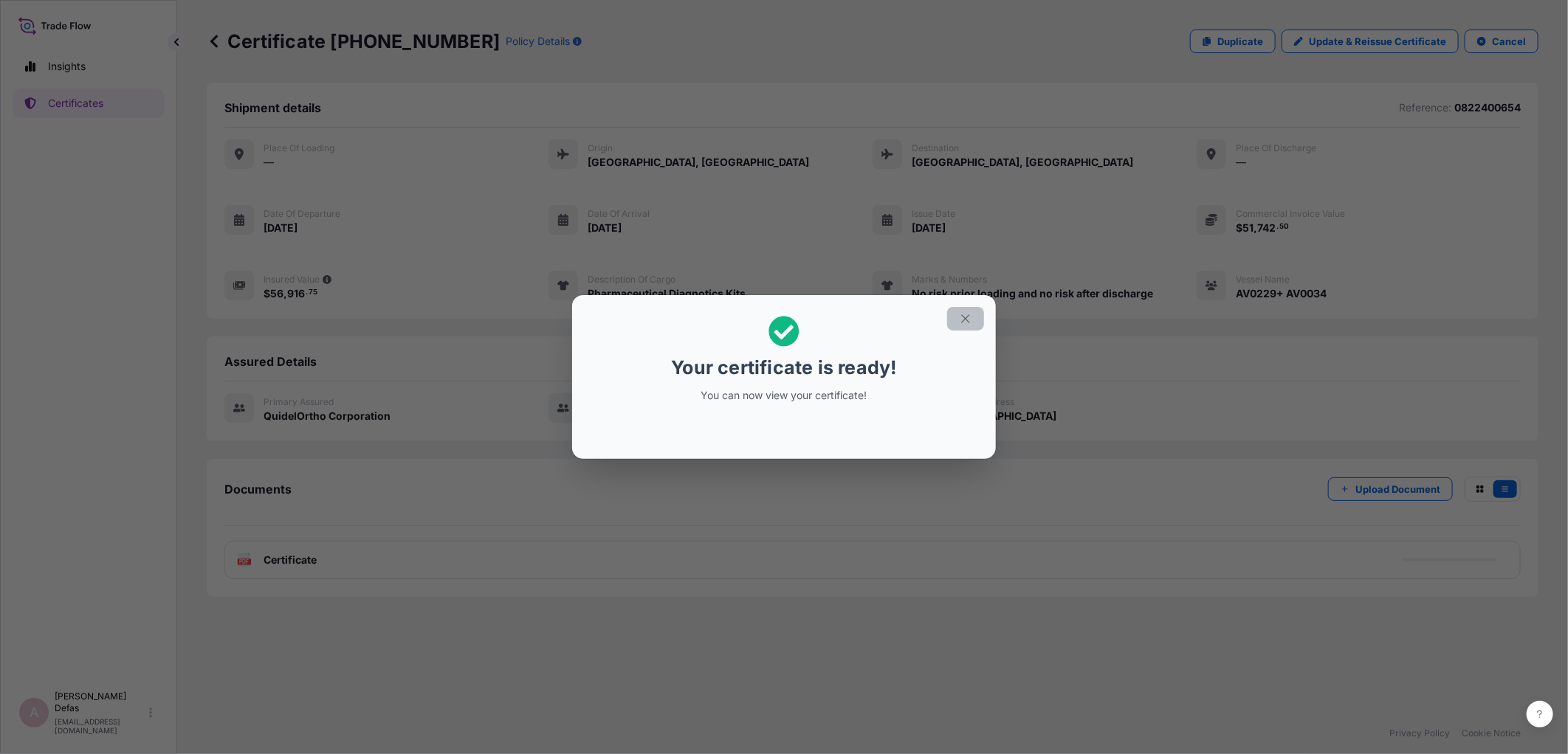
click at [971, 321] on icon "button" at bounding box center [965, 319] width 14 height 14
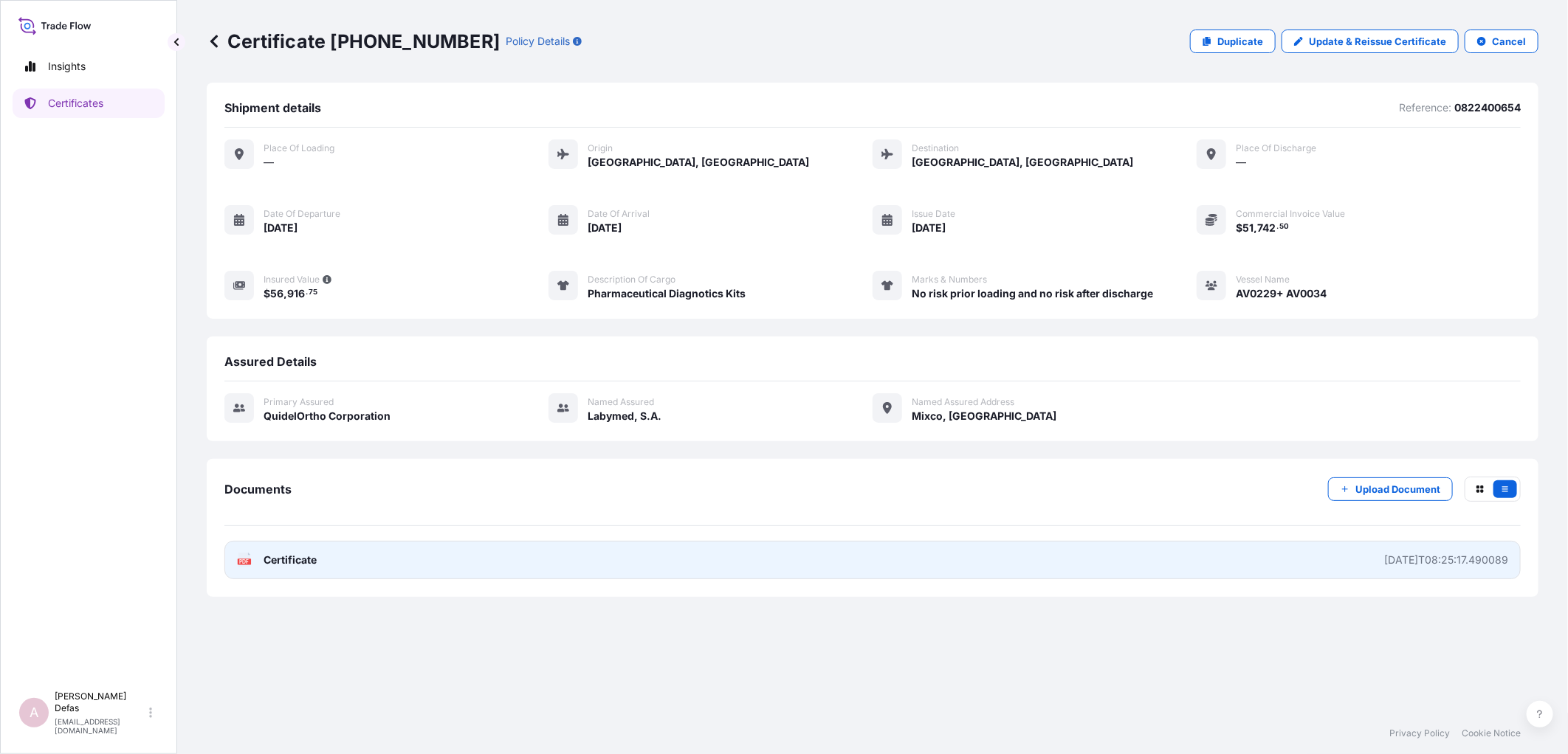
click at [438, 557] on link "PDF Certificate [DATE]T08:25:17.490089" at bounding box center [872, 560] width 1297 height 38
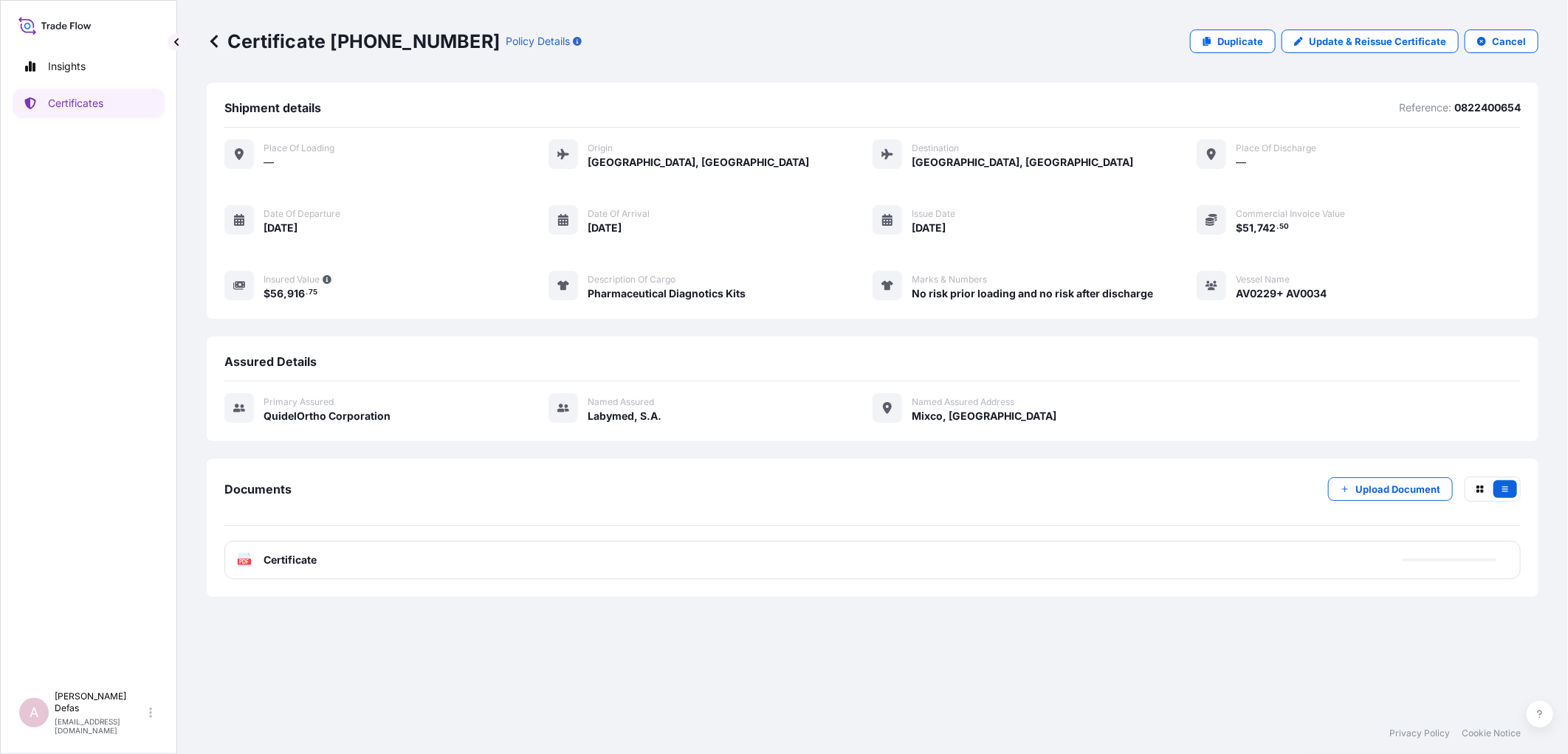
drag, startPoint x: 1016, startPoint y: 399, endPoint x: 1016, endPoint y: 385, distance: 14.0
click at [1016, 385] on div "Primary assured QuidelOrtho Corporation Named Assured Labymed, S.A. Named Assur…" at bounding box center [872, 416] width 1297 height 70
